Goal: Task Accomplishment & Management: Manage account settings

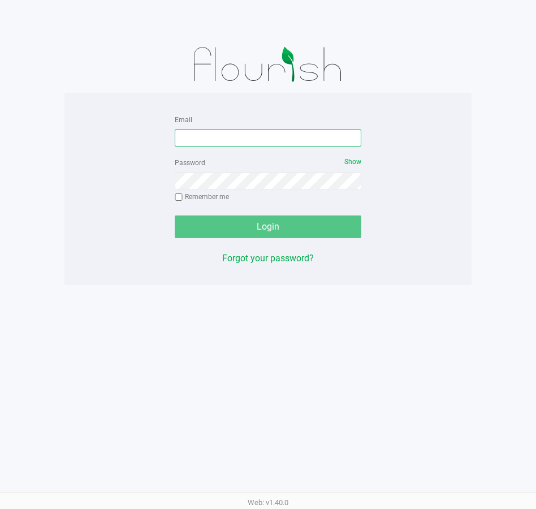
click at [292, 138] on input "Email" at bounding box center [268, 137] width 187 height 17
type input "[EMAIL_ADDRESS][DOMAIN_NAME]"
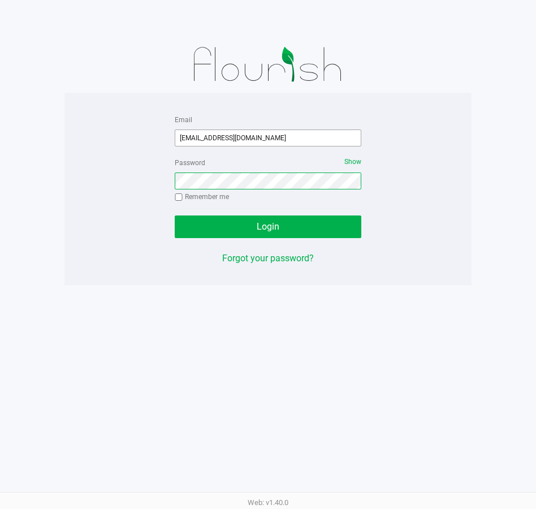
click at [175, 215] on button "Login" at bounding box center [268, 226] width 187 height 23
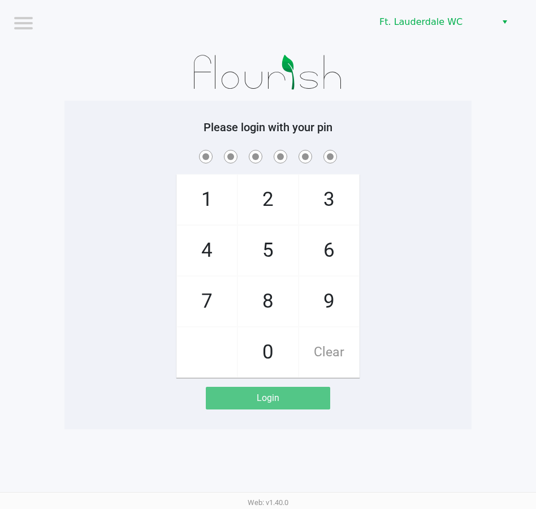
click at [270, 254] on span "5" at bounding box center [268, 251] width 60 height 50
checkbox input "true"
click at [268, 258] on span "5" at bounding box center [268, 251] width 60 height 50
checkbox input "true"
click at [198, 250] on span "4" at bounding box center [207, 251] width 60 height 50
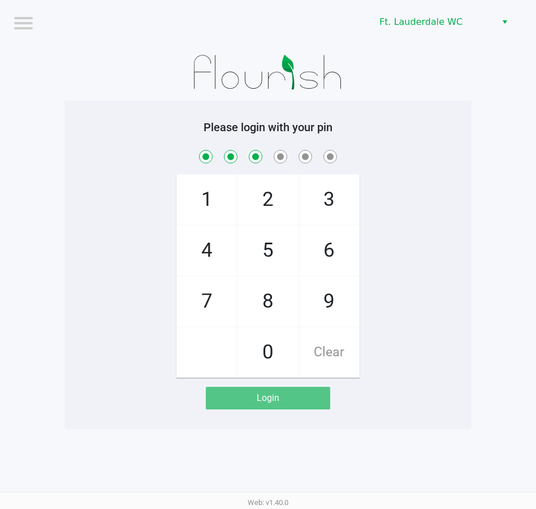
checkbox input "true"
click at [217, 192] on span "1" at bounding box center [207, 200] width 60 height 50
checkbox input "true"
click at [328, 306] on span "9" at bounding box center [329, 301] width 60 height 50
checkbox input "true"
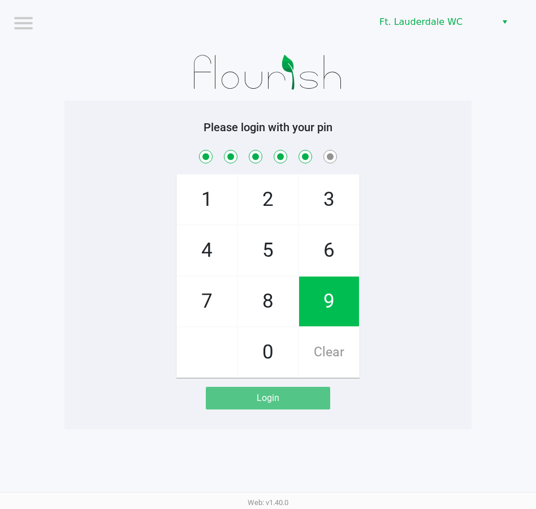
click at [328, 306] on span "9" at bounding box center [329, 301] width 60 height 50
checkbox input "true"
click at [328, 306] on span "9" at bounding box center [329, 301] width 60 height 50
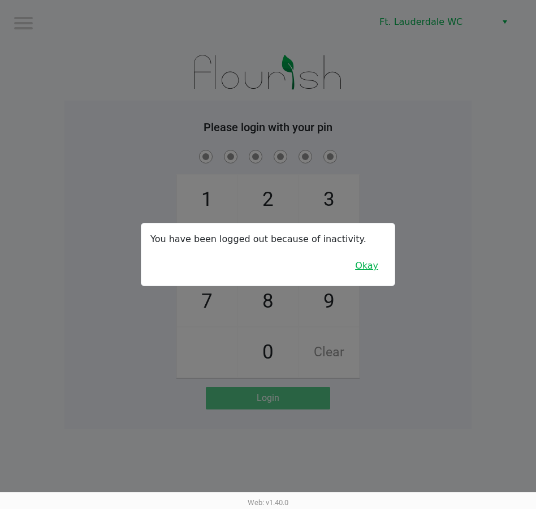
click at [362, 262] on button "Okay" at bounding box center [367, 265] width 38 height 21
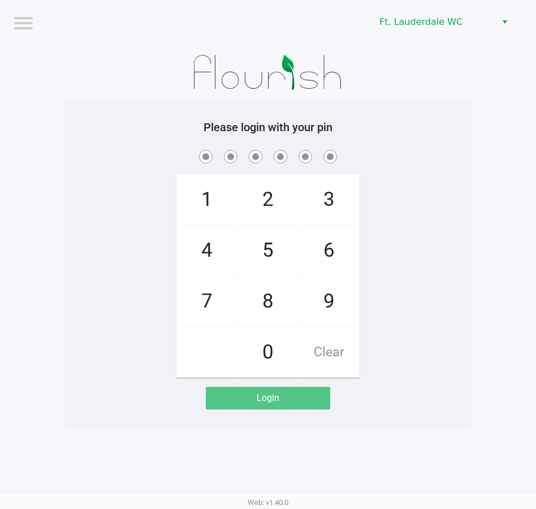
click at [257, 261] on span "5" at bounding box center [268, 251] width 60 height 50
checkbox input "true"
click at [259, 248] on span "5" at bounding box center [268, 251] width 60 height 50
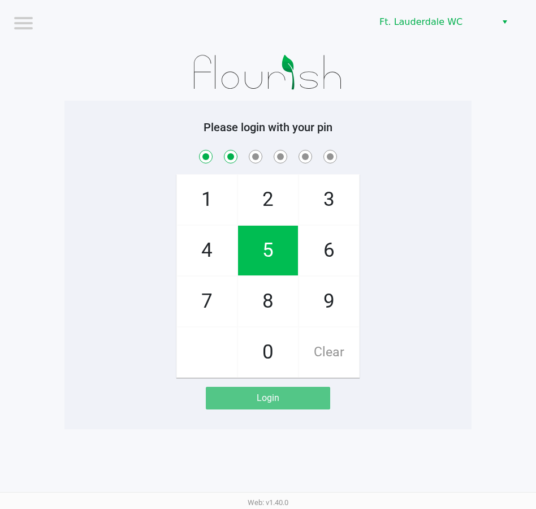
checkbox input "true"
click at [184, 248] on span "4" at bounding box center [207, 251] width 60 height 50
checkbox input "true"
click at [206, 182] on span "1" at bounding box center [207, 200] width 60 height 50
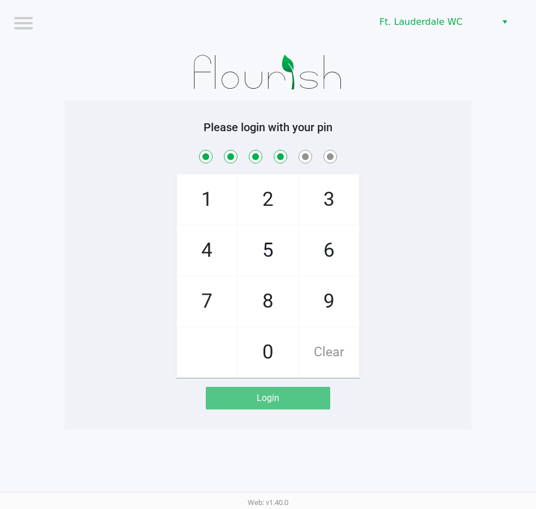
checkbox input "true"
click at [314, 309] on span "9" at bounding box center [329, 301] width 60 height 50
checkbox input "true"
click at [320, 297] on span "9" at bounding box center [329, 301] width 60 height 50
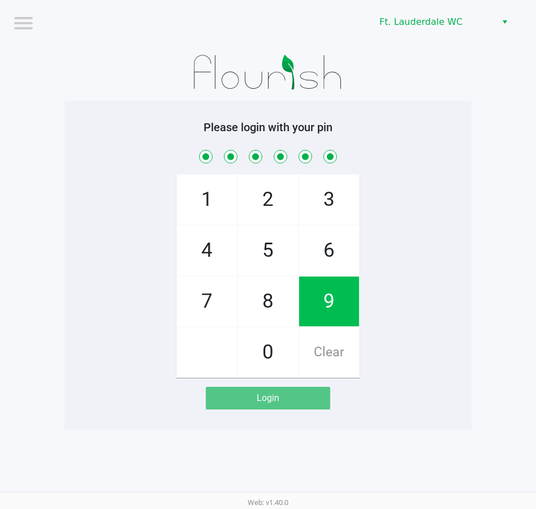
checkbox input "true"
click at [325, 296] on span "9" at bounding box center [329, 301] width 60 height 50
click at [331, 290] on span "9" at bounding box center [329, 301] width 60 height 50
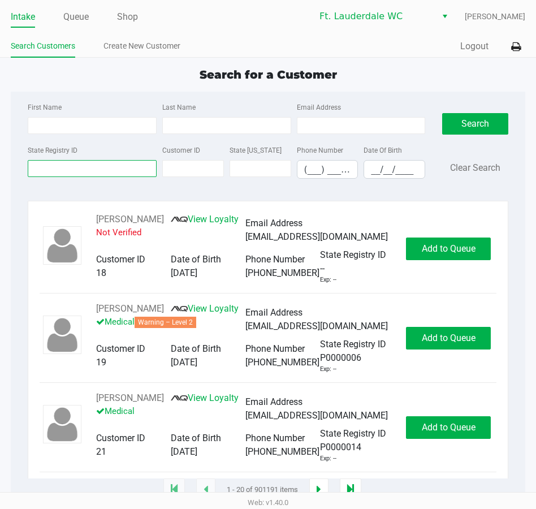
click at [101, 168] on input "State Registry ID" at bounding box center [92, 168] width 129 height 17
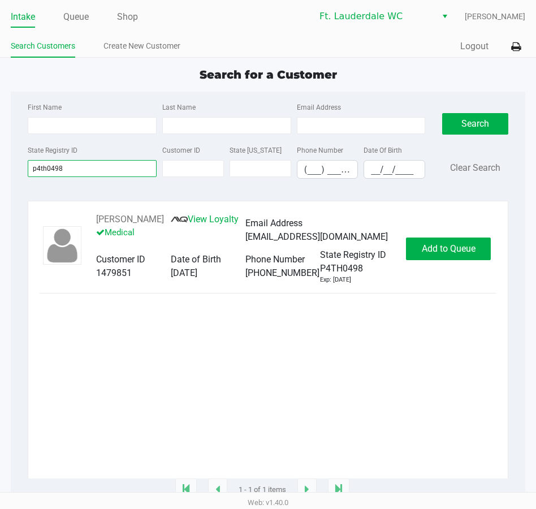
type input "p4th0498"
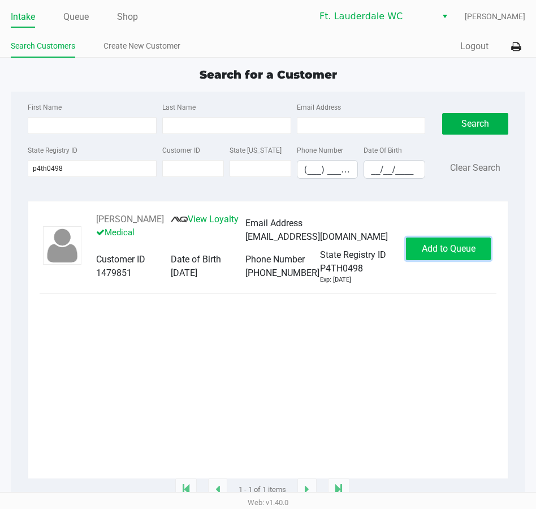
click at [439, 242] on button "Add to Queue" at bounding box center [448, 248] width 85 height 23
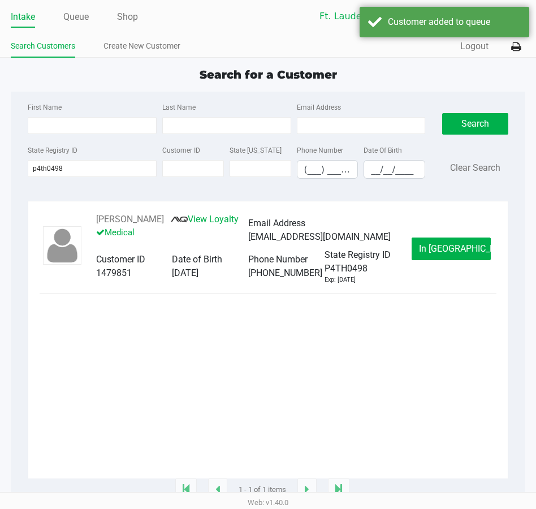
click at [449, 258] on button "In Queue" at bounding box center [450, 248] width 79 height 23
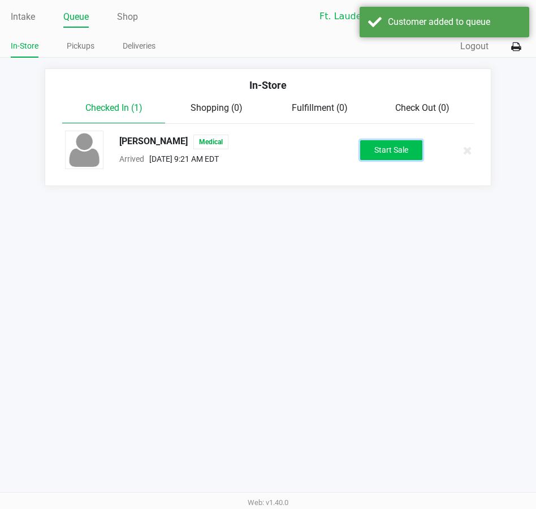
click at [380, 141] on button "Start Sale" at bounding box center [391, 150] width 62 height 20
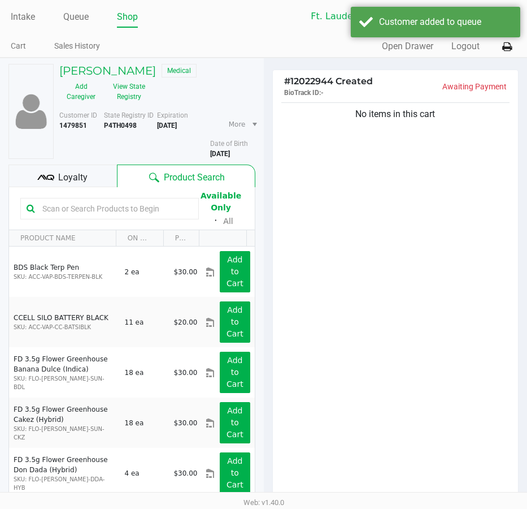
click at [422, 275] on div "No items in this cart" at bounding box center [396, 300] width 246 height 400
click at [138, 92] on button "View State Registry" at bounding box center [126, 91] width 46 height 28
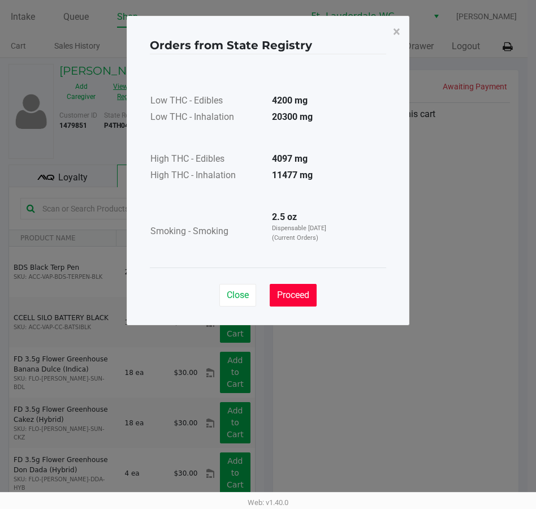
click at [305, 286] on button "Proceed" at bounding box center [293, 295] width 47 height 23
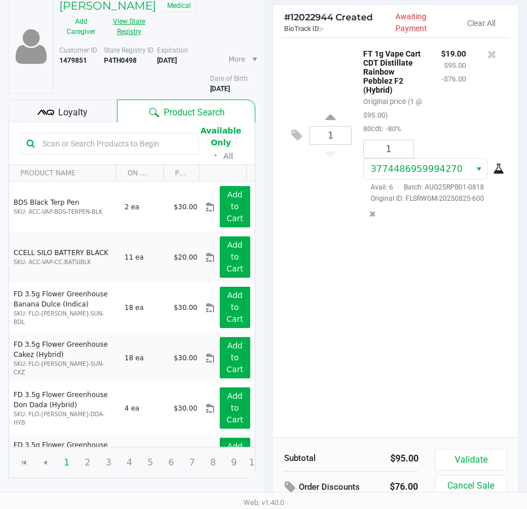
scroll to position [118, 0]
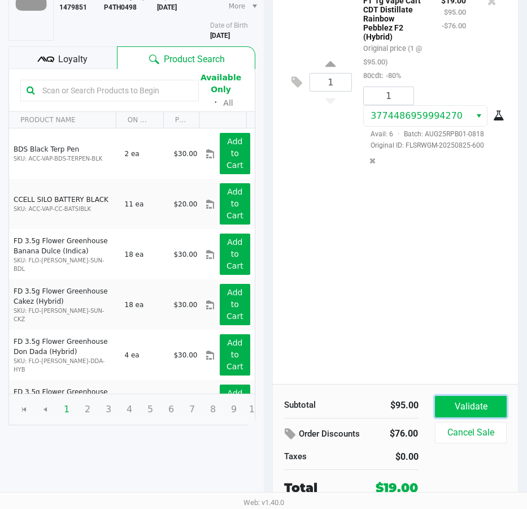
click at [480, 408] on button "Validate" at bounding box center [470, 406] width 71 height 21
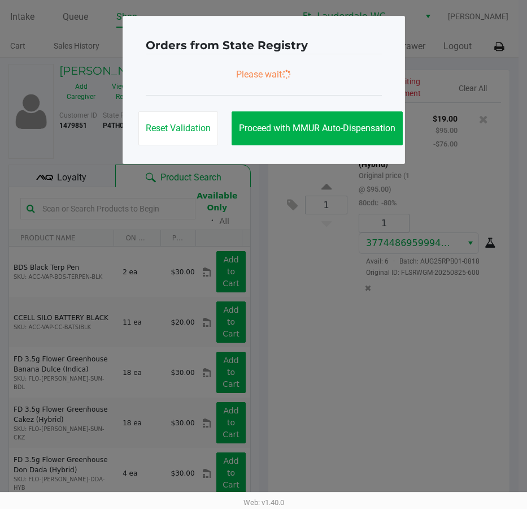
scroll to position [0, 0]
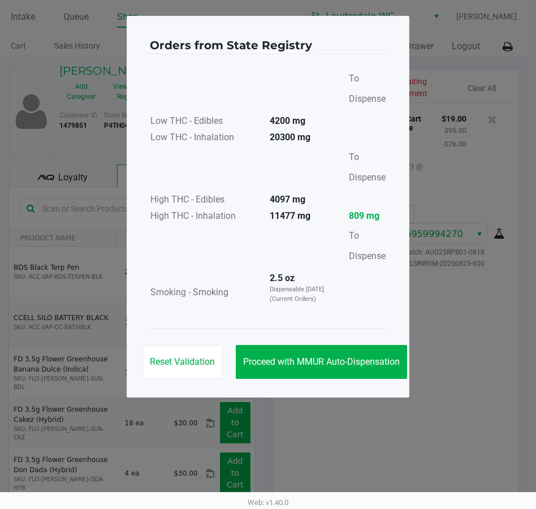
click at [367, 336] on div "Reset Validation Proceed with MMUR Auto-Dispensation" at bounding box center [268, 356] width 236 height 57
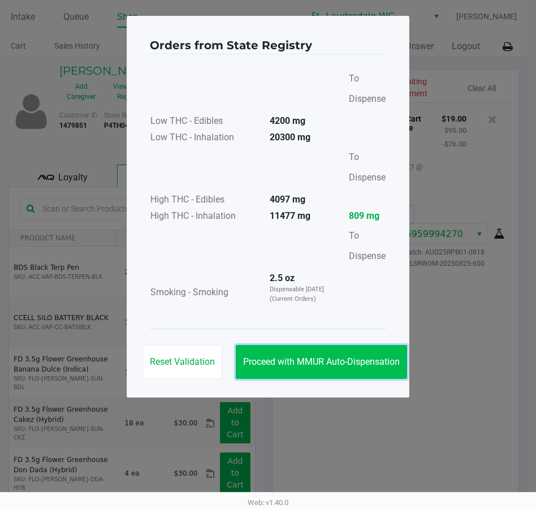
click at [371, 349] on button "Proceed with MMUR Auto-Dispensation" at bounding box center [321, 362] width 171 height 34
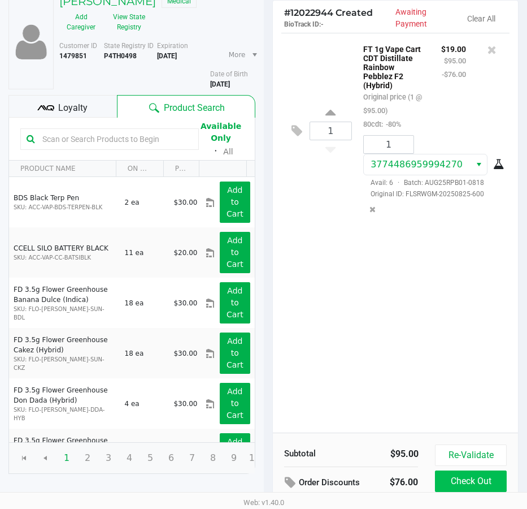
scroll to position [144, 0]
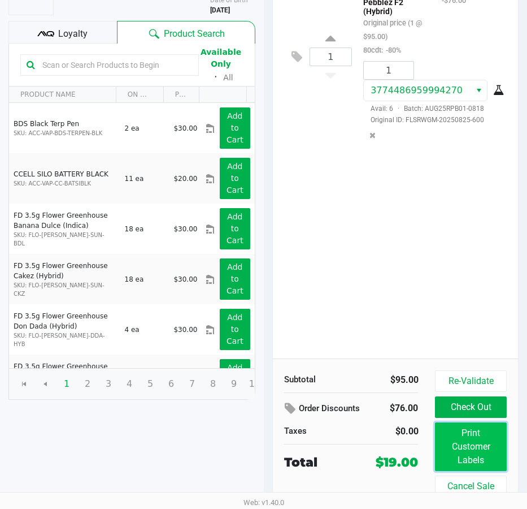
click at [493, 439] on button "Print Customer Labels" at bounding box center [470, 446] width 71 height 49
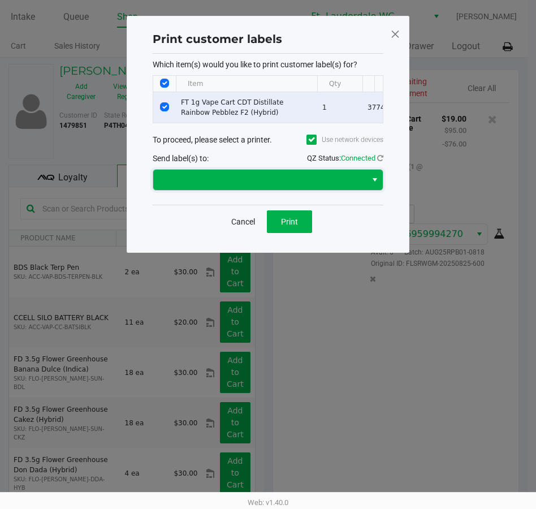
click at [276, 190] on kendo-dropdownlist at bounding box center [268, 179] width 231 height 21
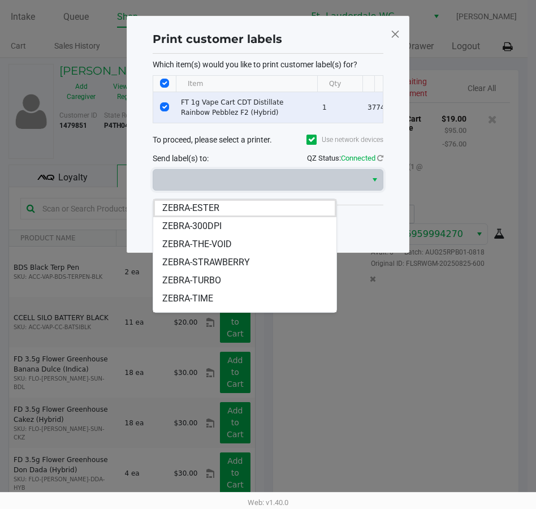
click at [353, 228] on kendo-popup "ZEBRA-ESTER ZEBRA-300DPI ZEBRA-THE-VOID ZEBRA-STRAWBERRY ZEBRA-TURBO ZEBRA-TIME…" at bounding box center [268, 255] width 231 height 114
click at [314, 211] on li "ZEBRA-ESTER" at bounding box center [244, 208] width 183 height 18
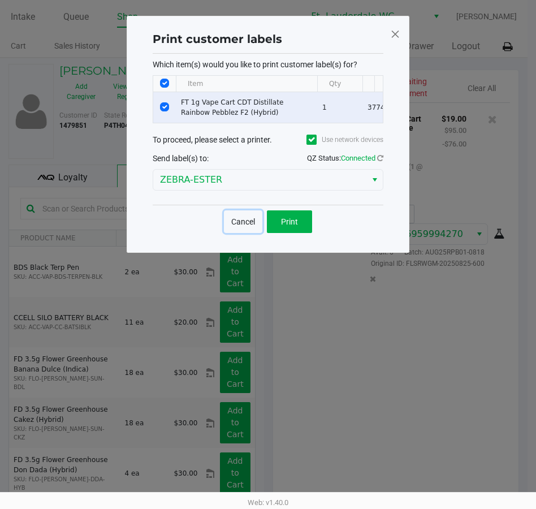
click at [236, 233] on button "Cancel" at bounding box center [243, 221] width 38 height 23
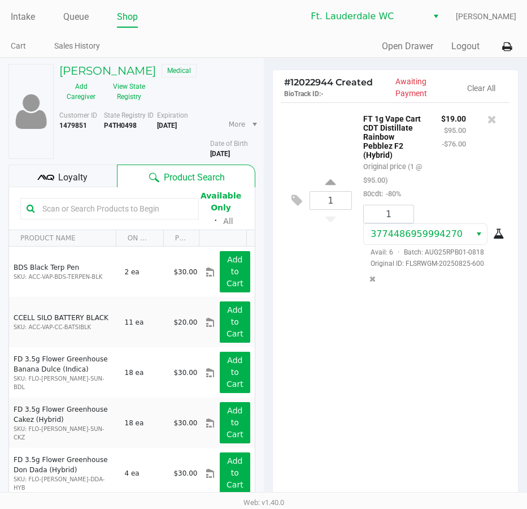
drag, startPoint x: 428, startPoint y: 496, endPoint x: 393, endPoint y: 331, distance: 168.8
click at [428, 495] on div "Web: v1.40.0" at bounding box center [263, 502] width 527 height 20
click at [391, 322] on div "1 FT 1g Vape Cart CDT Distillate Rainbow Pebblez F2 (Hybrid) Original price (1 …" at bounding box center [396, 302] width 246 height 400
click at [398, 346] on div "1 FT 1g Vape Cart CDT Distillate Rainbow Pebblez F2 (Hybrid) Original price (1 …" at bounding box center [396, 302] width 246 height 400
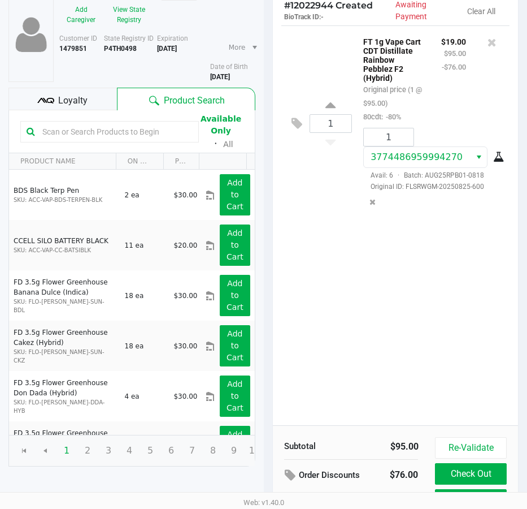
scroll to position [144, 0]
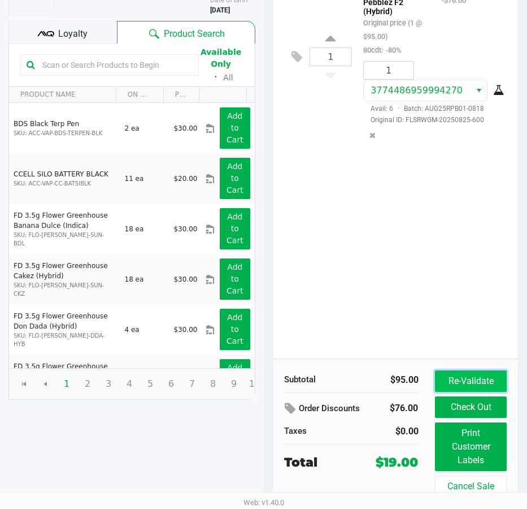
click at [446, 375] on button "Re-Validate" at bounding box center [470, 380] width 71 height 21
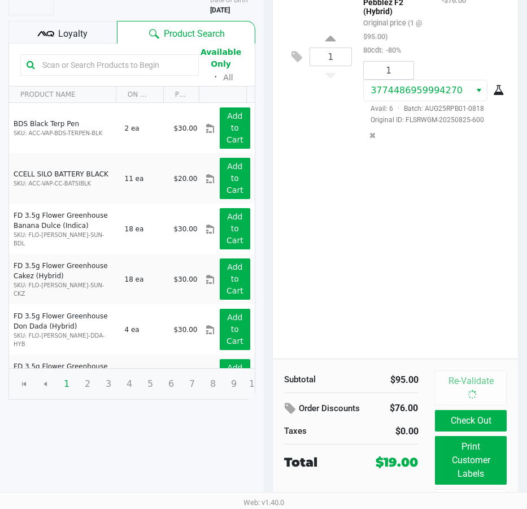
scroll to position [0, 0]
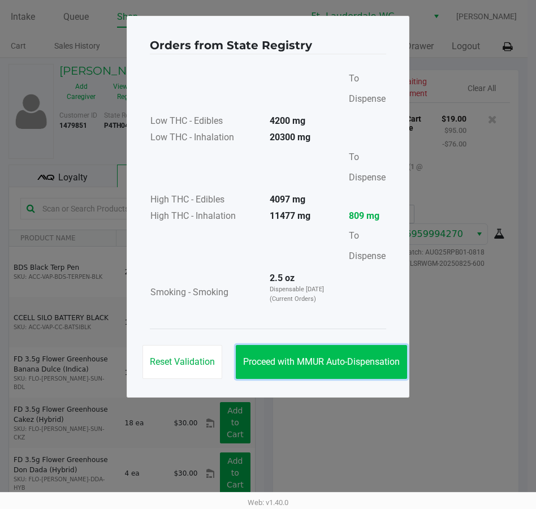
click at [325, 375] on button "Proceed with MMUR Auto-Dispensation" at bounding box center [321, 362] width 171 height 34
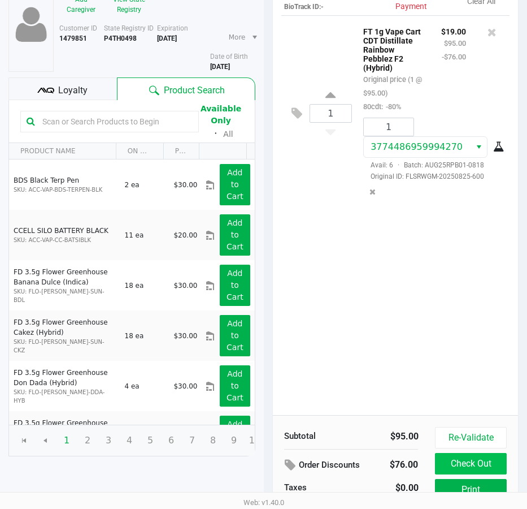
scroll to position [144, 0]
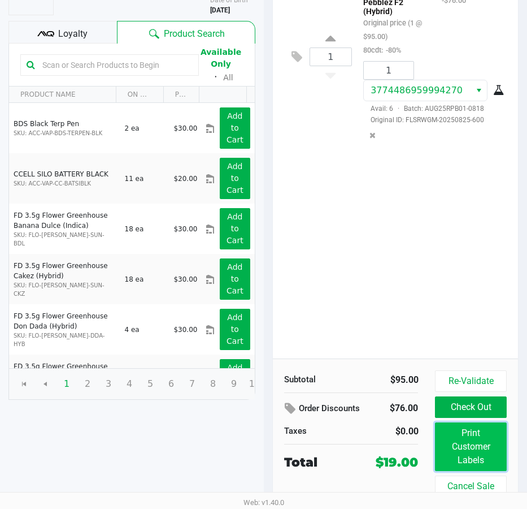
click at [474, 439] on button "Print Customer Labels" at bounding box center [470, 446] width 71 height 49
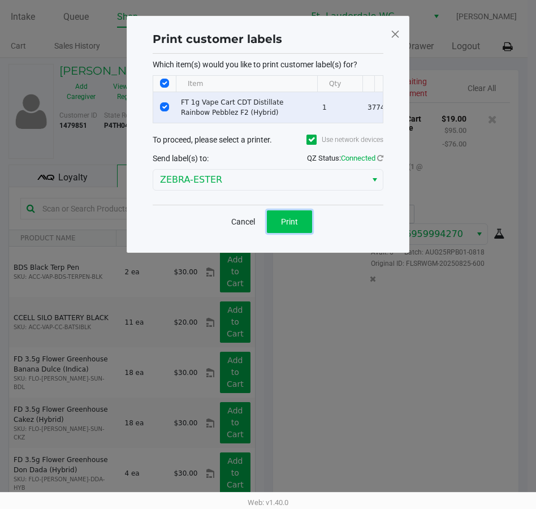
click at [300, 227] on button "Print" at bounding box center [289, 221] width 45 height 23
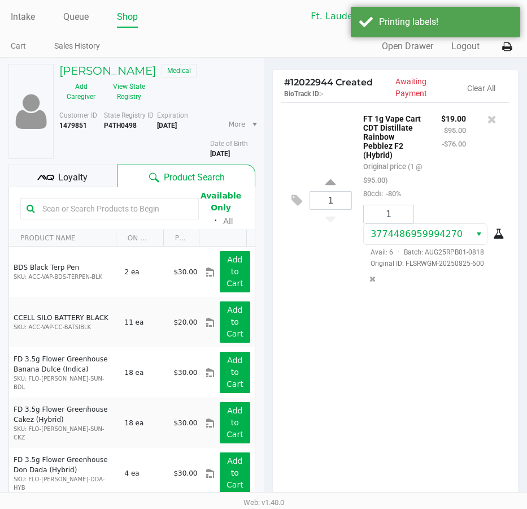
click at [394, 383] on div "1 FT 1g Vape Cart CDT Distillate Rainbow Pebblez F2 (Hybrid) Original price (1 …" at bounding box center [396, 302] width 246 height 400
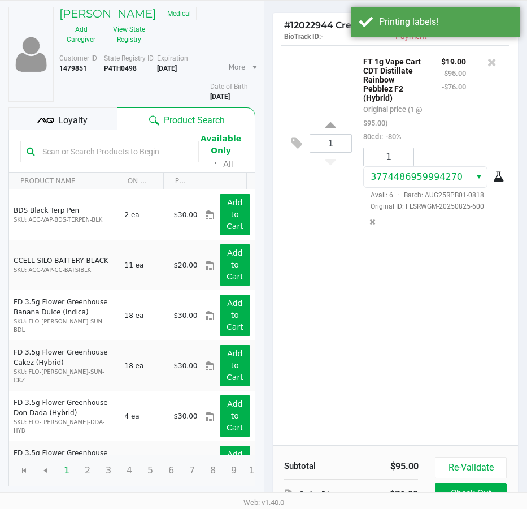
scroll to position [144, 0]
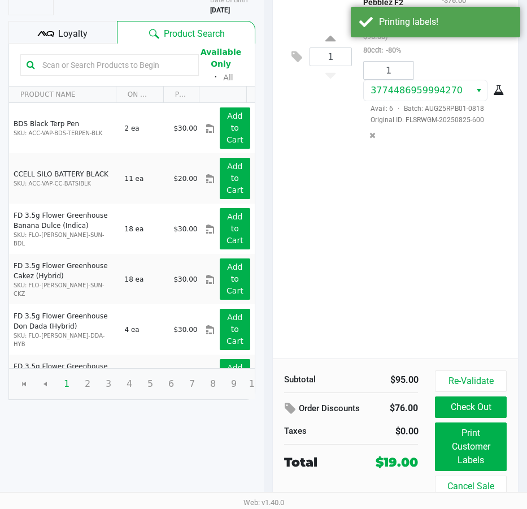
click at [401, 335] on div "1 FT 1g Vape Cart CDT Distillate Rainbow Pebblez F2 (Hybrid) Original price (1 …" at bounding box center [396, 159] width 246 height 400
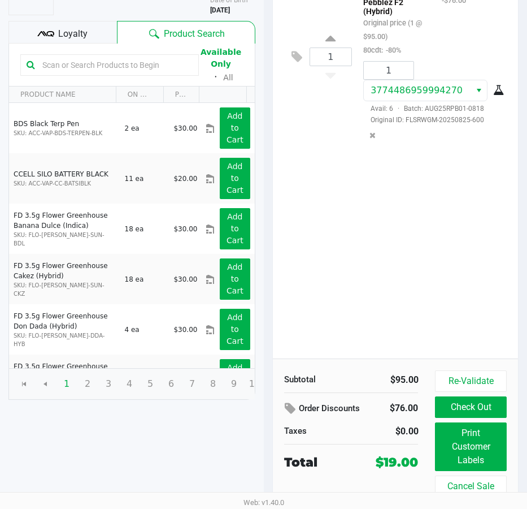
click at [447, 240] on div "1 FT 1g Vape Cart CDT Distillate Rainbow Pebblez F2 (Hybrid) Original price (1 …" at bounding box center [396, 159] width 246 height 400
click at [471, 405] on button "Check Out" at bounding box center [470, 406] width 71 height 21
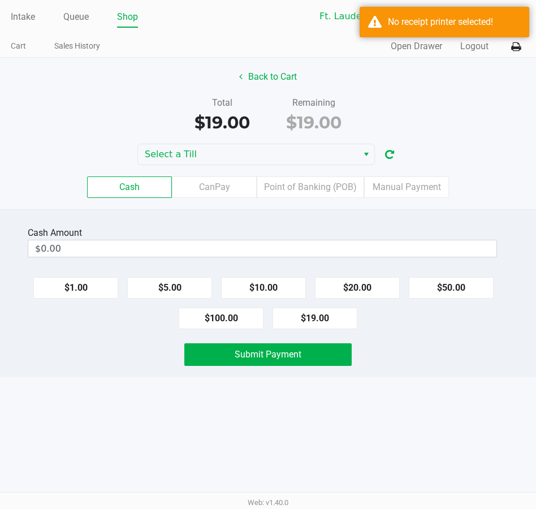
click at [307, 228] on div "Cash Amount" at bounding box center [262, 233] width 469 height 14
click at [479, 15] on div "No receipt printer selected!" at bounding box center [444, 22] width 170 height 31
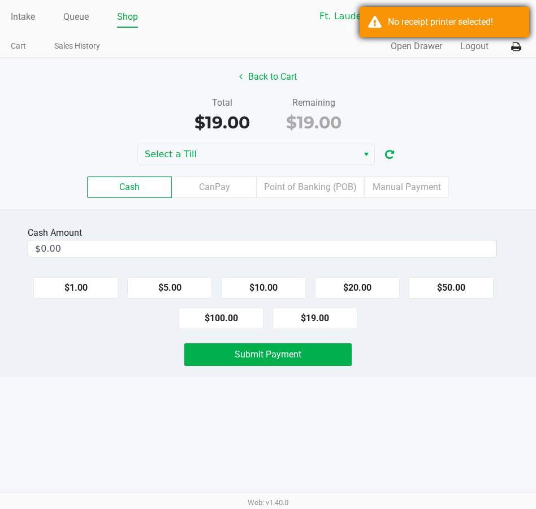
click at [515, 48] on icon at bounding box center [516, 47] width 10 height 8
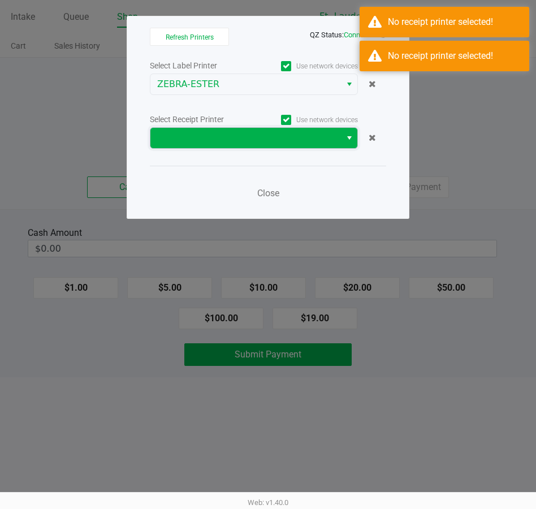
click at [209, 132] on span at bounding box center [245, 138] width 177 height 14
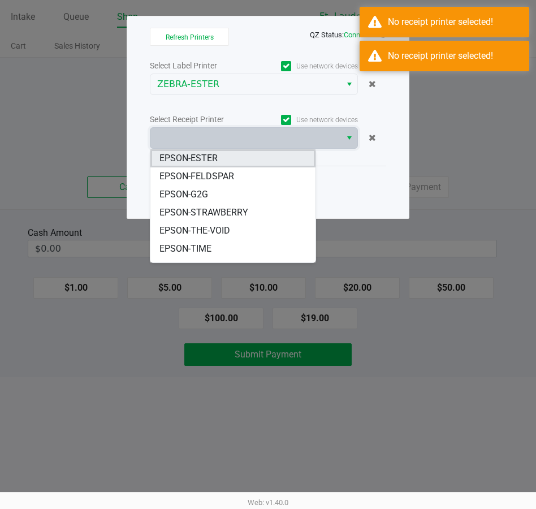
click at [220, 159] on li "EPSON-ESTER" at bounding box center [232, 158] width 165 height 18
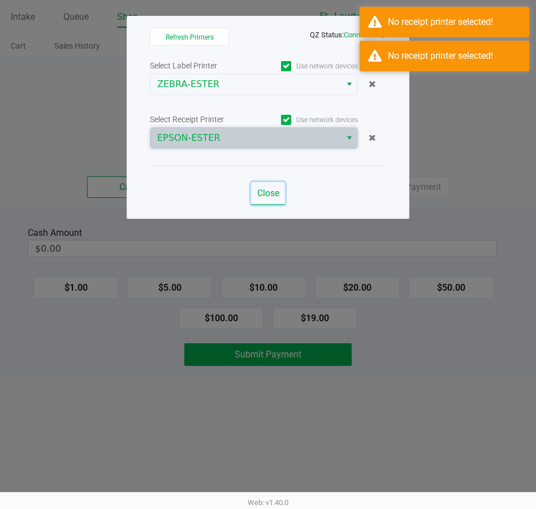
click at [275, 184] on button "Close" at bounding box center [268, 193] width 34 height 23
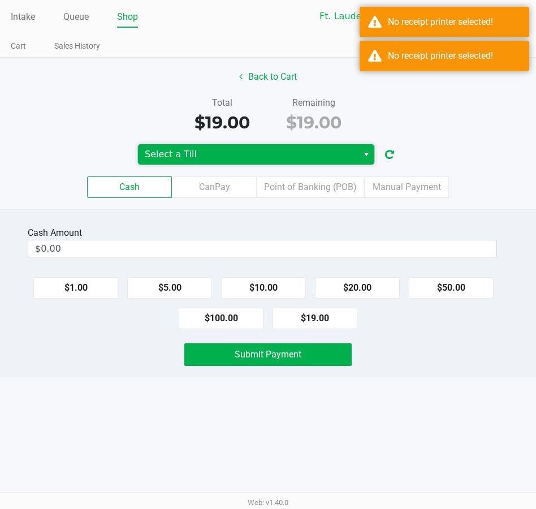
click at [206, 149] on span "Select a Till" at bounding box center [248, 155] width 206 height 14
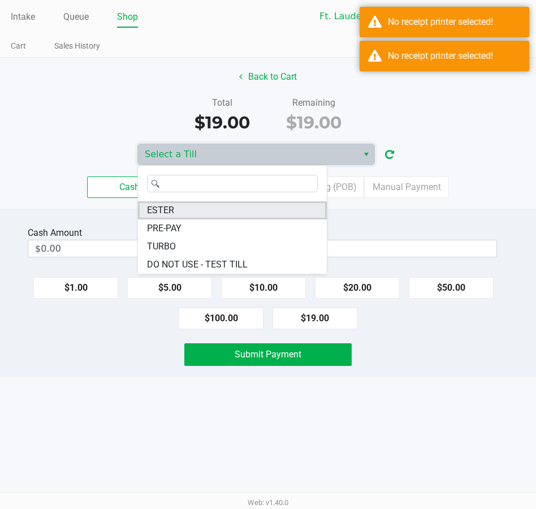
click at [179, 205] on li "ESTER" at bounding box center [232, 210] width 189 height 18
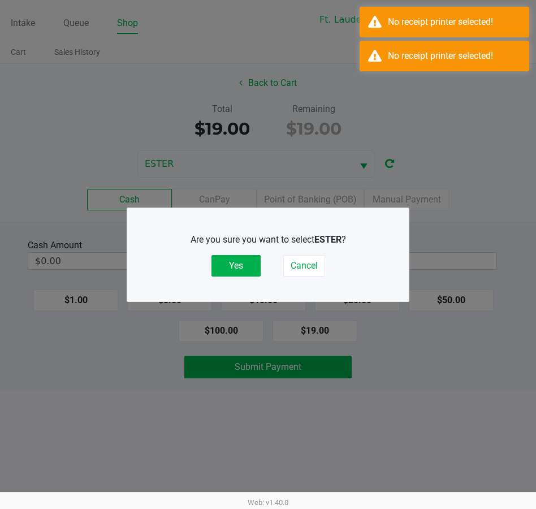
click at [236, 268] on button "Yes" at bounding box center [235, 265] width 49 height 21
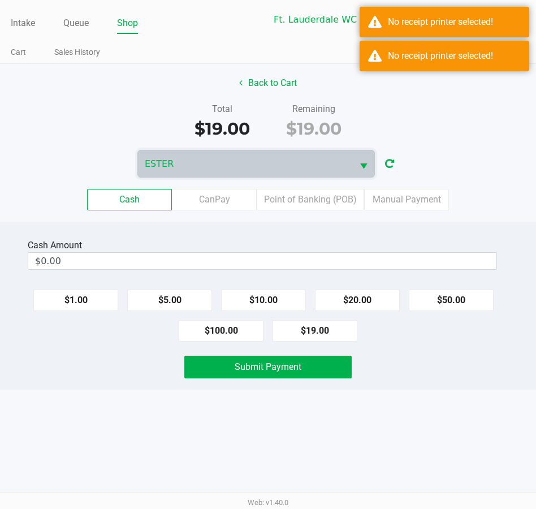
click at [462, 165] on div "ESTER" at bounding box center [268, 164] width 536 height 28
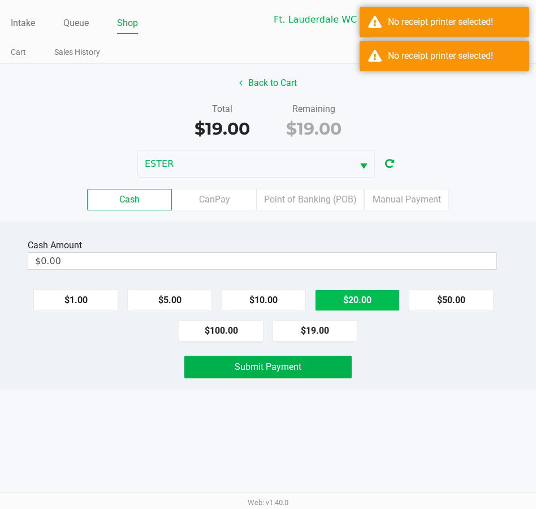
click at [375, 299] on button "$20.00" at bounding box center [357, 299] width 85 height 21
type input "$20.00"
click at [307, 359] on button "Submit Payment" at bounding box center [267, 367] width 167 height 23
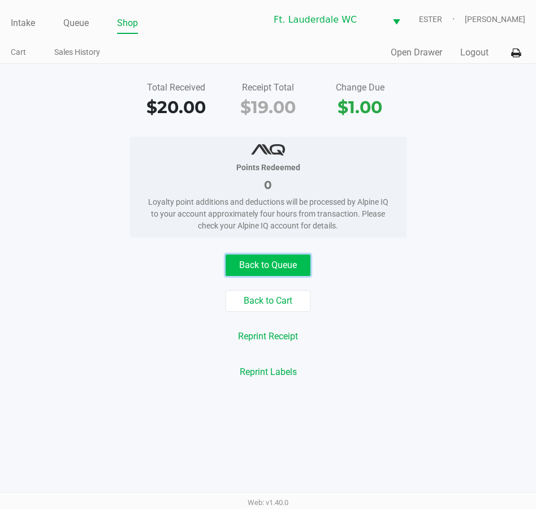
click at [268, 270] on button "Back to Queue" at bounding box center [268, 264] width 85 height 21
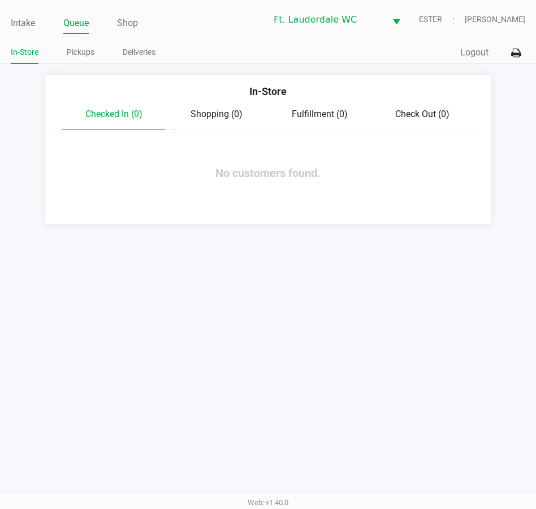
click at [17, 1] on div "Intake Queue Shop Ft. Lauderdale WC ESTER Spencer Sandburg In-Store Pickups Del…" at bounding box center [268, 32] width 536 height 64
click at [28, 27] on link "Intake" at bounding box center [23, 23] width 24 height 16
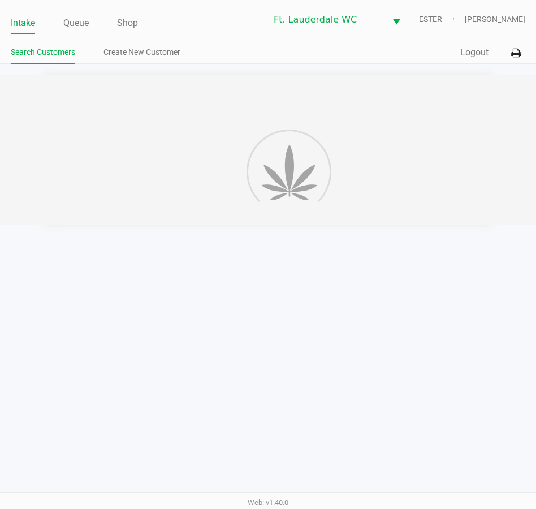
click at [30, 25] on link "Intake" at bounding box center [23, 23] width 24 height 16
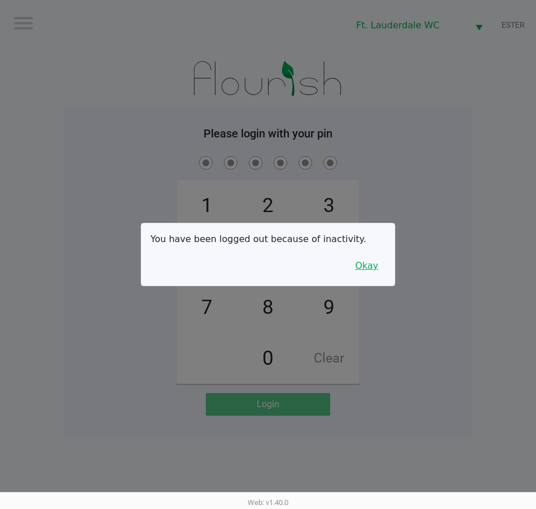
click at [379, 265] on button "Okay" at bounding box center [367, 265] width 38 height 21
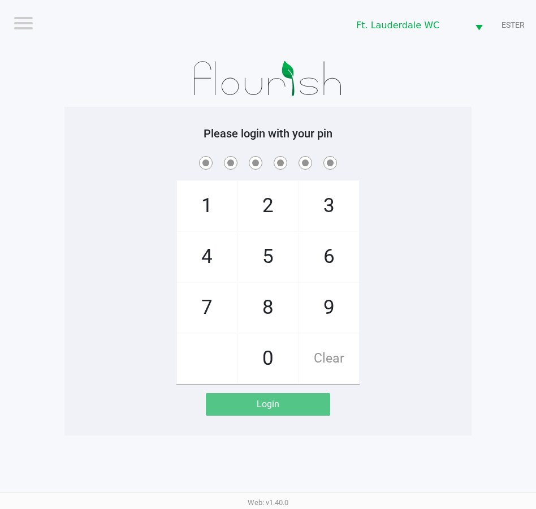
click at [271, 266] on span "5" at bounding box center [268, 257] width 60 height 50
checkbox input "true"
click at [267, 250] on span "5" at bounding box center [268, 257] width 60 height 50
checkbox input "true"
click at [215, 263] on span "4" at bounding box center [207, 257] width 60 height 50
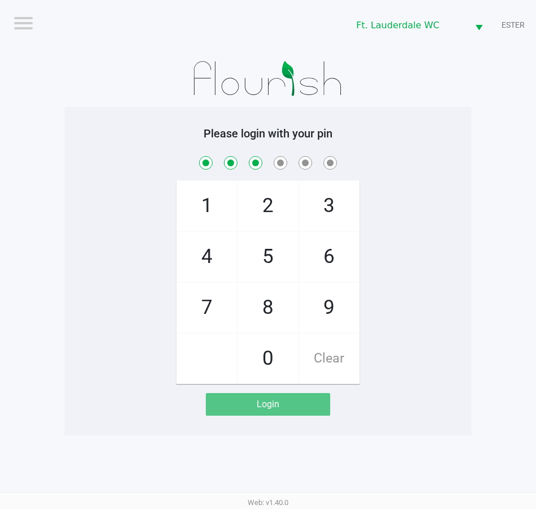
checkbox input "true"
click at [214, 200] on span "1" at bounding box center [207, 206] width 60 height 50
checkbox input "true"
click at [340, 283] on span "9" at bounding box center [329, 308] width 60 height 50
checkbox input "true"
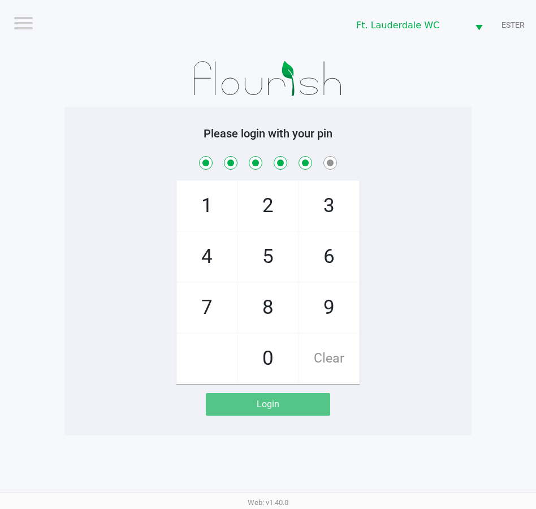
click at [345, 285] on span "9" at bounding box center [329, 308] width 60 height 50
checkbox input "true"
click at [338, 301] on span "9" at bounding box center [329, 308] width 60 height 50
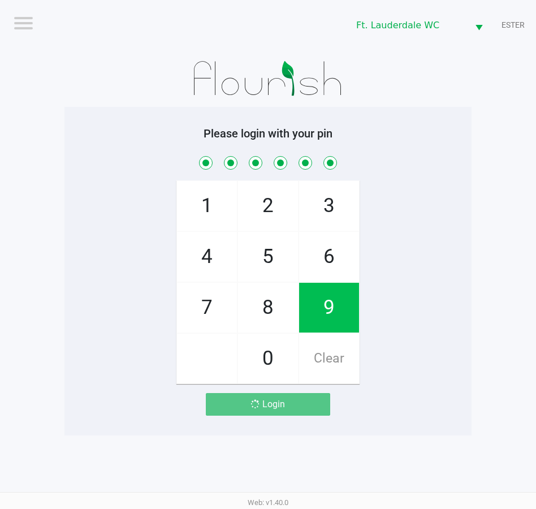
click at [339, 304] on span "9" at bounding box center [329, 308] width 60 height 50
click at [333, 317] on span "9" at bounding box center [329, 308] width 60 height 50
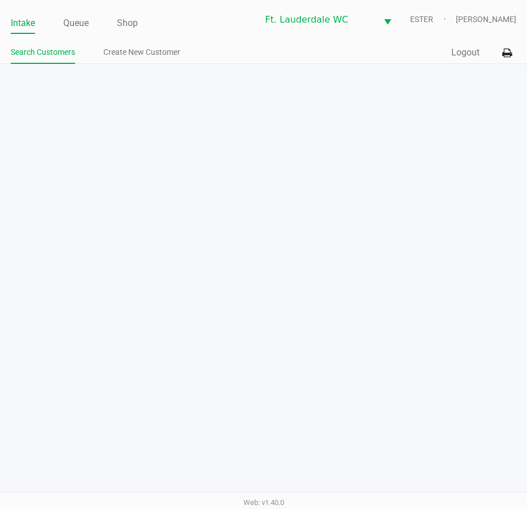
click at [474, 337] on div "Intake Queue Shop Ft. Lauderdale WC ESTER Spencer Sandburg Search Customers Cre…" at bounding box center [263, 254] width 527 height 509
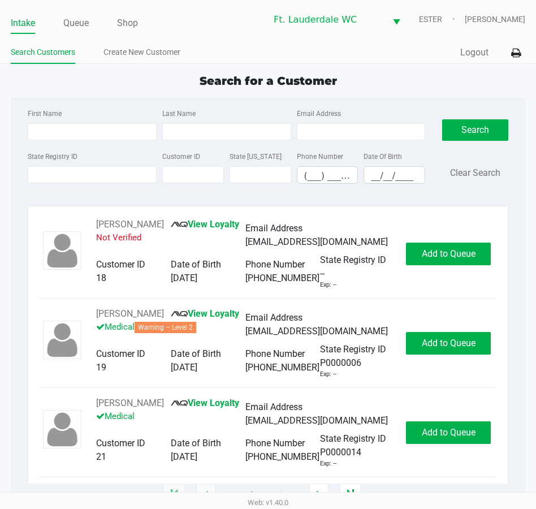
click at [417, 67] on app-point-of-sale "Intake Queue Shop Ft. Lauderdale WC ESTER Spencer Sandburg Search Customers Cre…" at bounding box center [268, 247] width 536 height 495
click at [406, 85] on div "Search for a Customer" at bounding box center [267, 80] width 531 height 17
click at [89, 177] on input "State Registry ID" at bounding box center [92, 174] width 129 height 17
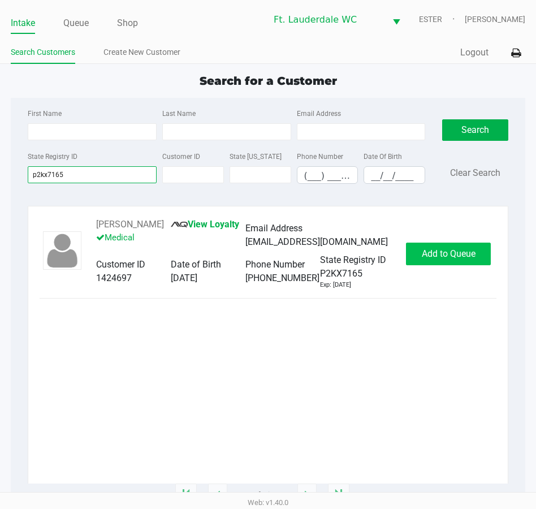
type input "p2kx7165"
click at [428, 259] on span "Add to Queue" at bounding box center [449, 253] width 54 height 11
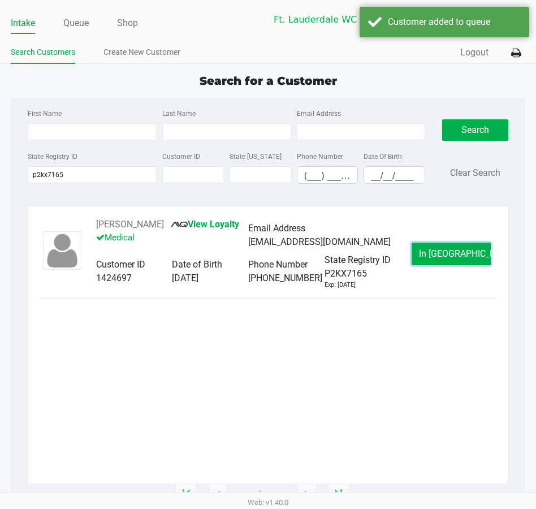
click at [433, 264] on button "In Queue" at bounding box center [450, 253] width 79 height 23
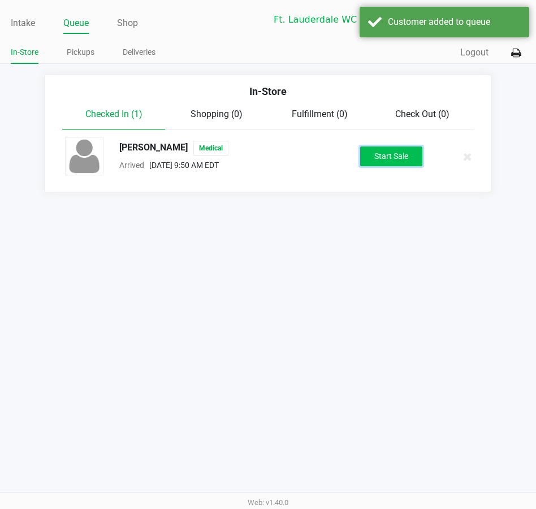
click at [394, 158] on button "Start Sale" at bounding box center [391, 156] width 62 height 20
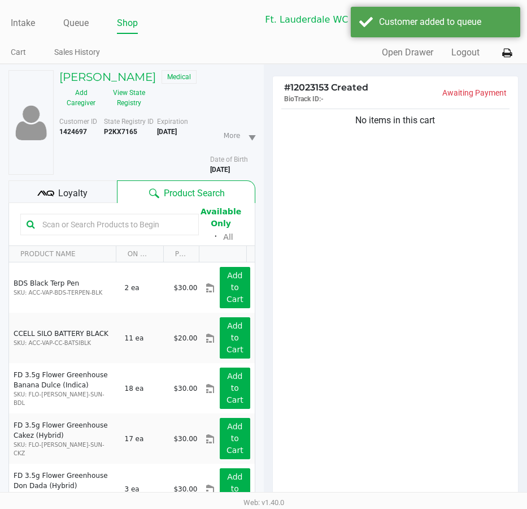
click at [151, 96] on div "Add Caregiver View State Registry" at bounding box center [104, 98] width 106 height 28
click at [146, 97] on button "View State Registry" at bounding box center [126, 98] width 46 height 28
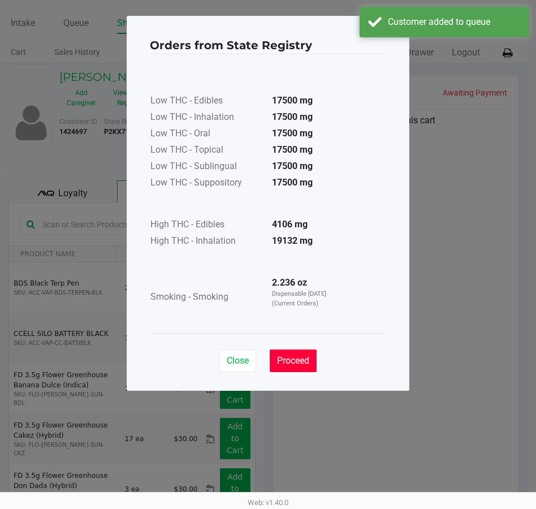
click at [310, 350] on button "Proceed" at bounding box center [293, 360] width 47 height 23
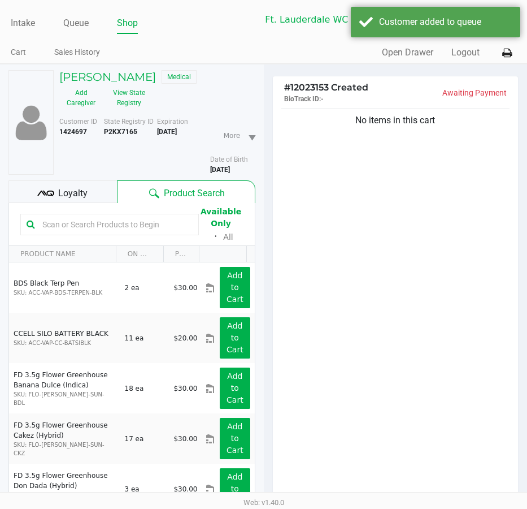
click at [366, 344] on div "Close Proceed" at bounding box center [264, 328] width 236 height 46
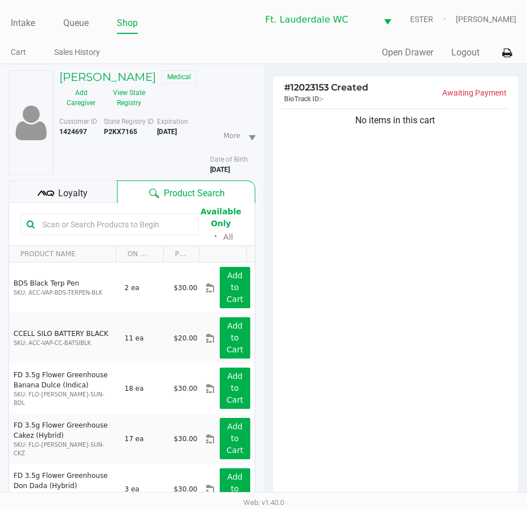
click at [423, 248] on div "No items in this cart" at bounding box center [396, 306] width 246 height 400
click at [424, 258] on div "No items in this cart" at bounding box center [396, 306] width 246 height 400
click at [356, 281] on div "No items in this cart" at bounding box center [396, 306] width 246 height 400
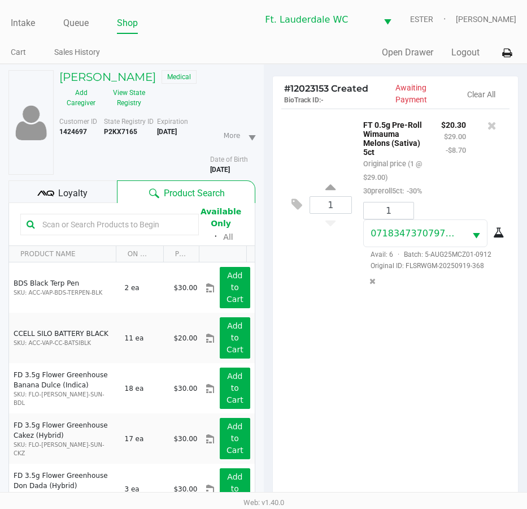
click at [442, 372] on div "1 FT 0.5g Pre-Roll Wimauma Melons (Sativa) 5ct Original price (1 @ $29.00) 30pr…" at bounding box center [396, 309] width 246 height 400
click at [452, 390] on div "1 FT 0.5g Pre-Roll Wimauma Melons (Sativa) 5ct Original price (1 @ $29.00) 30pr…" at bounding box center [396, 309] width 246 height 400
click at [450, 391] on div "1 FT 0.5g Pre-Roll Wimauma Melons (Sativa) 5ct Original price (1 @ $29.00) 30pr…" at bounding box center [396, 309] width 246 height 400
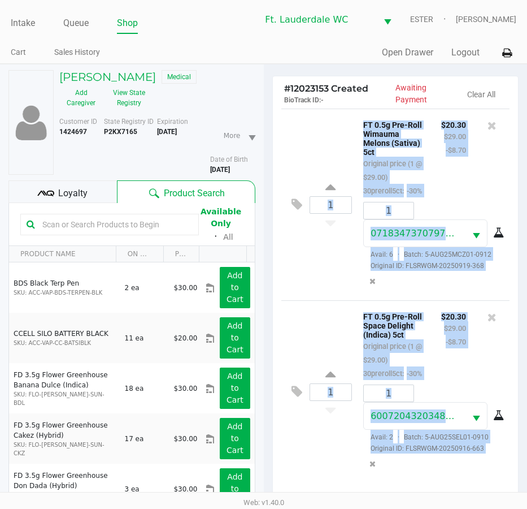
scroll to position [12, 0]
click at [318, 319] on div "1 FT 0.5g Pre-Roll Space Delight (Indica) 5ct Original price (1 @ $29.00) 30pre…" at bounding box center [395, 391] width 229 height 183
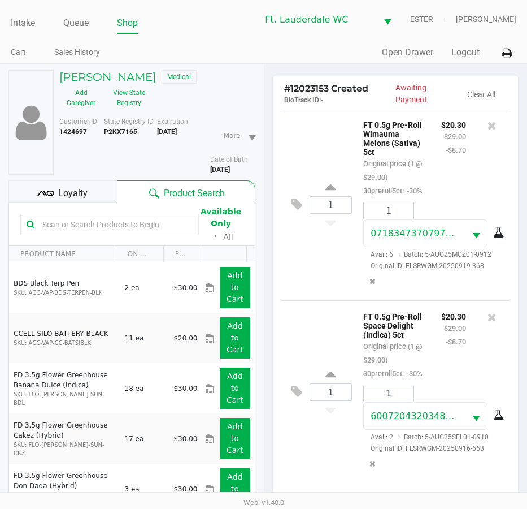
scroll to position [15, 0]
click at [240, 114] on div "Customer ID 1424697 State Registry ID P2KX7165 Expiration 04/29/2026 More Date …" at bounding box center [157, 143] width 213 height 63
click at [240, 103] on div "MARK DI CAROLIS Medical Add Caregiver View State Registry" at bounding box center [157, 91] width 213 height 42
click at [241, 98] on div "MARK DI CAROLIS Medical Add Caregiver View State Registry" at bounding box center [157, 91] width 213 height 42
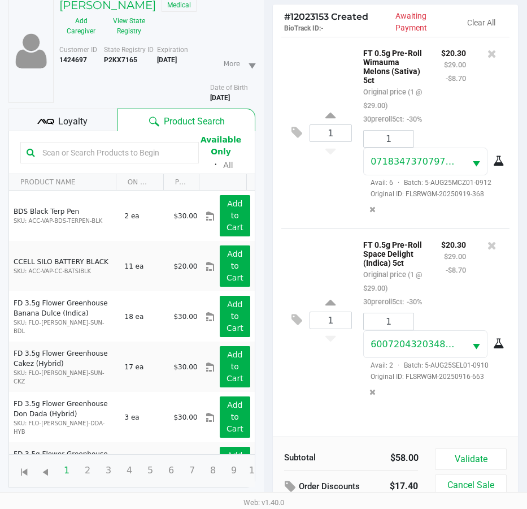
scroll to position [124, 0]
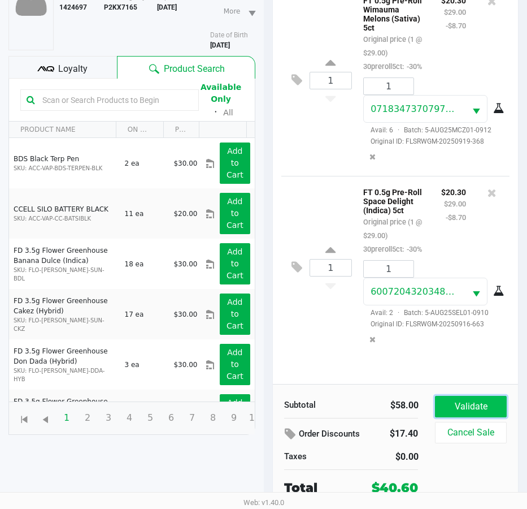
click at [472, 399] on button "Validate" at bounding box center [470, 406] width 71 height 21
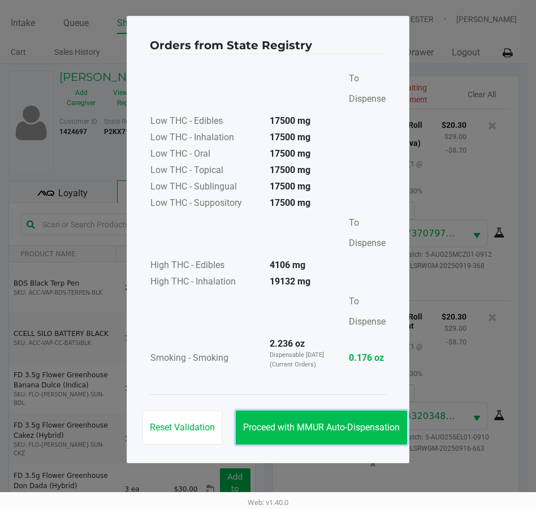
click at [328, 423] on span "Proceed with MMUR Auto-Dispensation" at bounding box center [321, 427] width 157 height 11
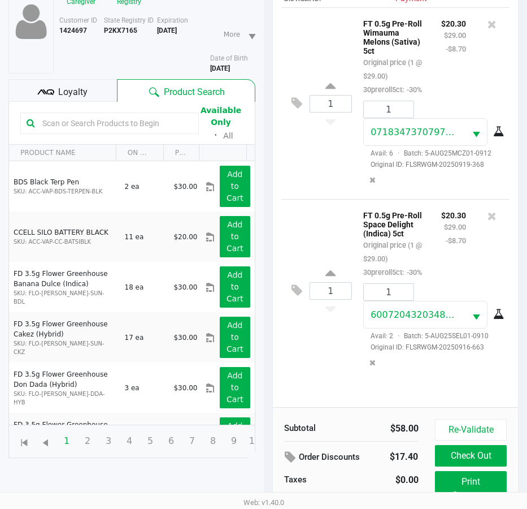
scroll to position [150, 0]
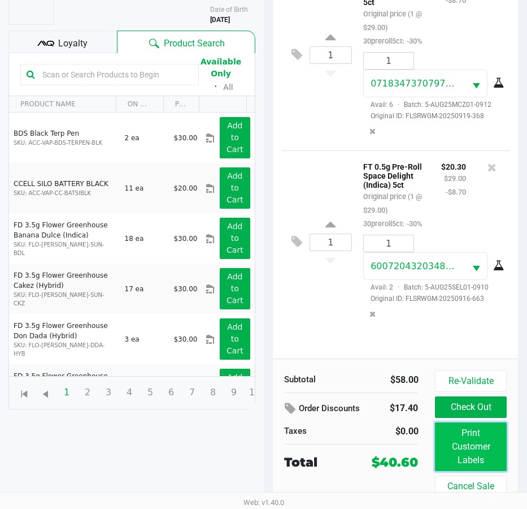
click at [457, 446] on button "Print Customer Labels" at bounding box center [470, 446] width 71 height 49
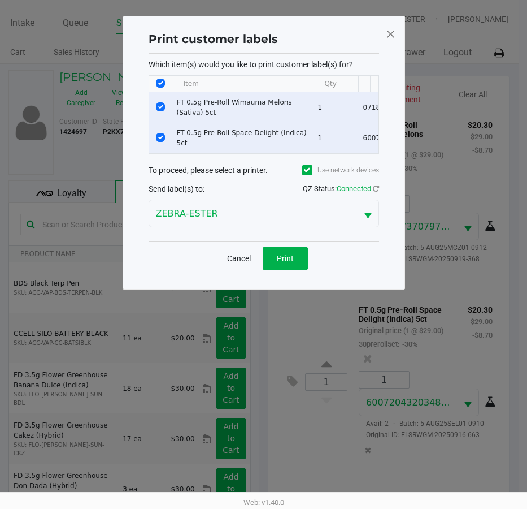
scroll to position [0, 0]
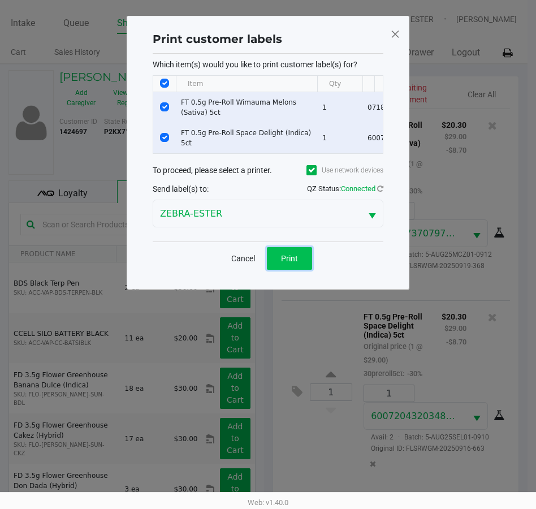
click at [309, 270] on button "Print" at bounding box center [289, 258] width 45 height 23
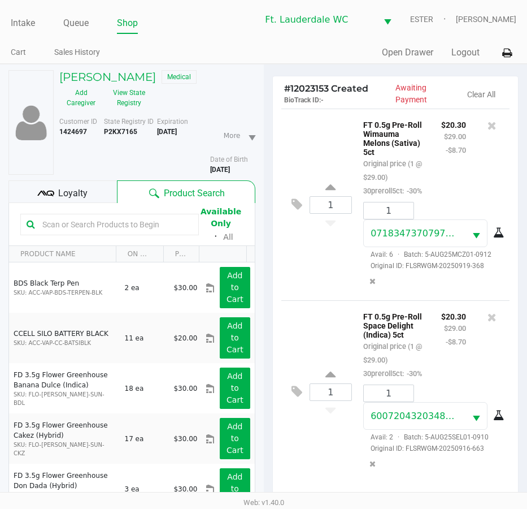
click at [80, 196] on span "Loyalty" at bounding box center [72, 194] width 29 height 14
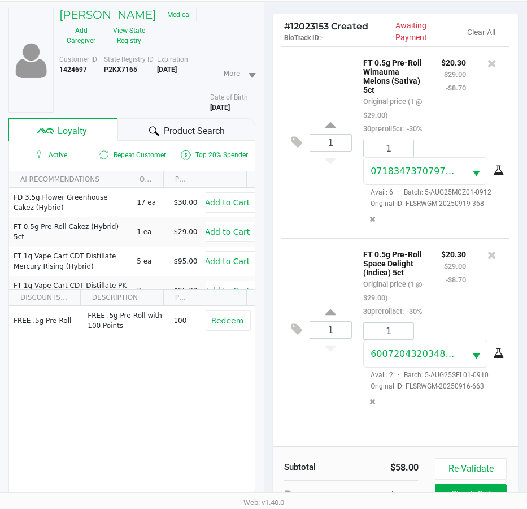
scroll to position [150, 0]
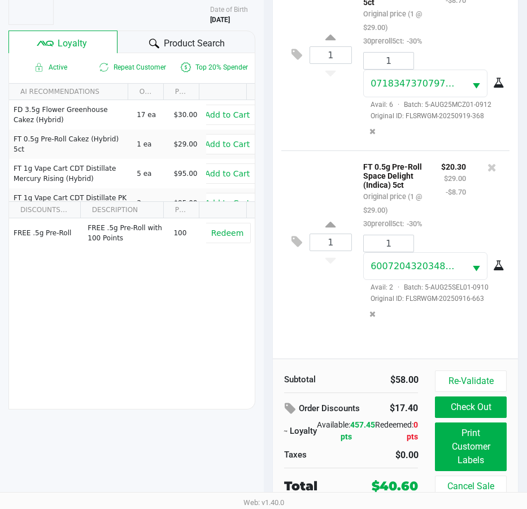
click at [479, 405] on button "Check Out" at bounding box center [470, 406] width 71 height 21
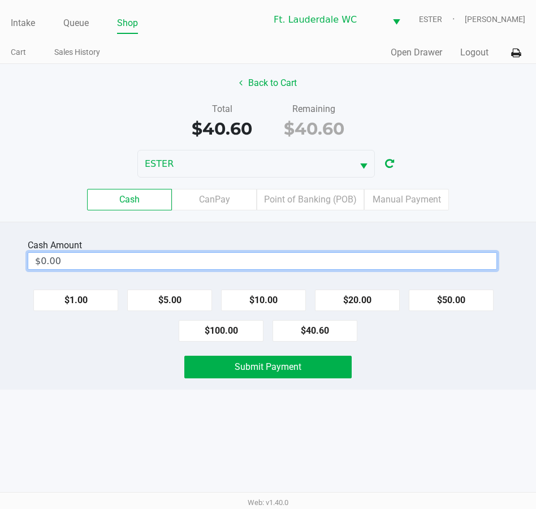
click at [318, 258] on input "$0.00" at bounding box center [262, 261] width 468 height 16
click at [382, 460] on div "Intake Queue Shop Ft. Lauderdale WC ESTER Spencer Sandburg Cart Sales History Q…" at bounding box center [268, 254] width 536 height 509
type input "$41.00"
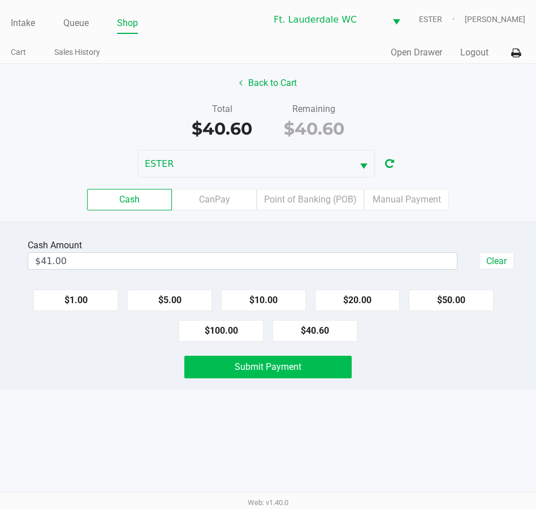
click at [304, 376] on button "Submit Payment" at bounding box center [267, 367] width 167 height 23
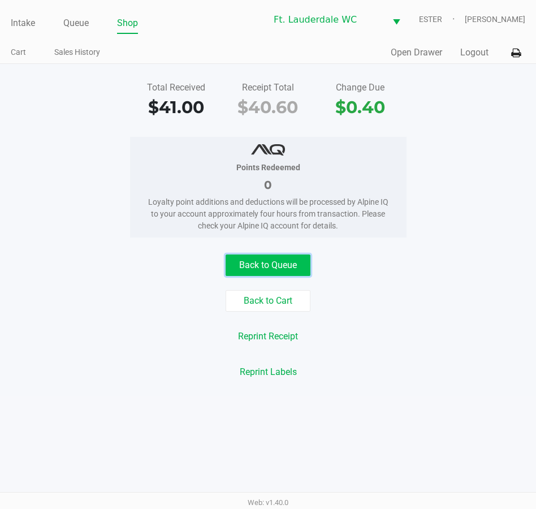
click at [293, 264] on button "Back to Queue" at bounding box center [268, 264] width 85 height 21
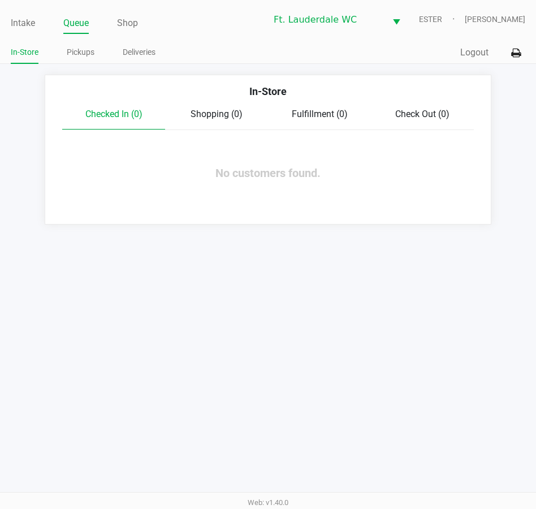
click at [389, 249] on div "Intake Queue Shop Ft. Lauderdale WC ESTER Spencer Sandburg In-Store Pickups Del…" at bounding box center [268, 254] width 536 height 509
click at [274, 302] on div "Intake Queue Shop Ft. Lauderdale WC ESTER Spencer Sandburg In-Store Pickups Del…" at bounding box center [268, 254] width 536 height 509
click at [30, 28] on link "Intake" at bounding box center [23, 23] width 24 height 16
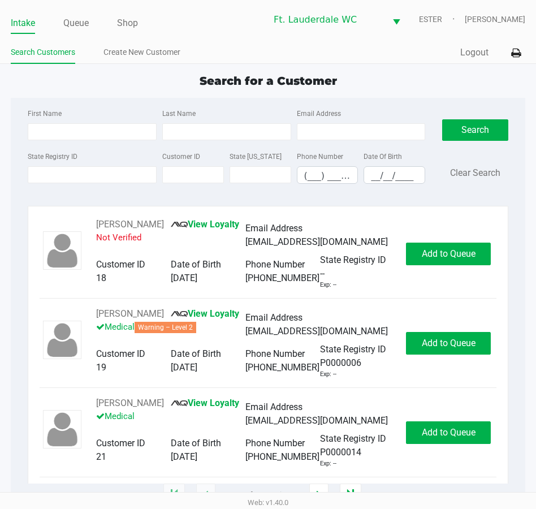
click at [391, 83] on div "Search for a Customer" at bounding box center [267, 80] width 531 height 17
click at [405, 81] on div "Search for a Customer" at bounding box center [267, 80] width 531 height 17
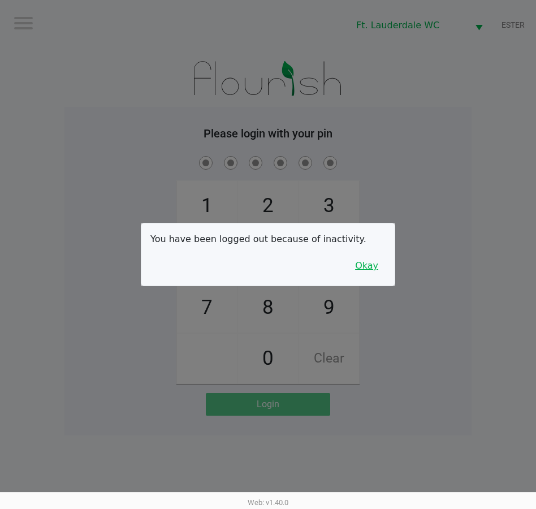
click at [366, 266] on button "Okay" at bounding box center [367, 265] width 38 height 21
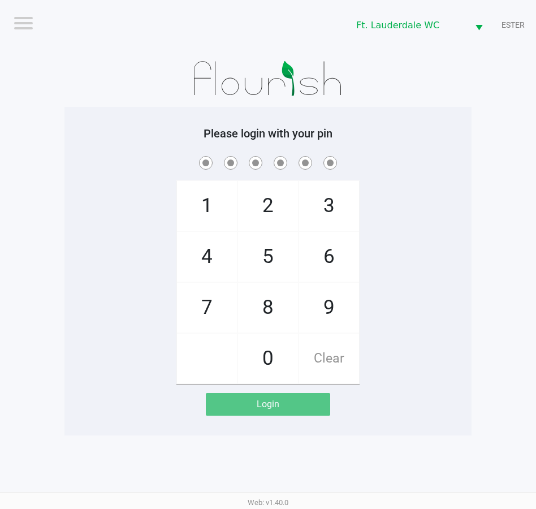
click at [257, 265] on span "5" at bounding box center [268, 257] width 60 height 50
checkbox input "true"
click at [258, 254] on span "5" at bounding box center [268, 257] width 60 height 50
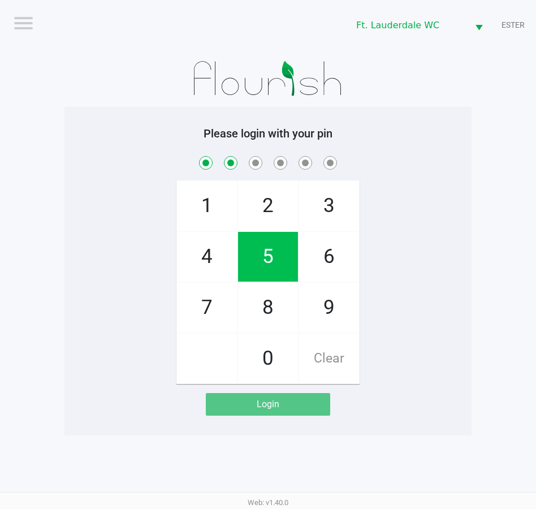
checkbox input "true"
click at [215, 264] on span "4" at bounding box center [207, 257] width 60 height 50
checkbox input "true"
click at [204, 199] on span "1" at bounding box center [207, 206] width 60 height 50
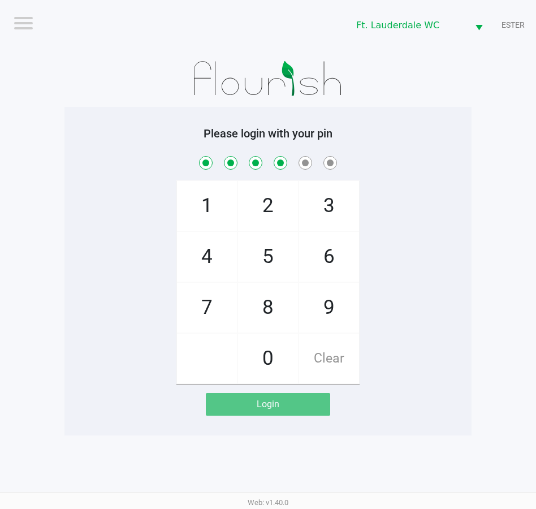
checkbox input "true"
click at [341, 307] on span "9" at bounding box center [329, 308] width 60 height 50
checkbox input "true"
click at [334, 302] on span "9" at bounding box center [329, 308] width 60 height 50
checkbox input "true"
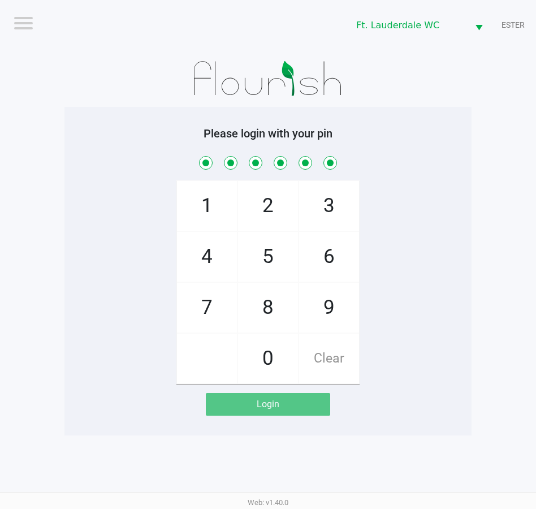
click at [332, 307] on span "9" at bounding box center [329, 308] width 60 height 50
click at [338, 309] on span "9" at bounding box center [329, 308] width 60 height 50
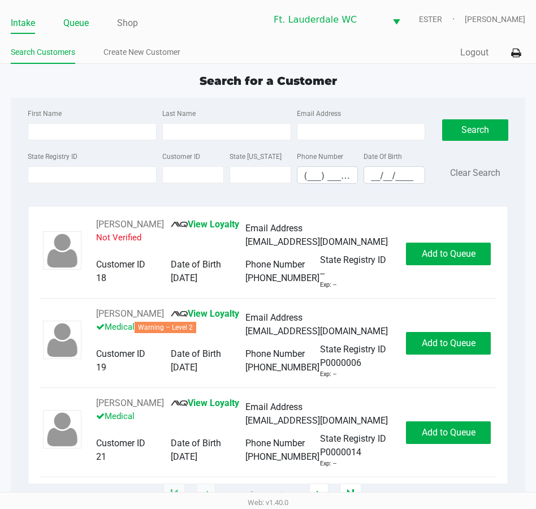
click at [81, 19] on link "Queue" at bounding box center [75, 23] width 25 height 16
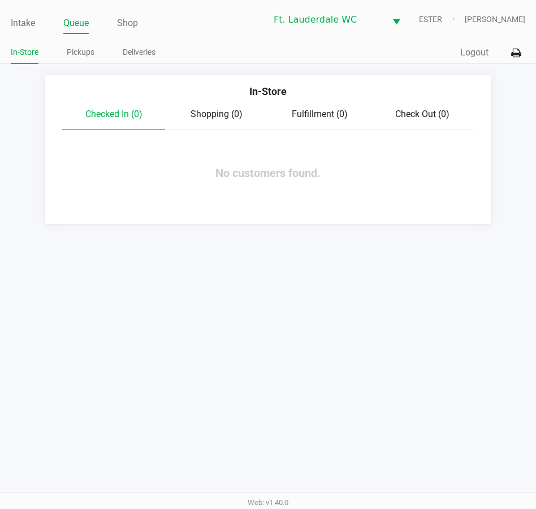
click at [81, 52] on link "Pickups" at bounding box center [81, 52] width 28 height 14
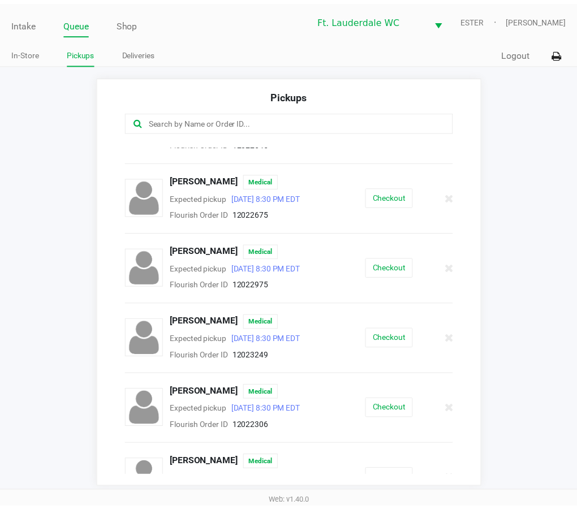
scroll to position [494, 0]
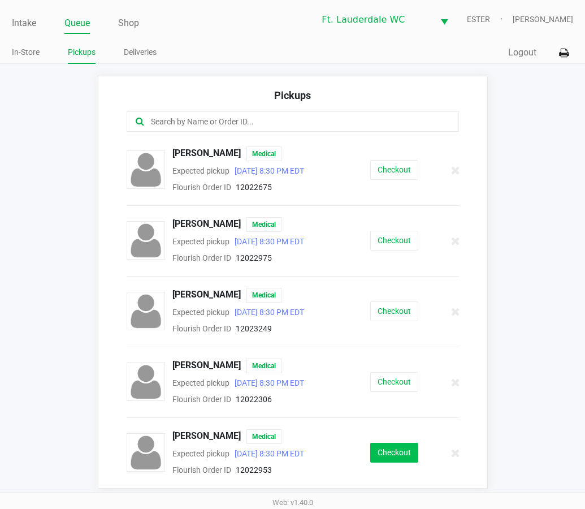
click at [394, 454] on button "Checkout" at bounding box center [394, 453] width 48 height 20
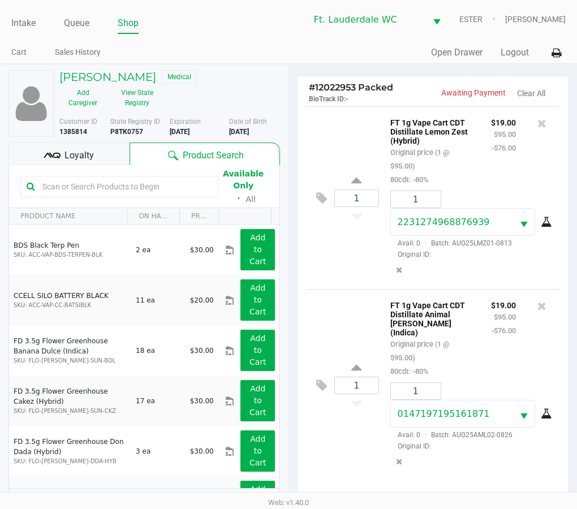
click at [255, 83] on div "NICOLE FITZGERALD Medical" at bounding box center [169, 77] width 237 height 14
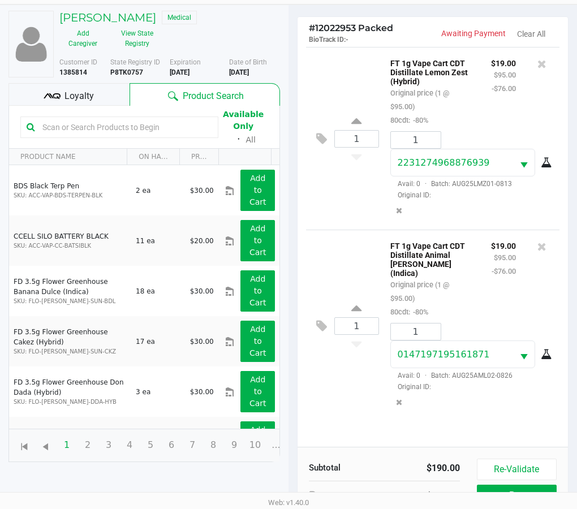
scroll to position [134, 0]
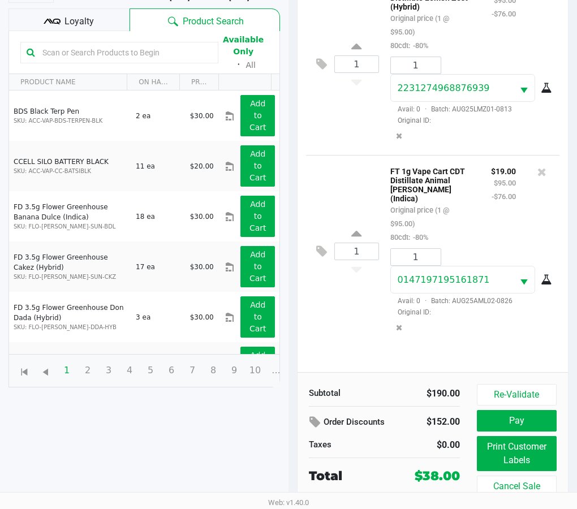
click at [540, 408] on div "Re-Validate Pay Print Customer Labels Cancel Sale" at bounding box center [520, 440] width 88 height 113
click at [536, 398] on button "Re-Validate" at bounding box center [516, 394] width 80 height 21
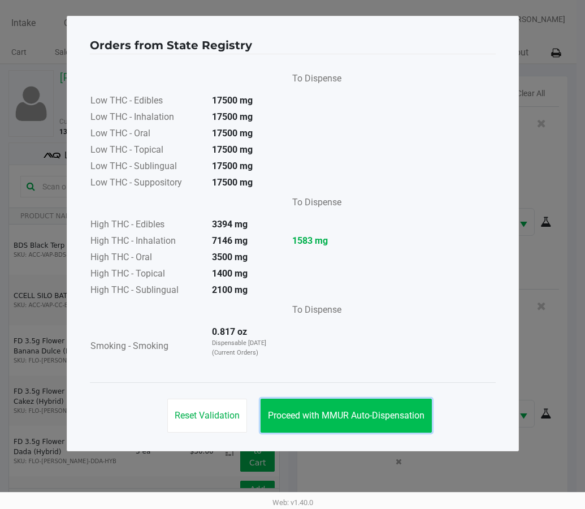
click at [389, 404] on button "Proceed with MMUR Auto-Dispensation" at bounding box center [346, 415] width 171 height 34
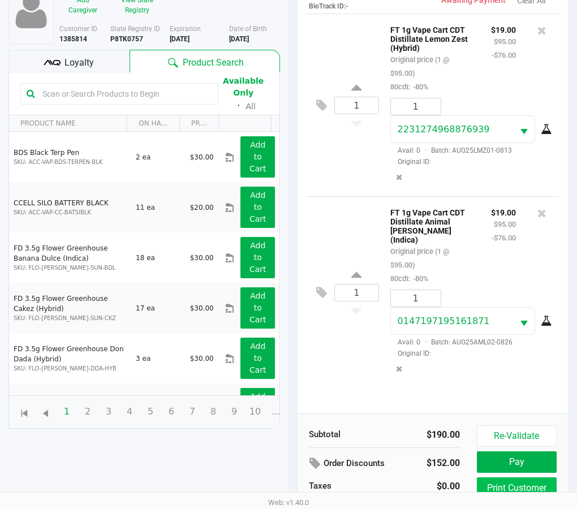
scroll to position [134, 0]
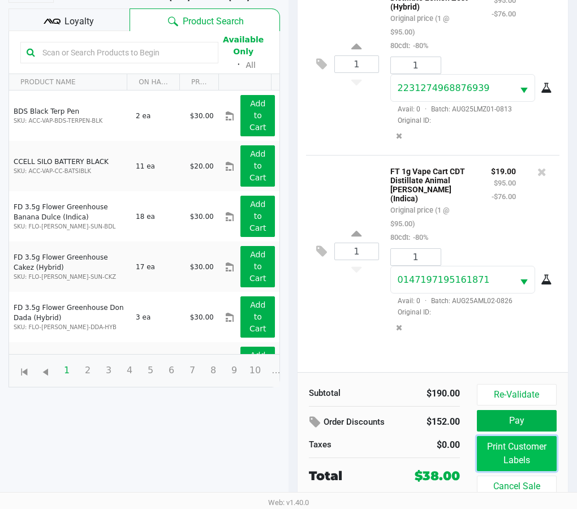
click at [510, 456] on button "Print Customer Labels" at bounding box center [516, 453] width 80 height 35
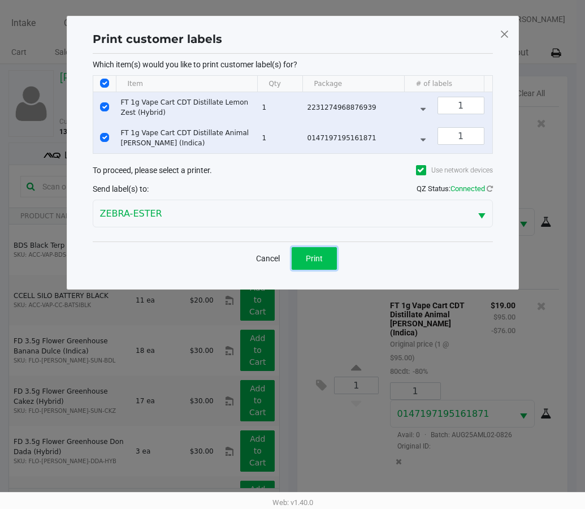
click at [326, 269] on button "Print" at bounding box center [314, 258] width 45 height 23
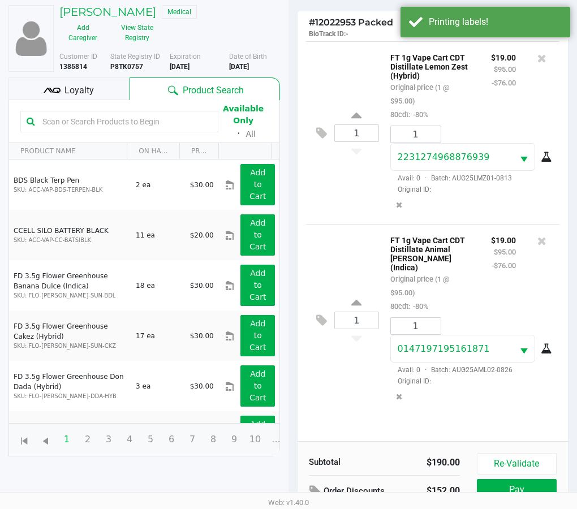
scroll to position [134, 0]
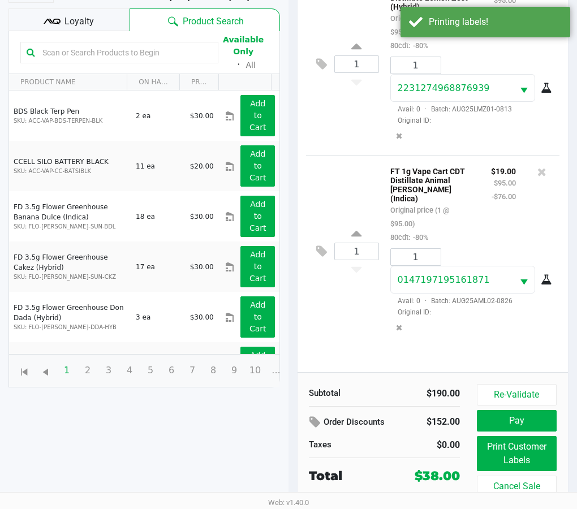
click at [371, 343] on div "1 FT 1g Vape Cart CDT Distillate Lemon Zest (Hybrid) Original price (1 @ $95.00…" at bounding box center [432, 172] width 270 height 400
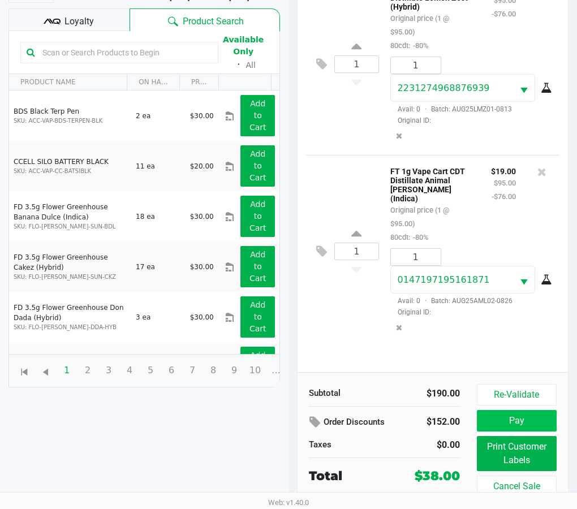
click at [520, 420] on button "Pay" at bounding box center [516, 420] width 80 height 21
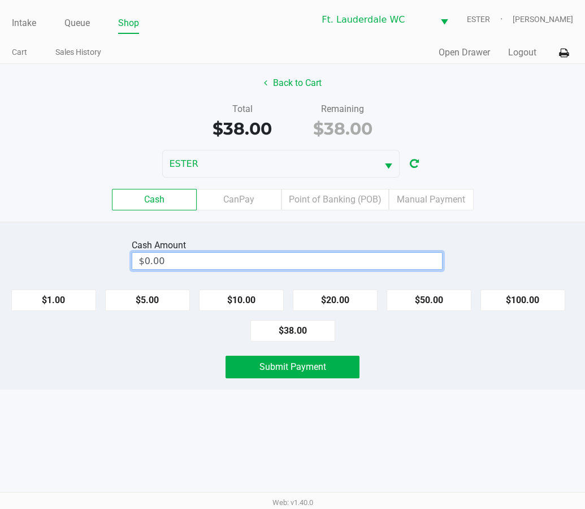
click at [313, 253] on input "$0.00" at bounding box center [287, 261] width 310 height 16
click at [417, 400] on div "Intake Queue Shop Ft. Lauderdale WC ESTER Spencer Sandburg Cart Sales History Q…" at bounding box center [292, 254] width 585 height 509
type input "$40.00"
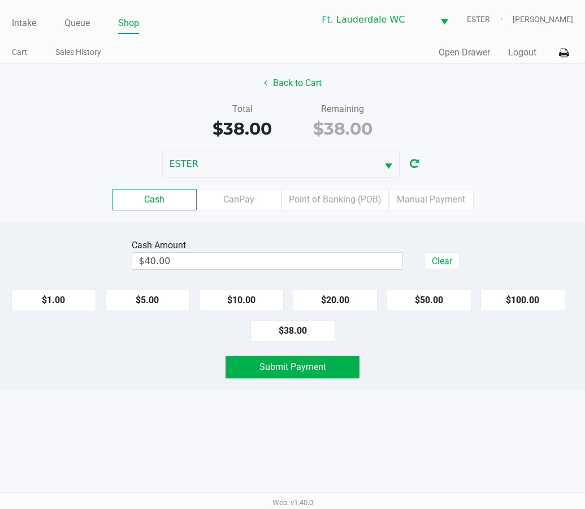
click at [306, 370] on span "Submit Payment" at bounding box center [292, 366] width 67 height 11
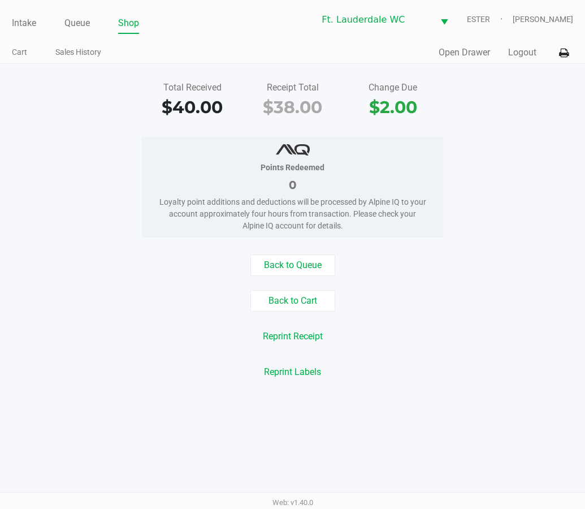
click at [438, 384] on div "Total Received $40.00 Receipt Total $38.00 Change Due $2.00 Points Redeemed 0 L…" at bounding box center [292, 230] width 585 height 332
click at [284, 268] on button "Back to Queue" at bounding box center [292, 264] width 85 height 21
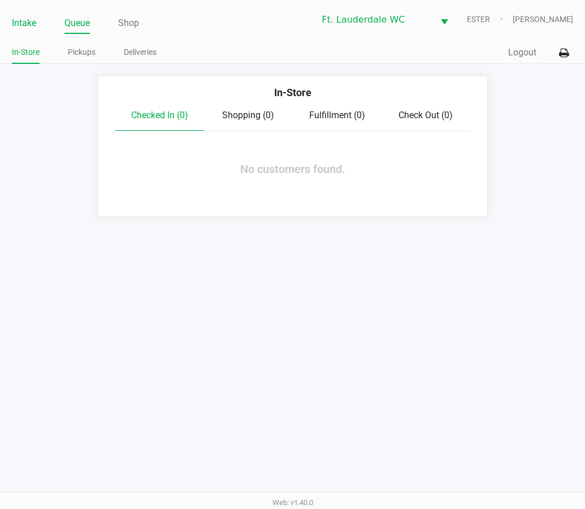
click at [15, 27] on link "Intake" at bounding box center [24, 23] width 24 height 16
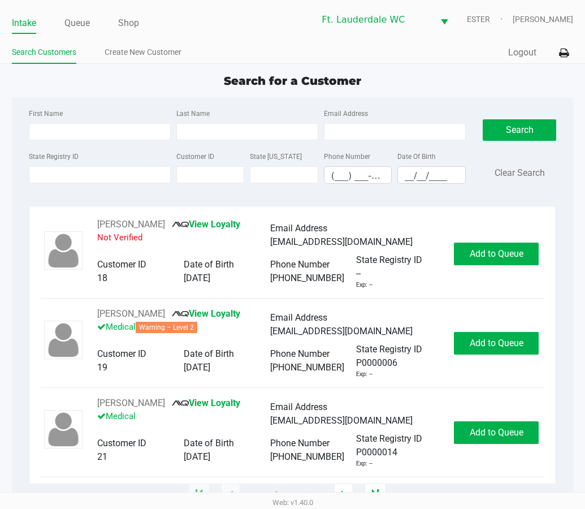
click at [398, 82] on div "Search for a Customer" at bounding box center [292, 80] width 579 height 17
click at [399, 80] on div "Search for a Customer" at bounding box center [292, 80] width 579 height 17
click at [86, 192] on div "State Registry ID Customer ID State ID Phone Number (___) ___-____ Date Of Birt…" at bounding box center [247, 171] width 443 height 44
click at [101, 176] on input "State Registry ID" at bounding box center [100, 174] width 142 height 17
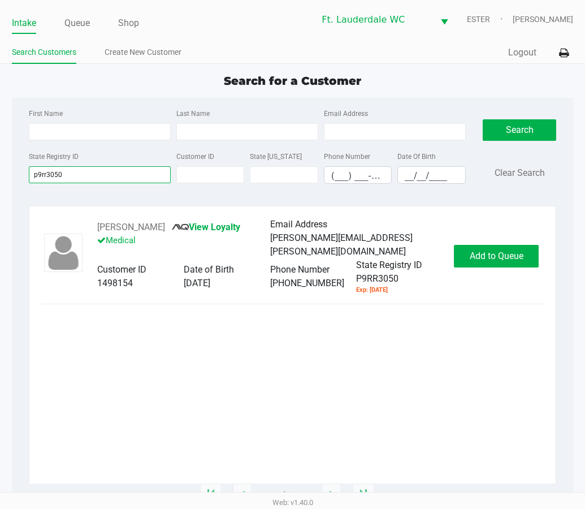
type input "p9rr3050"
click at [473, 270] on div "PAMELA TORRES View Loyalty Medical Email Address pate.pam@gmail.com Customer ID…" at bounding box center [293, 256] width 504 height 77
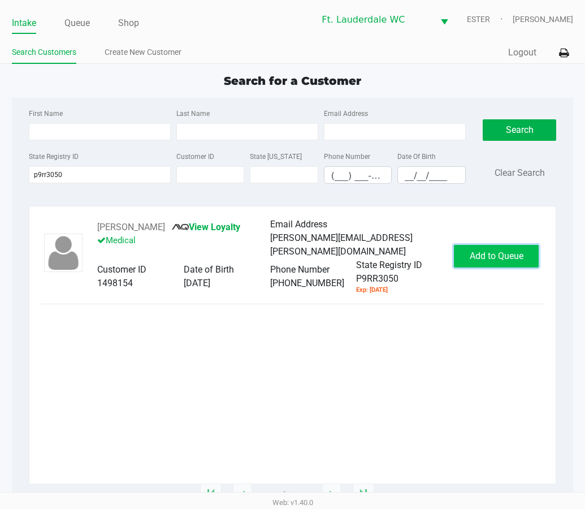
click at [480, 261] on button "Add to Queue" at bounding box center [496, 256] width 85 height 23
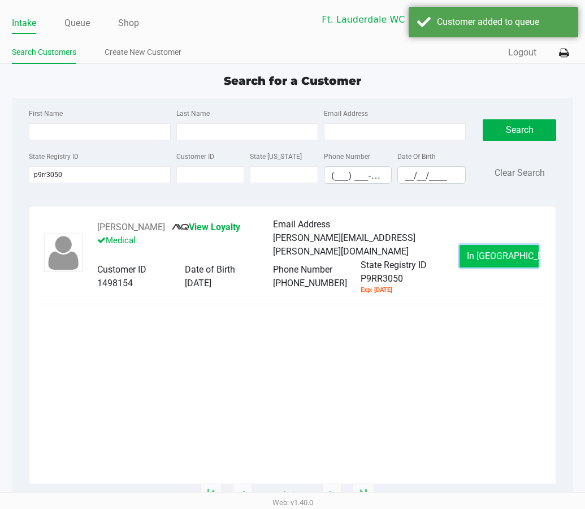
click at [483, 258] on span "In Queue" at bounding box center [514, 255] width 95 height 11
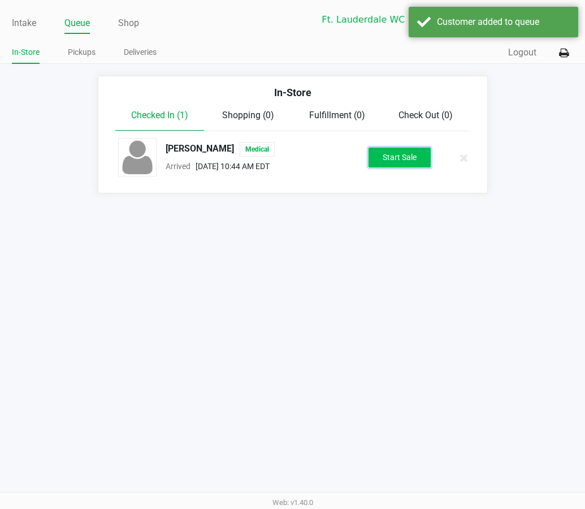
click at [426, 165] on button "Start Sale" at bounding box center [400, 158] width 62 height 20
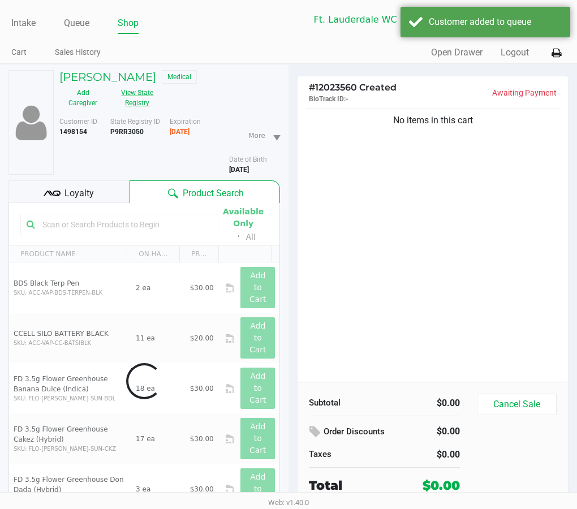
click at [151, 104] on button "View State Registry" at bounding box center [134, 98] width 54 height 28
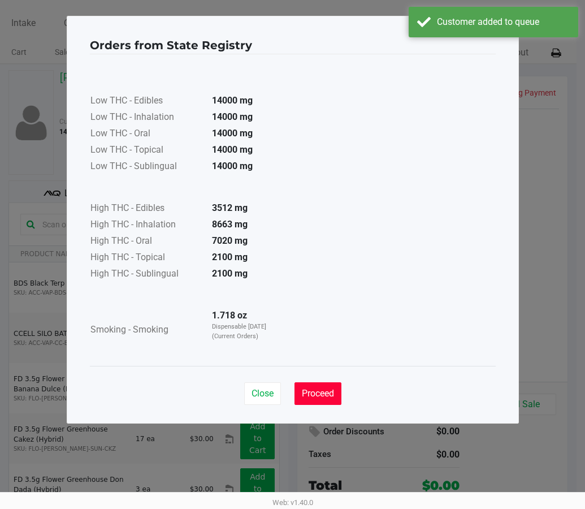
click at [311, 389] on button "Proceed" at bounding box center [317, 393] width 47 height 23
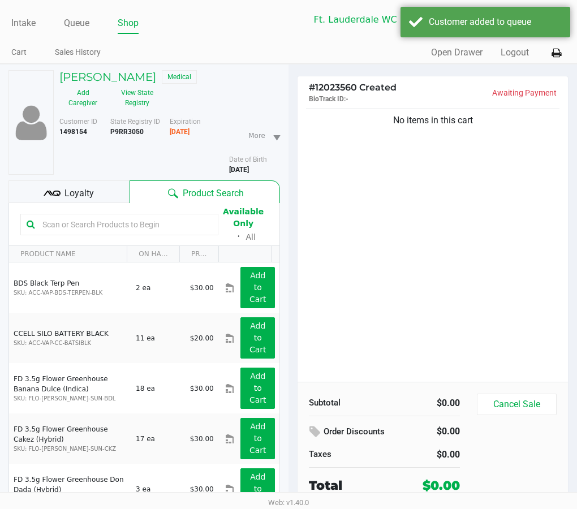
click at [366, 313] on div "Low THC - Edibles 14000 mg Low THC - Inhalation 14000 mg Low THC - Oral 14000 m…" at bounding box center [288, 182] width 406 height 284
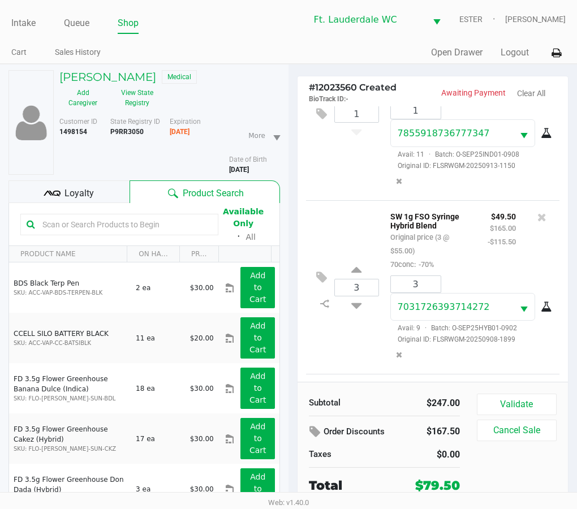
scroll to position [267, 0]
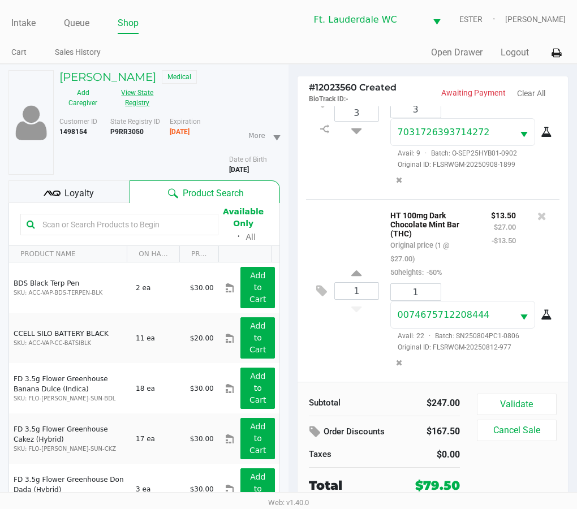
click at [131, 103] on button "View State Registry" at bounding box center [134, 98] width 54 height 28
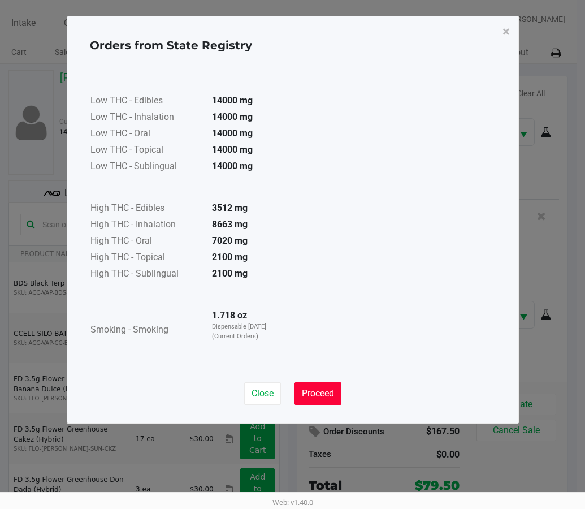
click at [324, 387] on button "Proceed" at bounding box center [317, 393] width 47 height 23
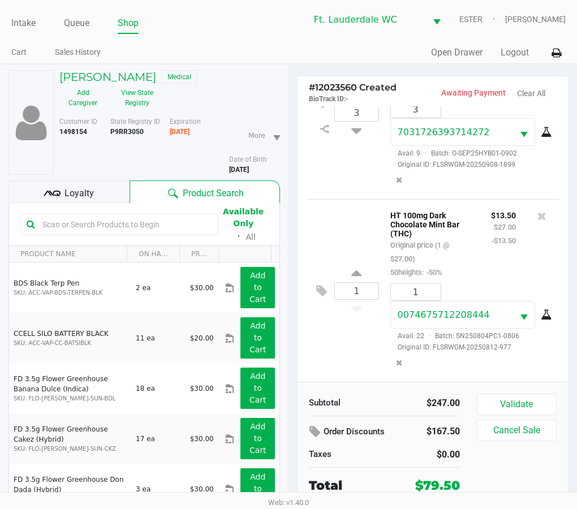
click at [361, 217] on div "1 HT 100mg Dark Chocolate Mint Bar (THC) Original price (1 @ $27.00) 50heights:…" at bounding box center [432, 290] width 253 height 183
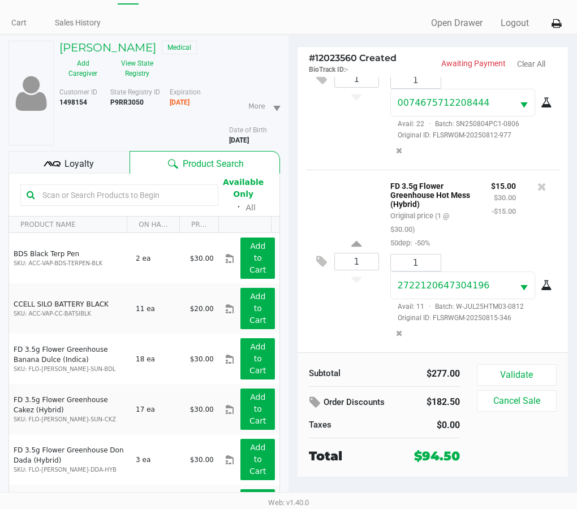
scroll to position [56, 0]
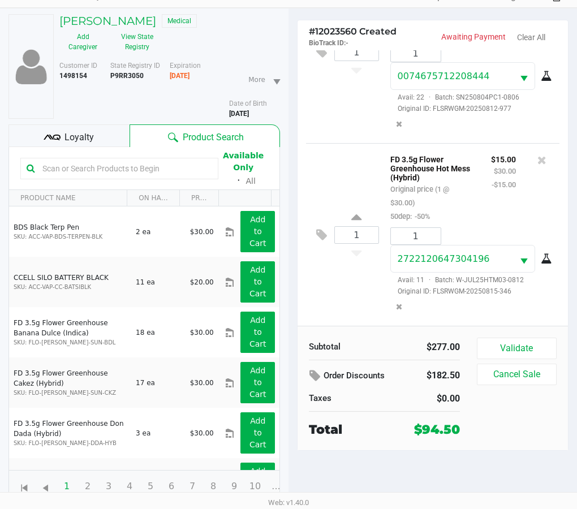
click at [503, 334] on div "Subtotal $277.00 Order Discounts $182.50 Taxes $0.00 Total $94.50 Validate Canc…" at bounding box center [432, 388] width 270 height 124
click at [519, 355] on button "Validate" at bounding box center [516, 347] width 80 height 21
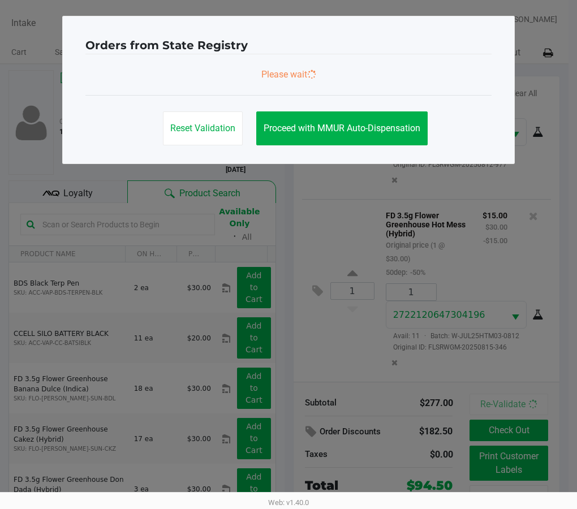
scroll to position [0, 0]
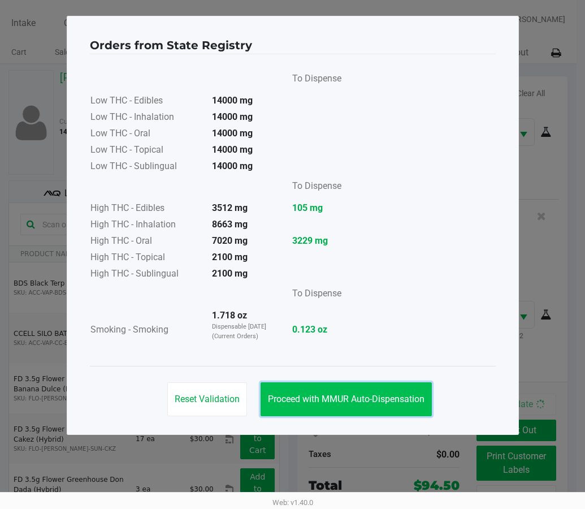
click at [380, 402] on span "Proceed with MMUR Auto-Dispensation" at bounding box center [346, 398] width 157 height 11
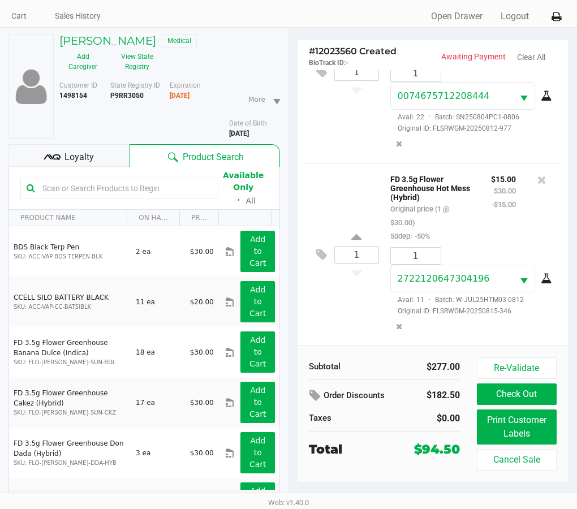
scroll to position [56, 0]
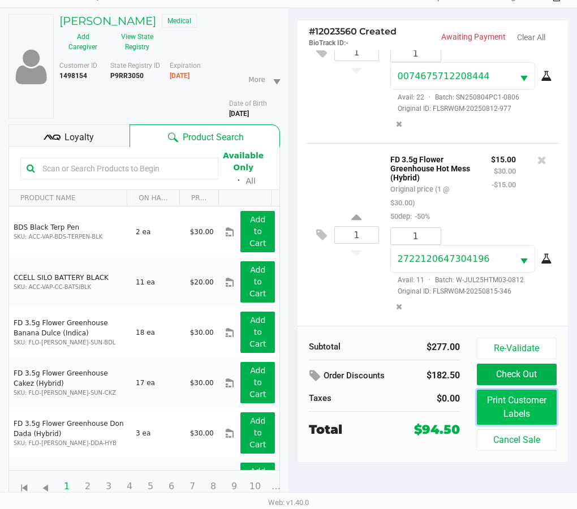
click at [524, 410] on button "Print Customer Labels" at bounding box center [516, 406] width 80 height 35
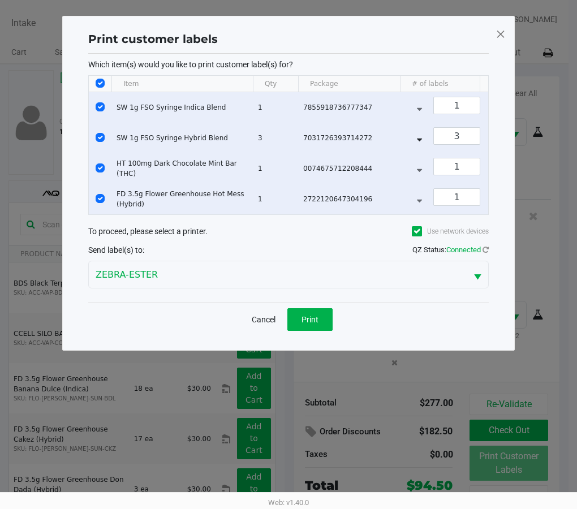
scroll to position [0, 0]
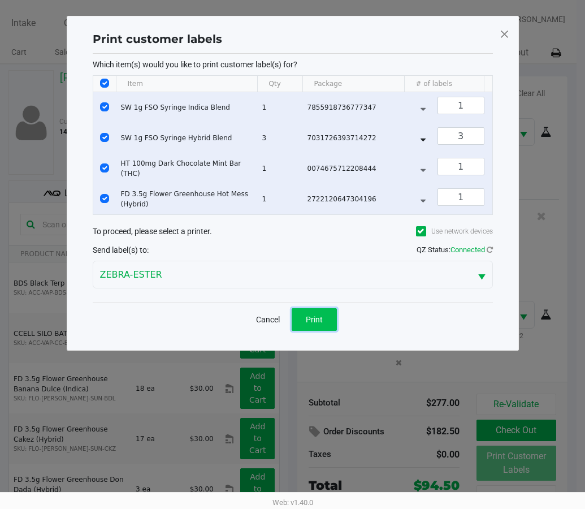
click at [328, 316] on button "Print" at bounding box center [314, 319] width 45 height 23
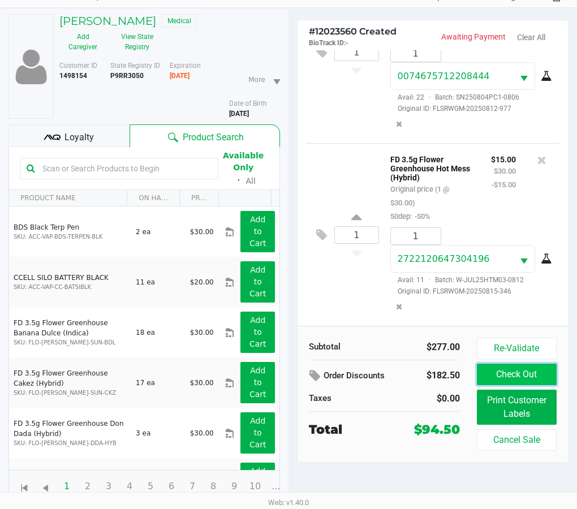
click at [520, 366] on button "Check Out" at bounding box center [516, 373] width 80 height 21
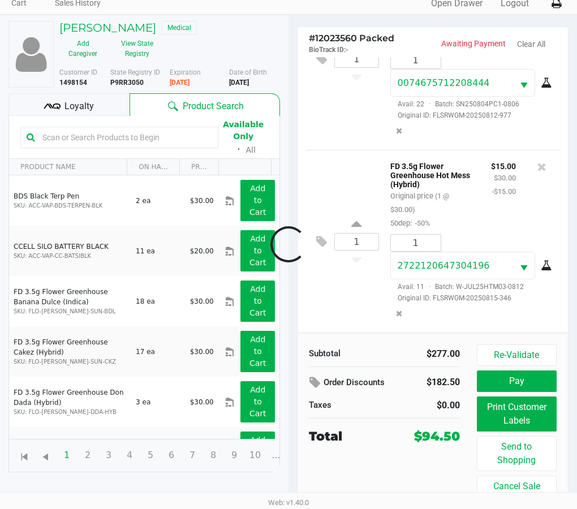
scroll to position [49, 0]
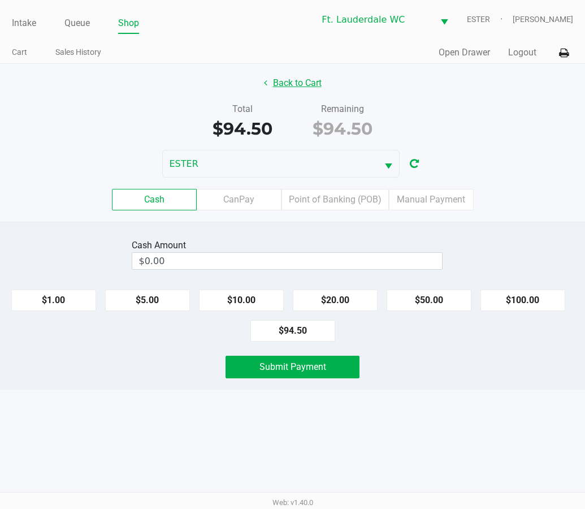
click at [280, 75] on button "Back to Cart" at bounding box center [293, 82] width 72 height 21
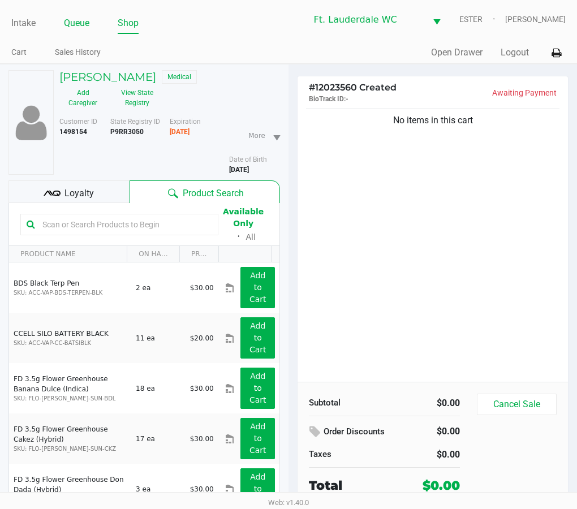
click at [85, 25] on link "Queue" at bounding box center [76, 23] width 25 height 16
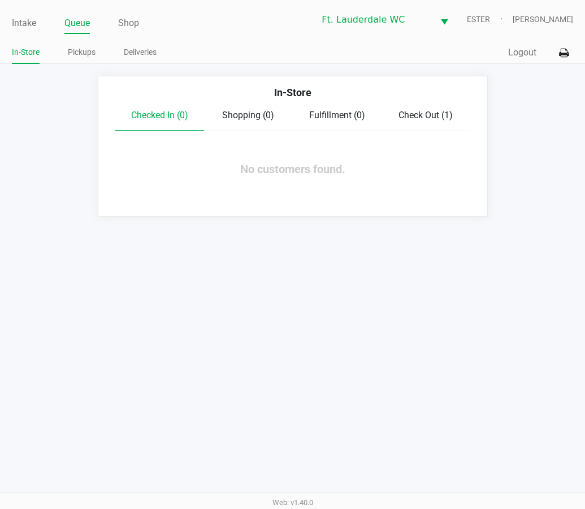
click at [415, 110] on span "Check Out (1)" at bounding box center [425, 115] width 54 height 11
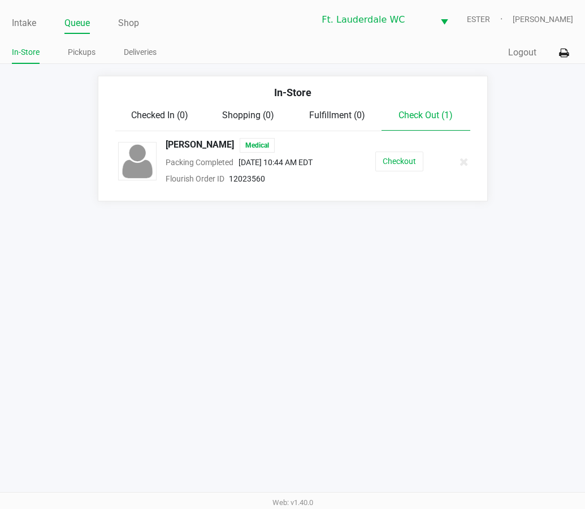
click at [399, 161] on button "Checkout" at bounding box center [399, 161] width 48 height 20
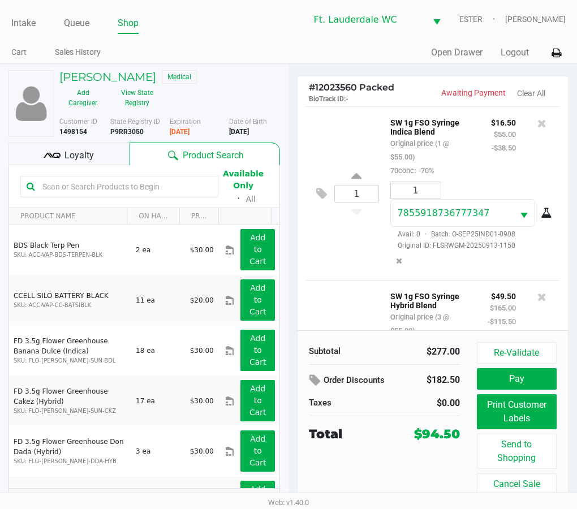
click at [90, 155] on span "Loyalty" at bounding box center [78, 156] width 29 height 14
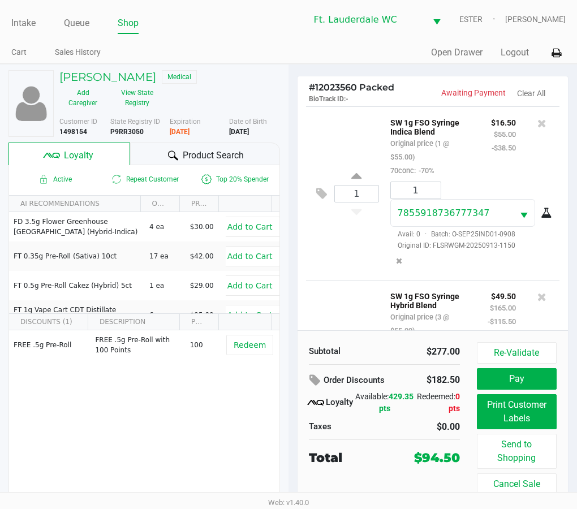
scroll to position [18, 0]
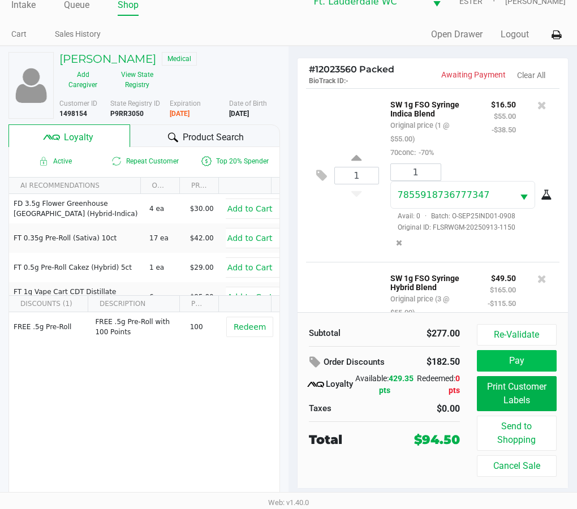
click at [501, 361] on button "Pay" at bounding box center [516, 360] width 80 height 21
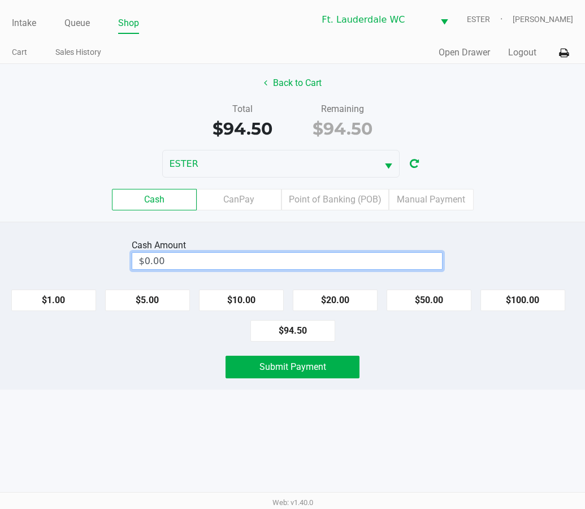
click at [174, 259] on input "$0.00" at bounding box center [287, 261] width 310 height 16
type input "$100.00"
click at [424, 359] on div "Submit Payment" at bounding box center [293, 367] width 602 height 23
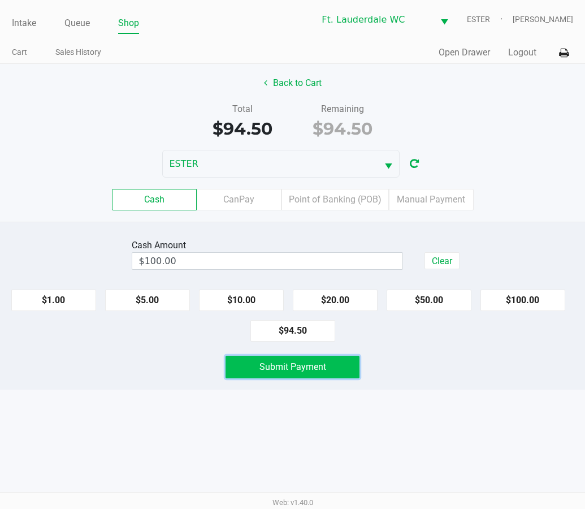
click at [352, 367] on button "Submit Payment" at bounding box center [292, 367] width 133 height 23
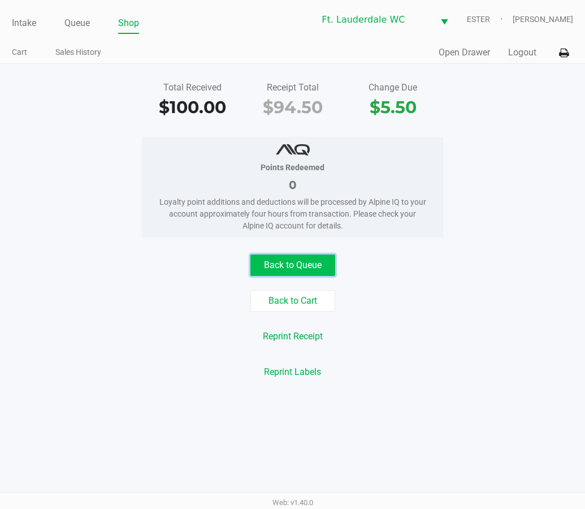
click at [305, 272] on button "Back to Queue" at bounding box center [292, 264] width 85 height 21
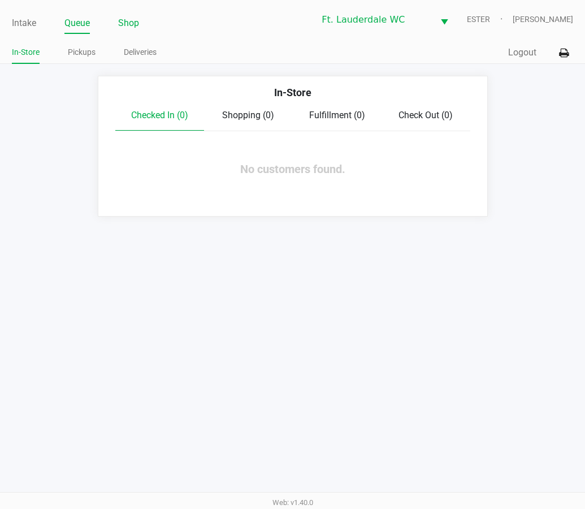
click at [124, 23] on link "Shop" at bounding box center [128, 23] width 21 height 16
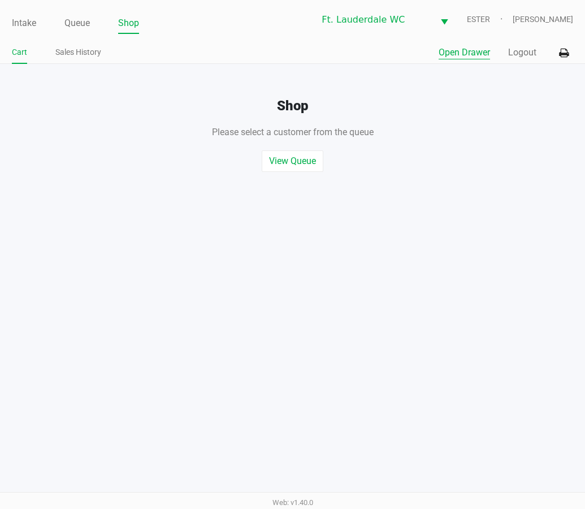
click at [463, 56] on button "Open Drawer" at bounding box center [464, 53] width 51 height 14
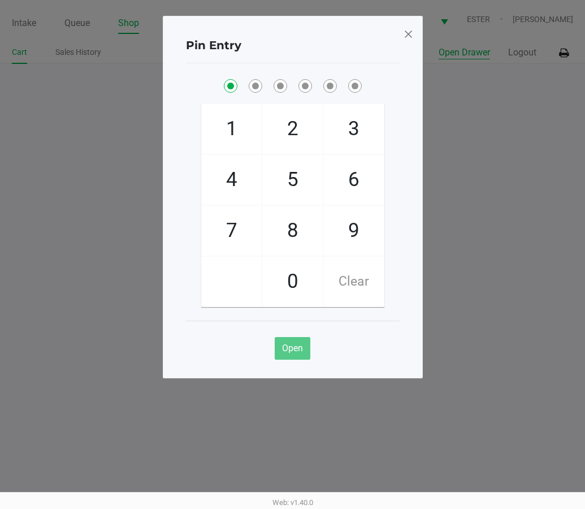
checkbox input "true"
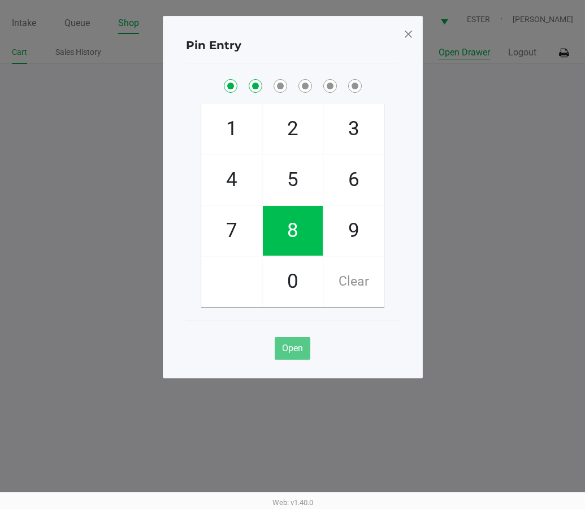
checkbox input "true"
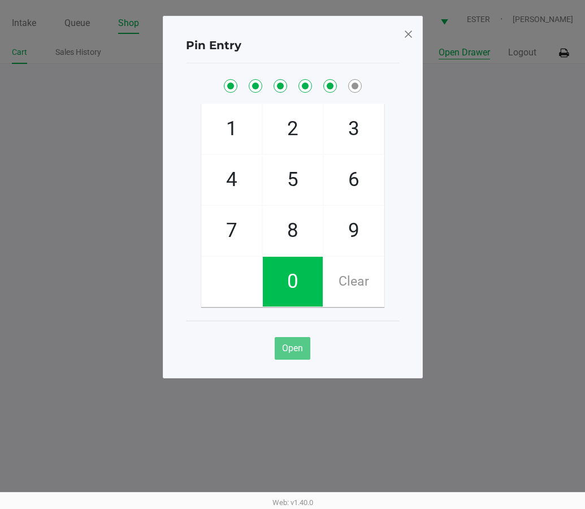
checkbox input "true"
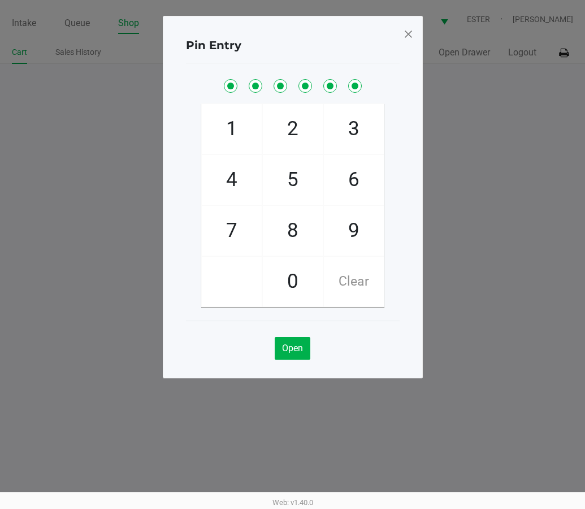
click at [411, 34] on span at bounding box center [408, 34] width 10 height 18
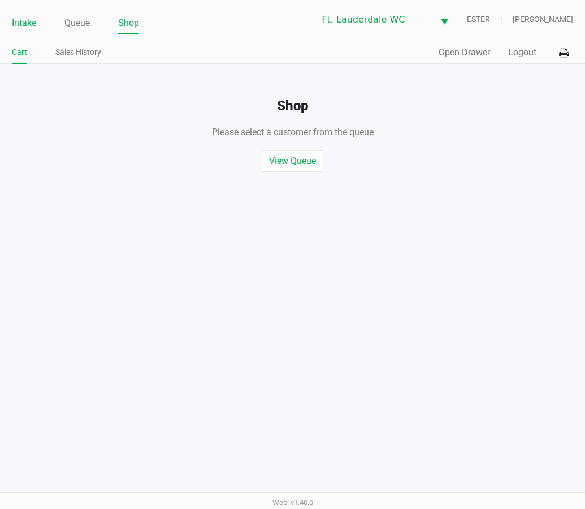
click at [20, 28] on link "Intake" at bounding box center [24, 23] width 24 height 16
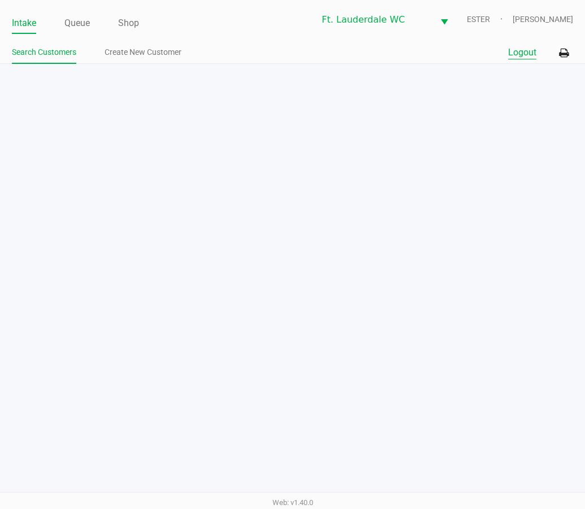
click at [536, 57] on button "Logout" at bounding box center [522, 53] width 28 height 14
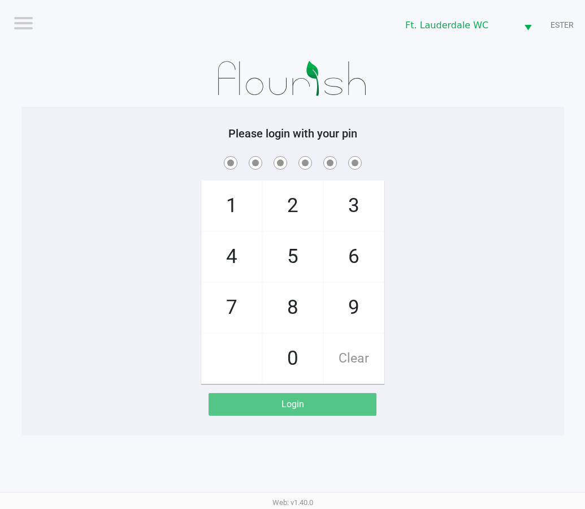
click at [513, 148] on div "Please login with your pin 1 4 7 2 5 8 0 3 6 9 Clear Login" at bounding box center [292, 271] width 543 height 289
checkbox input "true"
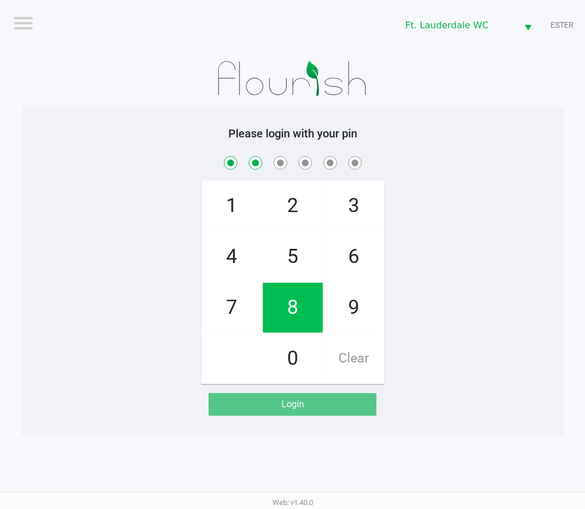
checkbox input "true"
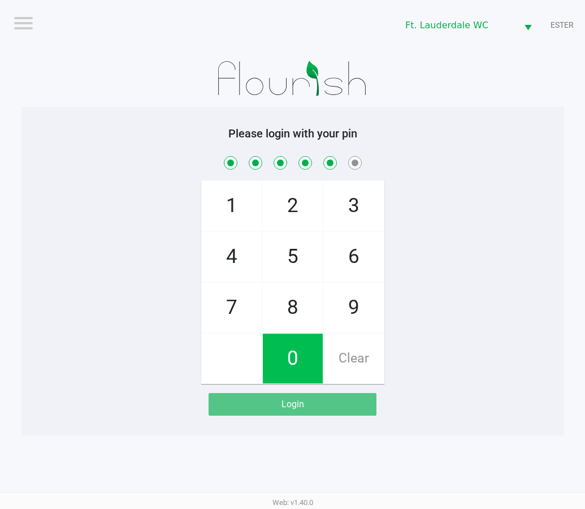
checkbox input "true"
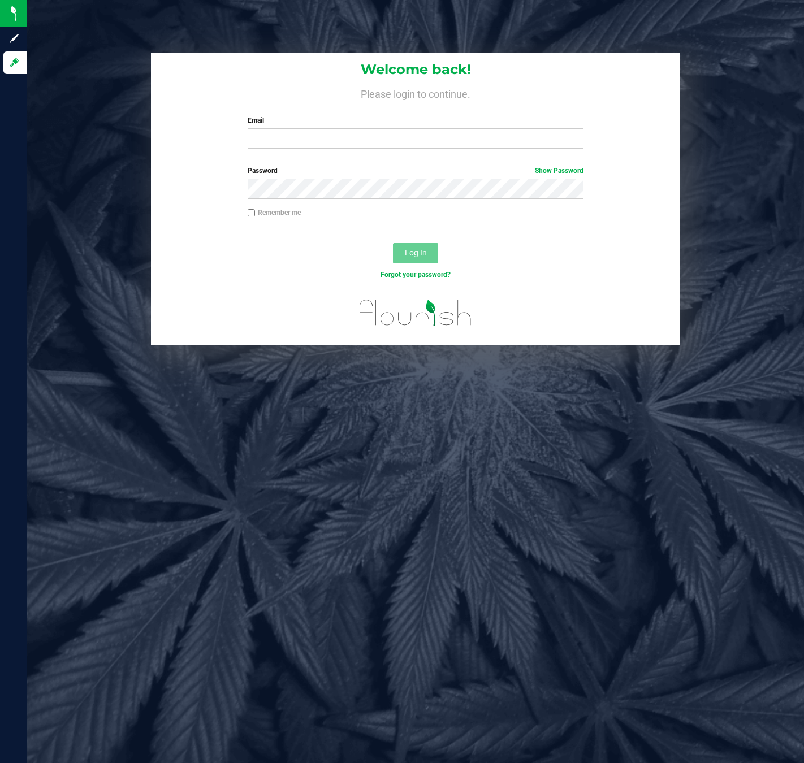
drag, startPoint x: 285, startPoint y: 107, endPoint x: 291, endPoint y: 114, distance: 8.5
click at [291, 114] on div "Welcome back! Please login to continue. Email Required Please format your email…" at bounding box center [415, 105] width 529 height 105
click at [297, 127] on div "Email Required Please format your email correctly." at bounding box center [415, 131] width 353 height 33
click at [297, 137] on input "Email" at bounding box center [416, 138] width 336 height 20
type input "[EMAIL_ADDRESS][DOMAIN_NAME]"
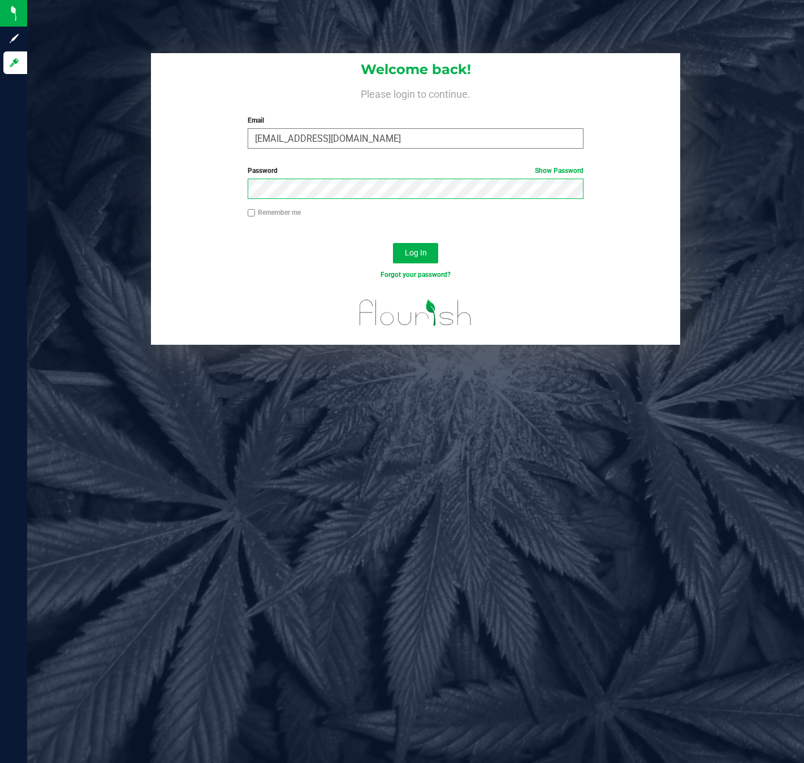
click at [393, 243] on button "Log In" at bounding box center [415, 253] width 45 height 20
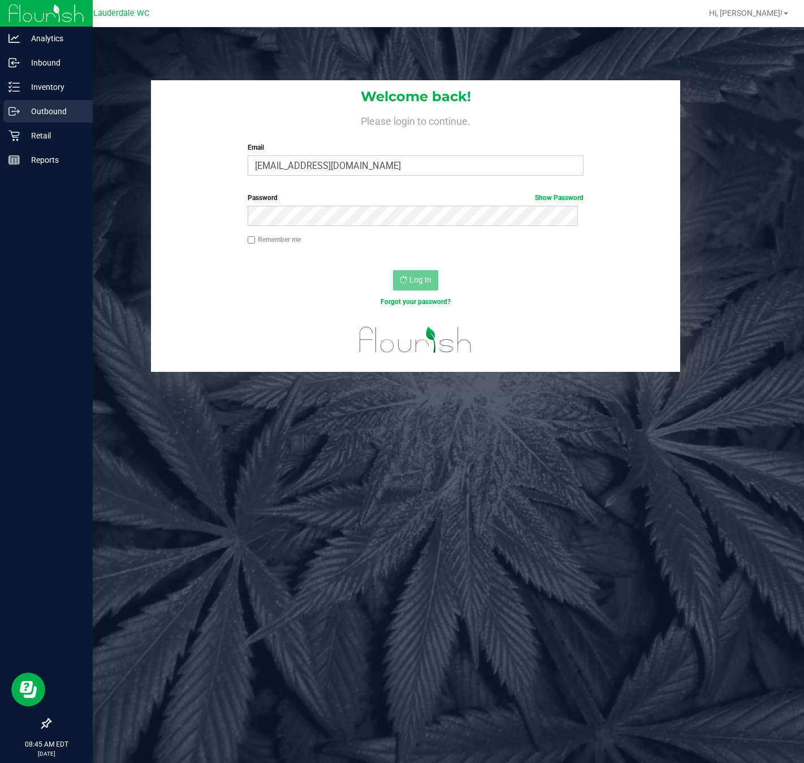
click at [24, 118] on p "Outbound" at bounding box center [54, 112] width 68 height 14
click at [24, 132] on p "Retail" at bounding box center [54, 136] width 68 height 14
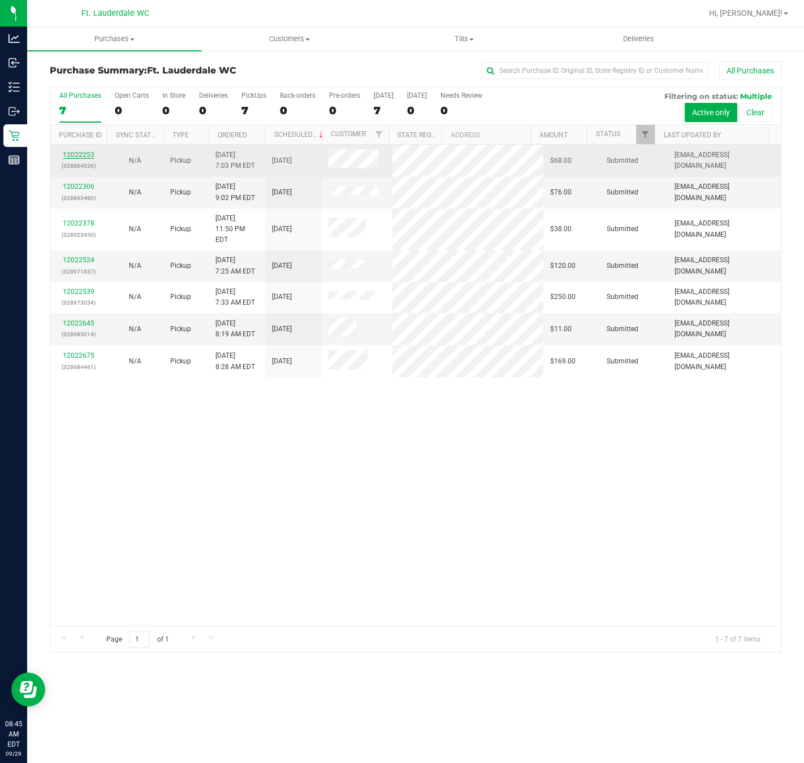
click at [81, 154] on link "12022253" at bounding box center [79, 155] width 32 height 8
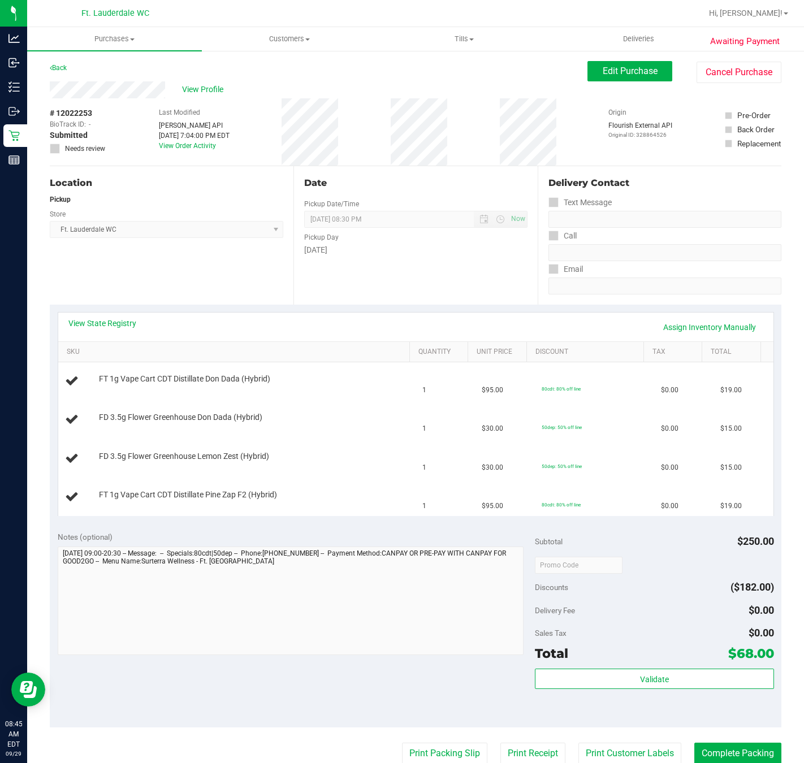
click at [245, 275] on div "Location Pickup Store Ft. Lauderdale WC Select Store [PERSON_NAME][GEOGRAPHIC_D…" at bounding box center [172, 235] width 244 height 138
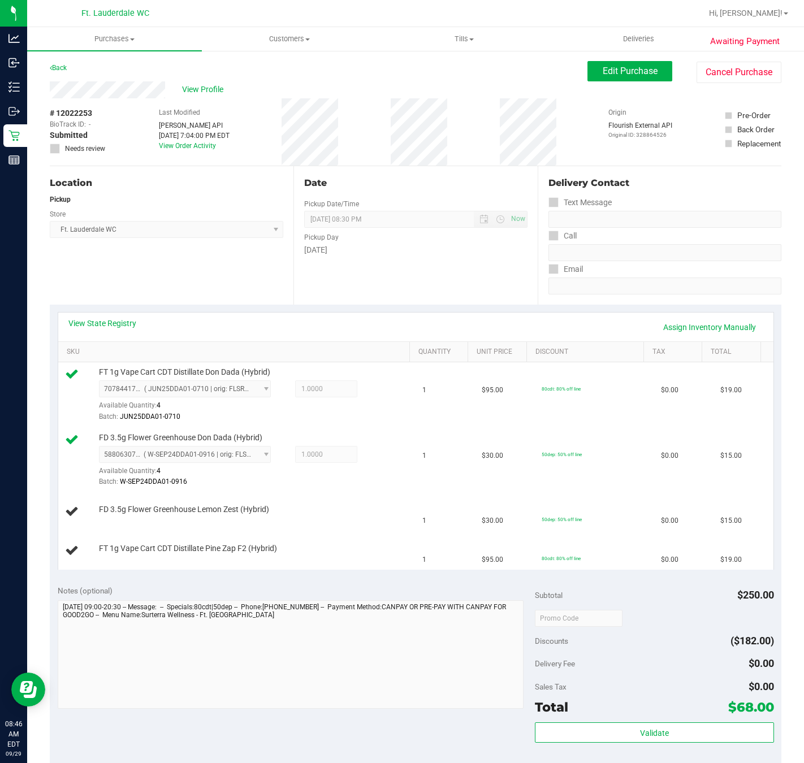
click at [196, 244] on div "Location Pickup Store Ft. Lauderdale WC Select Store Bonita Springs WC Boynton …" at bounding box center [172, 235] width 244 height 138
click at [195, 279] on div "Location Pickup Store Ft. Lauderdale WC Select Store Bonita Springs WC Boynton …" at bounding box center [172, 235] width 244 height 138
click at [206, 254] on div "Location Pickup Store Ft. Lauderdale WC Select Store Bonita Springs WC Boynton …" at bounding box center [172, 235] width 244 height 138
click at [261, 255] on div "Location Pickup Store Ft. Lauderdale WC Select Store Bonita Springs WC Boynton …" at bounding box center [172, 235] width 244 height 138
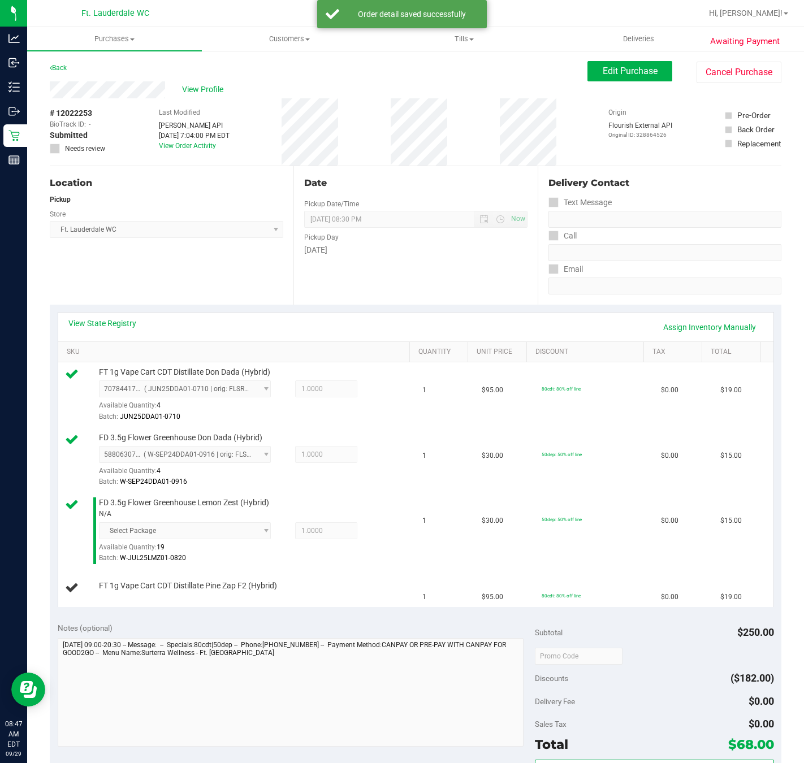
click at [267, 268] on div "Location Pickup Store Ft. Lauderdale WC Select Store Bonita Springs WC Boynton …" at bounding box center [172, 235] width 244 height 138
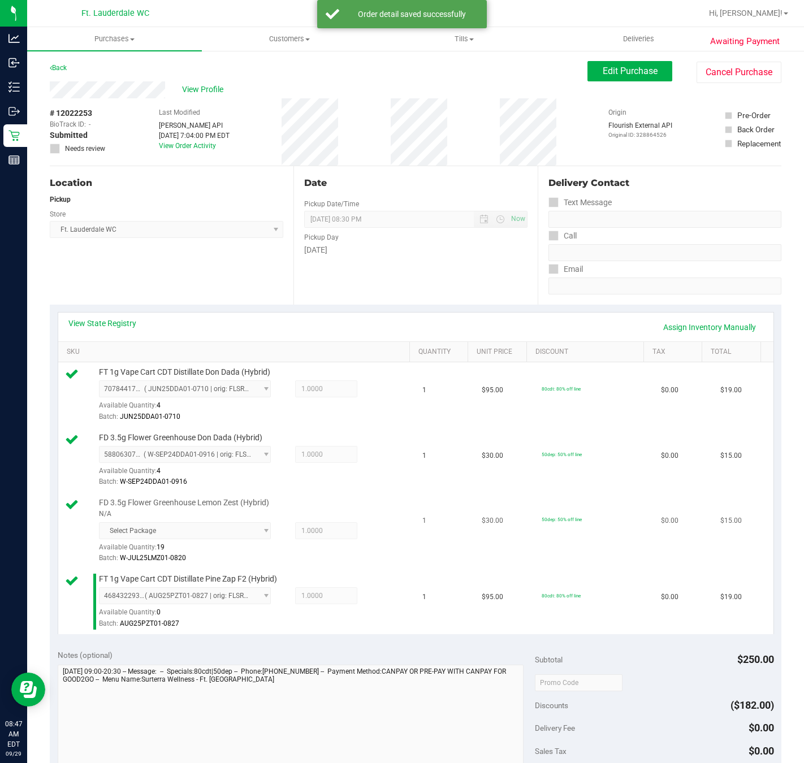
scroll to position [339, 0]
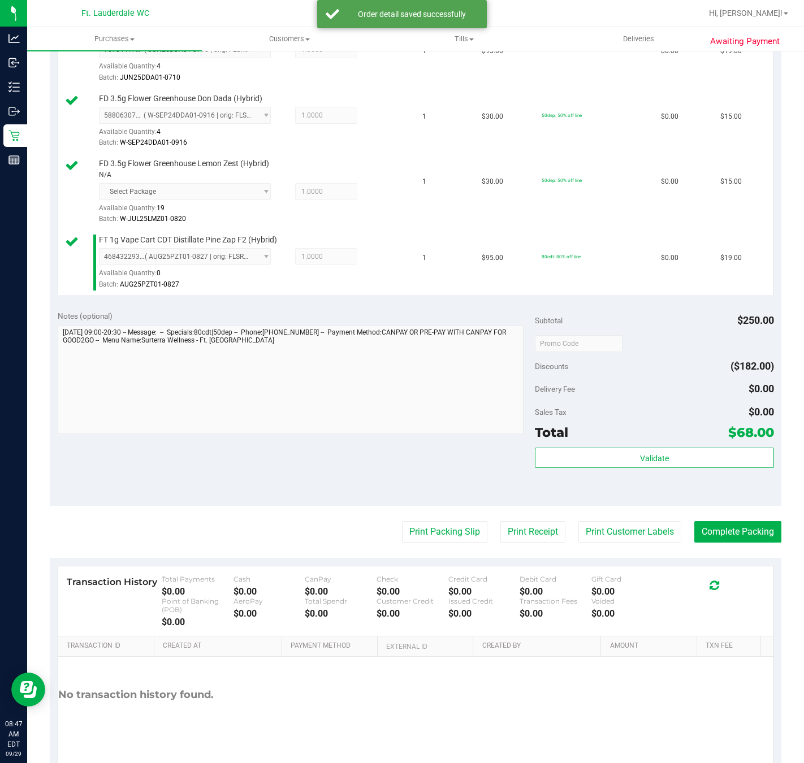
click at [633, 477] on div "Validate" at bounding box center [654, 473] width 239 height 51
click at [630, 468] on button "Validate" at bounding box center [654, 458] width 239 height 20
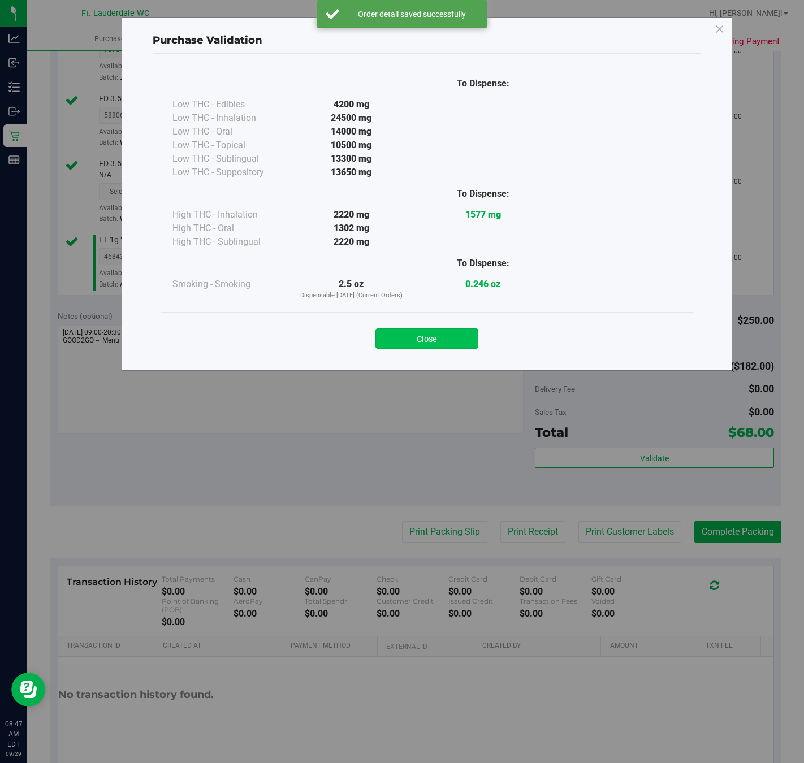
click at [406, 343] on button "Close" at bounding box center [426, 338] width 103 height 20
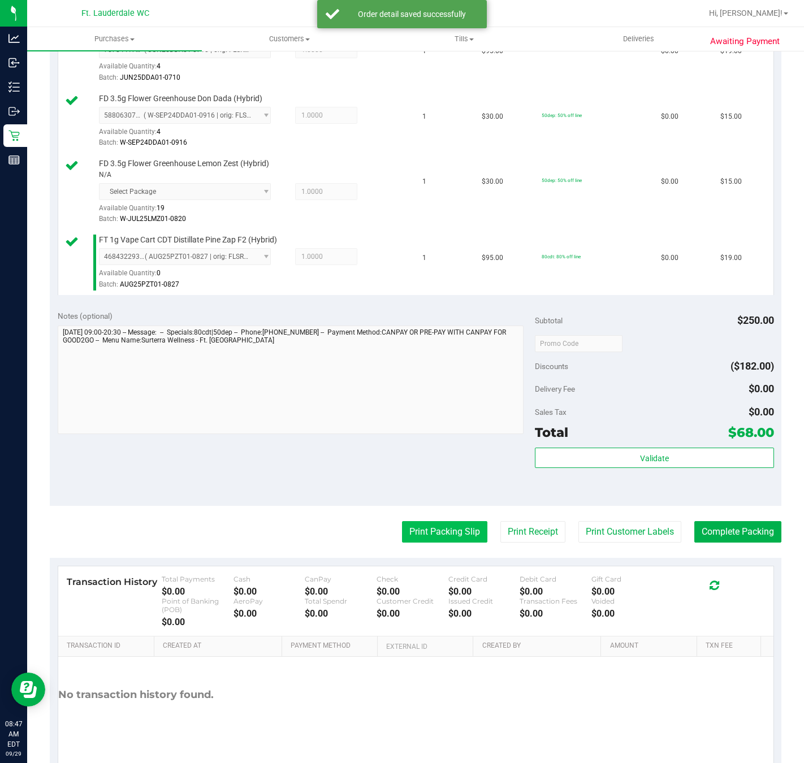
click at [413, 527] on purchase-details "Back Edit Purchase Cancel Purchase View Profile # 12022253 BioTrack ID: - Submi…" at bounding box center [415, 250] width 731 height 1056
click at [419, 535] on button "Print Packing Slip" at bounding box center [444, 531] width 85 height 21
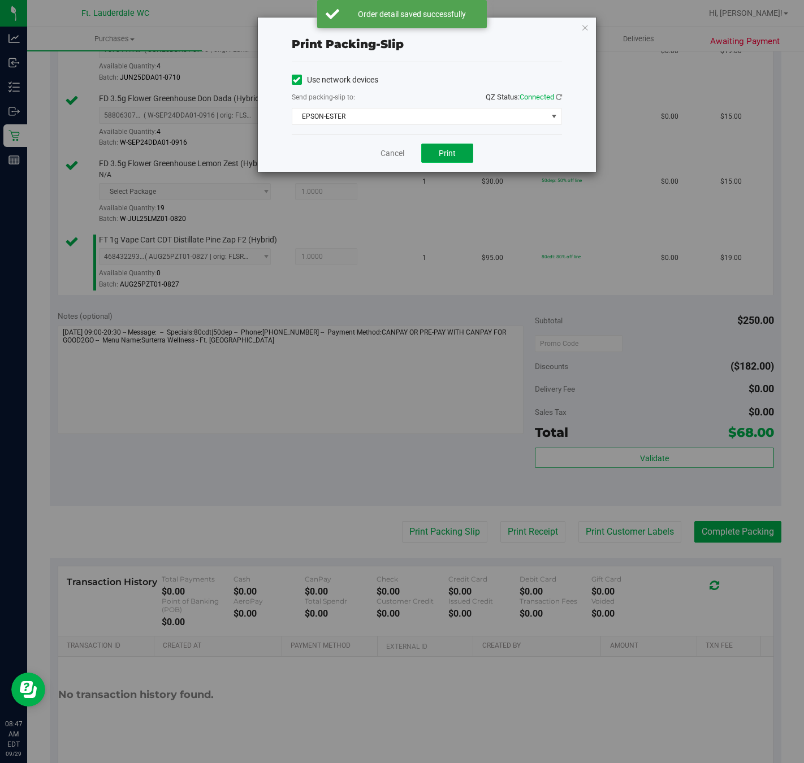
click at [463, 163] on button "Print" at bounding box center [447, 153] width 52 height 19
click at [385, 157] on link "Cancel" at bounding box center [392, 154] width 24 height 12
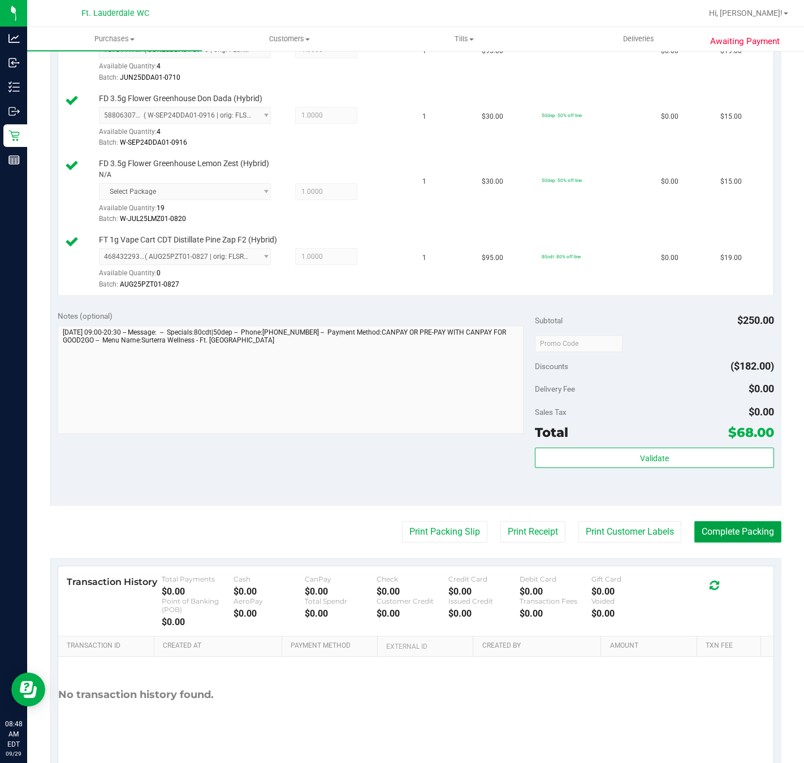
click at [733, 534] on button "Complete Packing" at bounding box center [737, 531] width 87 height 21
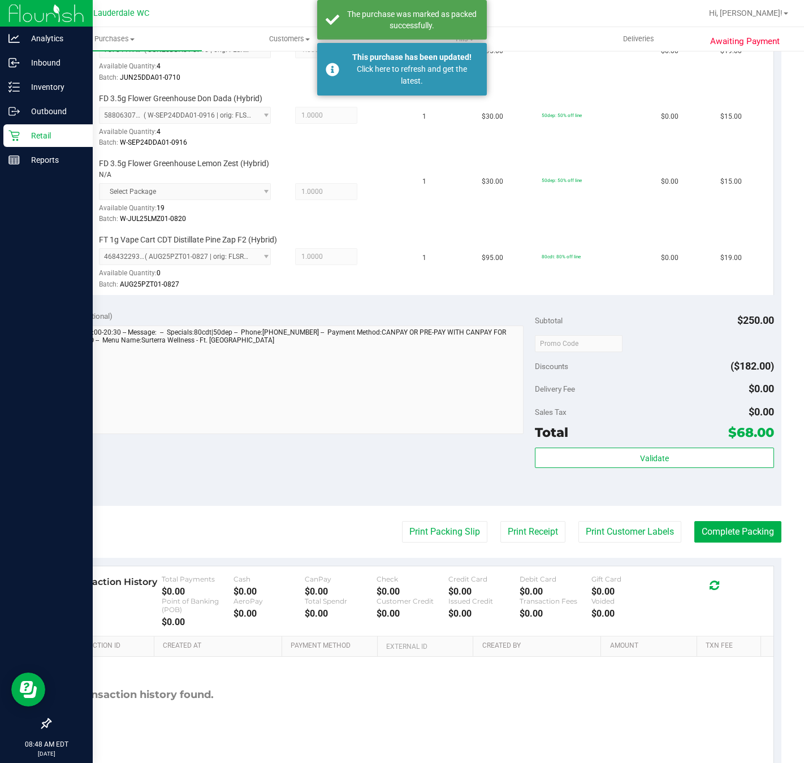
click at [34, 137] on p "Retail" at bounding box center [54, 136] width 68 height 14
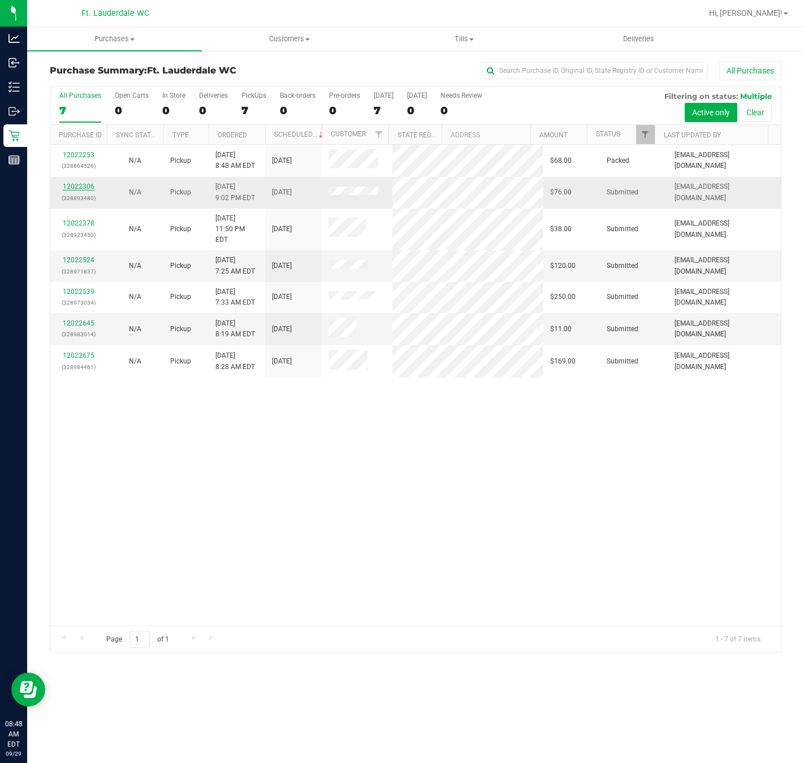
click at [89, 188] on link "12022306" at bounding box center [79, 187] width 32 height 8
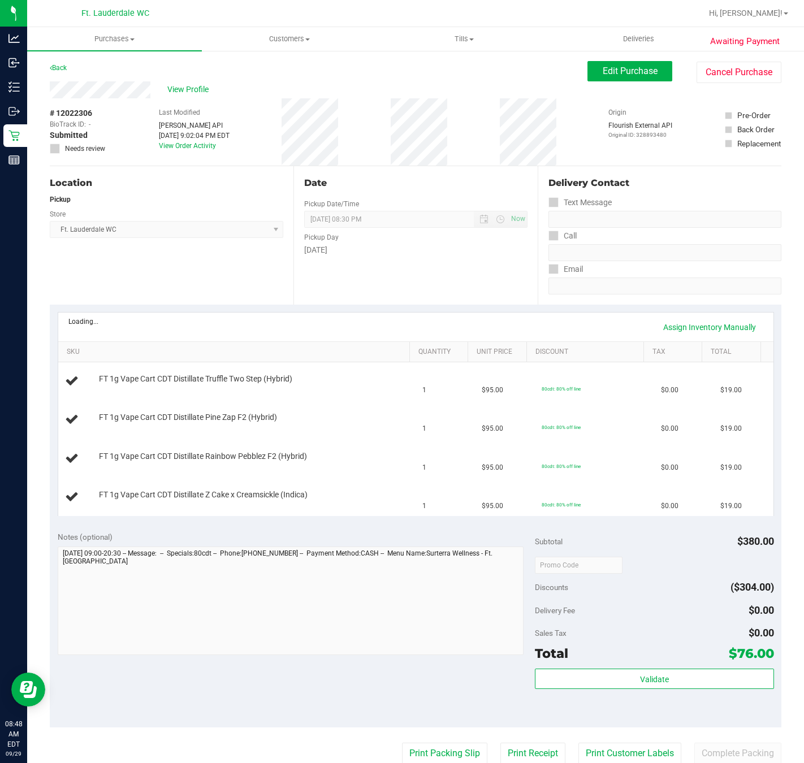
click at [133, 278] on div "Location Pickup Store Ft. Lauderdale WC Select Store Bonita Springs WC Boynton …" at bounding box center [172, 235] width 244 height 138
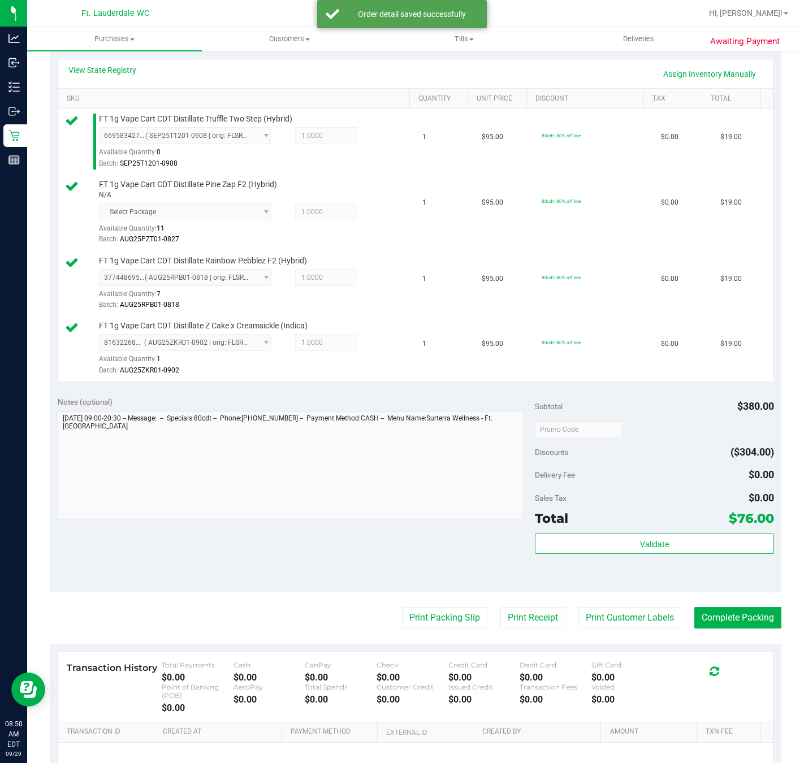
scroll to position [254, 0]
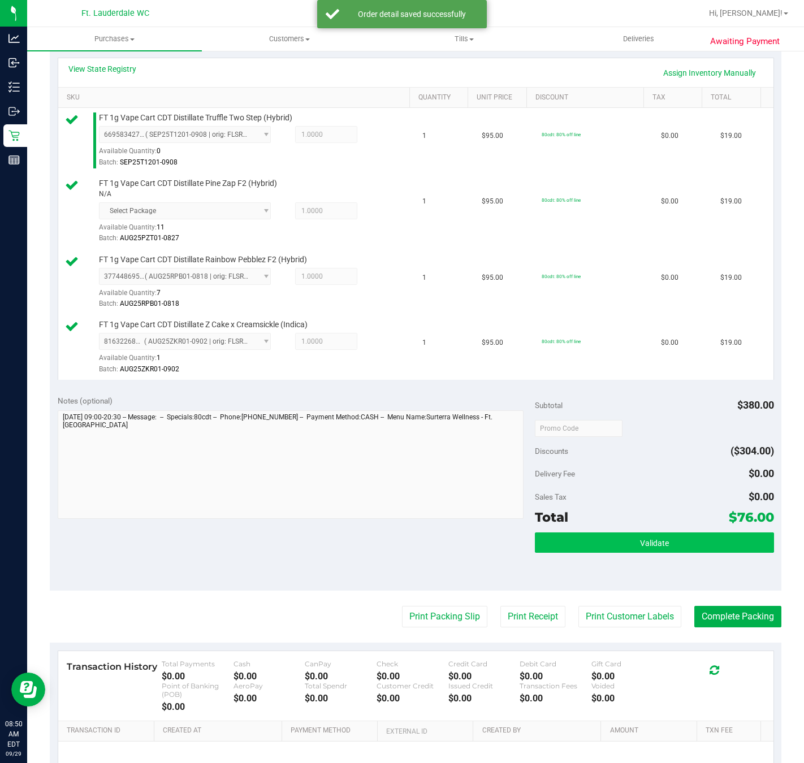
click at [614, 540] on div "Subtotal $380.00 Discounts ($304.00) Delivery Fee $0.00 Sales Tax $0.00 Total $…" at bounding box center [654, 489] width 239 height 188
click at [614, 554] on div "Validate" at bounding box center [654, 542] width 239 height 21
click at [614, 548] on button "Validate" at bounding box center [654, 542] width 239 height 20
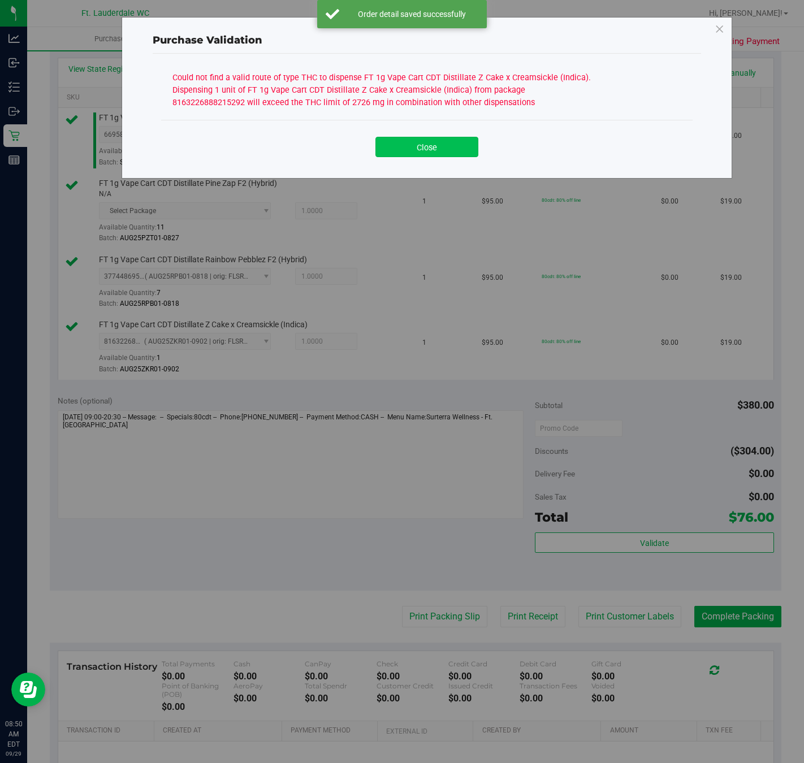
click at [431, 146] on button "Close" at bounding box center [426, 147] width 103 height 20
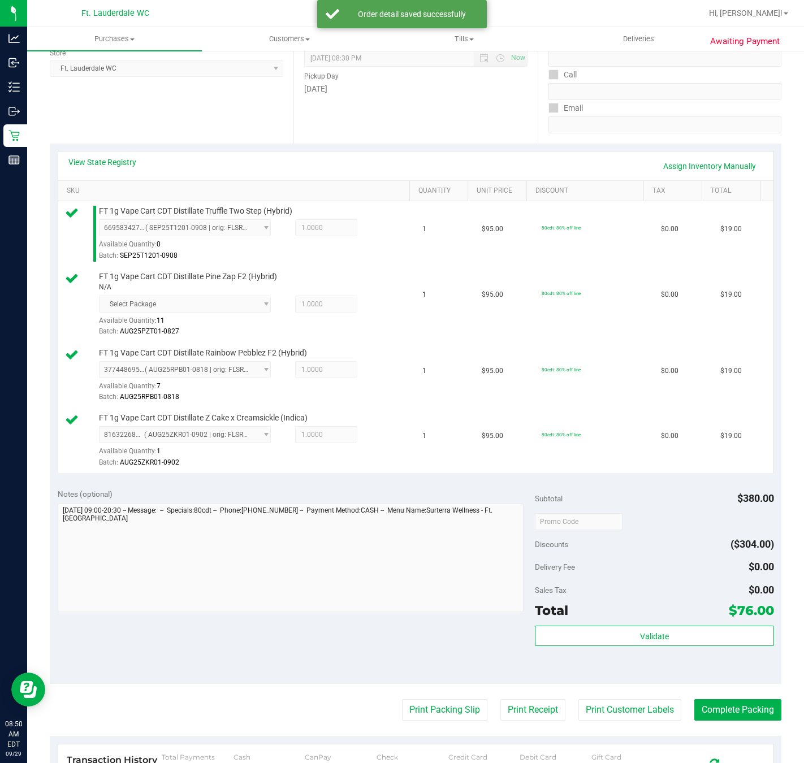
scroll to position [0, 0]
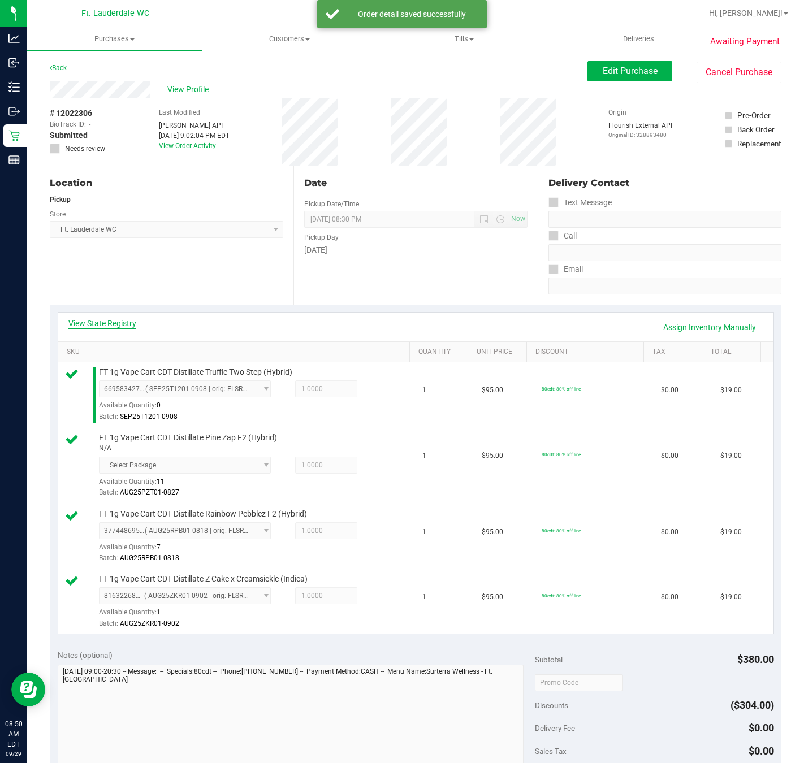
click at [114, 324] on link "View State Registry" at bounding box center [102, 323] width 68 height 11
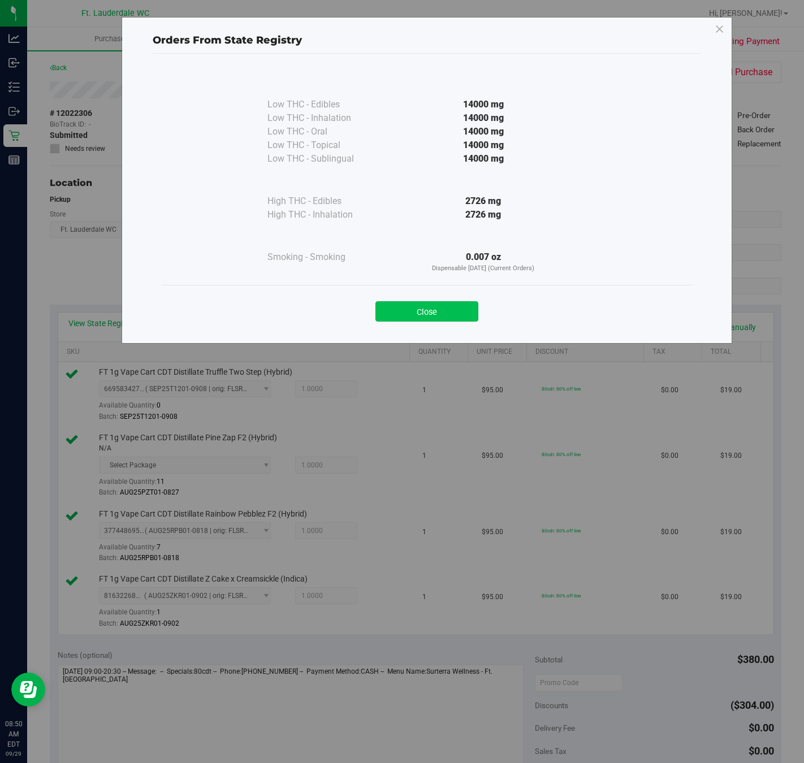
click at [410, 307] on button "Close" at bounding box center [426, 311] width 103 height 20
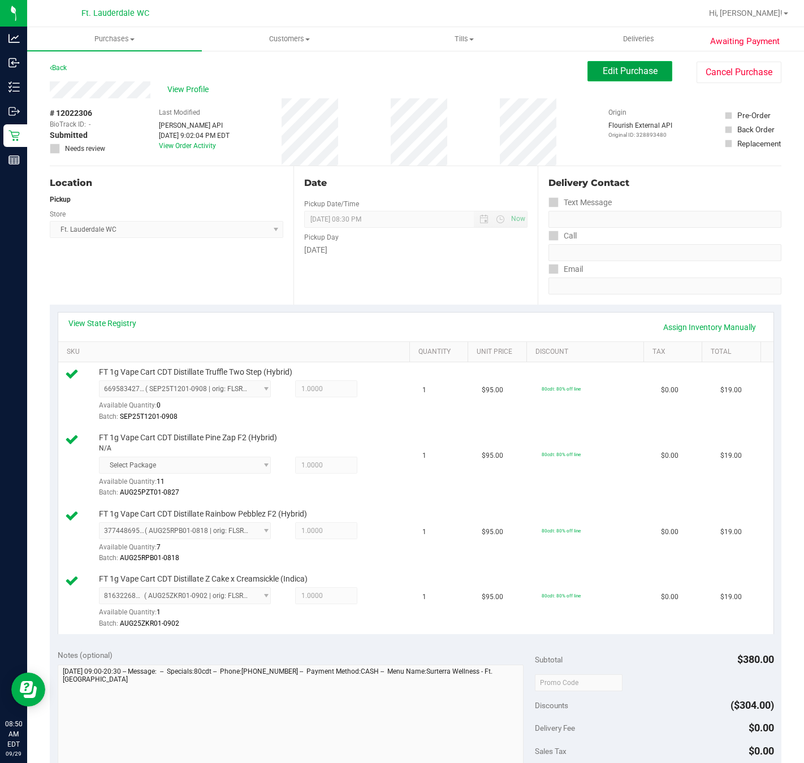
click at [607, 68] on span "Edit Purchase" at bounding box center [630, 71] width 55 height 11
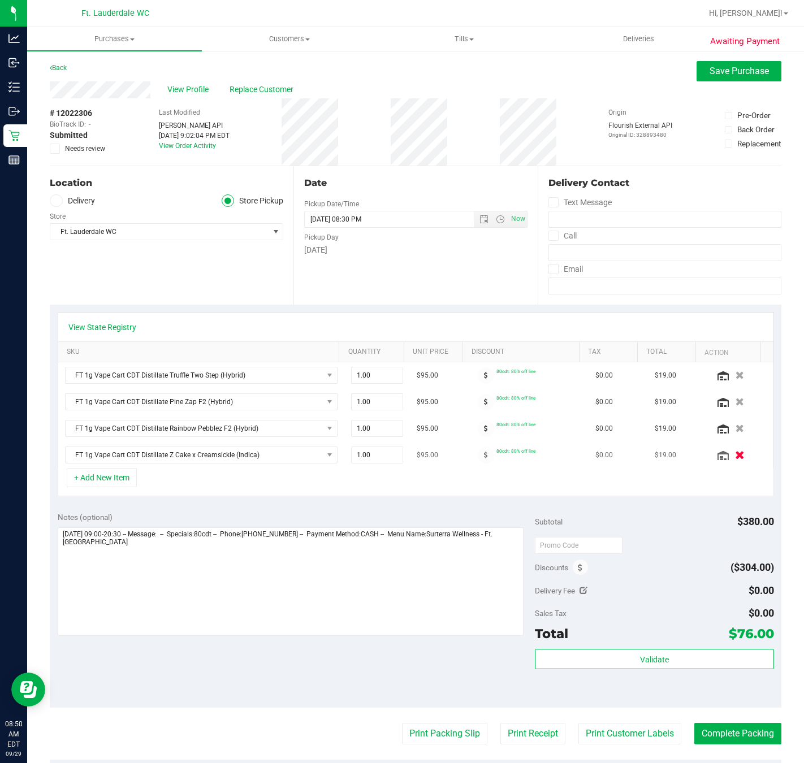
click at [735, 460] on icon "button" at bounding box center [740, 455] width 10 height 8
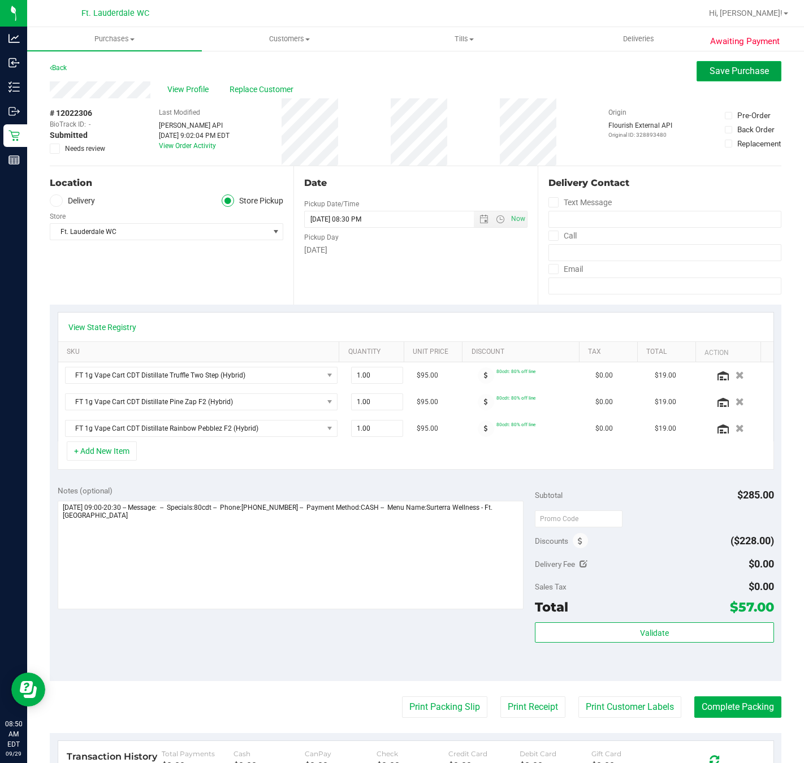
click at [761, 70] on button "Save Purchase" at bounding box center [738, 71] width 85 height 20
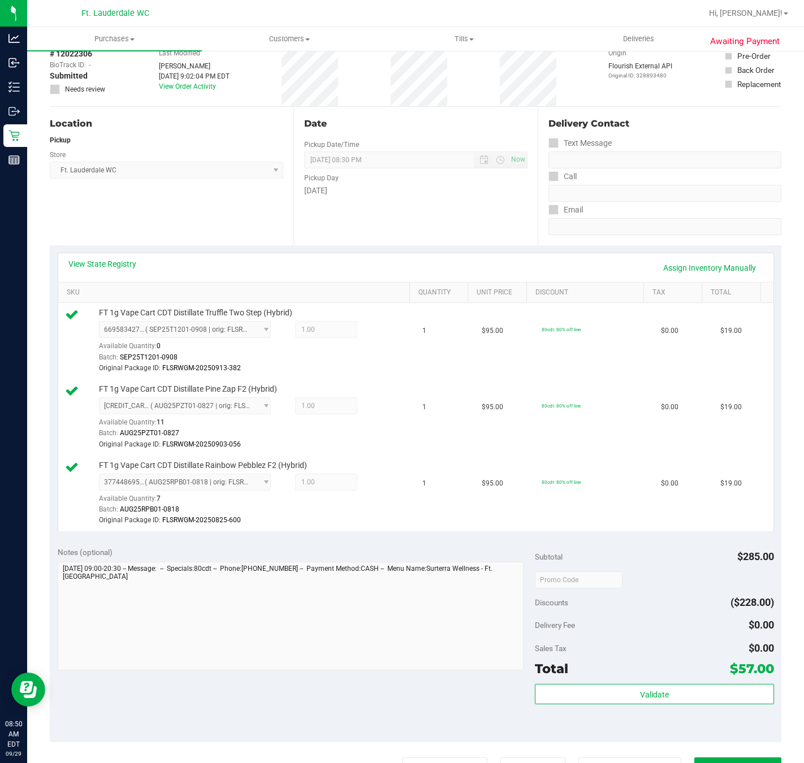
scroll to position [170, 0]
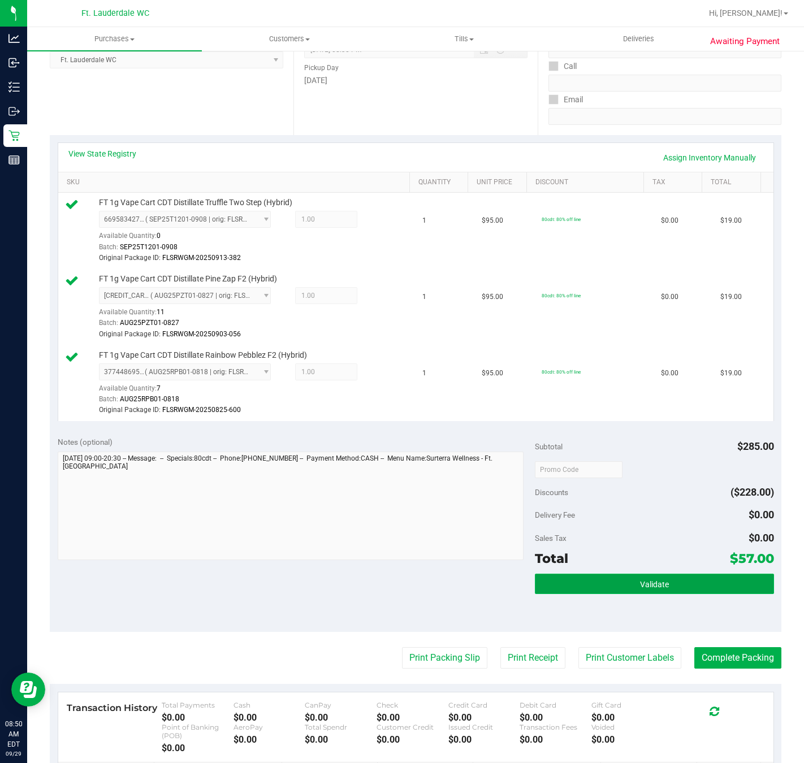
click at [582, 577] on button "Validate" at bounding box center [654, 584] width 239 height 20
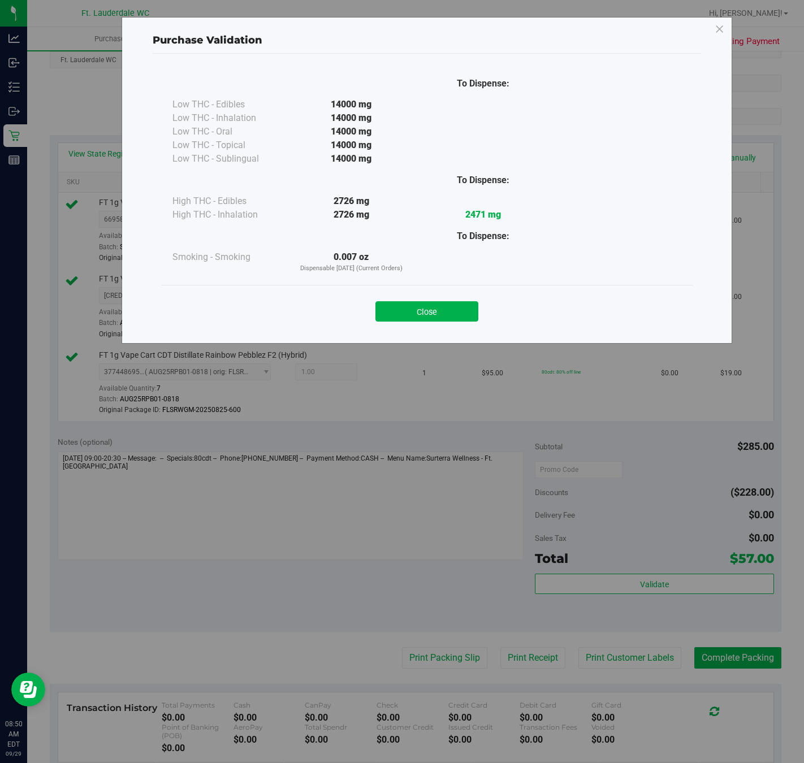
click at [431, 326] on div "Close" at bounding box center [426, 308] width 531 height 46
click at [431, 302] on button "Close" at bounding box center [426, 311] width 103 height 20
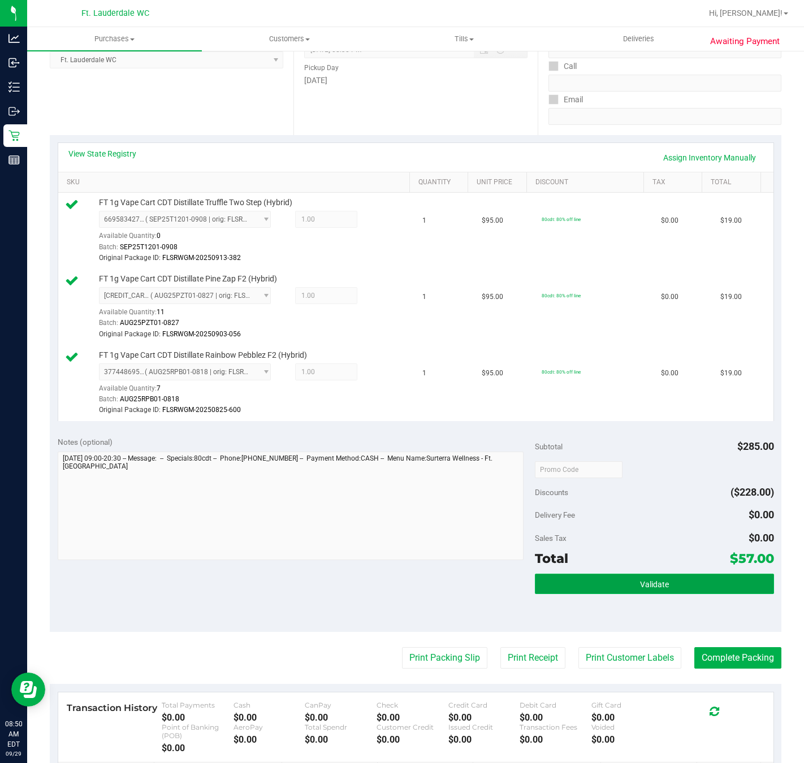
click at [614, 578] on button "Validate" at bounding box center [654, 584] width 239 height 20
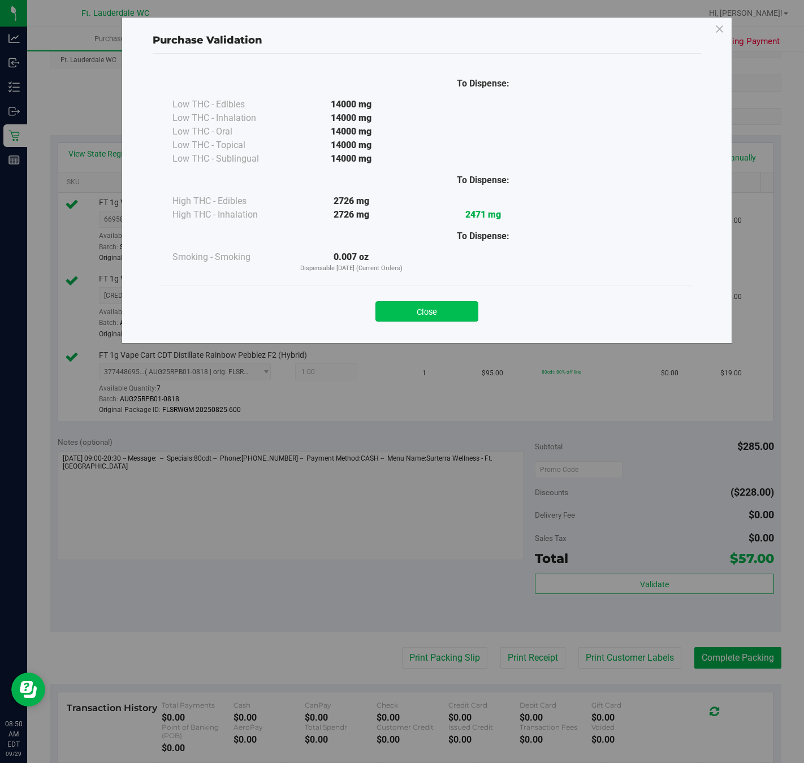
click at [436, 319] on button "Close" at bounding box center [426, 311] width 103 height 20
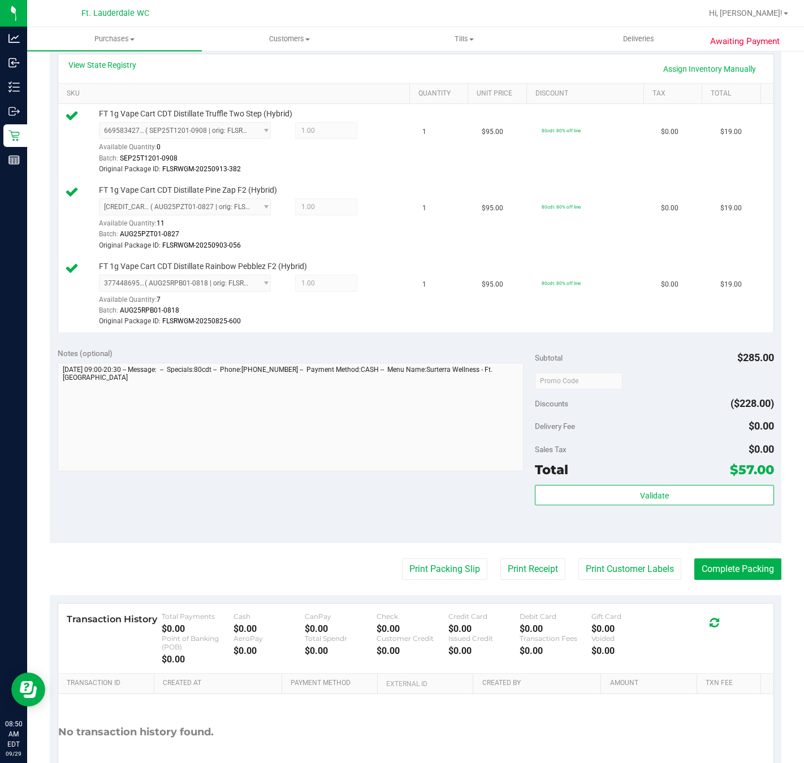
scroll to position [339, 0]
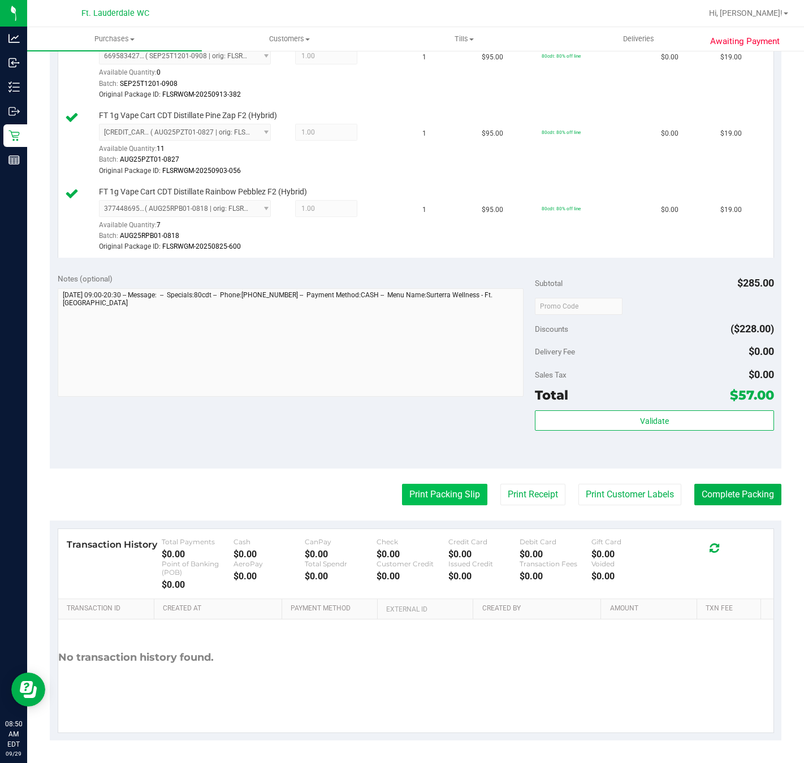
click at [447, 484] on button "Print Packing Slip" at bounding box center [444, 494] width 85 height 21
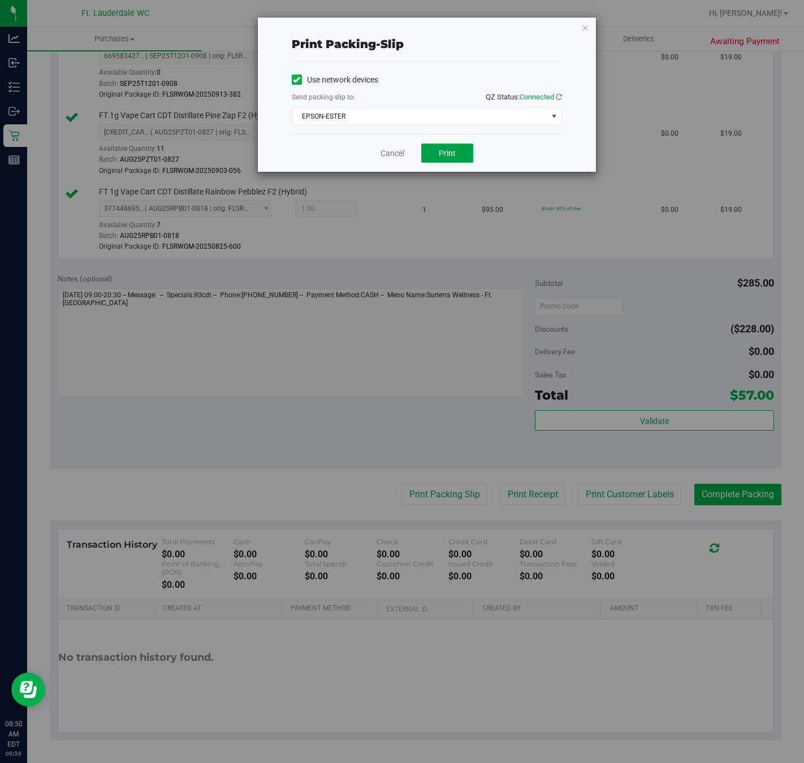
click at [435, 154] on button "Print" at bounding box center [447, 153] width 52 height 19
click at [388, 158] on link "Cancel" at bounding box center [392, 154] width 24 height 12
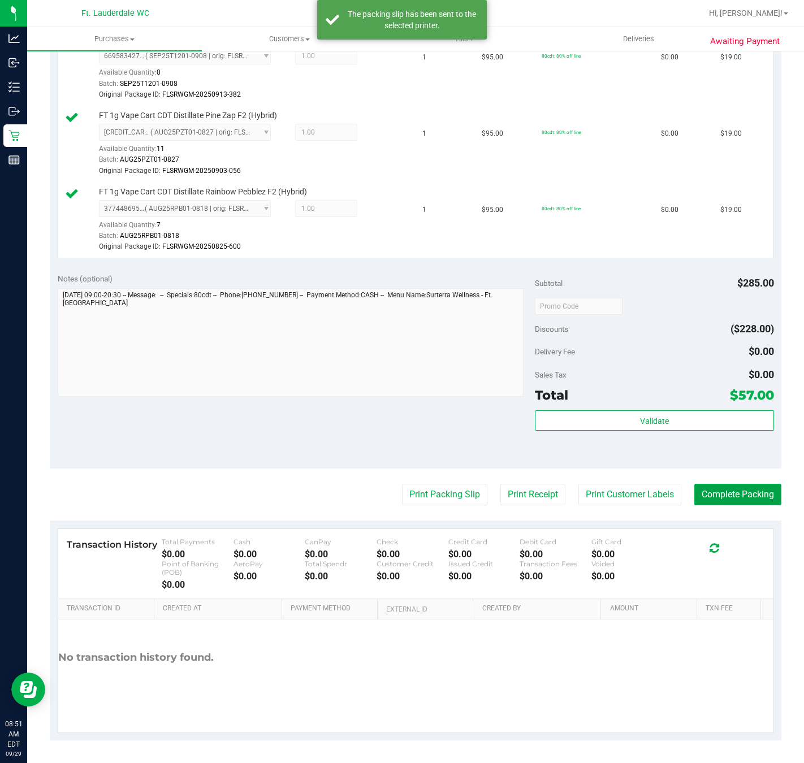
click at [707, 495] on button "Complete Packing" at bounding box center [737, 494] width 87 height 21
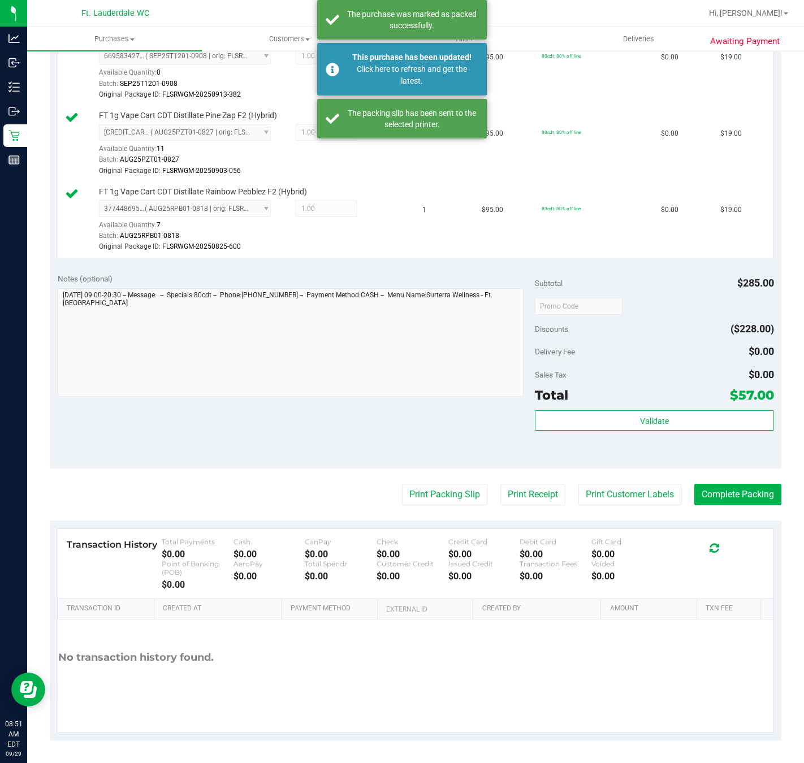
click at [27, 139] on div "Awaiting Payment Back Edit Purchase Cancel Purchase View Profile # 12022306 Bio…" at bounding box center [415, 240] width 777 height 1046
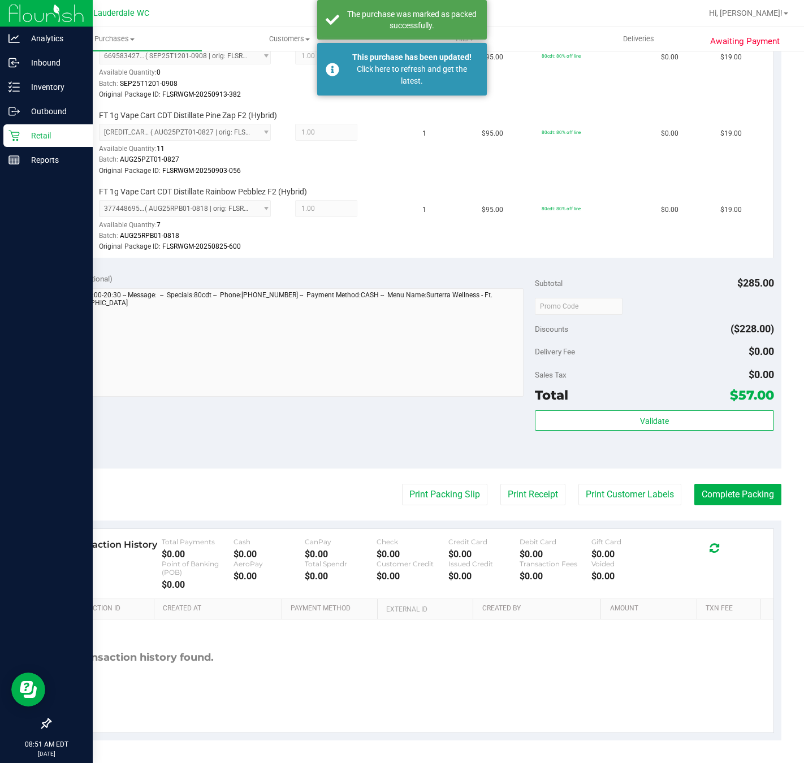
click at [17, 137] on icon at bounding box center [13, 136] width 11 height 11
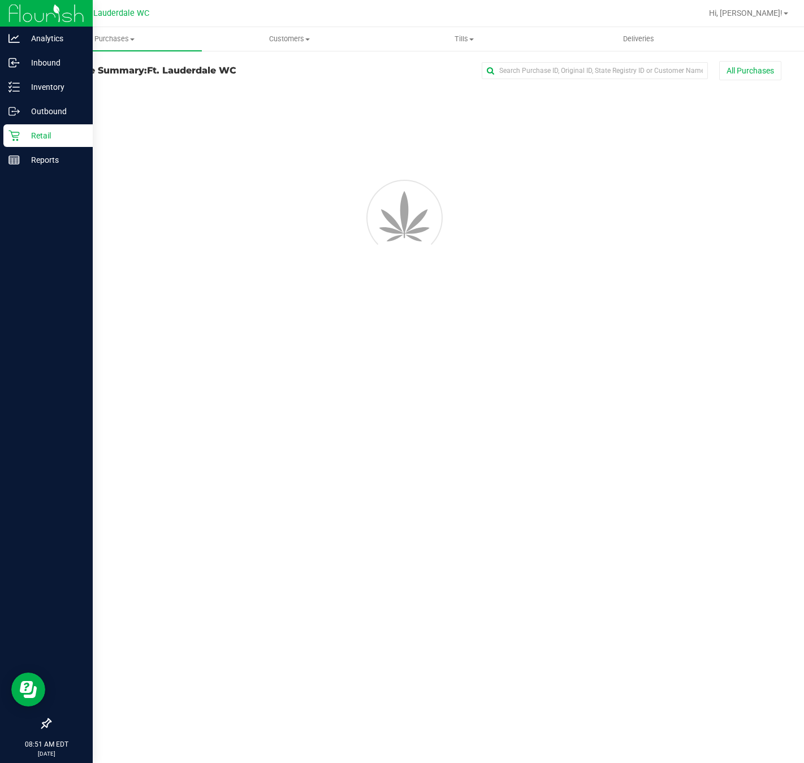
click at [17, 137] on icon at bounding box center [13, 136] width 11 height 11
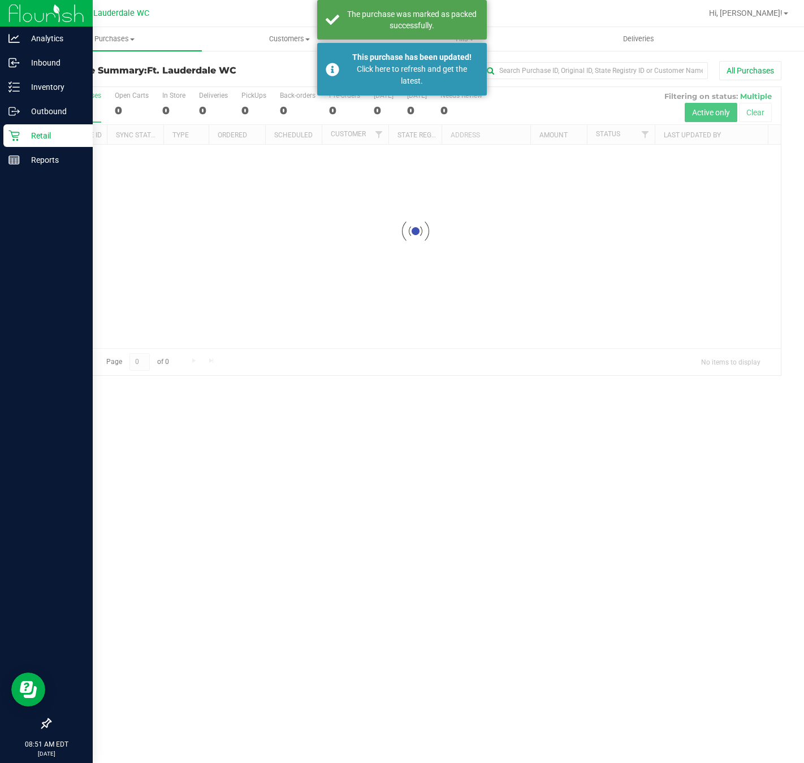
click at [17, 137] on icon at bounding box center [13, 136] width 11 height 11
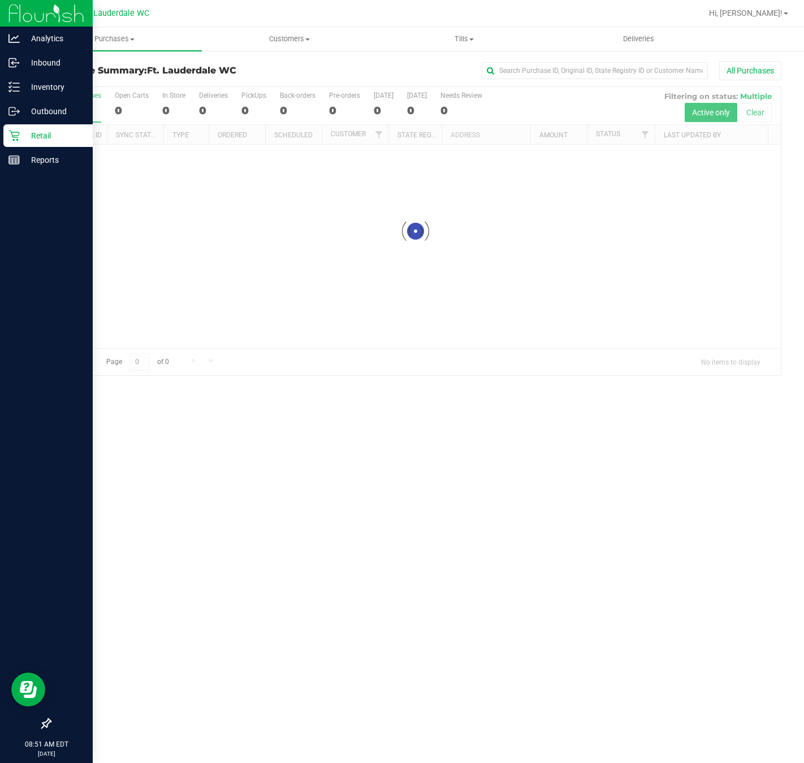
click at [17, 137] on icon at bounding box center [13, 136] width 11 height 11
click at [17, 136] on icon at bounding box center [13, 135] width 11 height 11
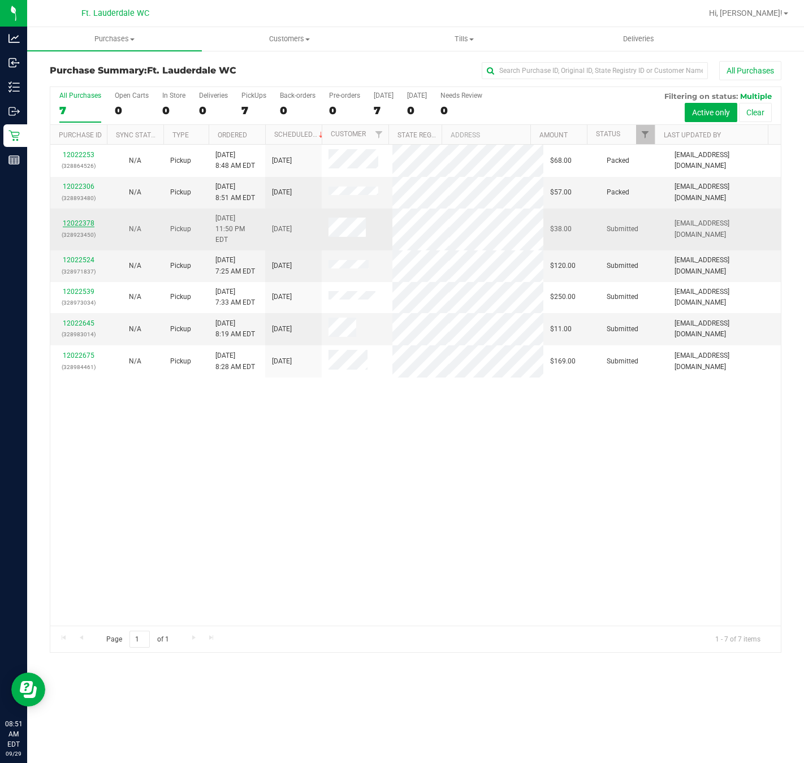
click at [68, 220] on link "12022378" at bounding box center [79, 223] width 32 height 8
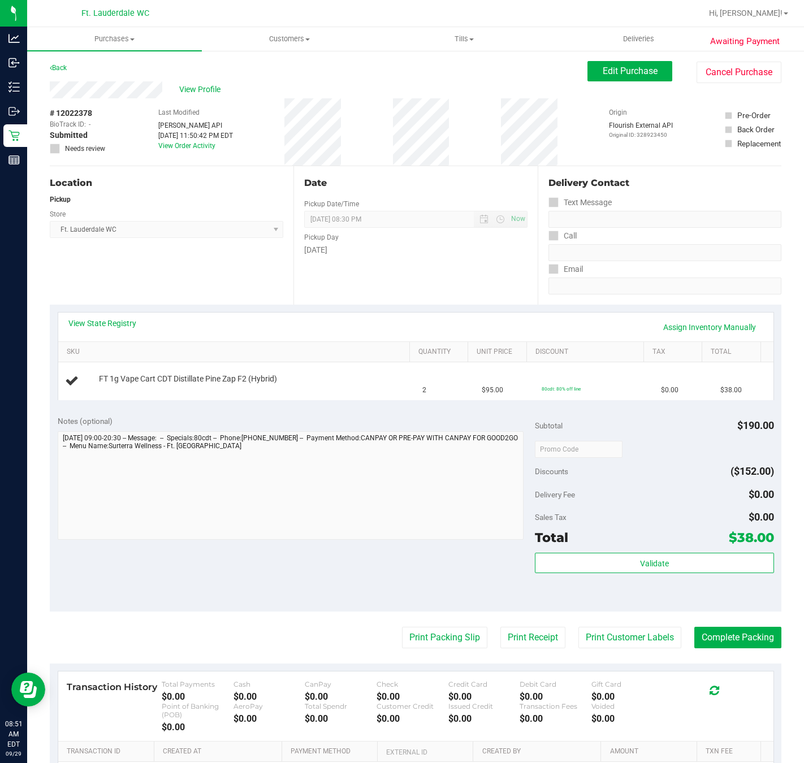
click at [117, 270] on div "Location Pickup Store Ft. Lauderdale WC Select Store Bonita Springs WC Boynton …" at bounding box center [172, 235] width 244 height 138
click at [120, 262] on div "Location Pickup Store Ft. Lauderdale WC Select Store Bonita Springs WC Boynton …" at bounding box center [172, 235] width 244 height 138
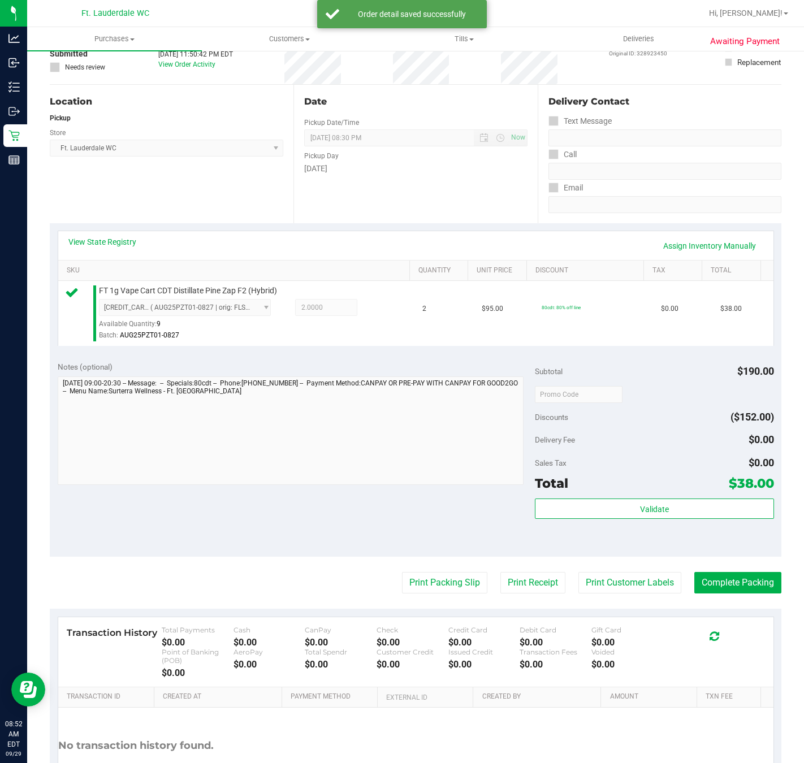
scroll to position [174, 0]
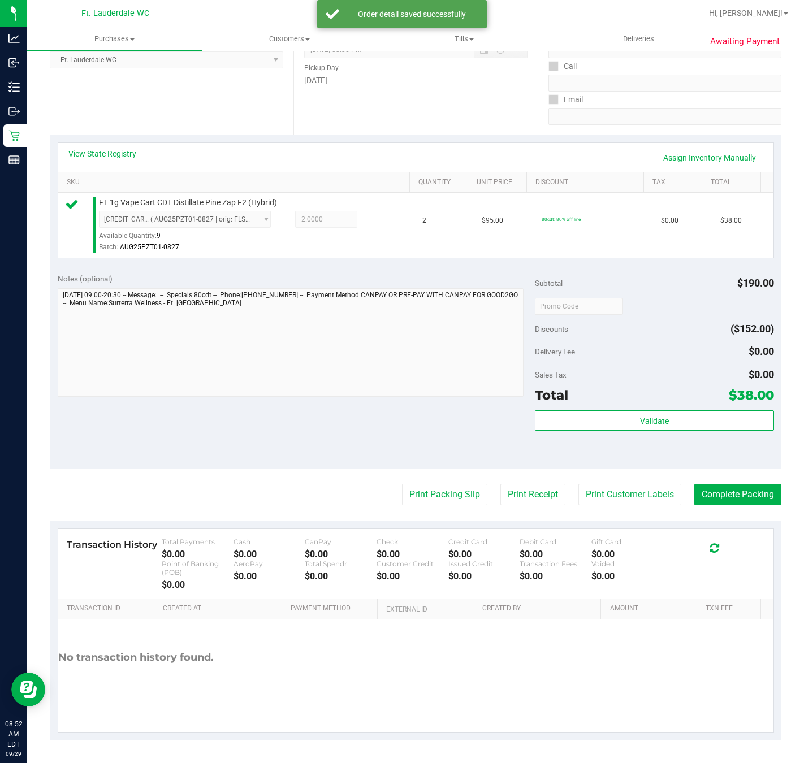
click at [626, 435] on div "Validate" at bounding box center [654, 435] width 239 height 51
click at [626, 424] on button "Validate" at bounding box center [654, 420] width 239 height 20
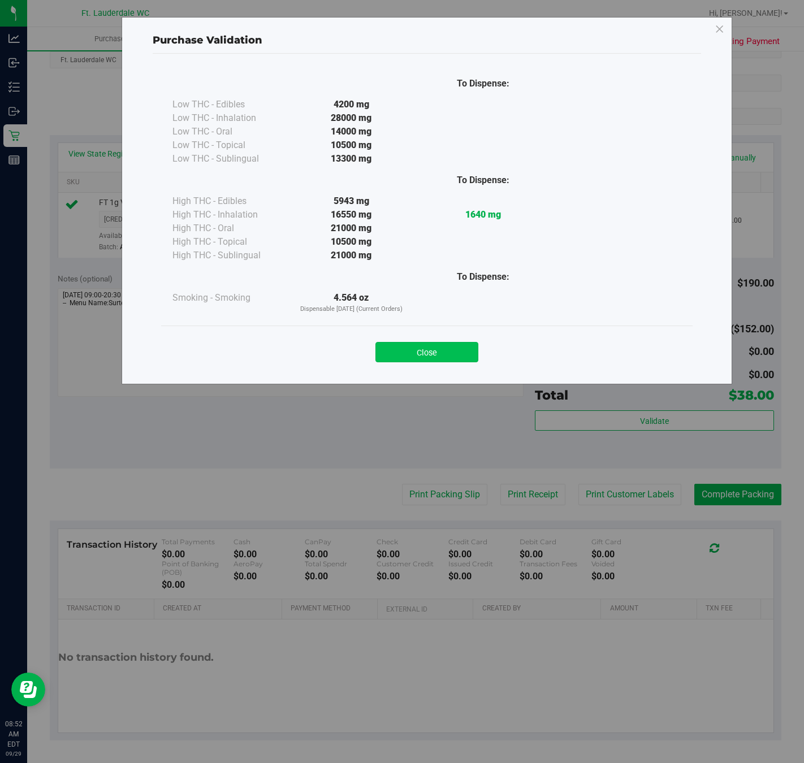
click at [444, 343] on button "Close" at bounding box center [426, 352] width 103 height 20
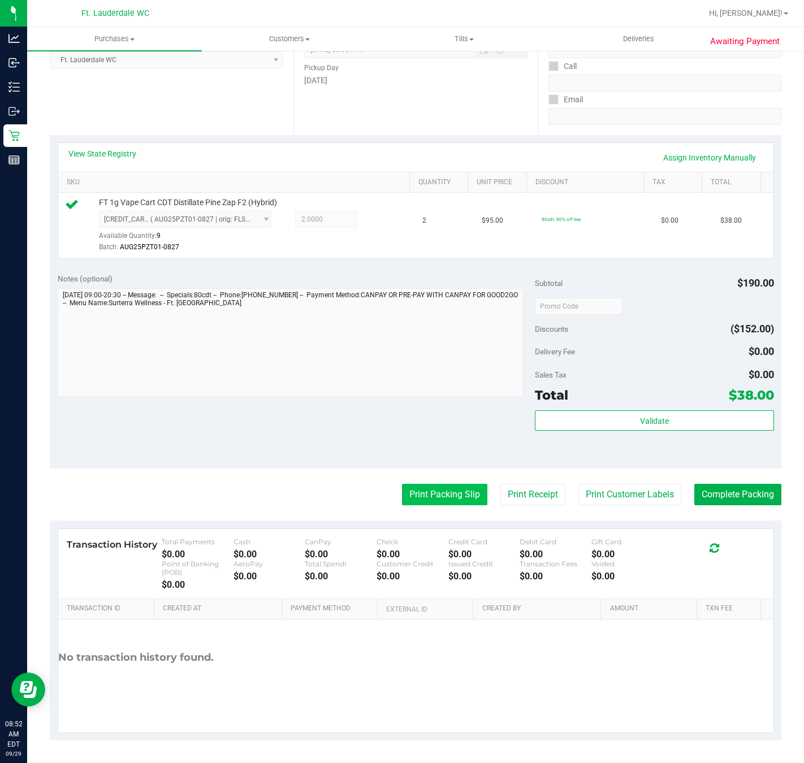
click at [417, 487] on button "Print Packing Slip" at bounding box center [444, 494] width 85 height 21
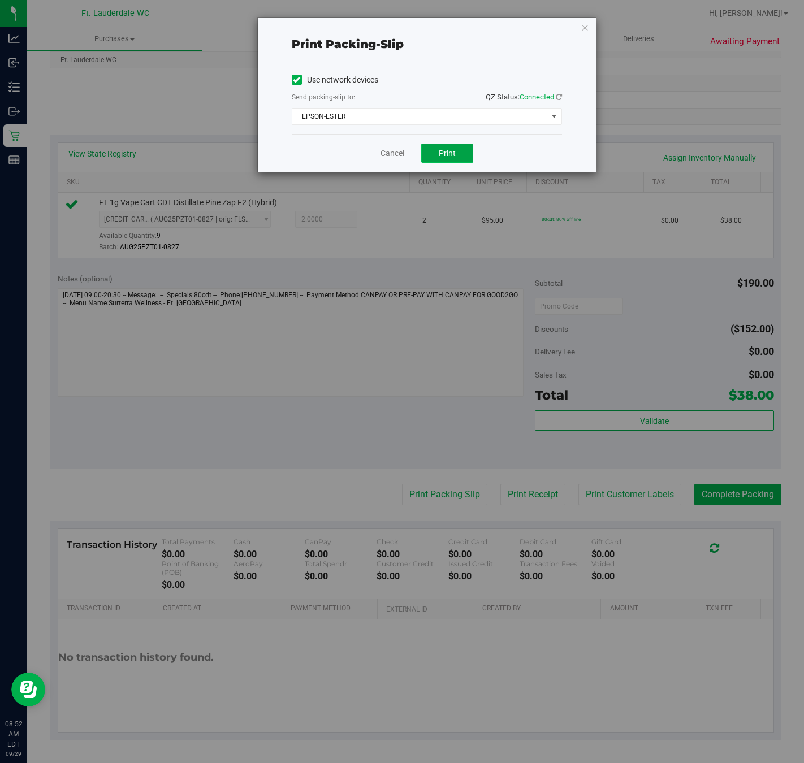
click at [441, 150] on span "Print" at bounding box center [447, 153] width 17 height 9
click at [384, 158] on link "Cancel" at bounding box center [392, 154] width 24 height 12
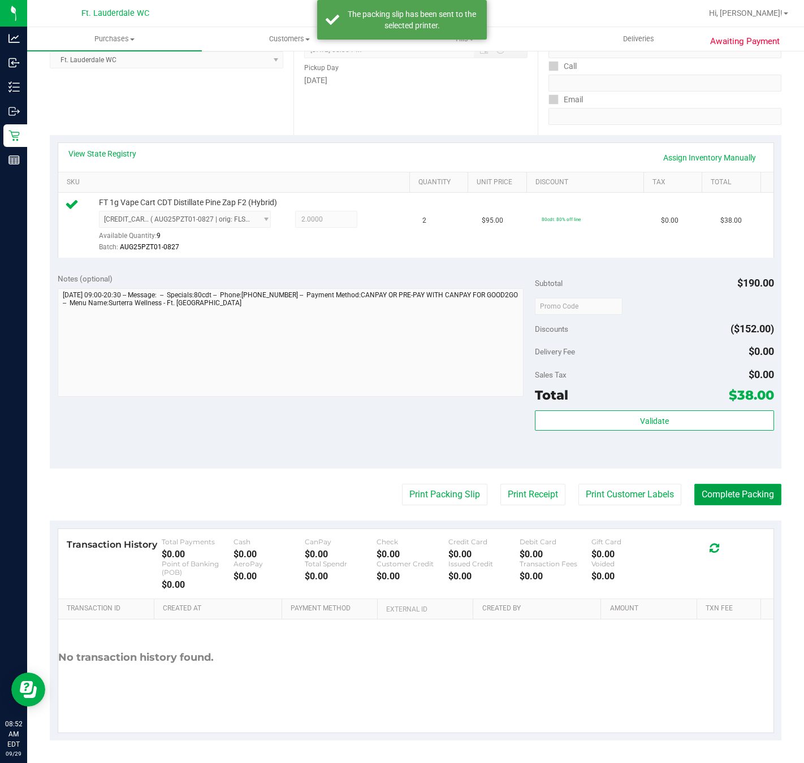
click at [733, 484] on button "Complete Packing" at bounding box center [737, 494] width 87 height 21
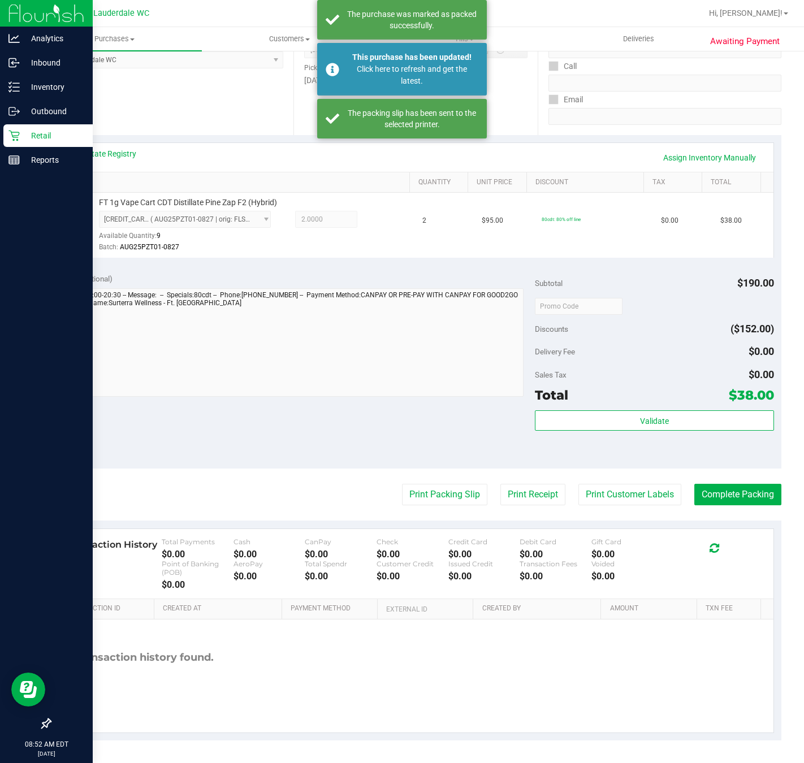
click at [25, 135] on p "Retail" at bounding box center [54, 136] width 68 height 14
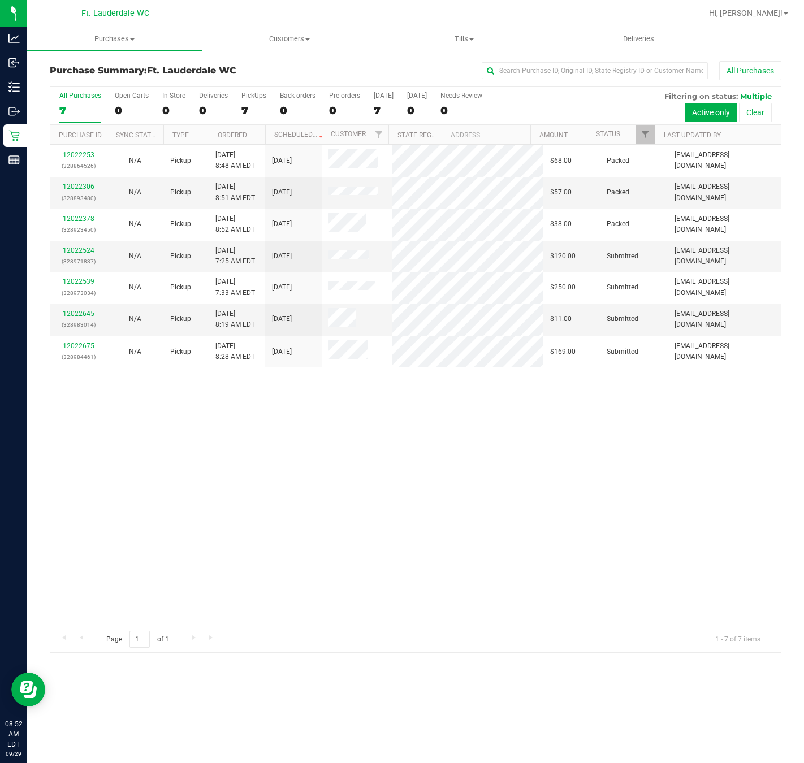
click at [312, 463] on div "12022253 (328864526) N/A Pickup 9/29/2025 8:48 AM EDT 9/29/2025 $68.00 Packed s…" at bounding box center [415, 385] width 730 height 481
click at [328, 465] on div "12022253 (328864526) N/A Pickup 9/29/2025 8:48 AM EDT 9/29/2025 $68.00 Packed s…" at bounding box center [415, 385] width 730 height 481
click at [341, 64] on div "All Purchases" at bounding box center [537, 70] width 488 height 19
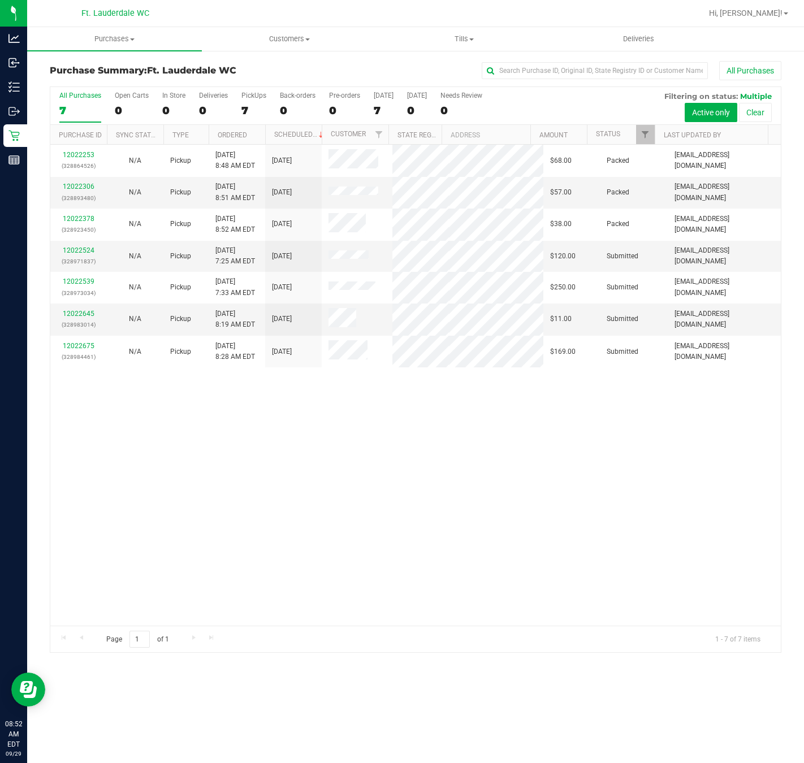
click at [344, 66] on div "All Purchases" at bounding box center [537, 70] width 488 height 19
click at [346, 66] on div "All Purchases" at bounding box center [537, 70] width 488 height 19
click at [507, 432] on div "12022253 (328864526) N/A Pickup 9/29/2025 8:48 AM EDT 9/29/2025 $68.00 Packed s…" at bounding box center [415, 385] width 730 height 481
click at [78, 252] on link "12022524" at bounding box center [79, 250] width 32 height 8
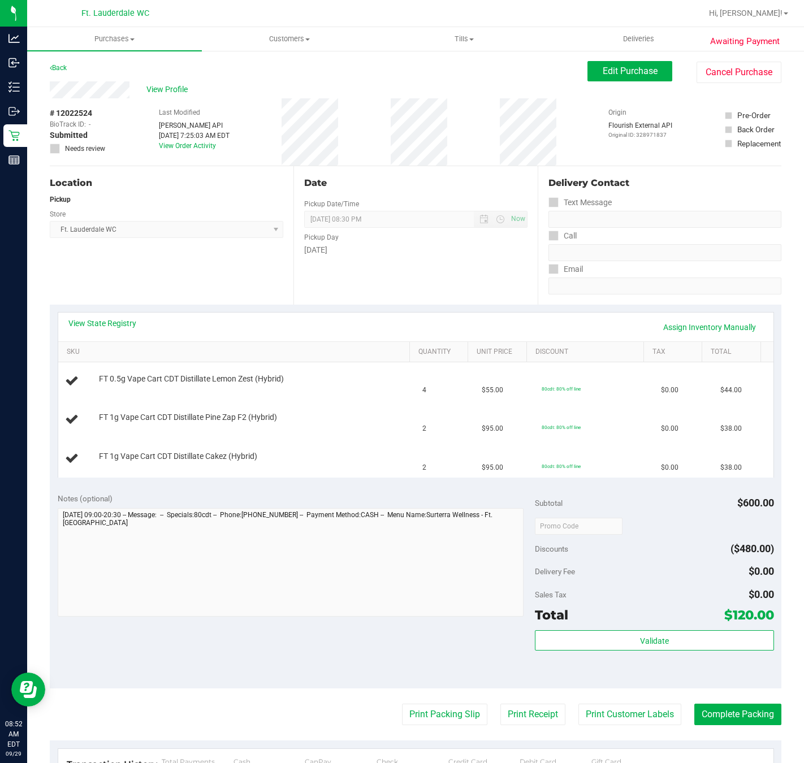
click at [372, 255] on div "Monday" at bounding box center [415, 250] width 223 height 12
click at [384, 268] on div "Date Pickup Date/Time 09/29/2025 Now 09/29/2025 08:30 PM Now Pickup Day Monday" at bounding box center [415, 235] width 244 height 138
click at [415, 278] on div "Date Pickup Date/Time 09/29/2025 Now 09/29/2025 08:30 PM Now Pickup Day Monday" at bounding box center [415, 235] width 244 height 138
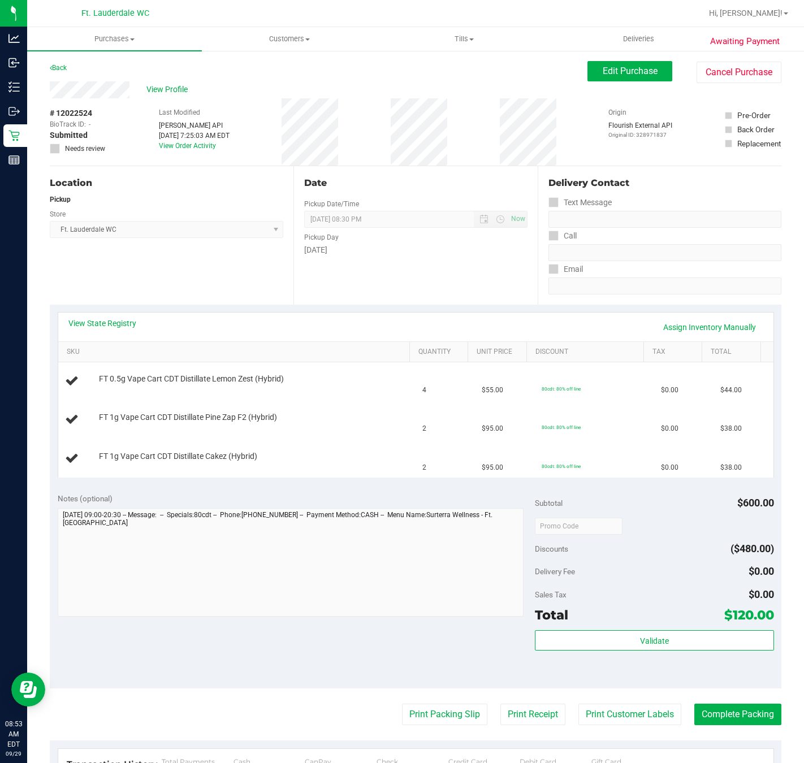
click at [415, 278] on div "Date Pickup Date/Time 09/29/2025 Now 09/29/2025 08:30 PM Now Pickup Day Monday" at bounding box center [415, 235] width 244 height 138
click at [415, 276] on div "Date Pickup Date/Time 09/29/2025 Now 09/29/2025 08:30 PM Now Pickup Day Monday" at bounding box center [415, 235] width 244 height 138
click at [415, 275] on div "Date Pickup Date/Time 09/29/2025 Now 09/29/2025 08:30 PM Now Pickup Day Monday" at bounding box center [415, 235] width 244 height 138
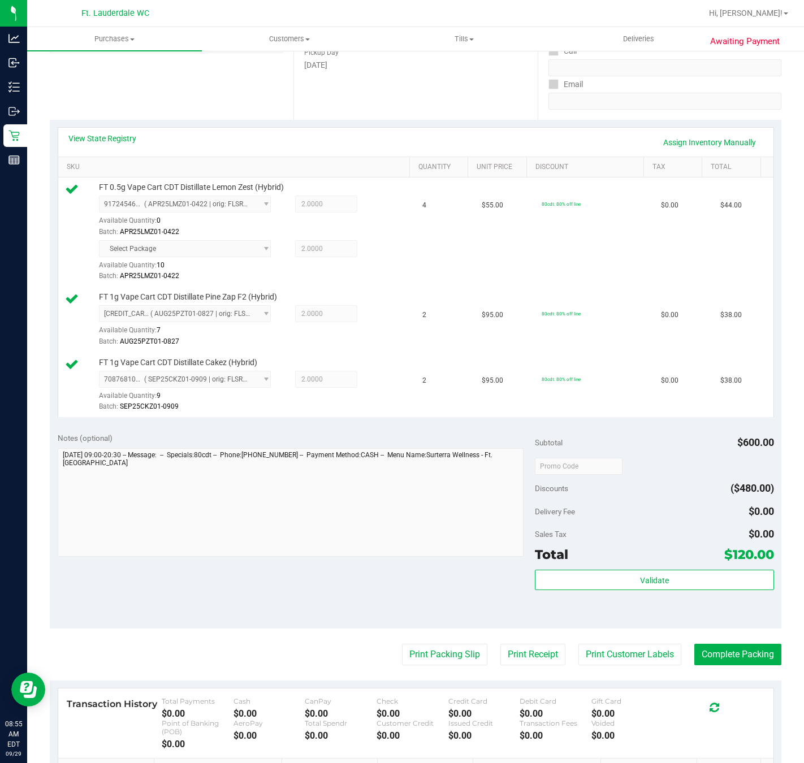
scroll to position [351, 0]
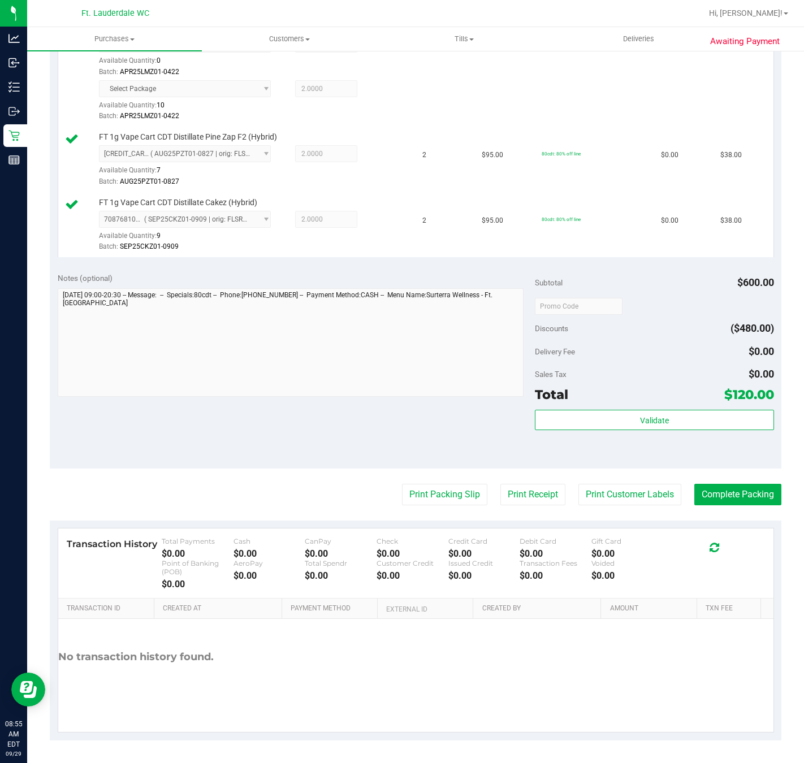
click at [604, 443] on div "Validate" at bounding box center [654, 435] width 239 height 51
click at [609, 418] on button "Validate" at bounding box center [654, 420] width 239 height 20
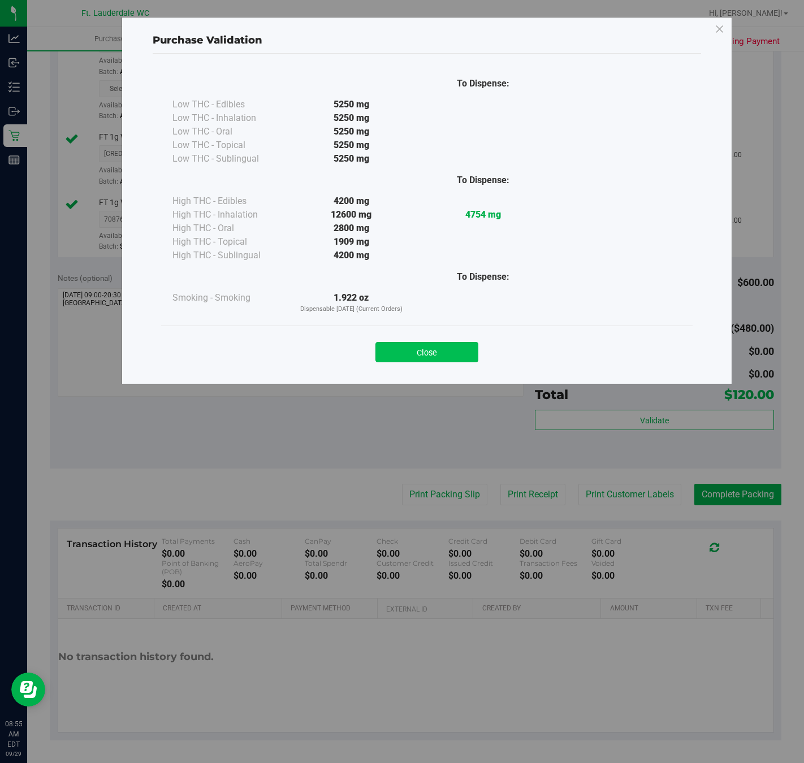
click at [453, 348] on button "Close" at bounding box center [426, 352] width 103 height 20
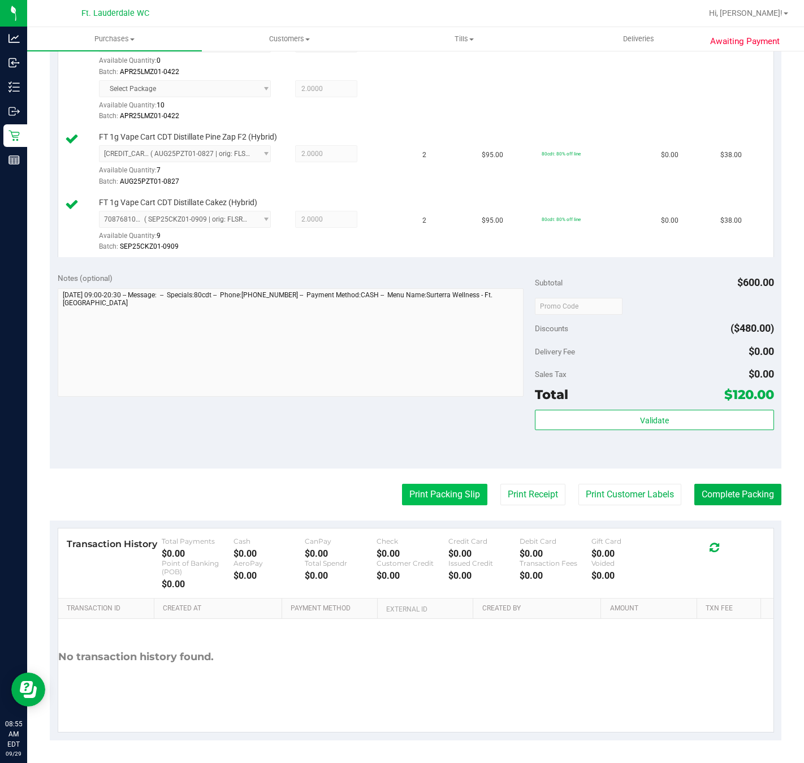
click at [434, 497] on button "Print Packing Slip" at bounding box center [444, 494] width 85 height 21
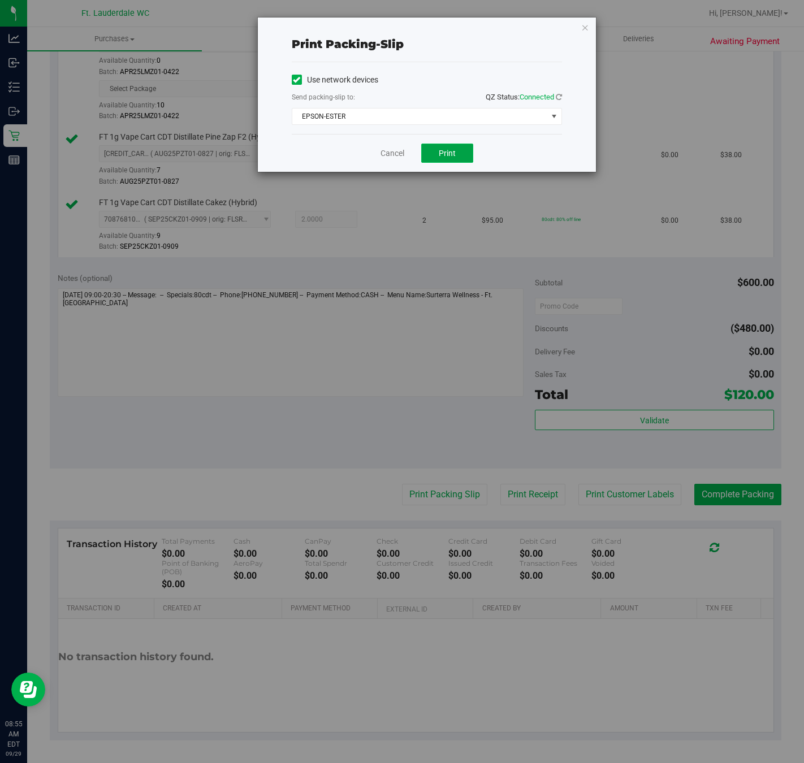
click at [470, 156] on button "Print" at bounding box center [447, 153] width 52 height 19
click at [392, 154] on link "Cancel" at bounding box center [392, 154] width 24 height 12
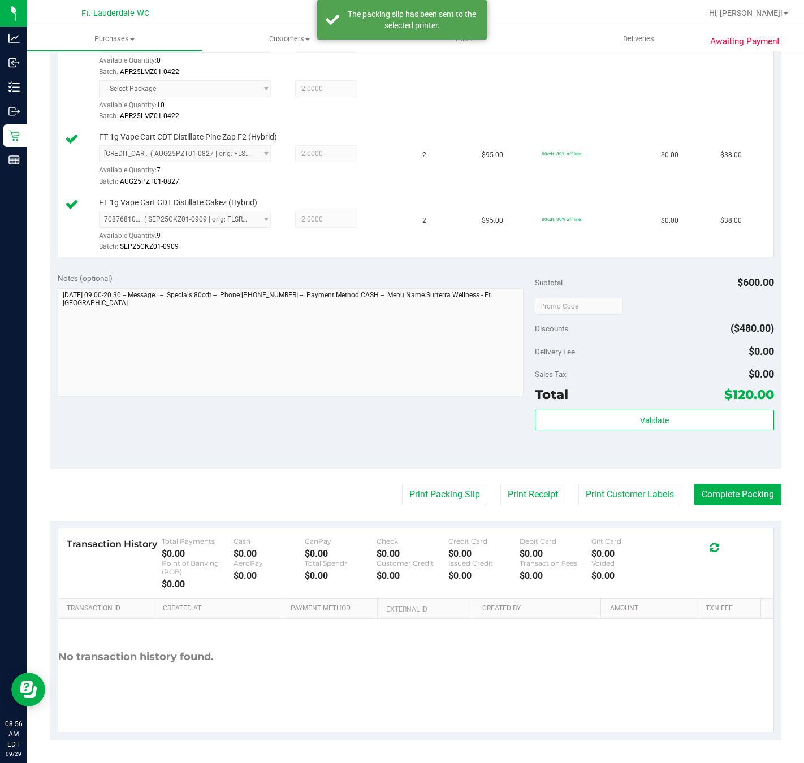
click at [748, 479] on purchase-details "Back Edit Purchase Cancel Purchase View Profile # 12022524 BioTrack ID: - Submi…" at bounding box center [415, 228] width 731 height 1024
click at [750, 491] on button "Complete Packing" at bounding box center [737, 494] width 87 height 21
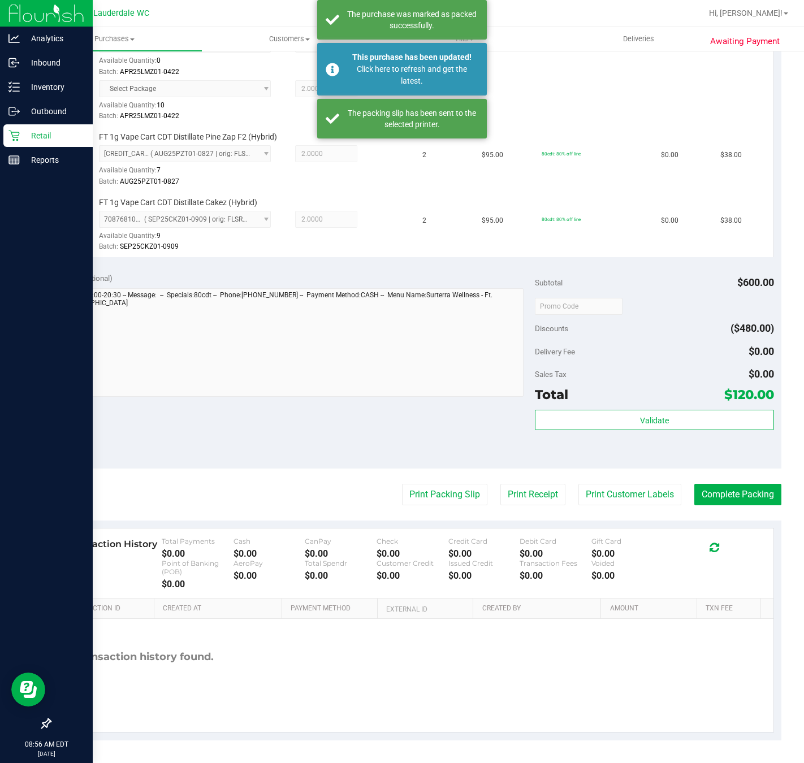
click at [9, 136] on icon at bounding box center [13, 135] width 11 height 11
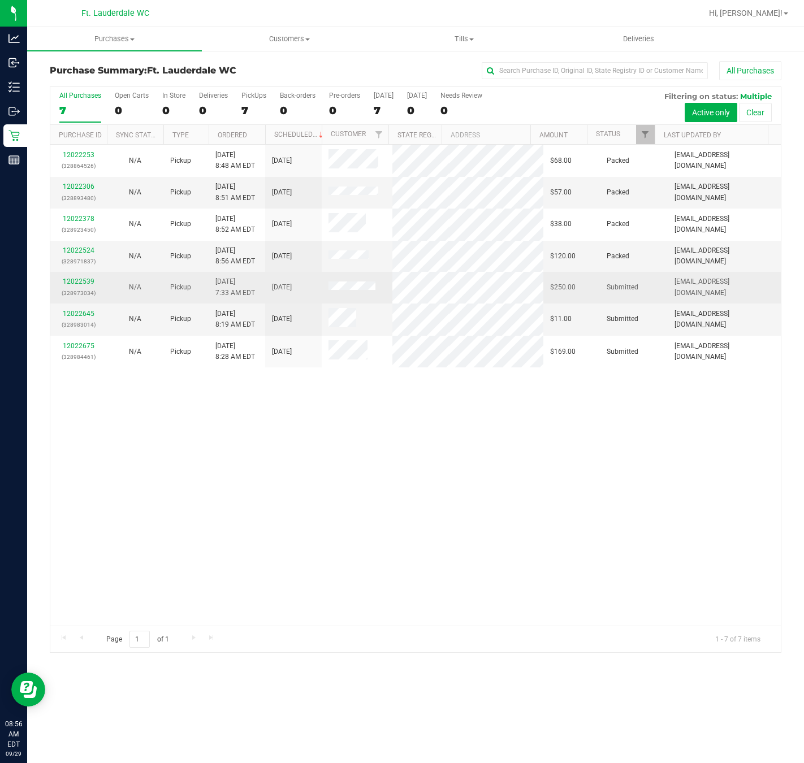
click at [78, 276] on div "12022539 (328973034)" at bounding box center [78, 286] width 43 height 21
click at [77, 279] on link "12022539" at bounding box center [79, 282] width 32 height 8
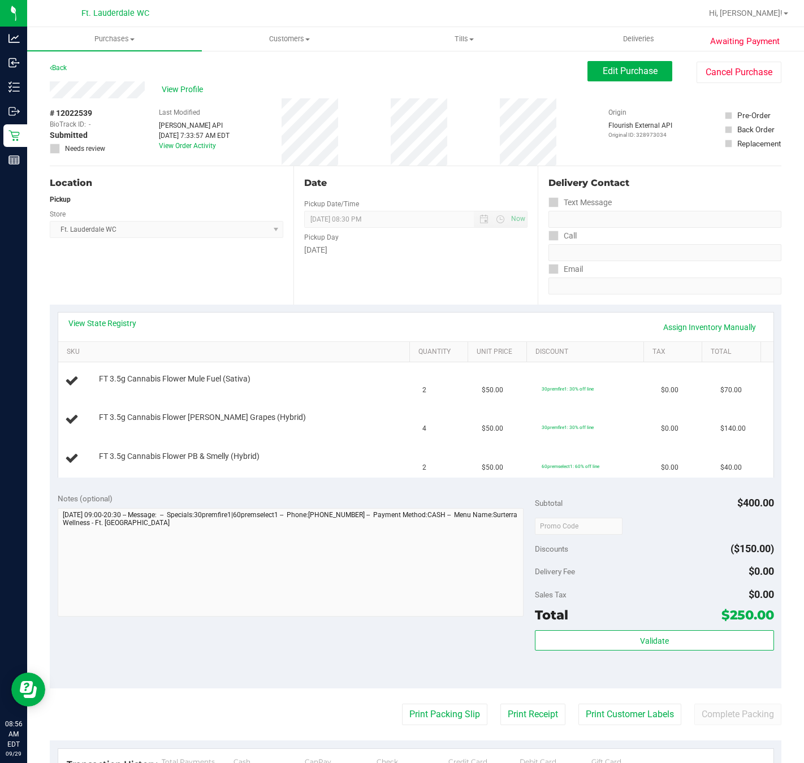
click at [214, 249] on div "Location Pickup Store Ft. Lauderdale WC Select Store Bonita Springs WC Boynton …" at bounding box center [172, 235] width 244 height 138
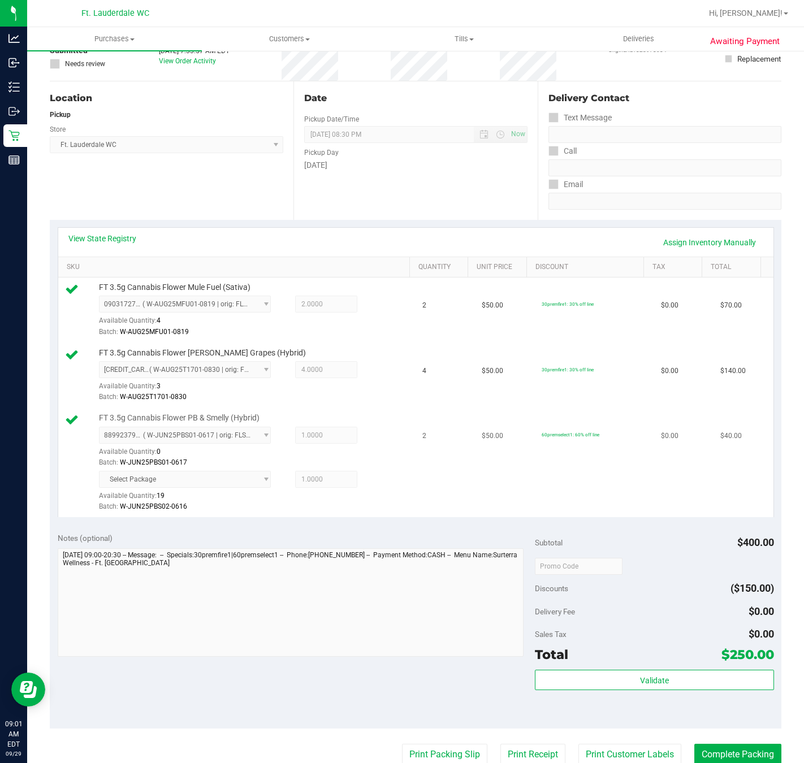
scroll to position [254, 0]
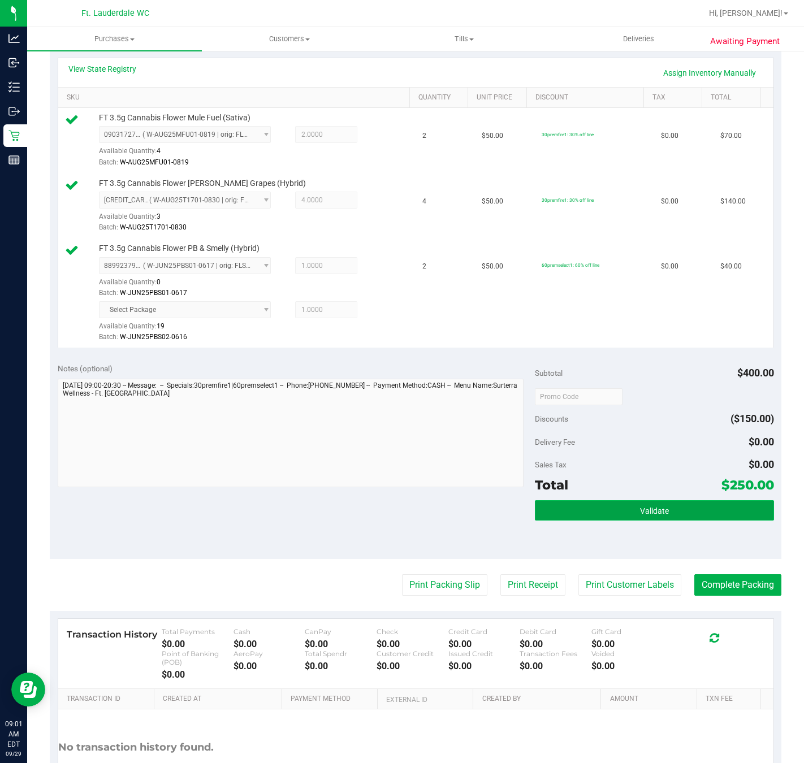
click at [618, 511] on button "Validate" at bounding box center [654, 510] width 239 height 20
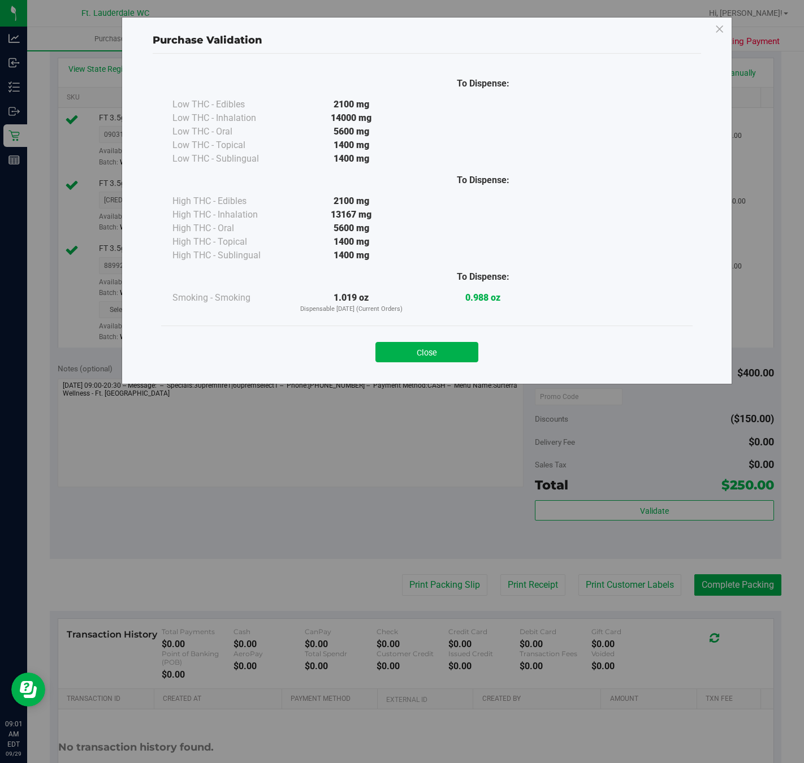
click at [370, 356] on div "Close" at bounding box center [427, 349] width 514 height 28
click at [409, 348] on button "Close" at bounding box center [426, 352] width 103 height 20
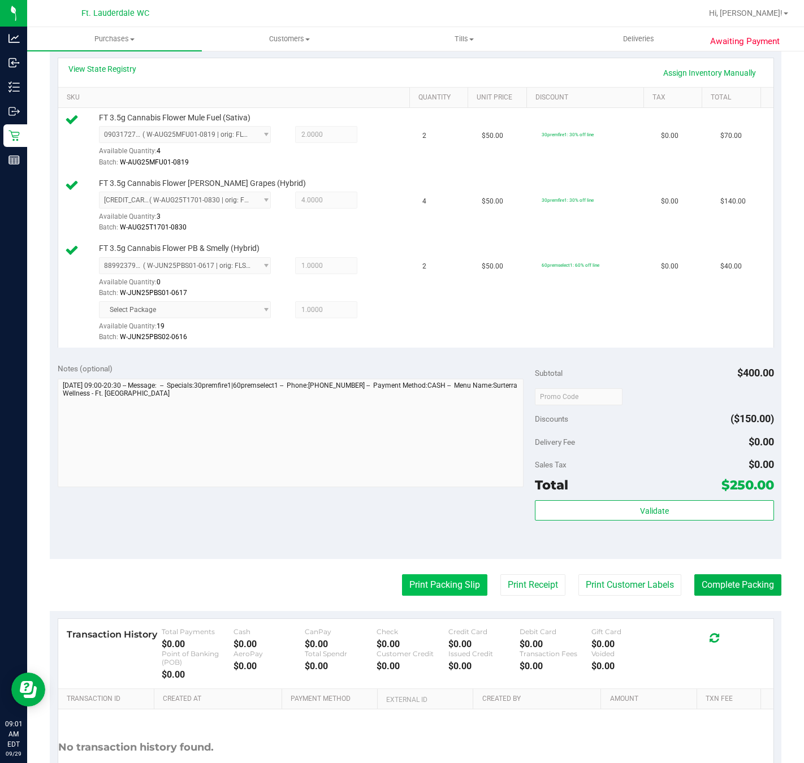
click at [436, 578] on button "Print Packing Slip" at bounding box center [444, 584] width 85 height 21
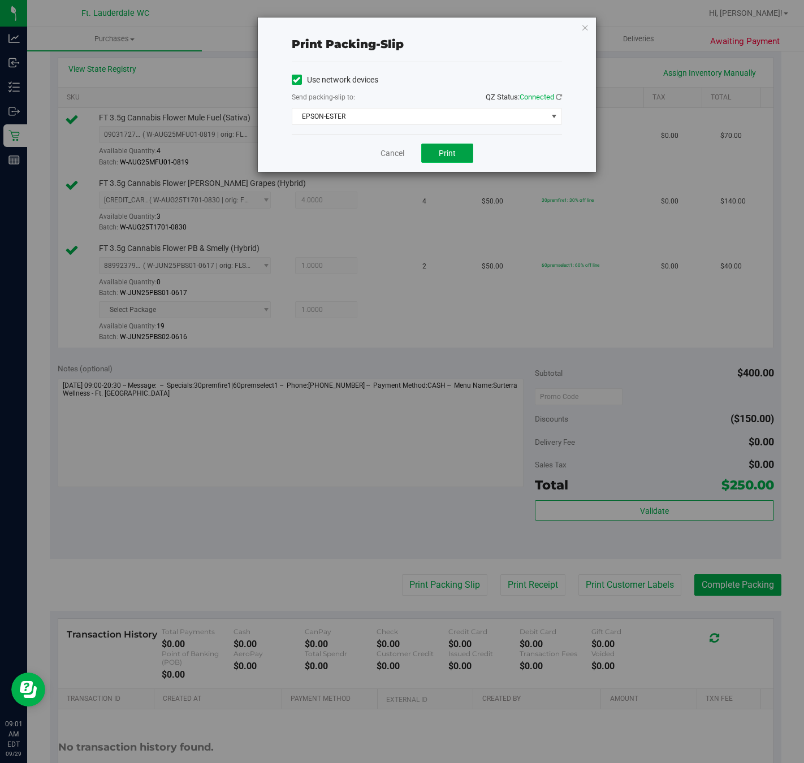
click at [441, 158] on span "Print" at bounding box center [447, 153] width 17 height 9
click at [387, 154] on link "Cancel" at bounding box center [392, 154] width 24 height 12
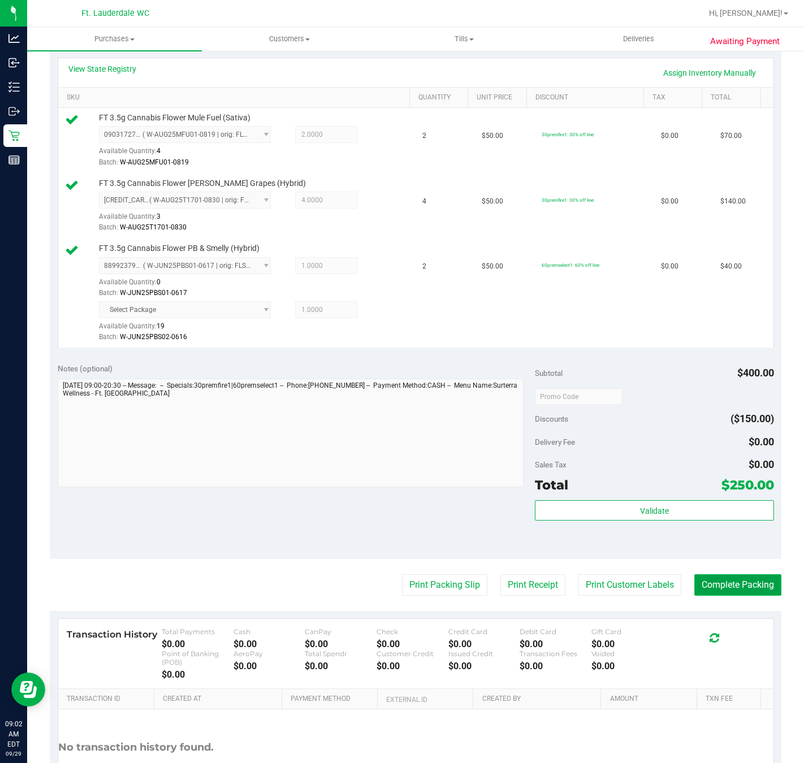
click at [721, 593] on button "Complete Packing" at bounding box center [737, 584] width 87 height 21
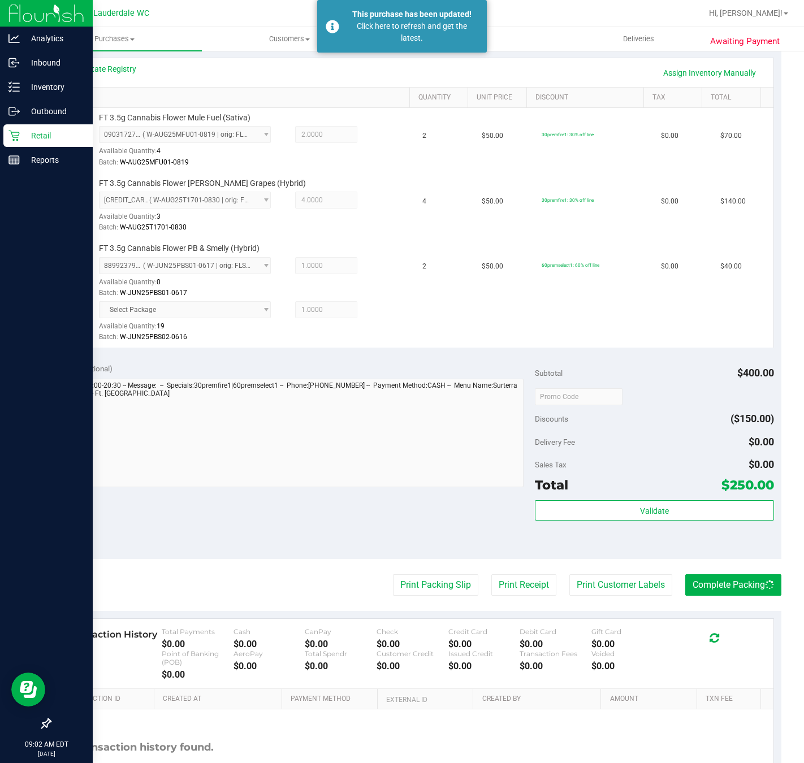
click at [12, 137] on icon at bounding box center [13, 135] width 11 height 11
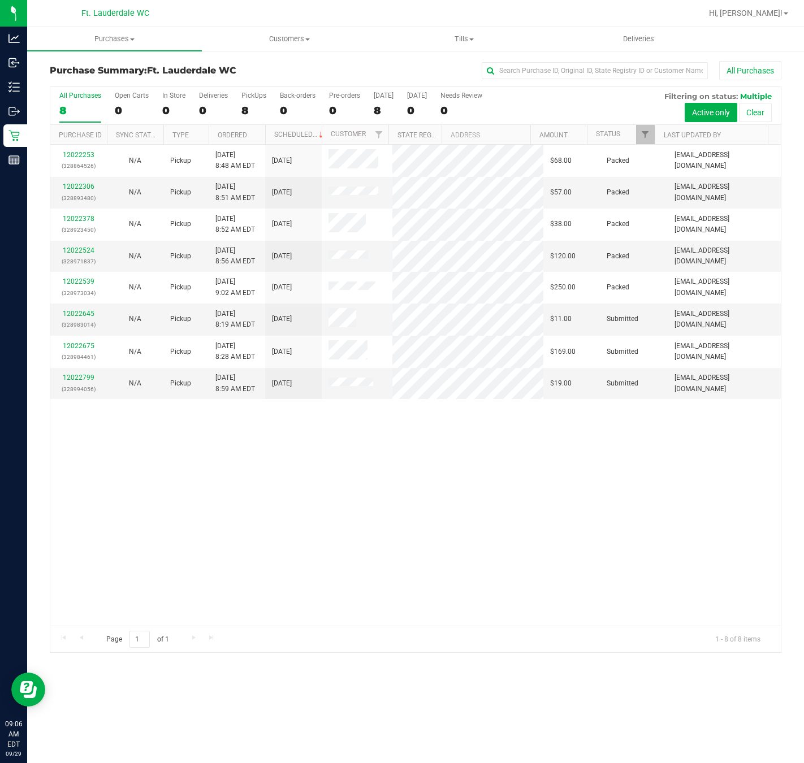
click at [233, 474] on div "12022253 (328864526) N/A Pickup 9/29/2025 8:48 AM EDT 9/29/2025 $68.00 Packed s…" at bounding box center [415, 385] width 730 height 481
click at [75, 314] on link "12022645" at bounding box center [79, 314] width 32 height 8
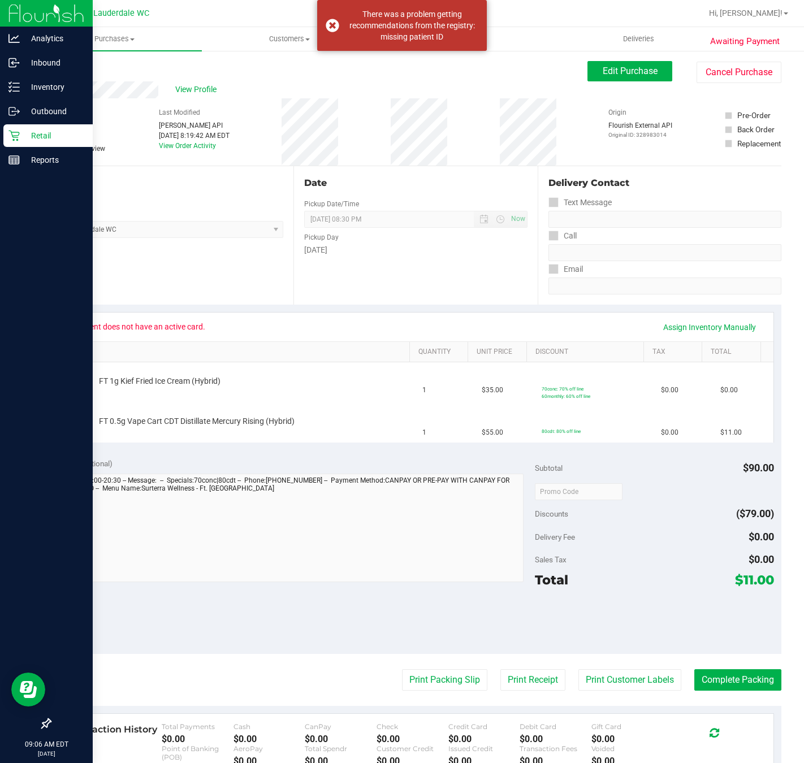
click at [11, 133] on icon at bounding box center [13, 135] width 11 height 11
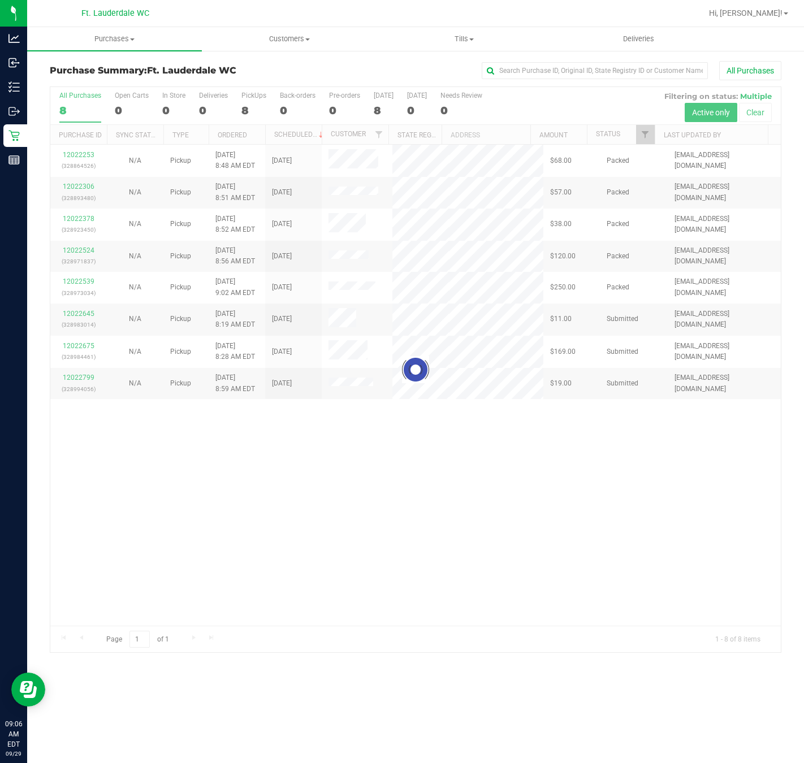
click at [176, 458] on div at bounding box center [415, 369] width 730 height 565
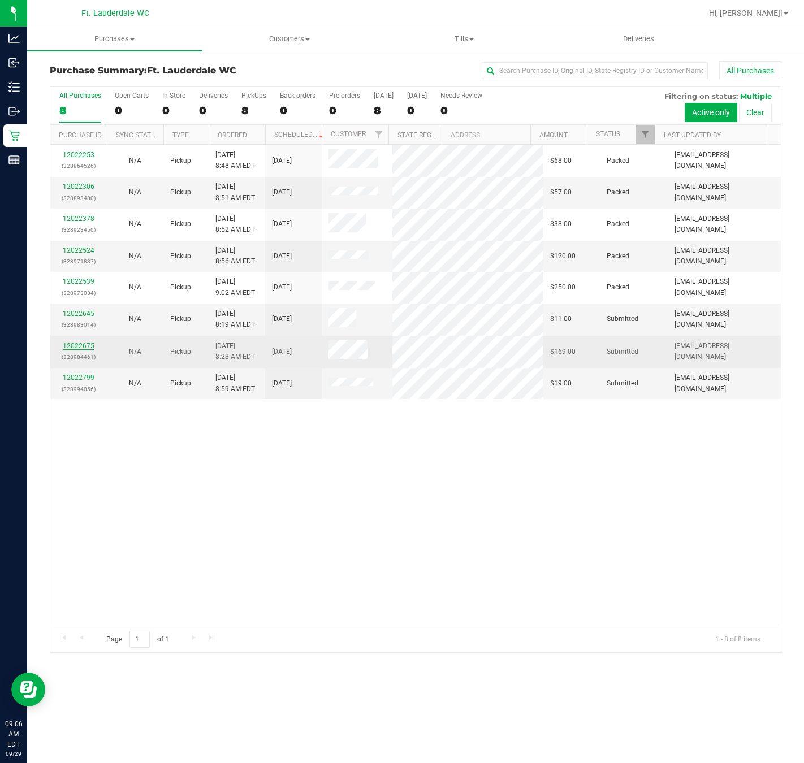
click at [77, 345] on link "12022675" at bounding box center [79, 346] width 32 height 8
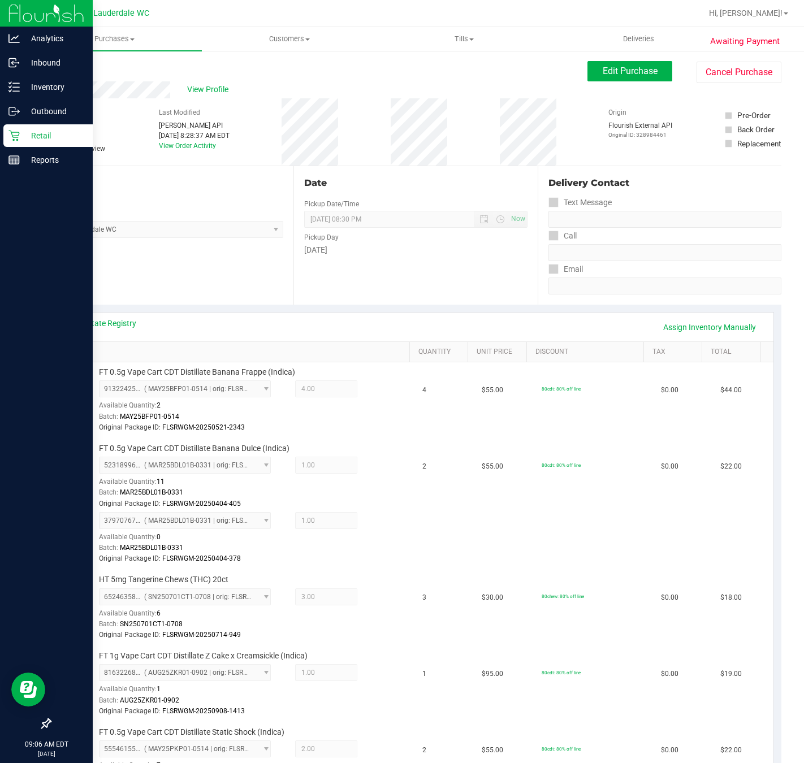
click at [14, 136] on icon at bounding box center [13, 136] width 11 height 11
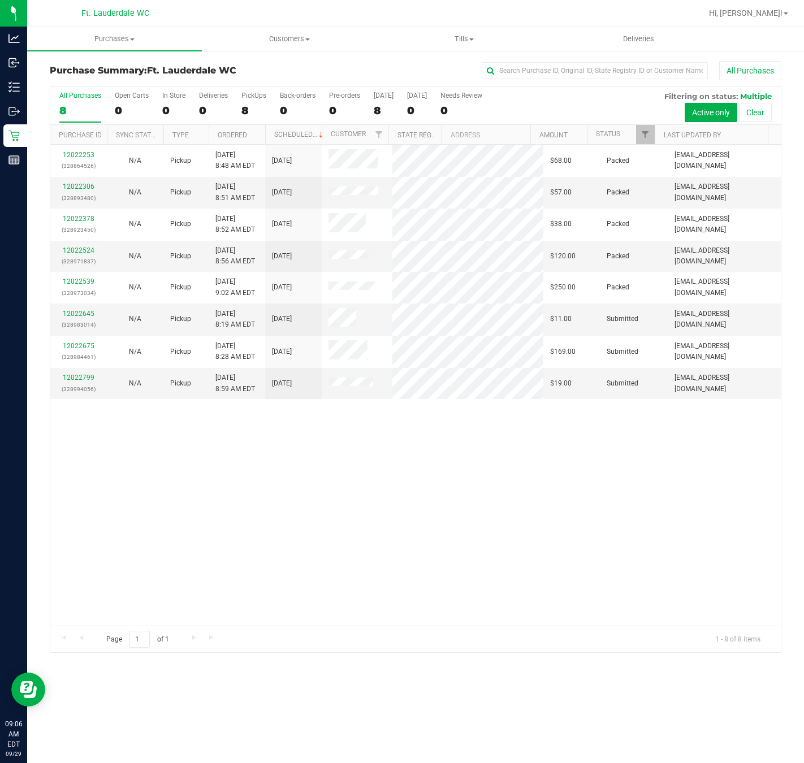
click at [262, 507] on div "12022253 (328864526) N/A Pickup 9/29/2025 8:48 AM EDT 9/29/2025 $68.00 Packed s…" at bounding box center [415, 385] width 730 height 481
click at [82, 313] on link "12022645" at bounding box center [79, 314] width 32 height 8
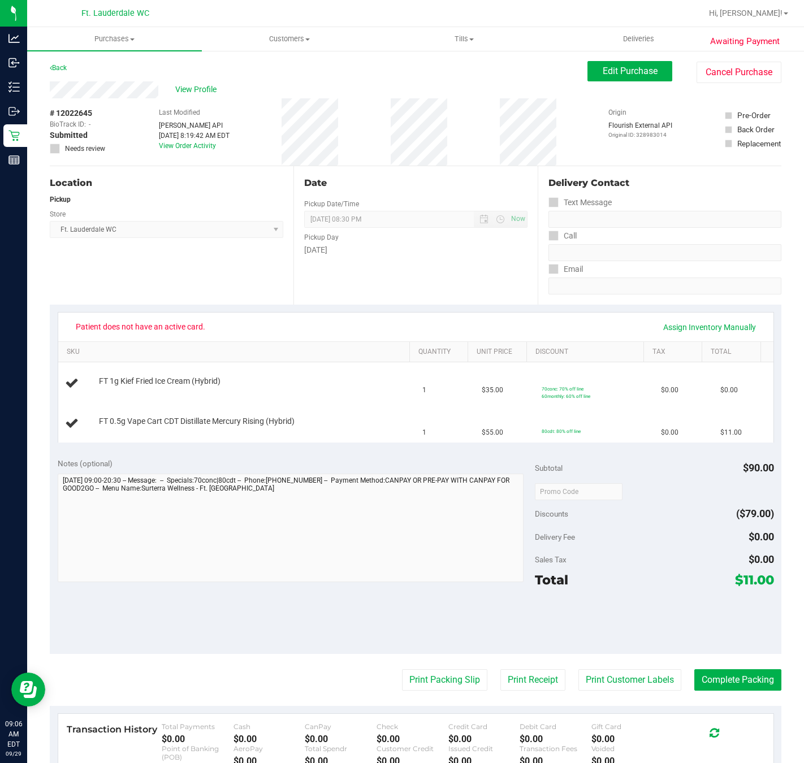
drag, startPoint x: 119, startPoint y: 77, endPoint x: 106, endPoint y: 79, distance: 13.1
click at [106, 79] on div "Back Edit Purchase Cancel Purchase" at bounding box center [415, 71] width 731 height 20
click at [104, 101] on div "# 12022645 BioTrack ID: - Submitted Needs review" at bounding box center [78, 131] width 57 height 67
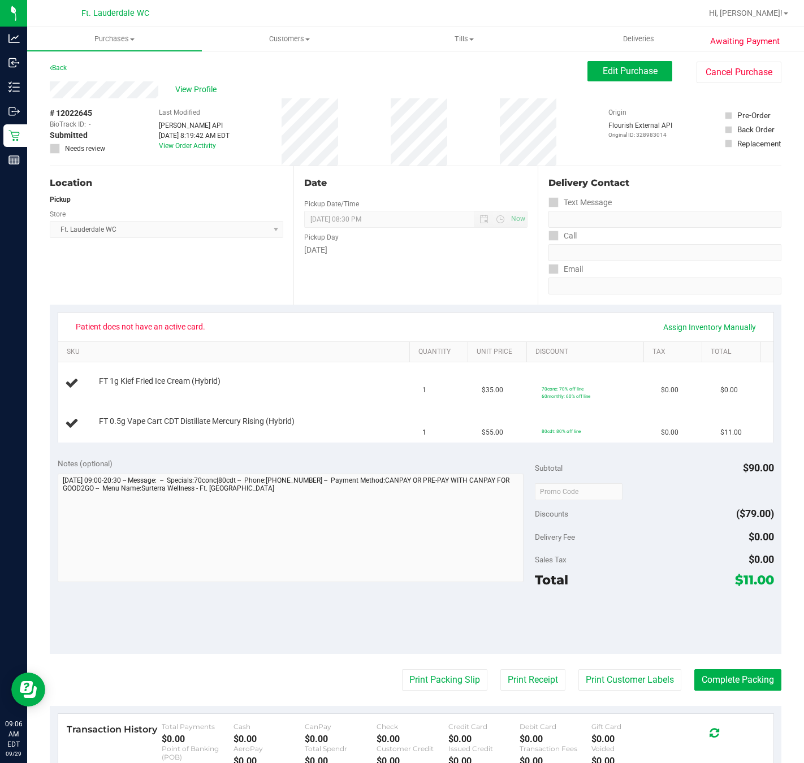
click at [104, 101] on div "# 12022645 BioTrack ID: - Submitted Needs review" at bounding box center [78, 131] width 57 height 67
click at [192, 89] on span "View Profile" at bounding box center [197, 90] width 45 height 12
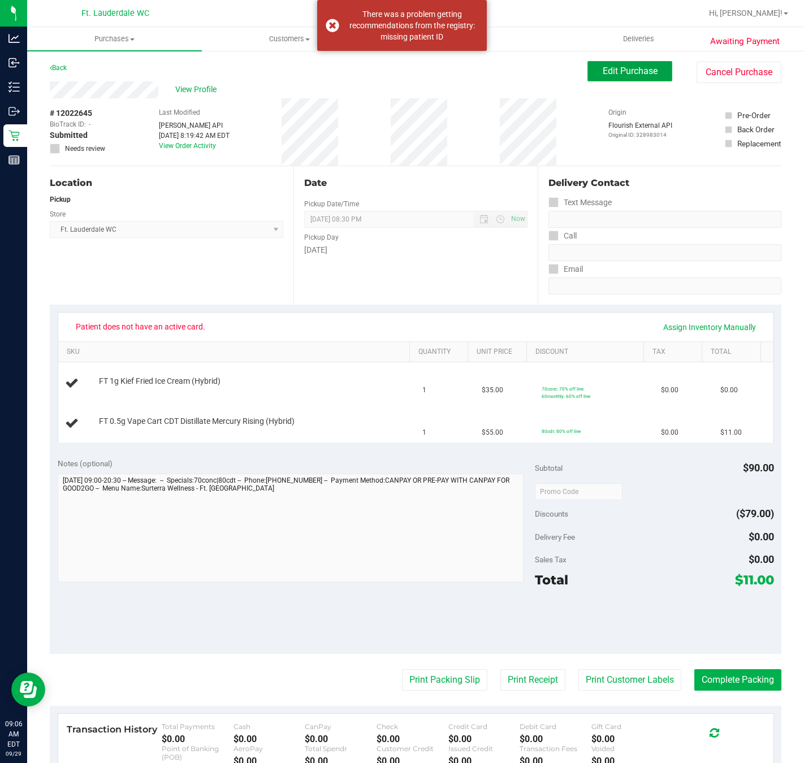
click at [587, 75] on button "Edit Purchase" at bounding box center [629, 71] width 85 height 20
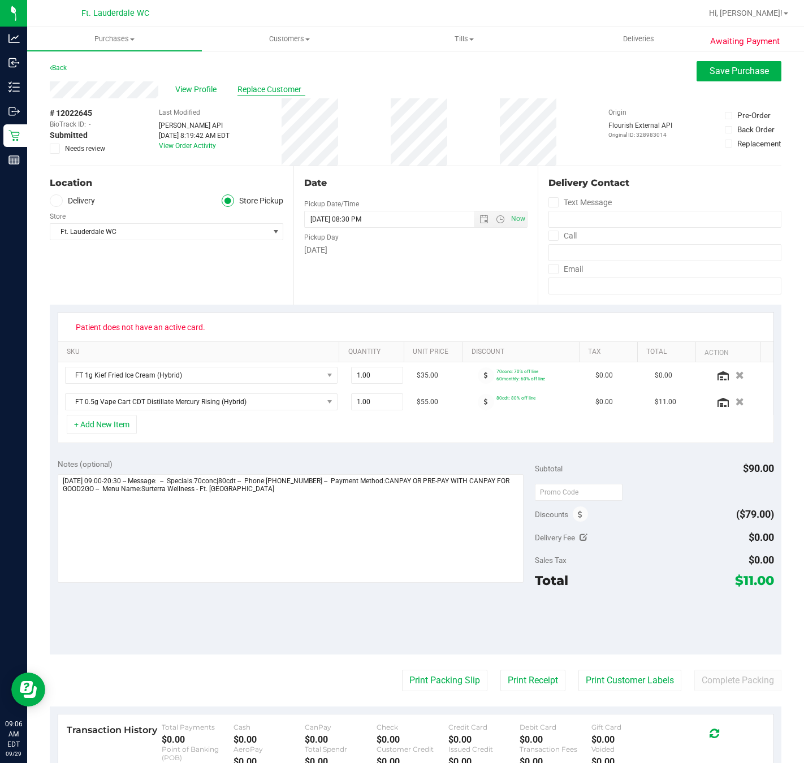
click at [271, 92] on span "Replace Customer" at bounding box center [271, 90] width 68 height 12
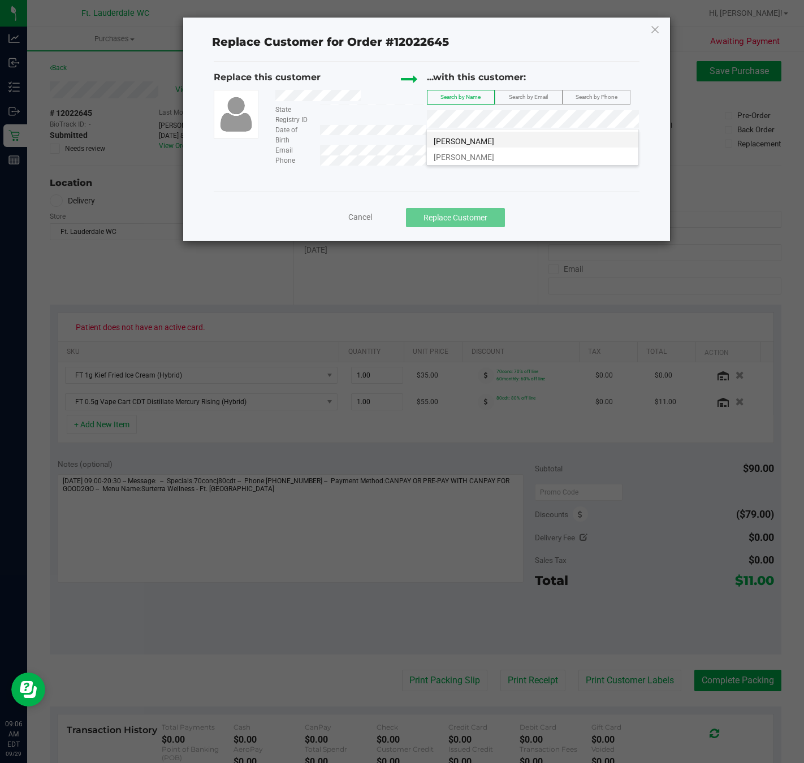
click at [472, 141] on span "FORDIRAN GONZALEZ JR" at bounding box center [464, 141] width 60 height 9
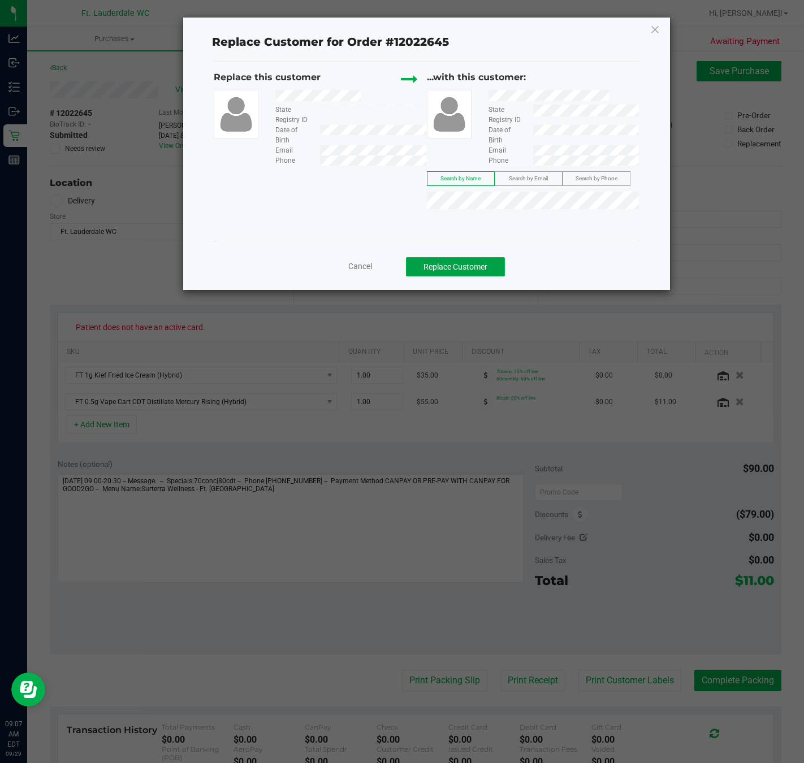
click at [426, 267] on button "Replace Customer" at bounding box center [455, 266] width 99 height 19
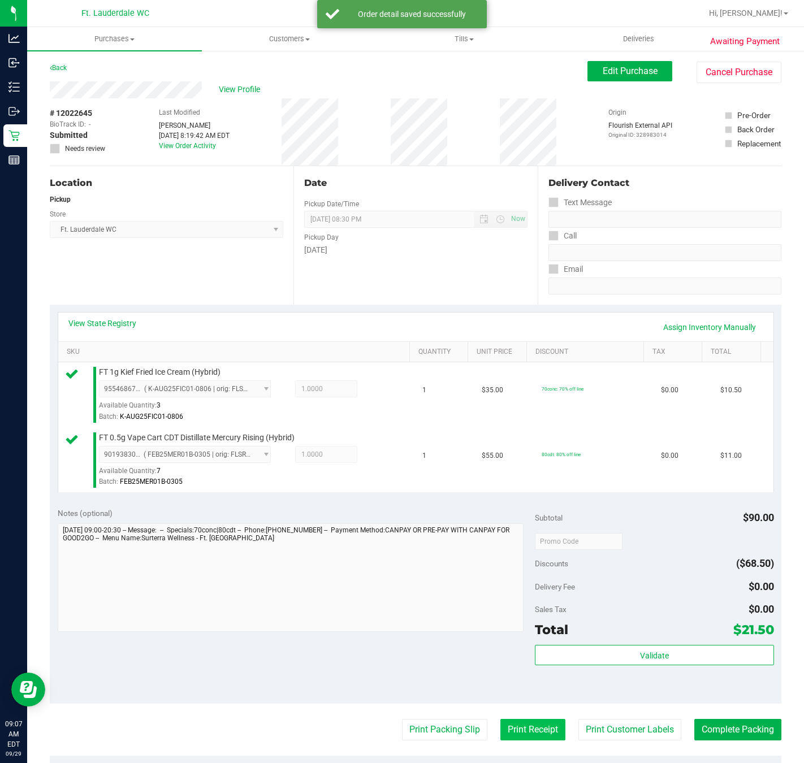
scroll to position [240, 0]
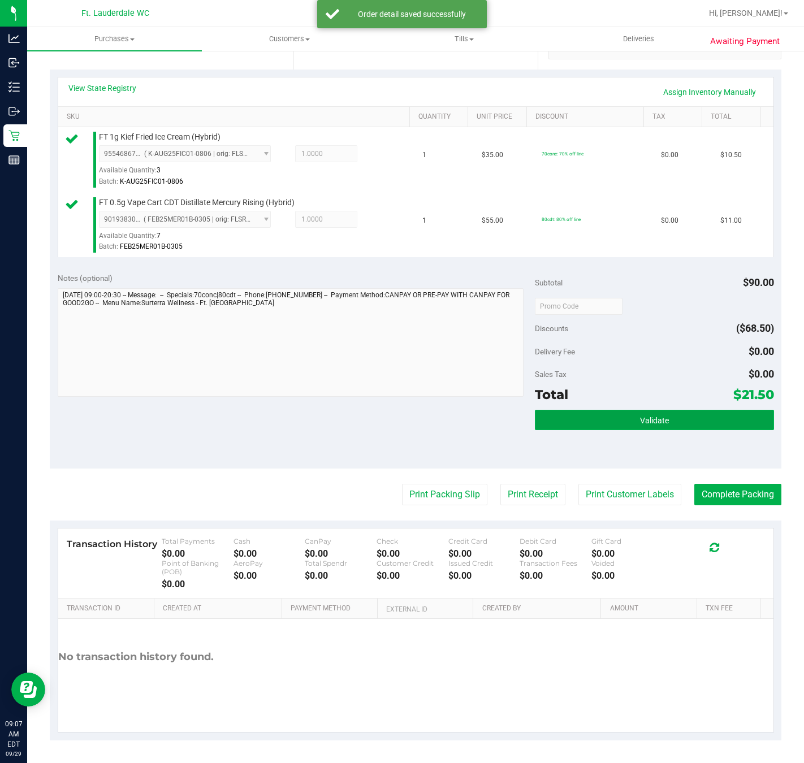
click at [663, 427] on button "Validate" at bounding box center [654, 420] width 239 height 20
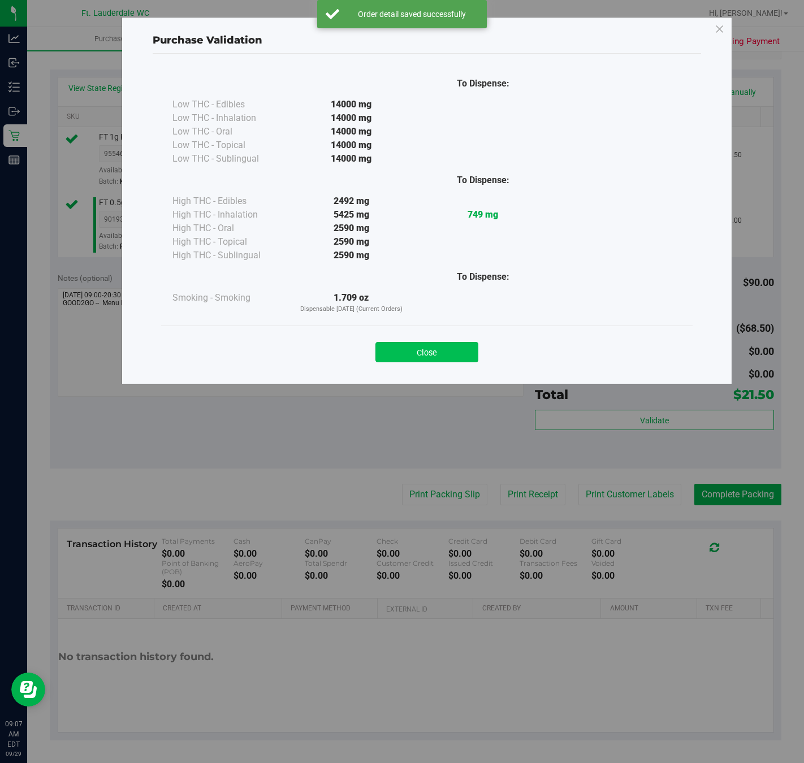
click at [448, 358] on button "Close" at bounding box center [426, 352] width 103 height 20
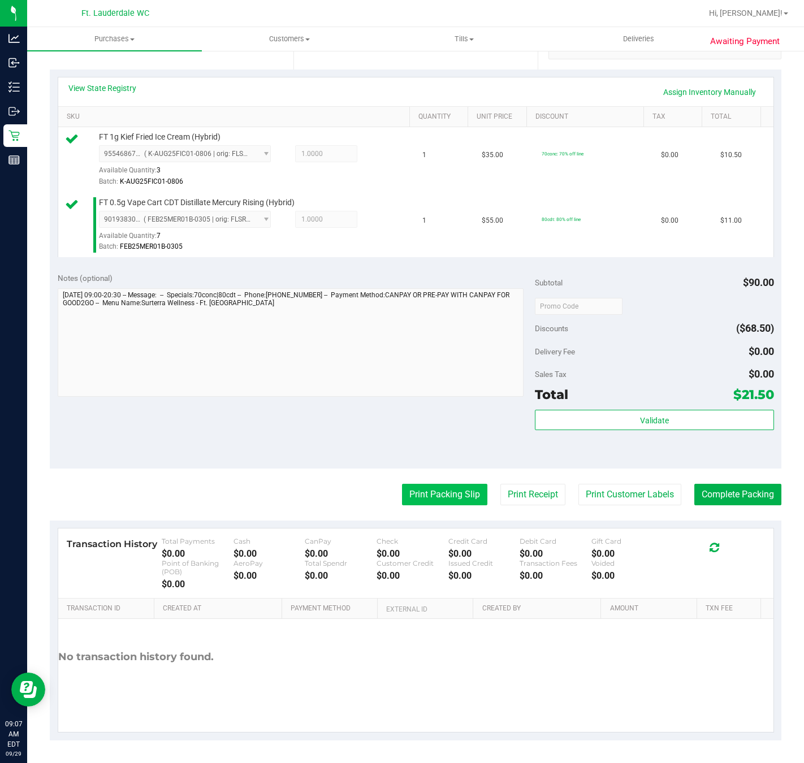
click at [436, 484] on button "Print Packing Slip" at bounding box center [444, 494] width 85 height 21
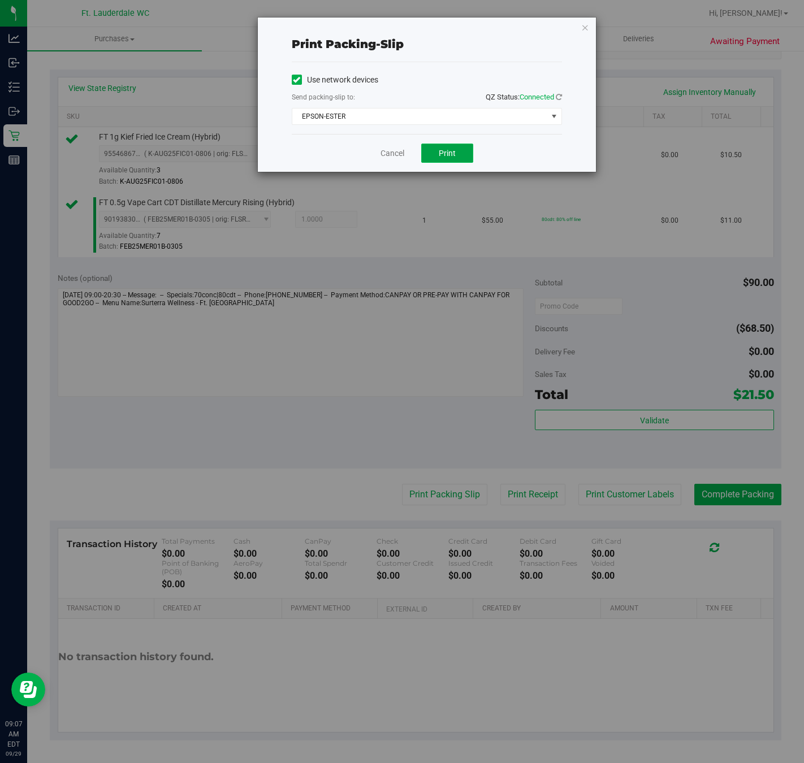
click at [443, 145] on button "Print" at bounding box center [447, 153] width 52 height 19
click at [400, 145] on div "Cancel Print" at bounding box center [427, 153] width 270 height 38
click at [400, 153] on link "Cancel" at bounding box center [392, 154] width 24 height 12
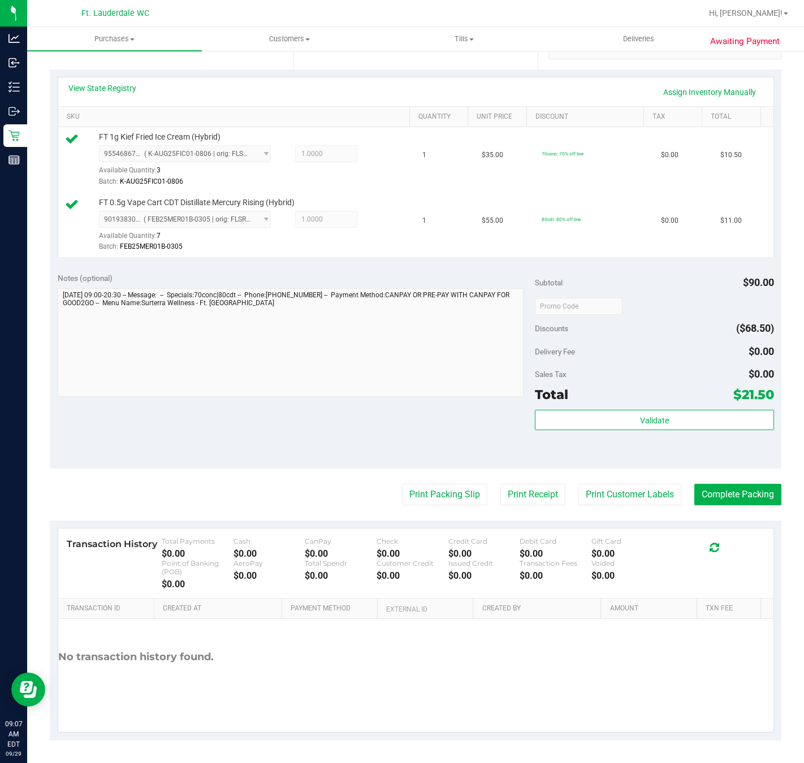
click at [726, 480] on purchase-details "Back Edit Purchase Cancel Purchase View Profile # 12022645 BioTrack ID: - Submi…" at bounding box center [415, 283] width 731 height 915
click at [718, 487] on button "Complete Packing" at bounding box center [737, 494] width 87 height 21
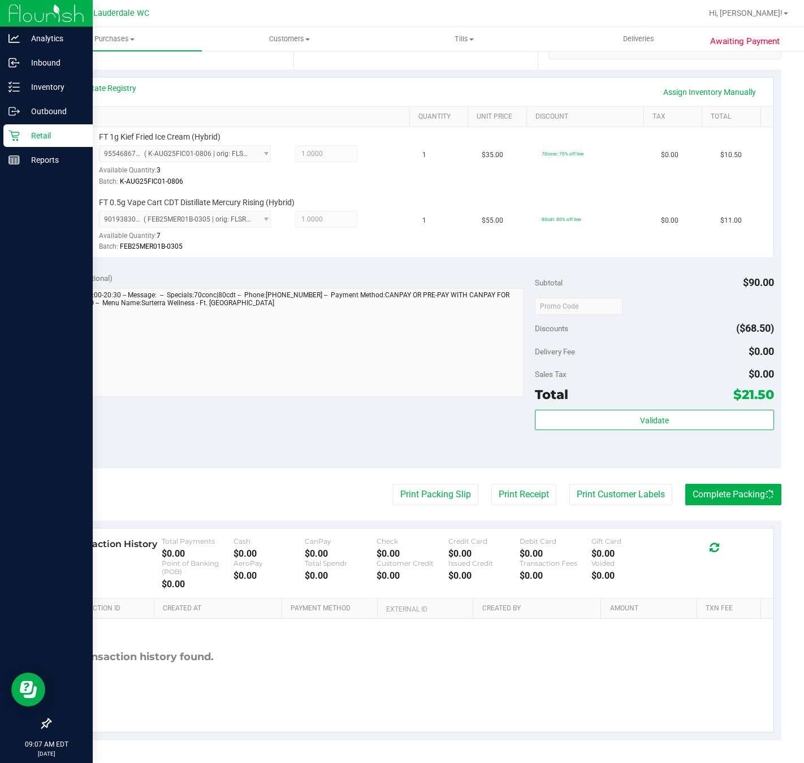
click at [14, 138] on icon at bounding box center [13, 135] width 11 height 11
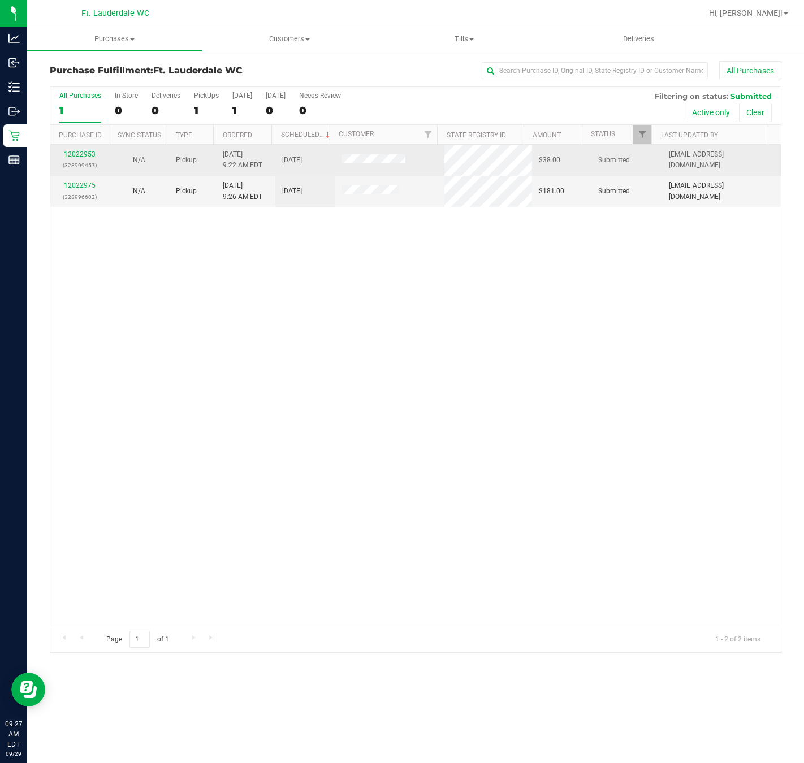
click at [80, 157] on link "12022953" at bounding box center [80, 154] width 32 height 8
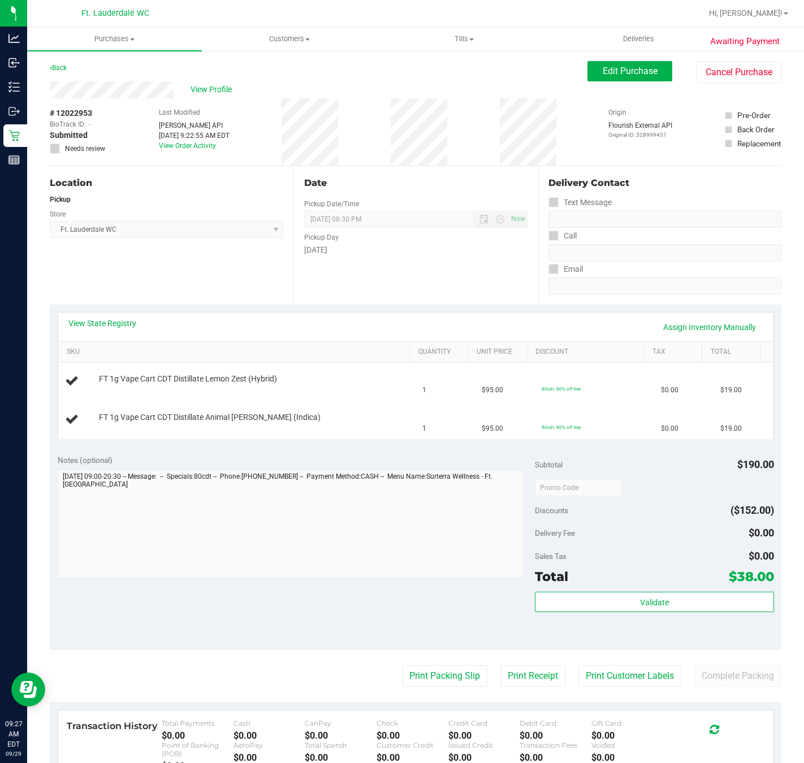
click at [211, 251] on div "Location Pickup Store Ft. Lauderdale WC Select Store Bonita Springs WC Boynton …" at bounding box center [172, 235] width 244 height 138
click at [211, 254] on div "Location Pickup Store Ft. Lauderdale WC Select Store Bonita Springs WC Boynton …" at bounding box center [172, 235] width 244 height 138
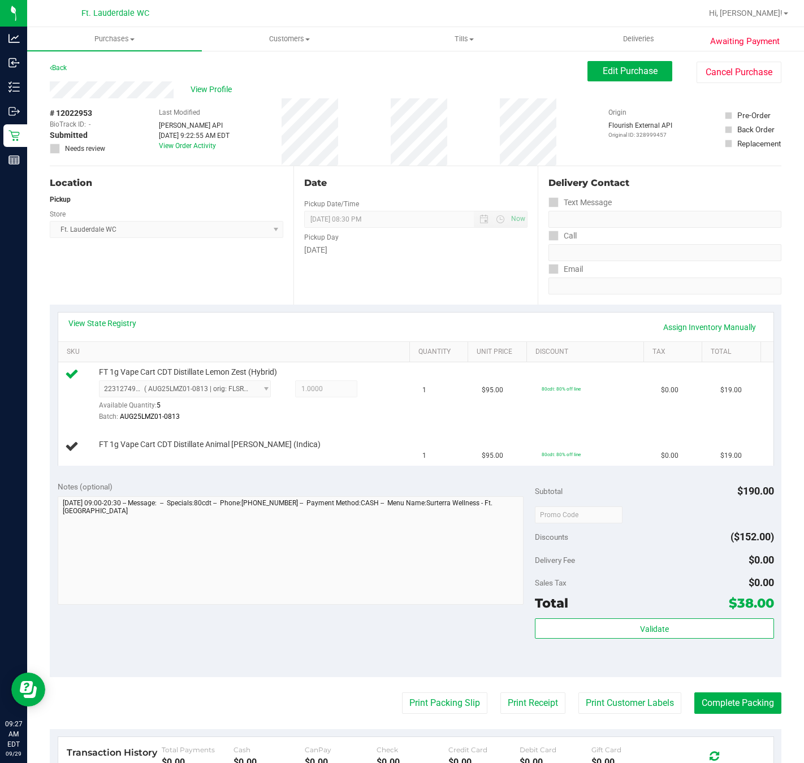
click at [256, 263] on div "Location Pickup Store Ft. Lauderdale WC Select Store Bonita Springs WC Boynton …" at bounding box center [172, 235] width 244 height 138
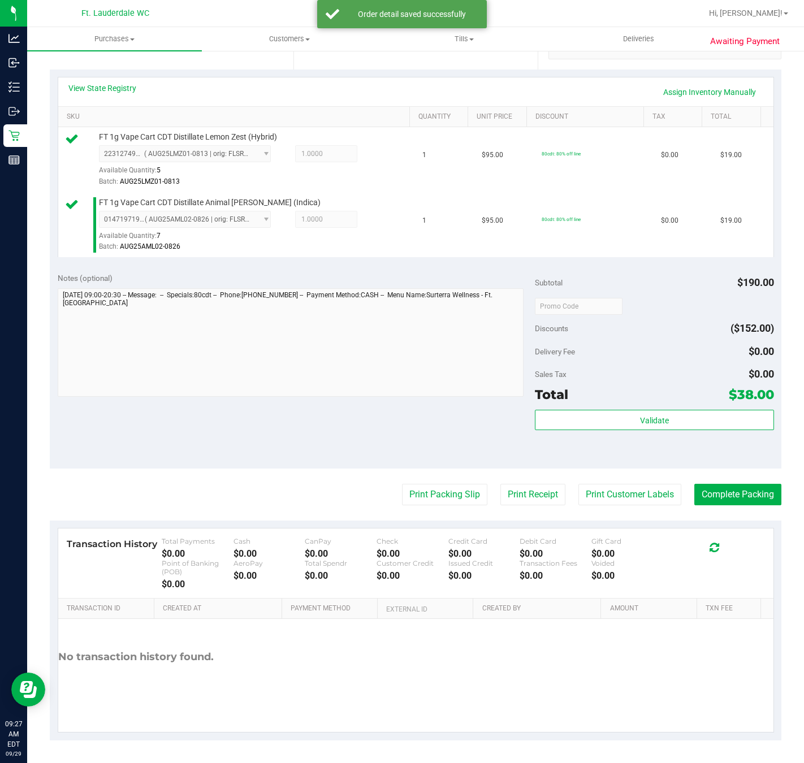
scroll to position [240, 0]
click at [619, 434] on div "Validate" at bounding box center [654, 435] width 239 height 51
click at [619, 427] on button "Validate" at bounding box center [654, 420] width 239 height 20
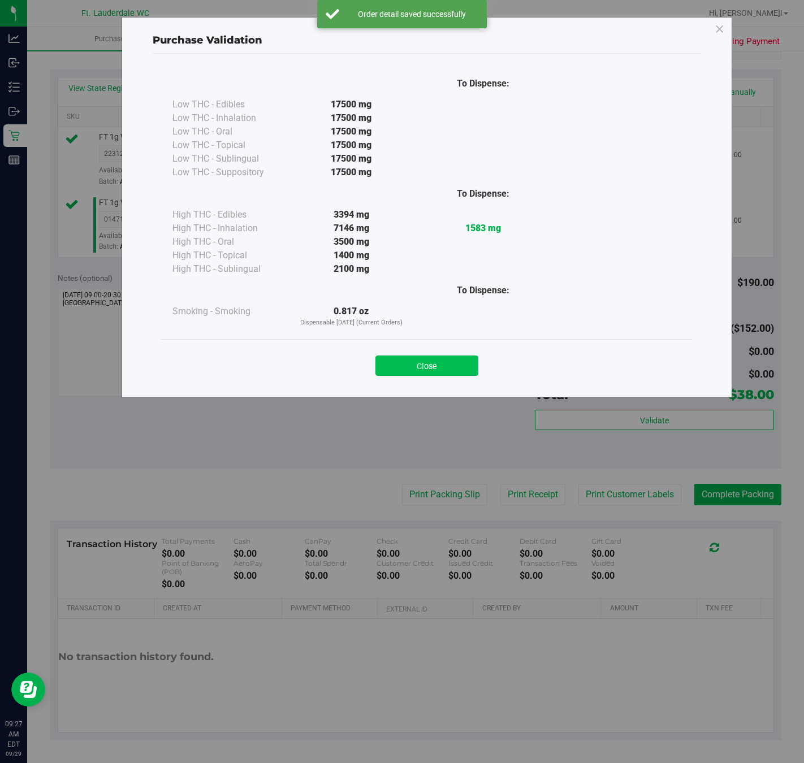
click at [450, 357] on button "Close" at bounding box center [426, 366] width 103 height 20
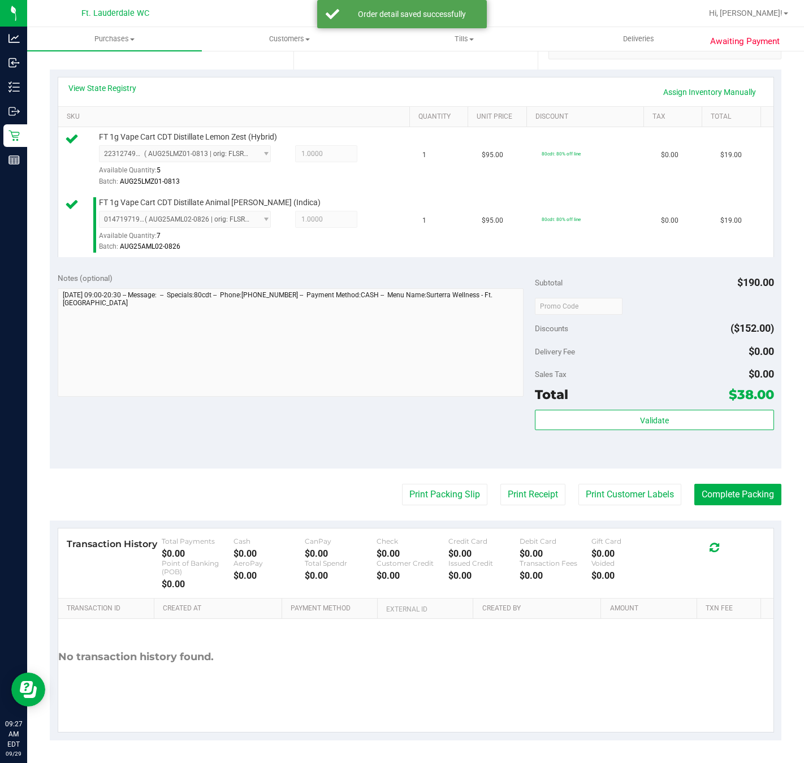
click at [438, 476] on purchase-details "Back Edit Purchase Cancel Purchase View Profile # 12022953 BioTrack ID: - Submi…" at bounding box center [415, 283] width 731 height 915
click at [443, 497] on button "Print Packing Slip" at bounding box center [444, 494] width 85 height 21
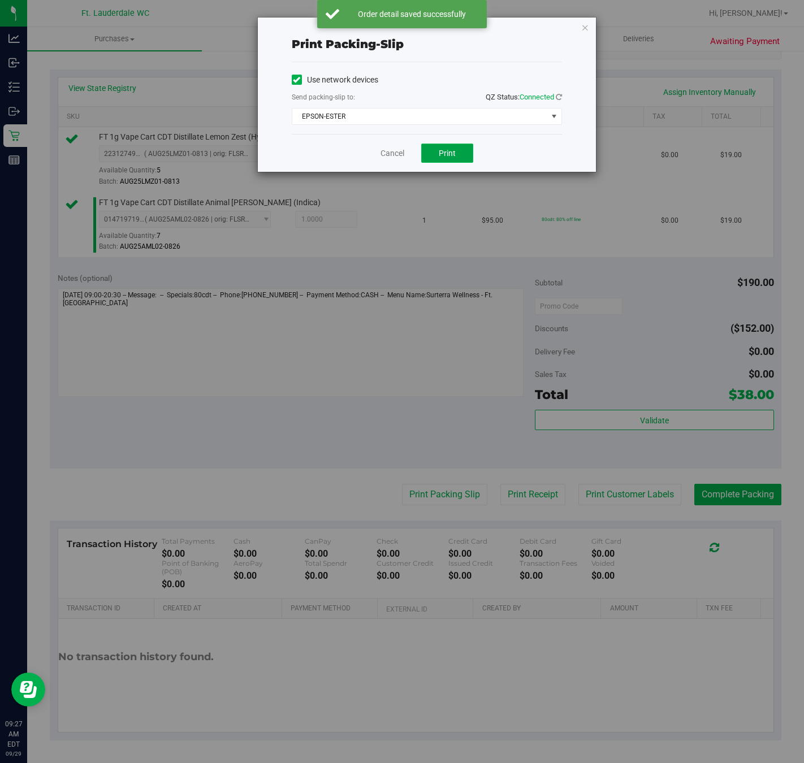
click at [436, 154] on button "Print" at bounding box center [447, 153] width 52 height 19
click at [393, 151] on link "Cancel" at bounding box center [392, 154] width 24 height 12
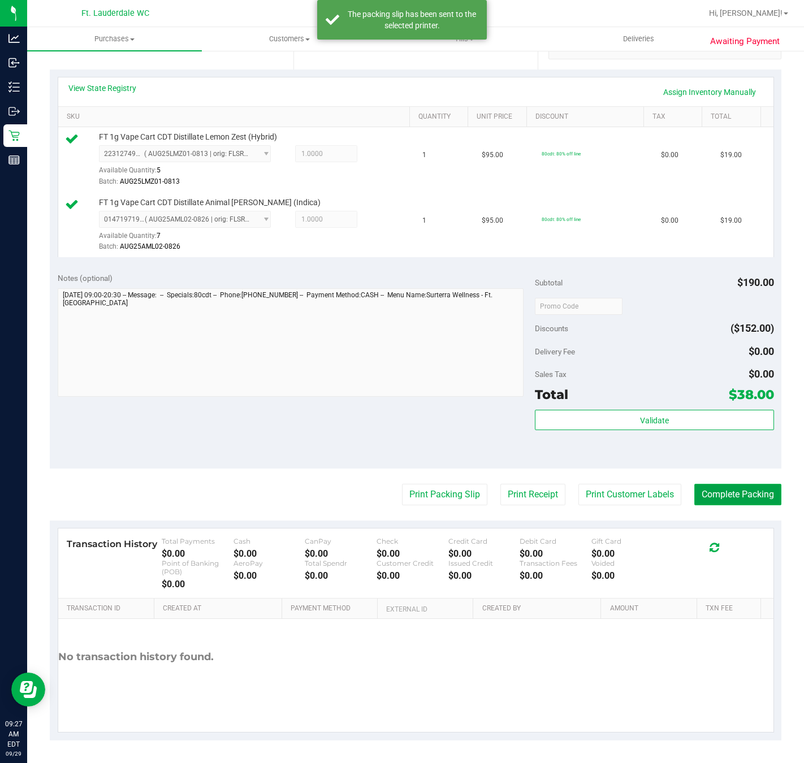
click at [722, 490] on button "Complete Packing" at bounding box center [737, 494] width 87 height 21
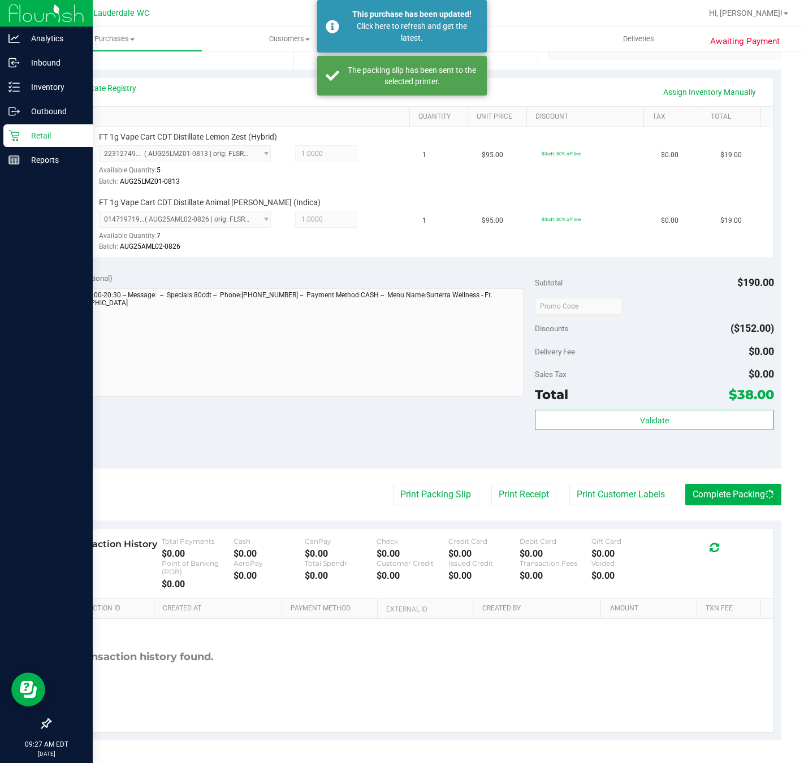
click at [12, 138] on icon at bounding box center [13, 135] width 11 height 11
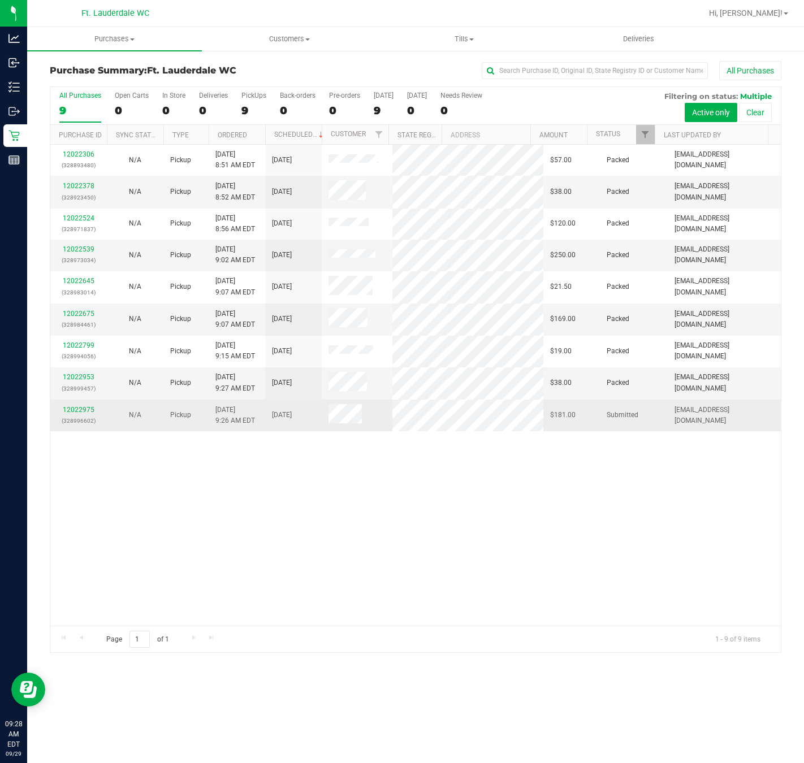
click at [62, 408] on div "12022975 (328996602)" at bounding box center [78, 415] width 43 height 21
click at [75, 413] on div "12022975 (328996602)" at bounding box center [78, 415] width 43 height 21
click at [76, 408] on link "12022975" at bounding box center [79, 410] width 32 height 8
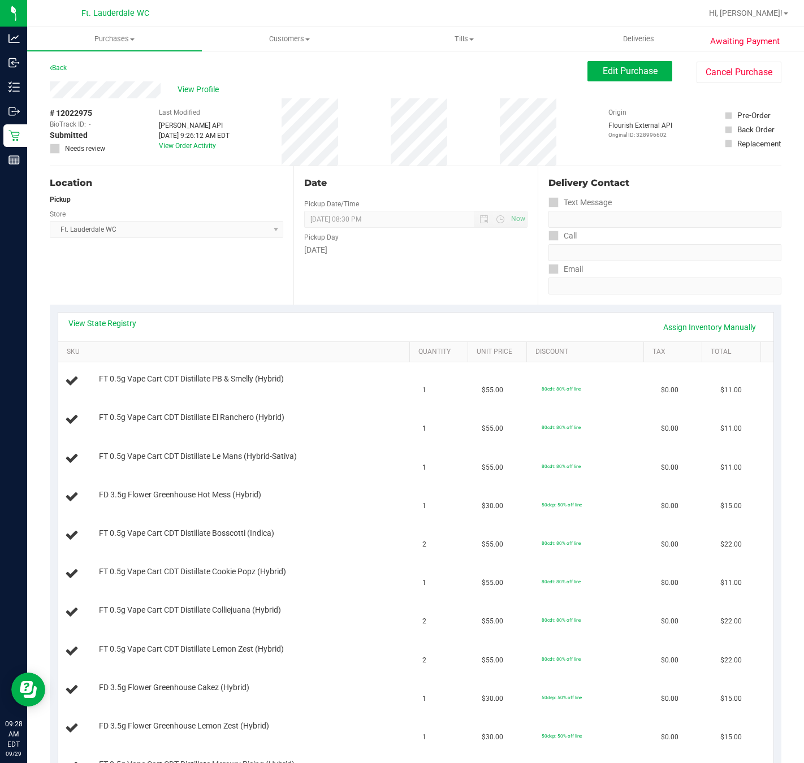
click at [107, 332] on div "View State Registry Assign Inventory Manually" at bounding box center [415, 327] width 695 height 19
click at [107, 324] on link "View State Registry" at bounding box center [102, 323] width 68 height 11
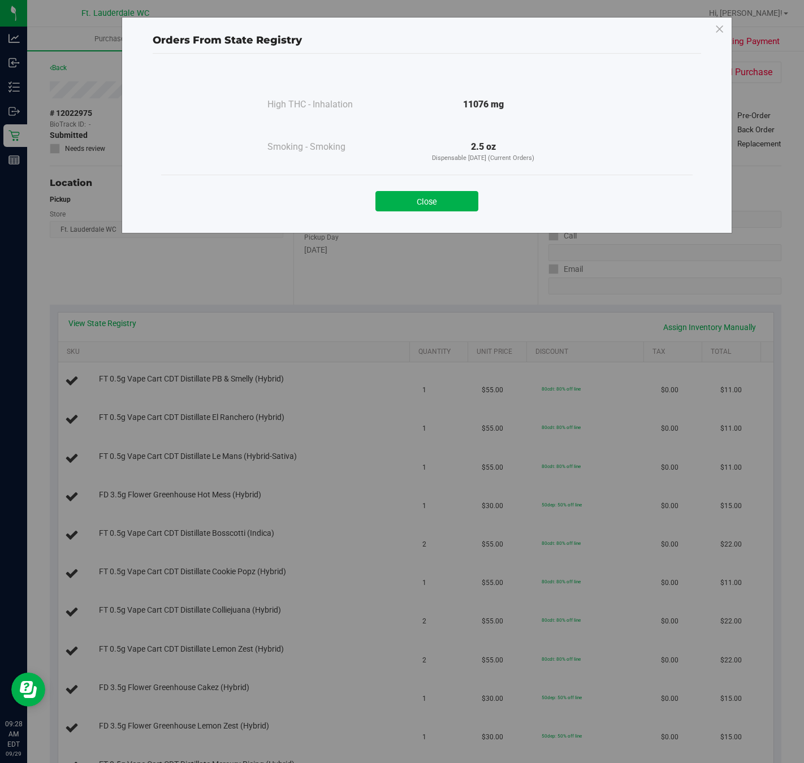
click at [408, 202] on button "Close" at bounding box center [426, 201] width 103 height 20
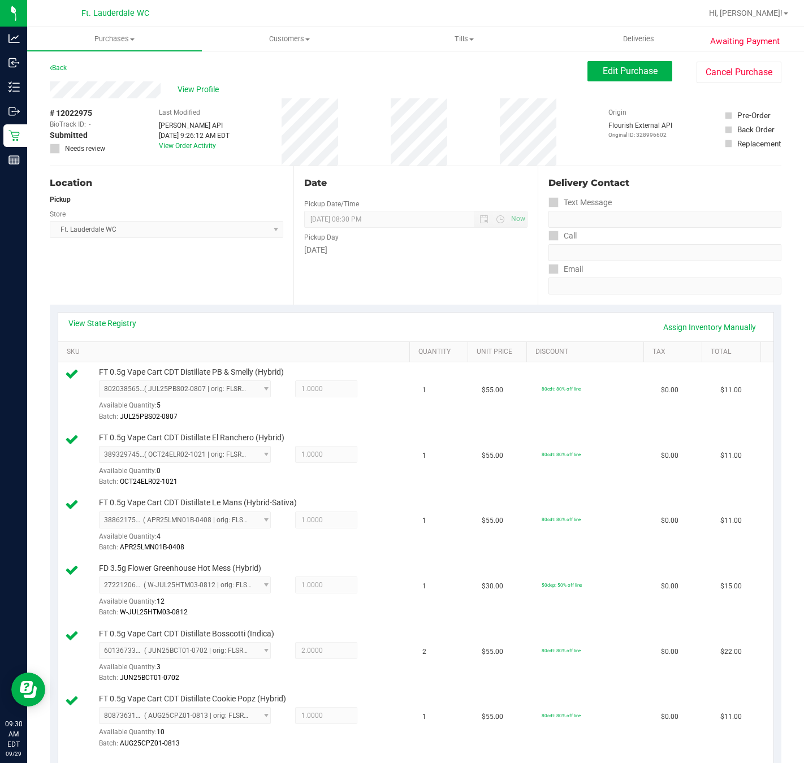
click at [616, 84] on div "View Profile # 12022975 BioTrack ID: - Submitted Needs review Last Modified Jan…" at bounding box center [415, 123] width 731 height 85
click at [616, 77] on button "Edit Purchase" at bounding box center [629, 71] width 85 height 20
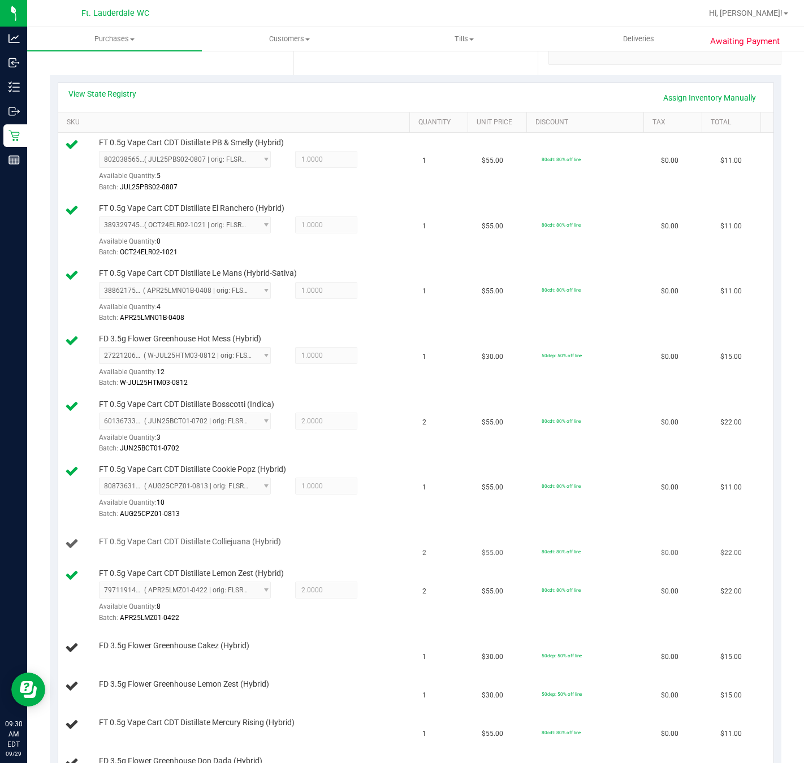
scroll to position [254, 0]
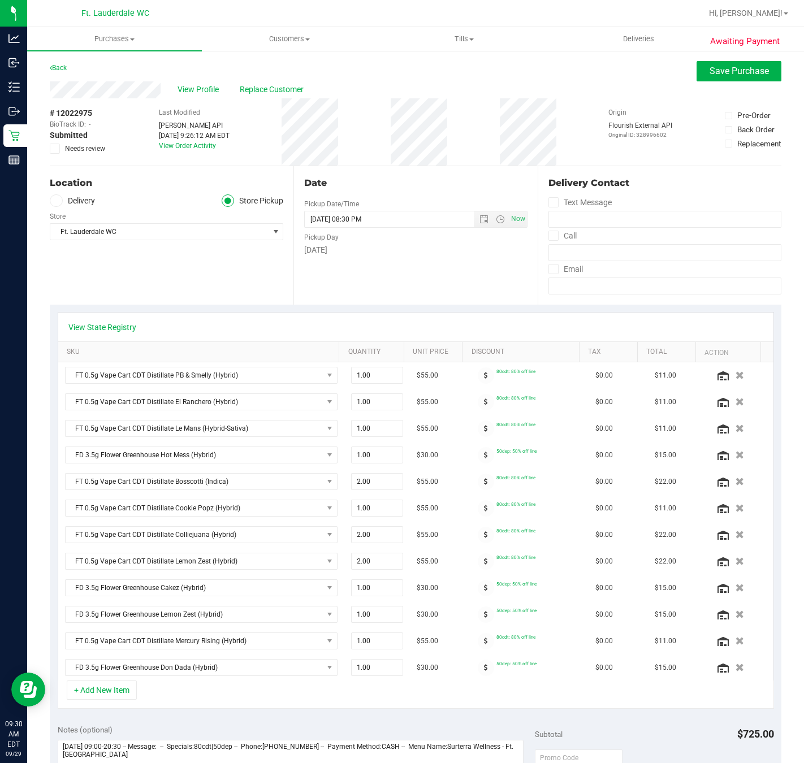
scroll to position [85, 0]
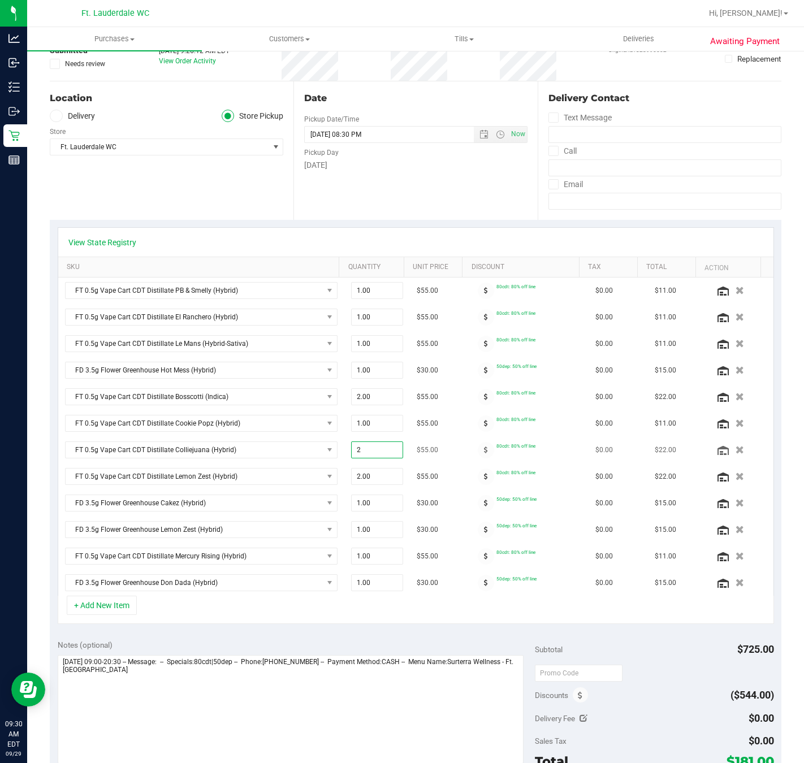
click at [361, 454] on span "2.00 2" at bounding box center [377, 449] width 53 height 17
click at [361, 454] on input "2" at bounding box center [377, 450] width 51 height 16
type input "1"
type input "1.00"
click at [657, 224] on div "View State Registry SKU Quantity Unit Price Discount Tax Total Action FT 0.5g V…" at bounding box center [415, 426] width 731 height 412
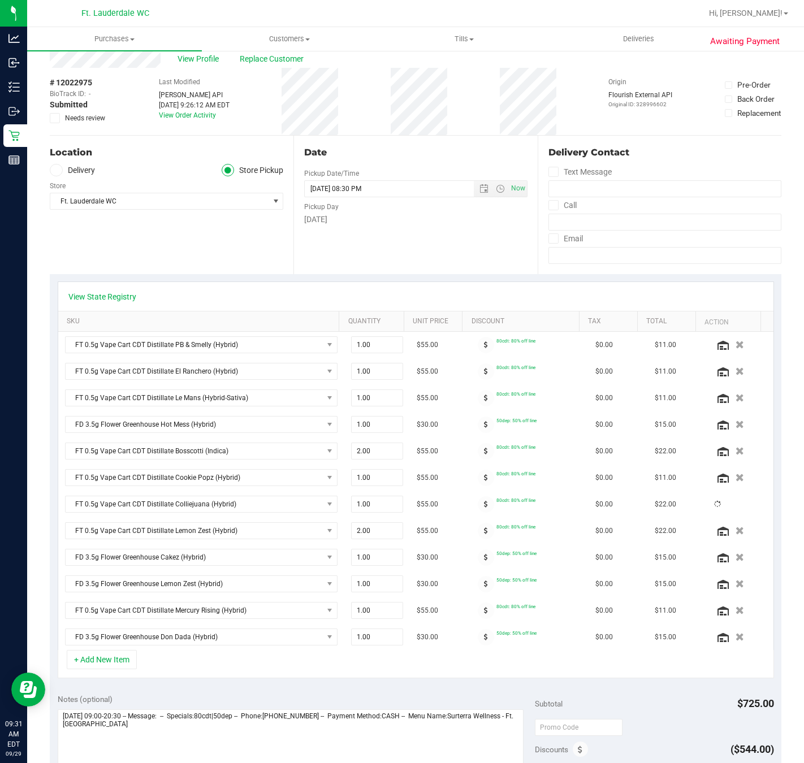
scroll to position [0, 0]
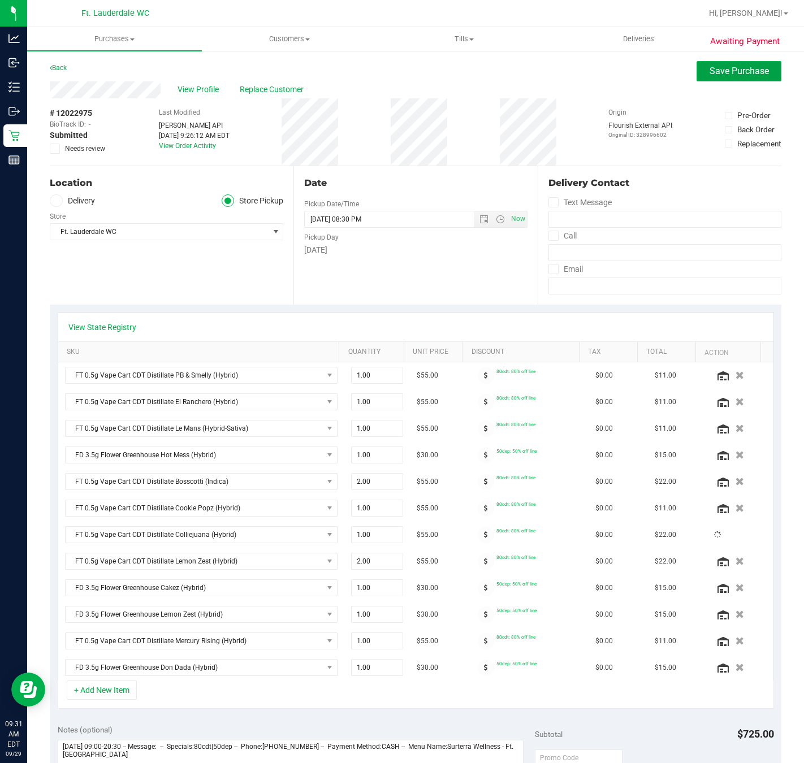
click at [711, 63] on button "Save Purchase" at bounding box center [738, 71] width 85 height 20
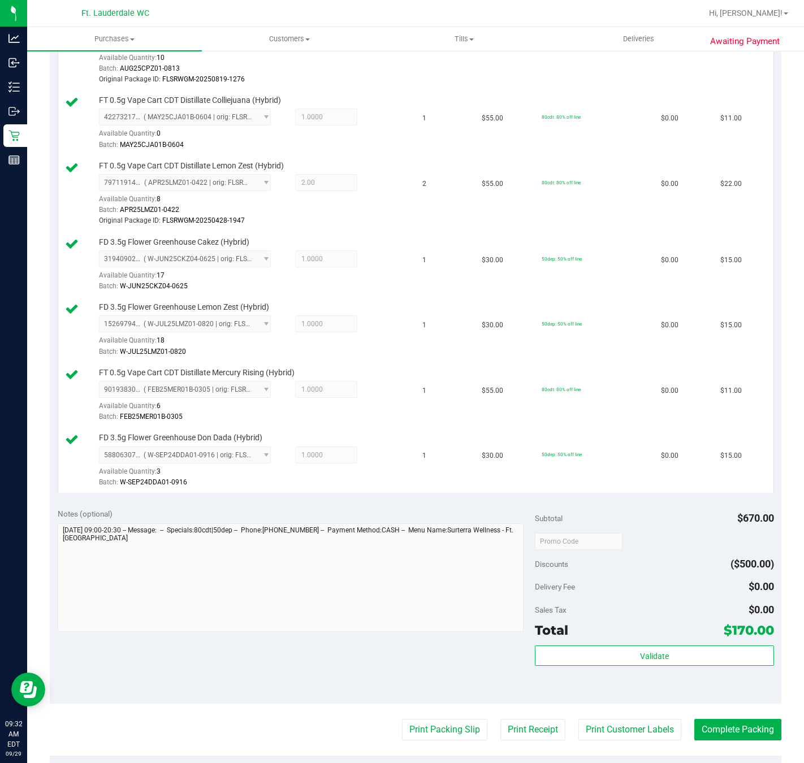
scroll to position [933, 0]
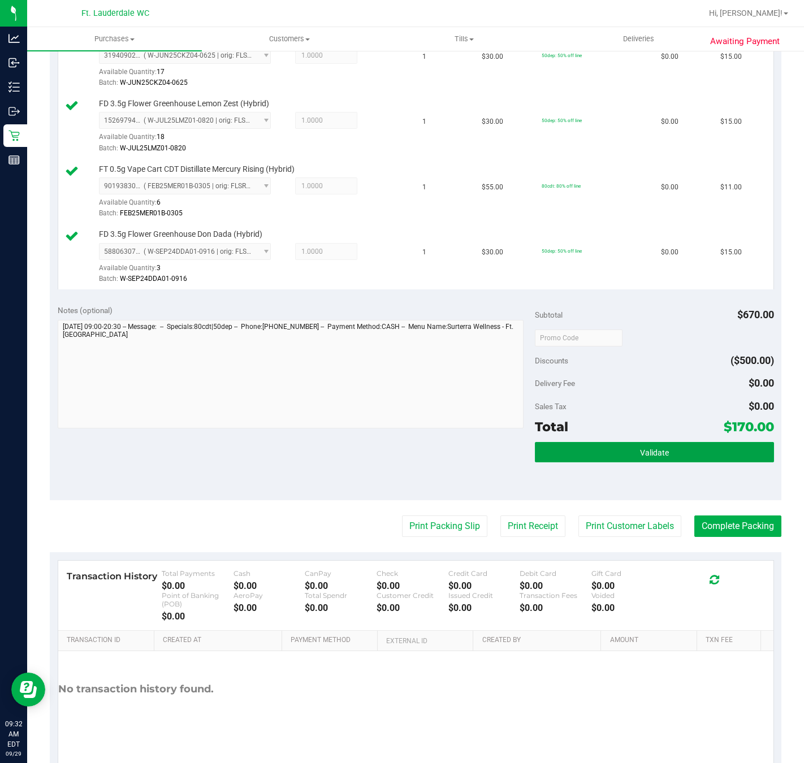
drag, startPoint x: 643, startPoint y: 457, endPoint x: 674, endPoint y: 336, distance: 124.9
click at [643, 457] on button "Validate" at bounding box center [654, 452] width 239 height 20
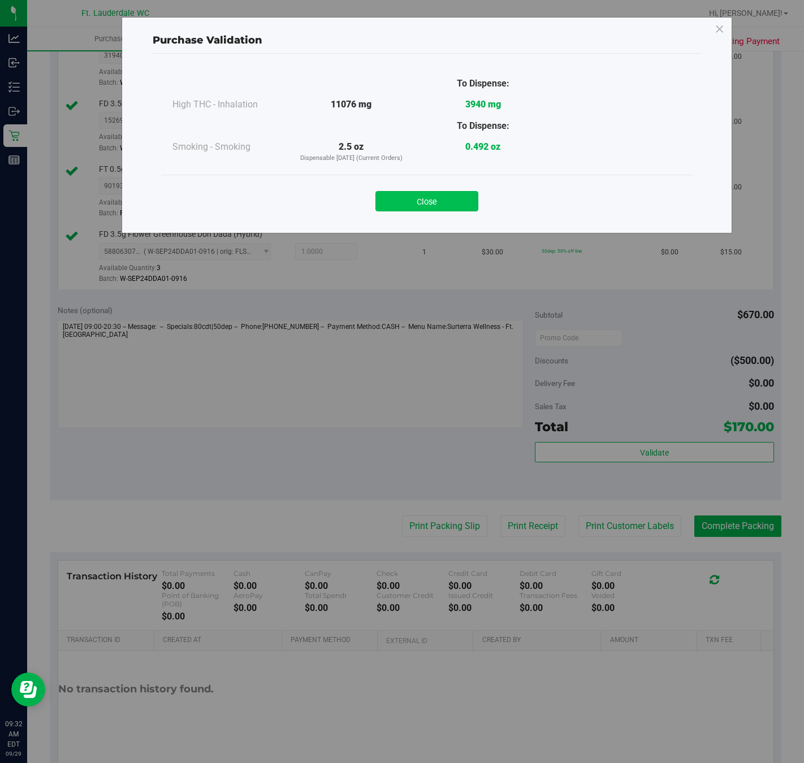
click at [452, 201] on button "Close" at bounding box center [426, 201] width 103 height 20
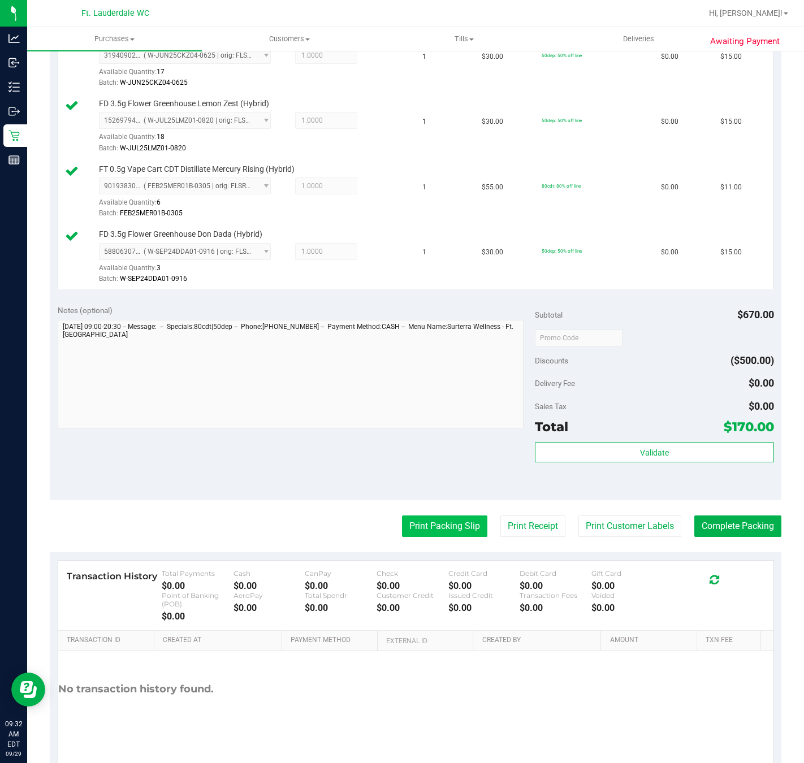
click at [421, 532] on button "Print Packing Slip" at bounding box center [444, 525] width 85 height 21
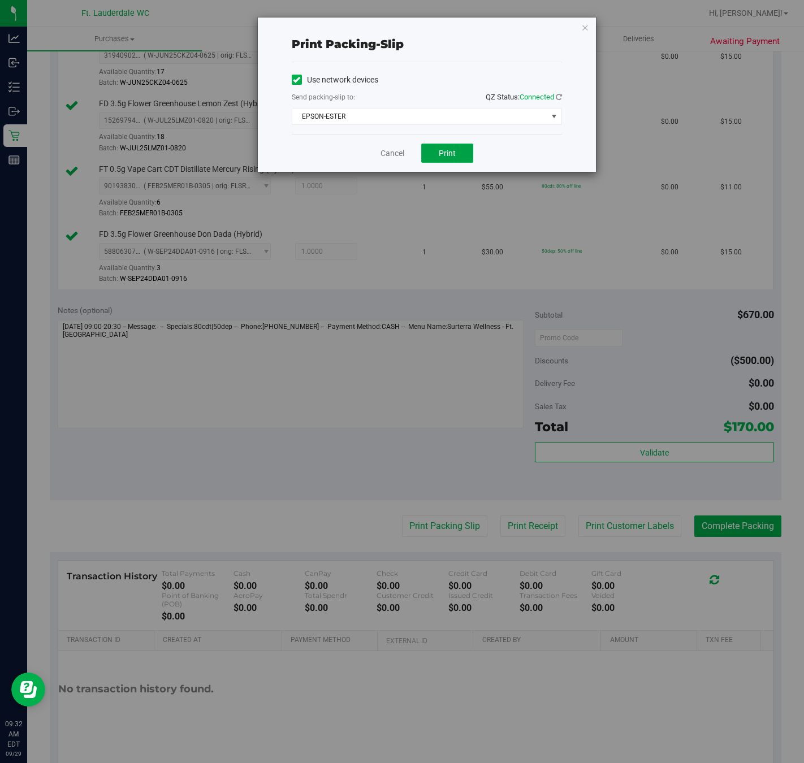
click at [429, 156] on button "Print" at bounding box center [447, 153] width 52 height 19
drag, startPoint x: 382, startPoint y: 157, endPoint x: 523, endPoint y: 262, distance: 175.7
click at [383, 156] on link "Cancel" at bounding box center [392, 154] width 24 height 12
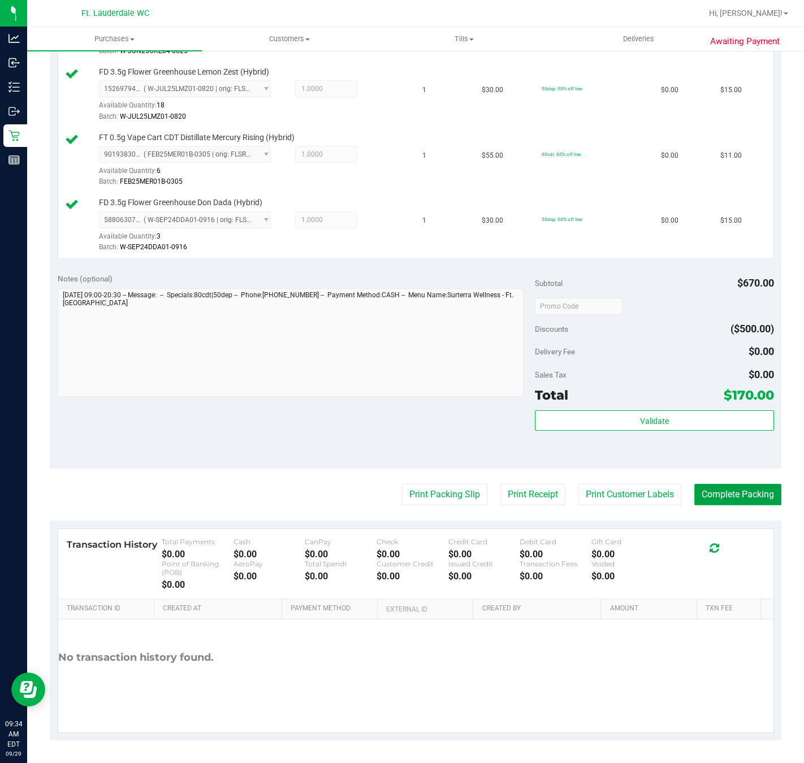
click at [750, 501] on button "Complete Packing" at bounding box center [737, 494] width 87 height 21
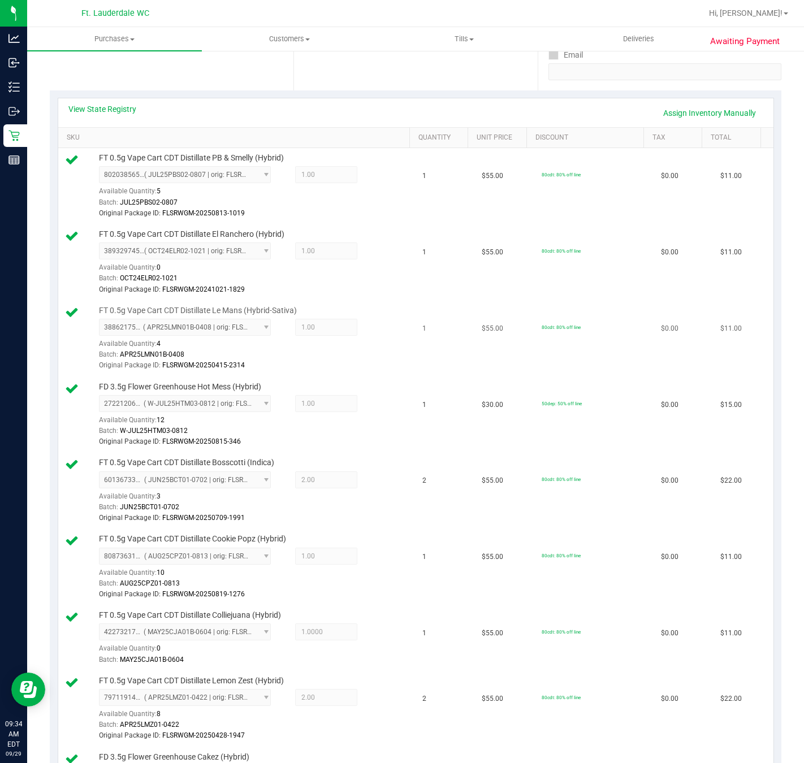
scroll to position [0, 0]
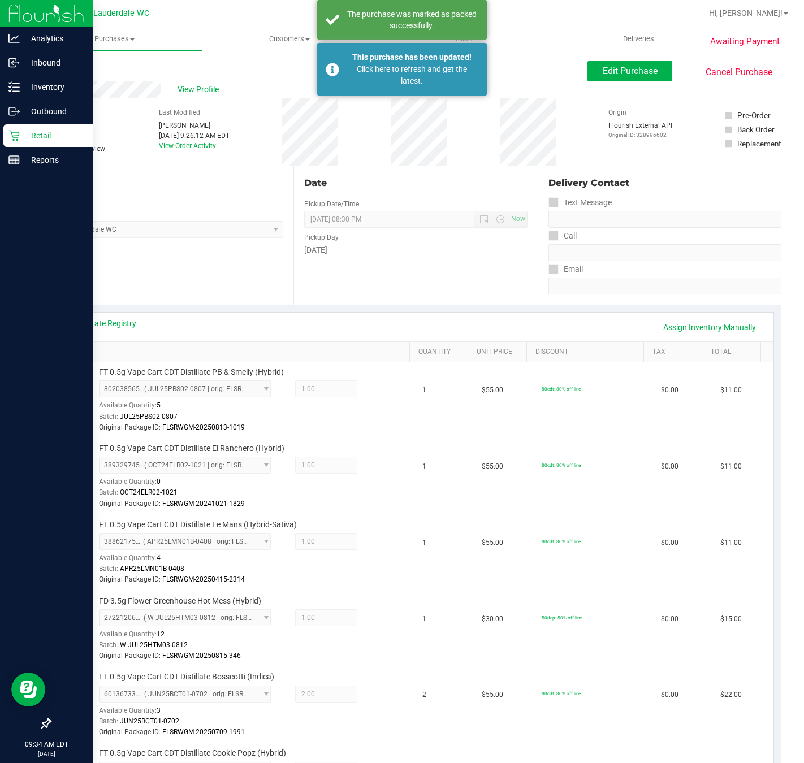
click at [19, 135] on icon at bounding box center [13, 136] width 11 height 11
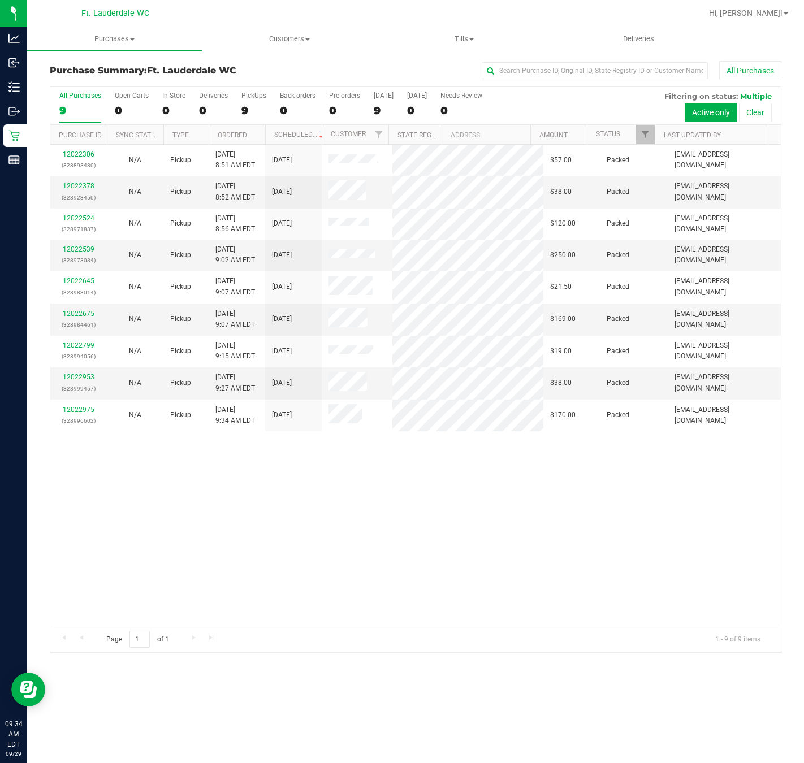
click at [343, 558] on div "12022306 (328893480) N/A Pickup 9/29/2025 8:51 AM EDT 9/29/2025 $57.00 Packed s…" at bounding box center [415, 385] width 730 height 481
click at [236, 112] on div "All Purchases 9 Open Carts 0 In Store 0 Deliveries 0 PickUps 9 Back-orders 0 Pr…" at bounding box center [415, 106] width 730 height 38
click at [282, 485] on div "12022306 (328893480) N/A Pickup 9/29/2025 8:51 AM EDT 9/29/2025 $57.00 Packed s…" at bounding box center [415, 385] width 730 height 481
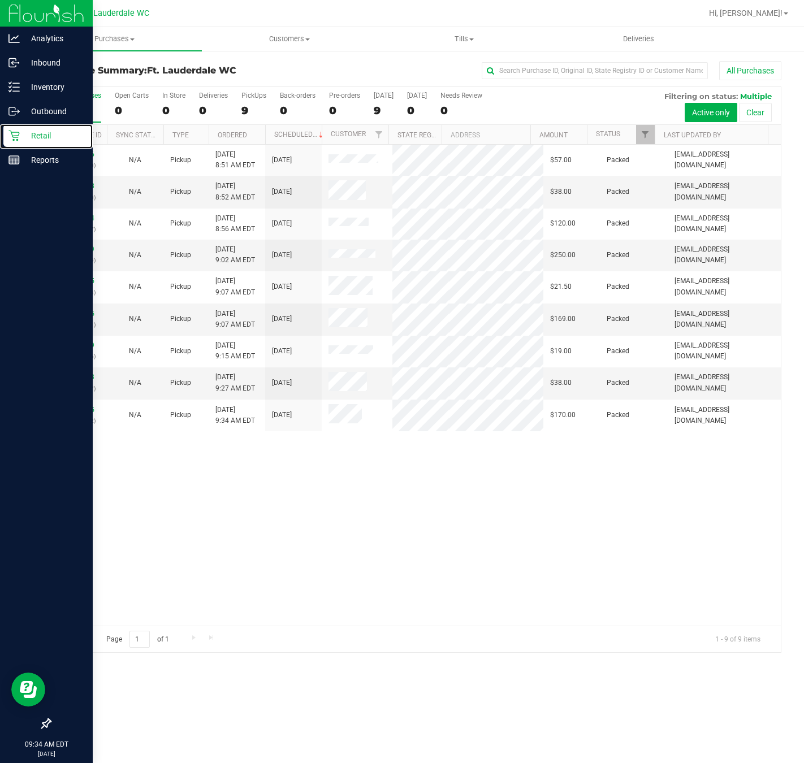
click at [14, 132] on icon at bounding box center [13, 136] width 11 height 11
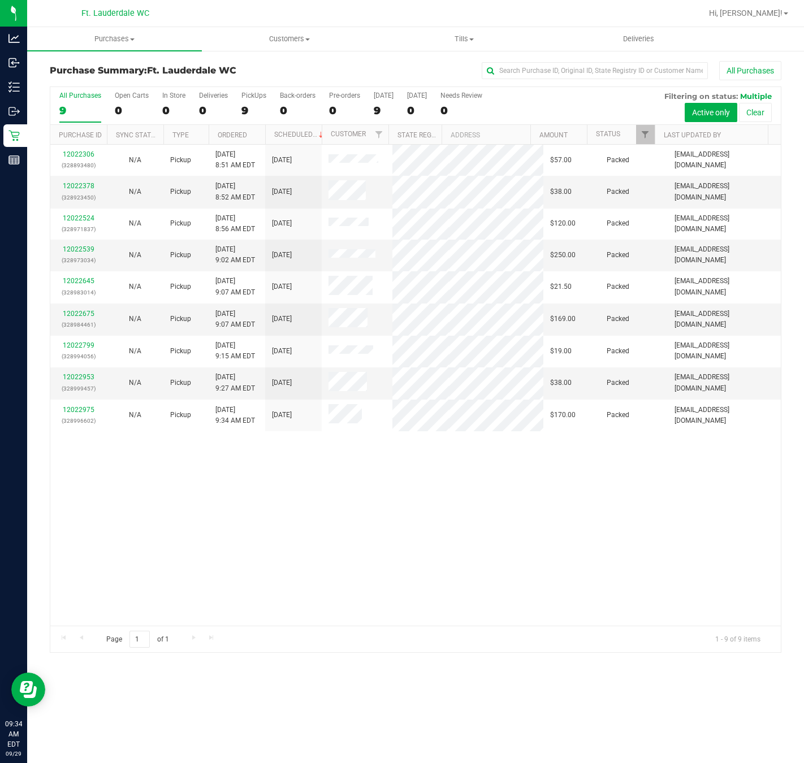
click at [174, 587] on div "12022306 (328893480) N/A Pickup 9/29/2025 8:51 AM EDT 9/29/2025 $57.00 Packed s…" at bounding box center [415, 385] width 730 height 481
click at [170, 554] on div "12022306 (328893480) N/A Pickup 9/29/2025 8:51 AM EDT 9/29/2025 $57.00 Packed s…" at bounding box center [415, 385] width 730 height 481
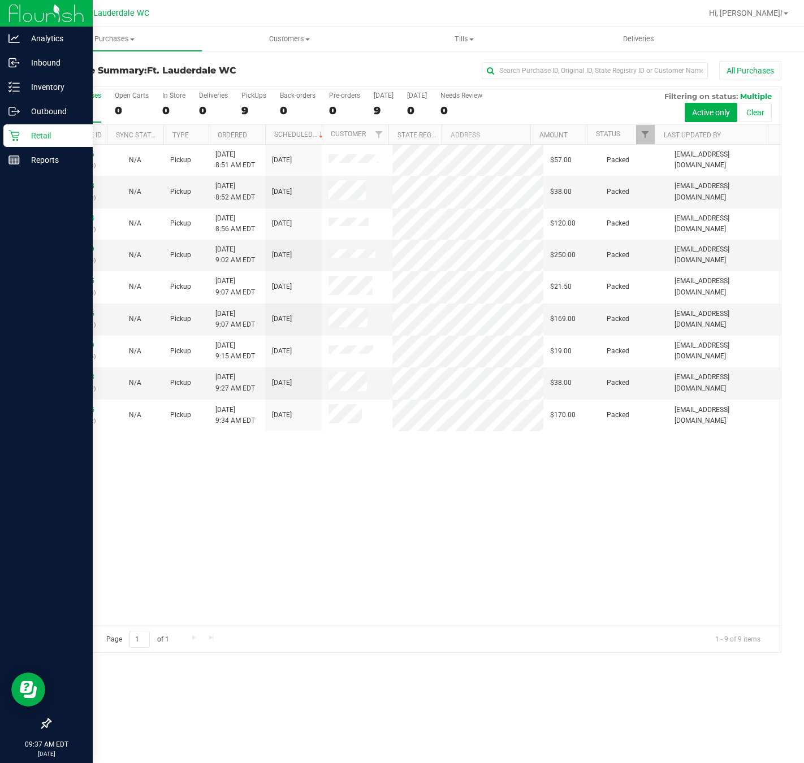
click at [14, 136] on icon at bounding box center [13, 136] width 11 height 11
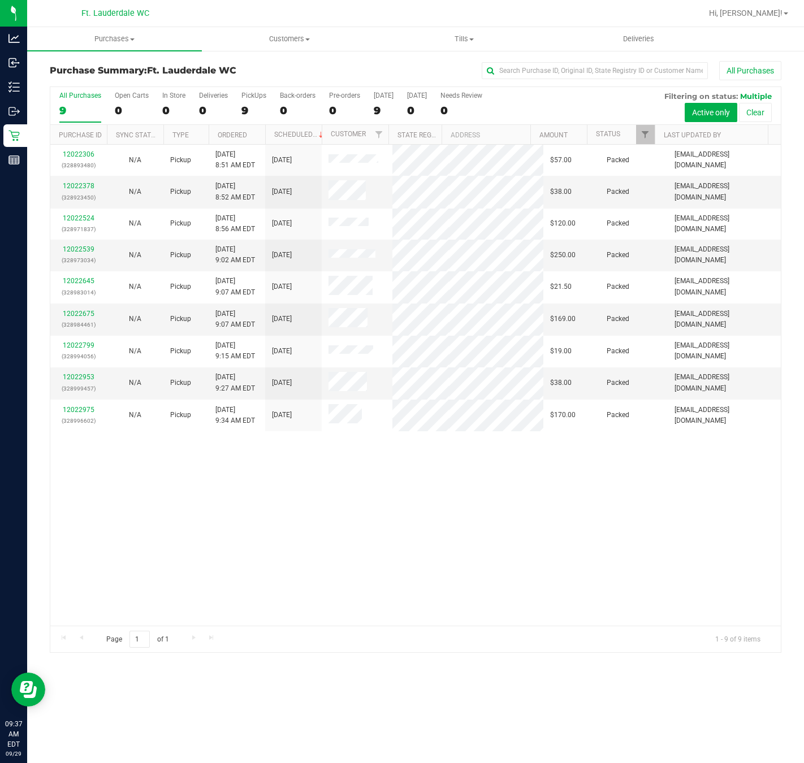
drag, startPoint x: 243, startPoint y: 461, endPoint x: 254, endPoint y: 480, distance: 21.8
click at [245, 461] on div "12022306 (328893480) N/A Pickup 9/29/2025 8:51 AM EDT 9/29/2025 $57.00 Packed s…" at bounding box center [415, 385] width 730 height 481
drag, startPoint x: 268, startPoint y: 497, endPoint x: 476, endPoint y: 567, distance: 220.0
click at [275, 497] on div "12022306 (328893480) N/A Pickup 9/29/2025 8:51 AM EDT 9/29/2025 $57.00 Packed s…" at bounding box center [415, 385] width 730 height 481
click at [250, 109] on div "9" at bounding box center [253, 110] width 25 height 13
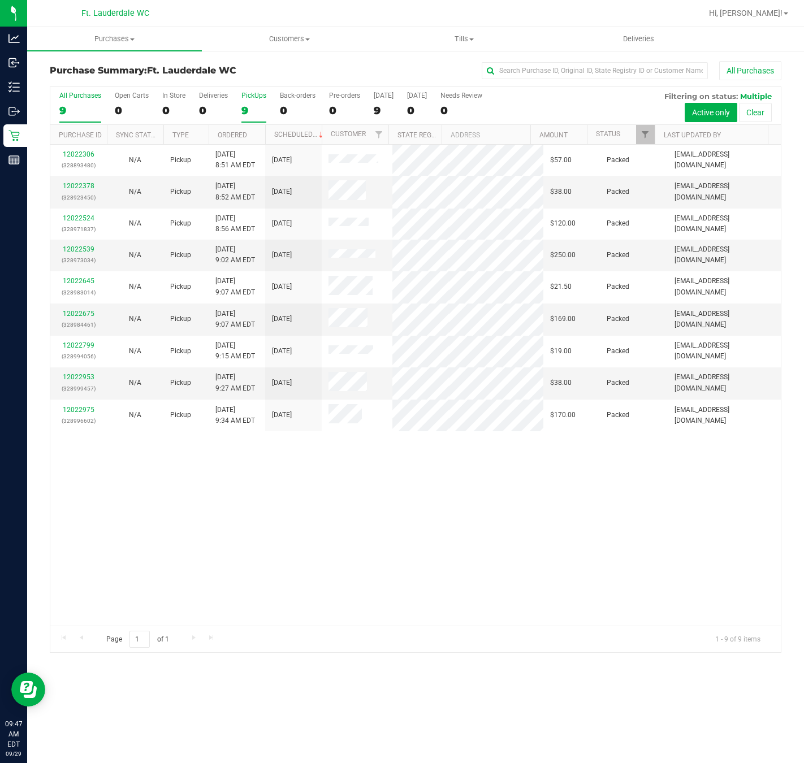
click at [0, 0] on input "PickUps 9" at bounding box center [0, 0] width 0 height 0
click at [326, 517] on div "12022306 (328893480) N/A Pickup 9/29/2025 8:51 AM EDT 9/29/2025 $57.00 Packed s…" at bounding box center [415, 385] width 730 height 481
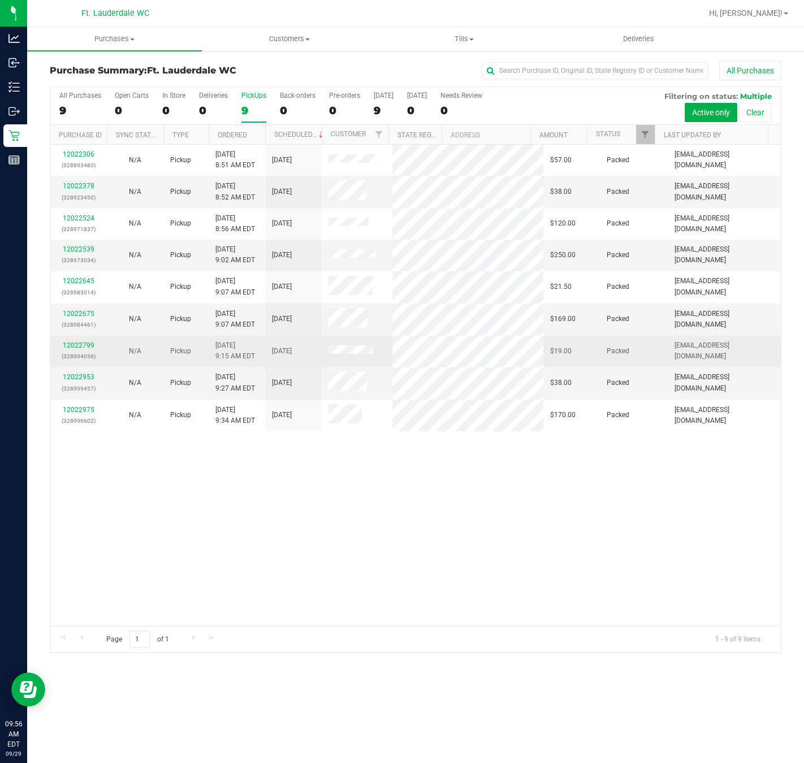
click at [265, 352] on td "9/29/2025" at bounding box center [293, 351] width 57 height 31
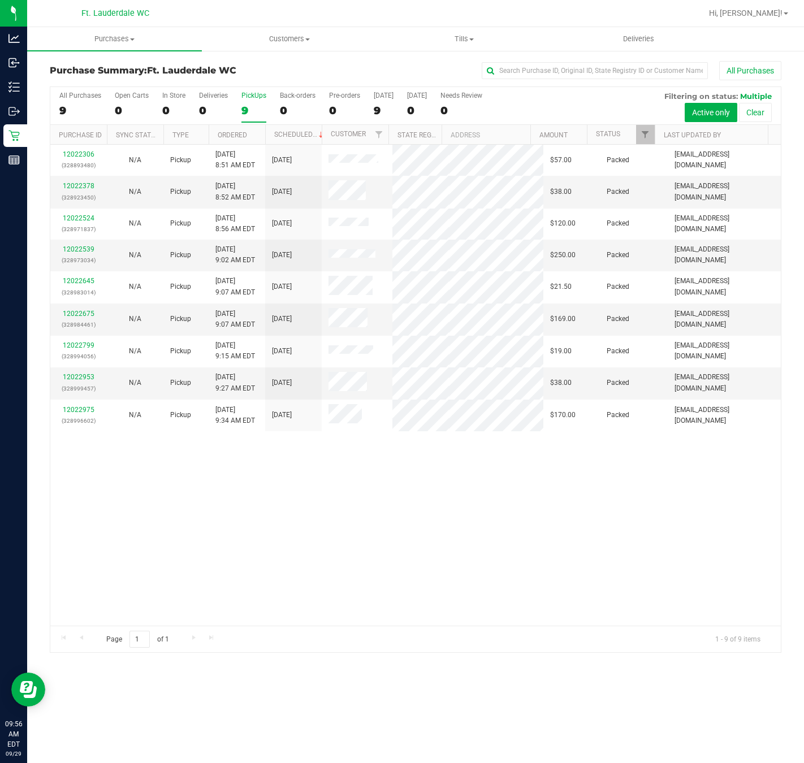
click at [326, 519] on div "12022306 (328893480) N/A Pickup 9/29/2025 8:51 AM EDT 9/29/2025 $57.00 Packed s…" at bounding box center [415, 385] width 730 height 481
click at [193, 489] on div "12022306 (328893480) N/A Pickup 9/29/2025 8:51 AM EDT 9/29/2025 $57.00 Packed s…" at bounding box center [415, 385] width 730 height 481
click at [197, 497] on div "12022306 (328893480) N/A Pickup 9/29/2025 8:51 AM EDT 9/29/2025 $57.00 Packed s…" at bounding box center [415, 385] width 730 height 481
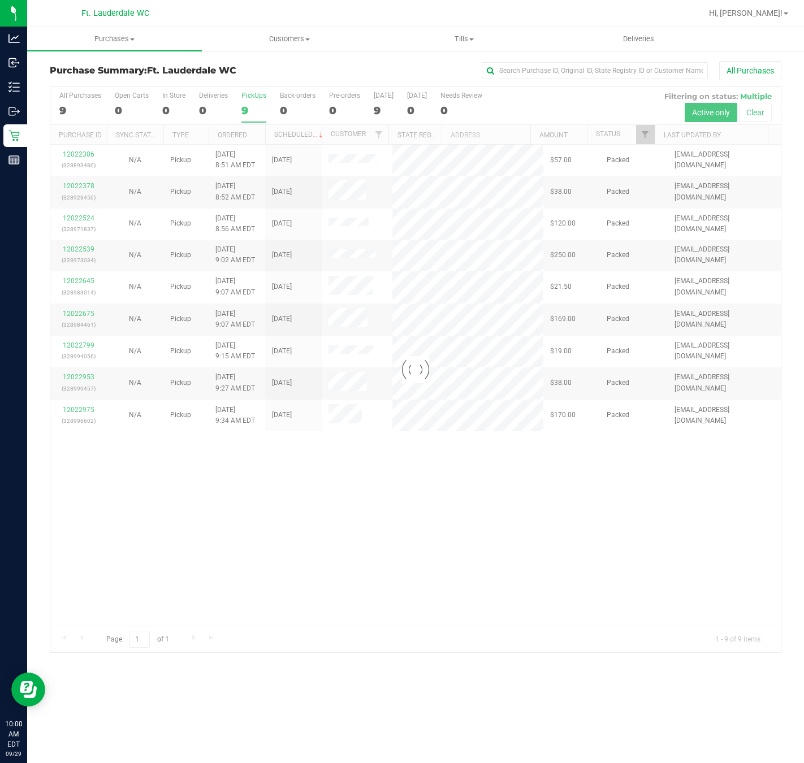
click at [497, 568] on div at bounding box center [415, 369] width 730 height 565
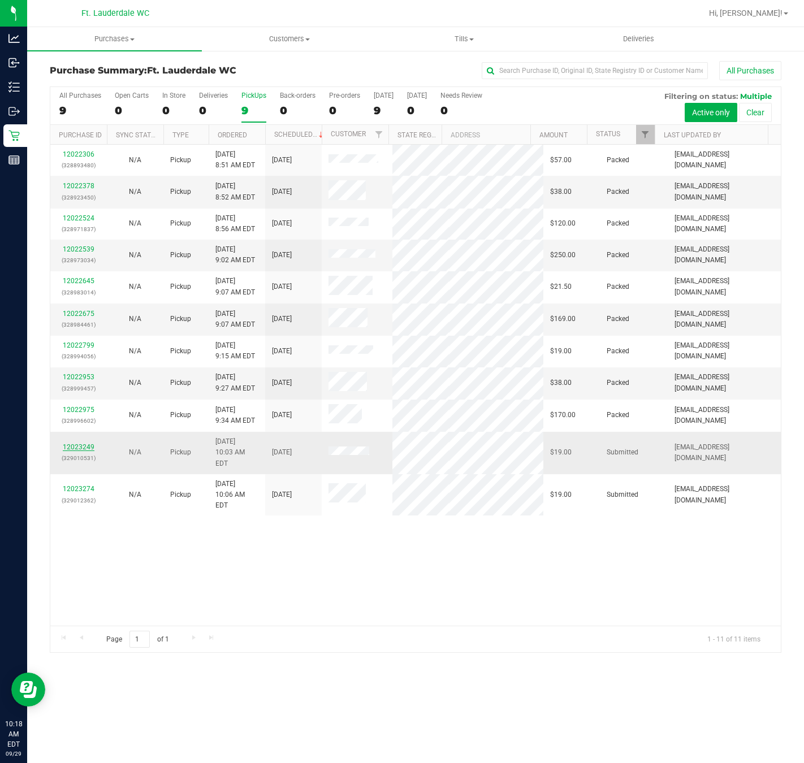
click at [86, 451] on link "12023249" at bounding box center [79, 447] width 32 height 8
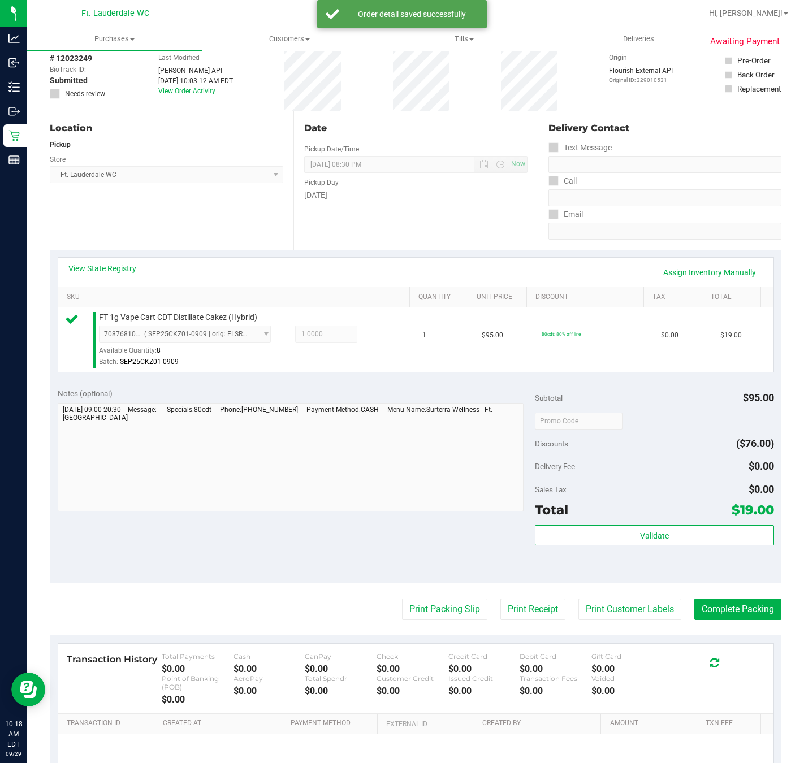
scroll to position [85, 0]
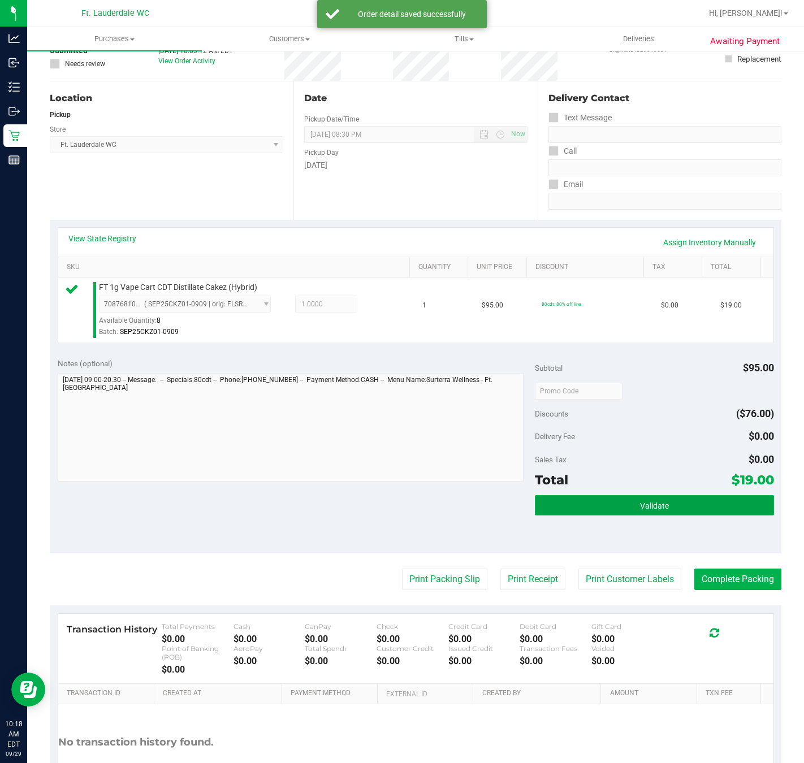
click at [575, 509] on button "Validate" at bounding box center [654, 505] width 239 height 20
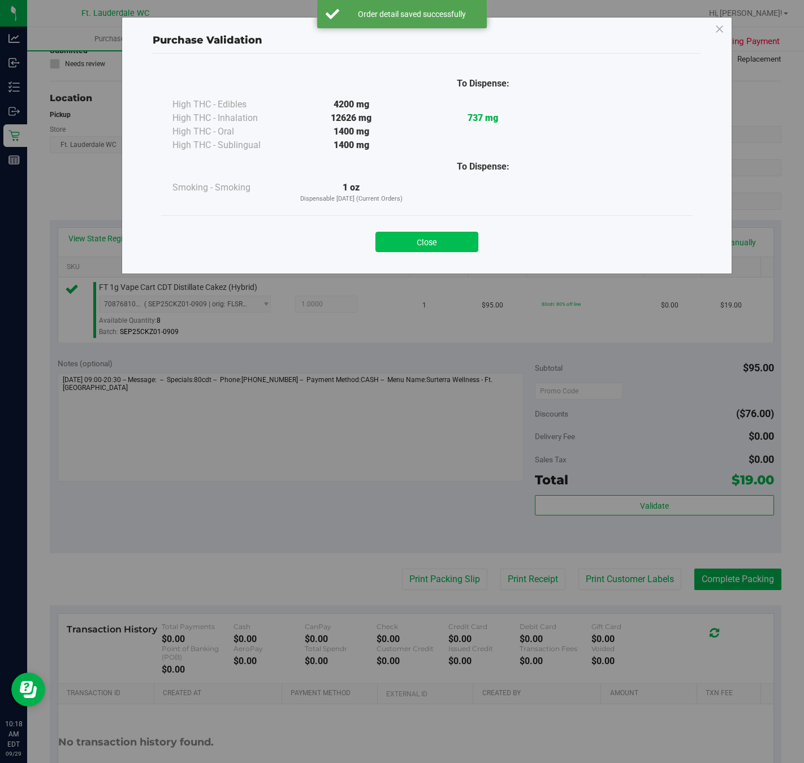
click at [424, 239] on button "Close" at bounding box center [426, 242] width 103 height 20
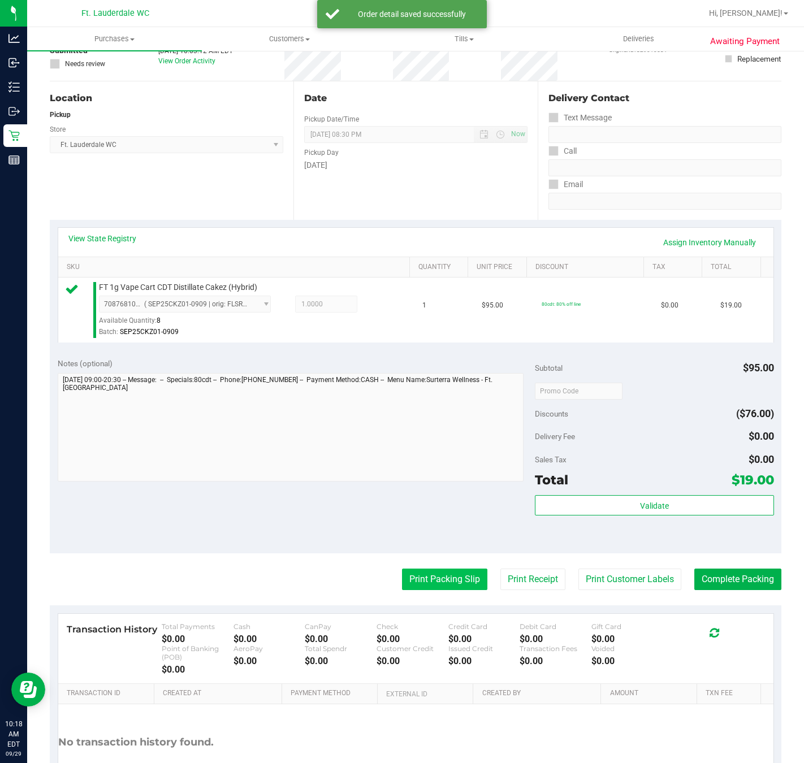
click at [436, 579] on button "Print Packing Slip" at bounding box center [444, 579] width 85 height 21
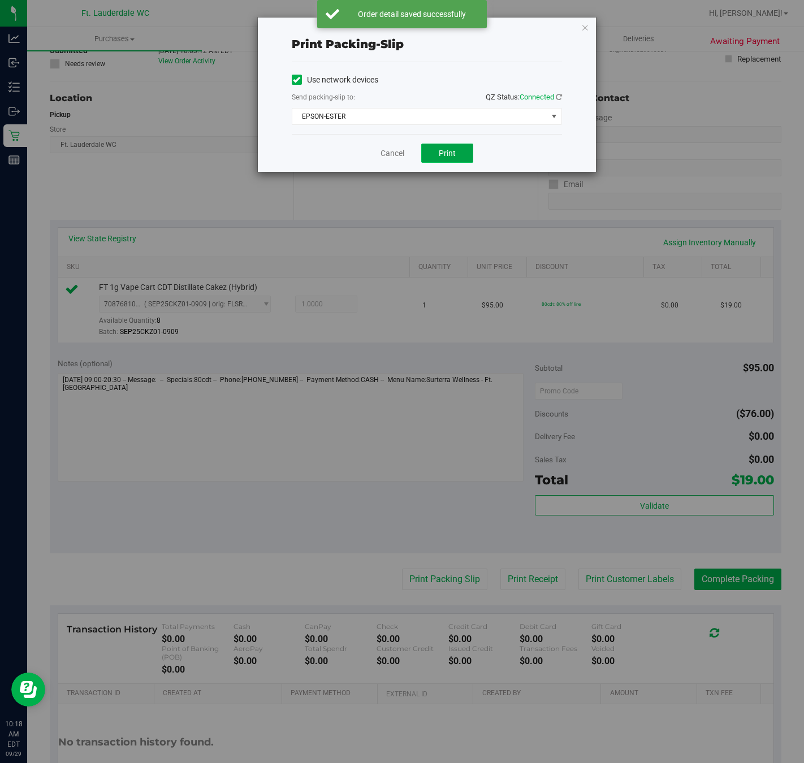
click at [424, 158] on button "Print" at bounding box center [447, 153] width 52 height 19
click at [389, 158] on link "Cancel" at bounding box center [392, 154] width 24 height 12
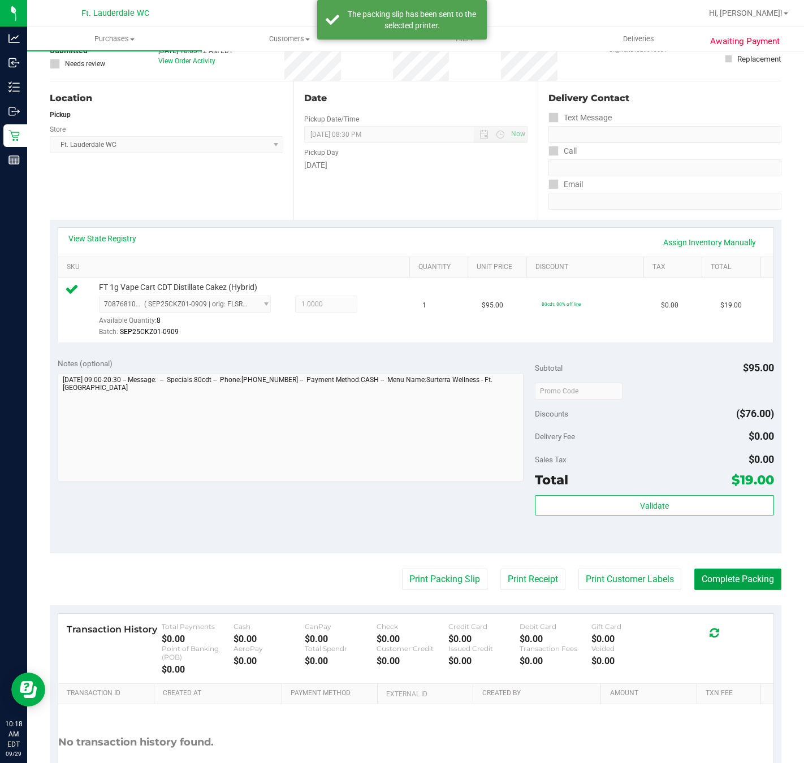
click at [716, 580] on button "Complete Packing" at bounding box center [737, 579] width 87 height 21
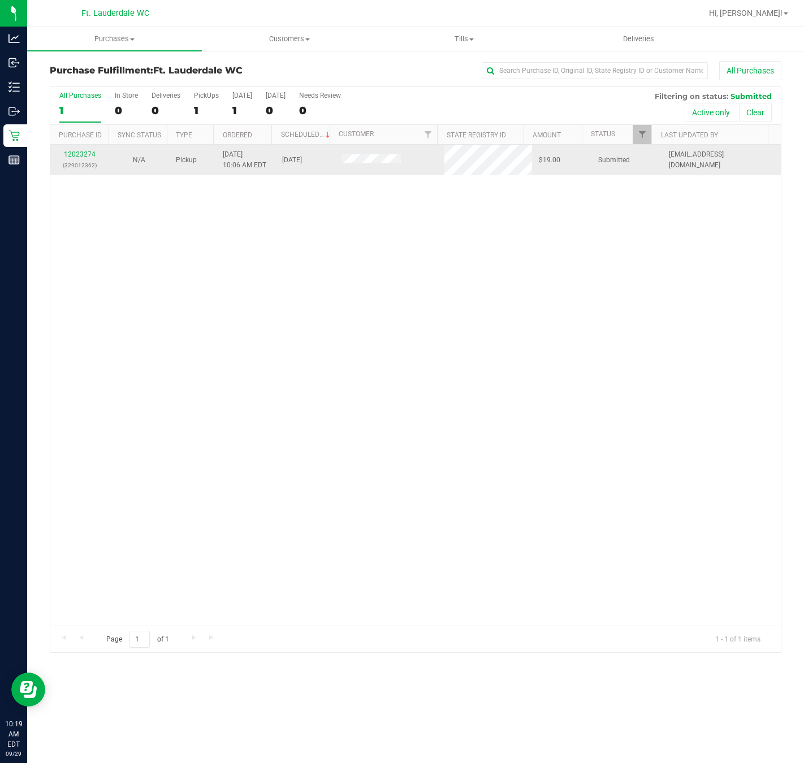
click at [72, 151] on div "12023274 (329012362)" at bounding box center [80, 159] width 46 height 21
click at [72, 160] on div "12023274 (329012362)" at bounding box center [80, 159] width 46 height 21
click at [75, 154] on link "12023274" at bounding box center [80, 154] width 32 height 8
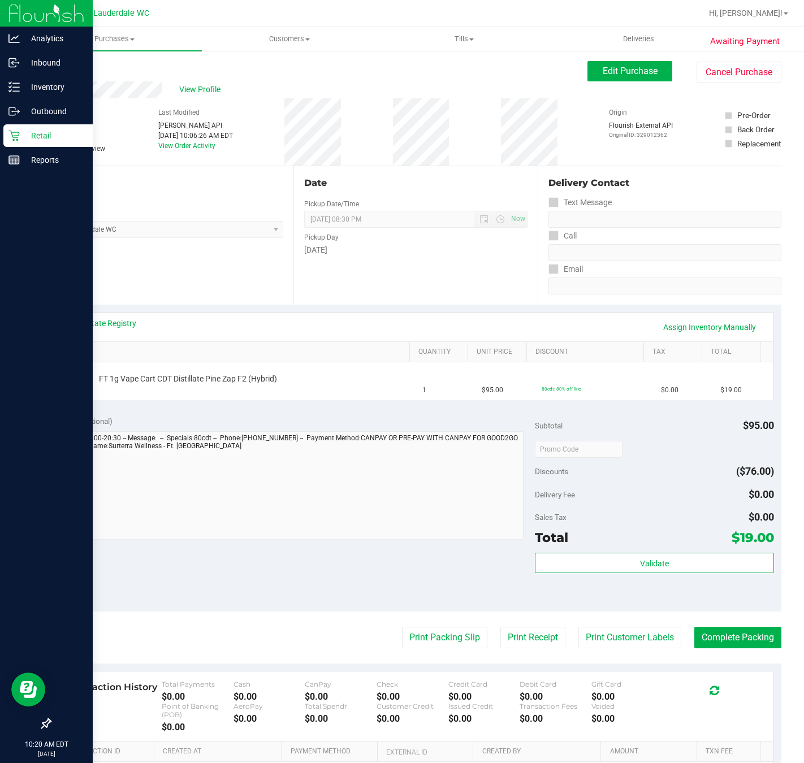
click at [8, 138] on icon at bounding box center [13, 135] width 11 height 11
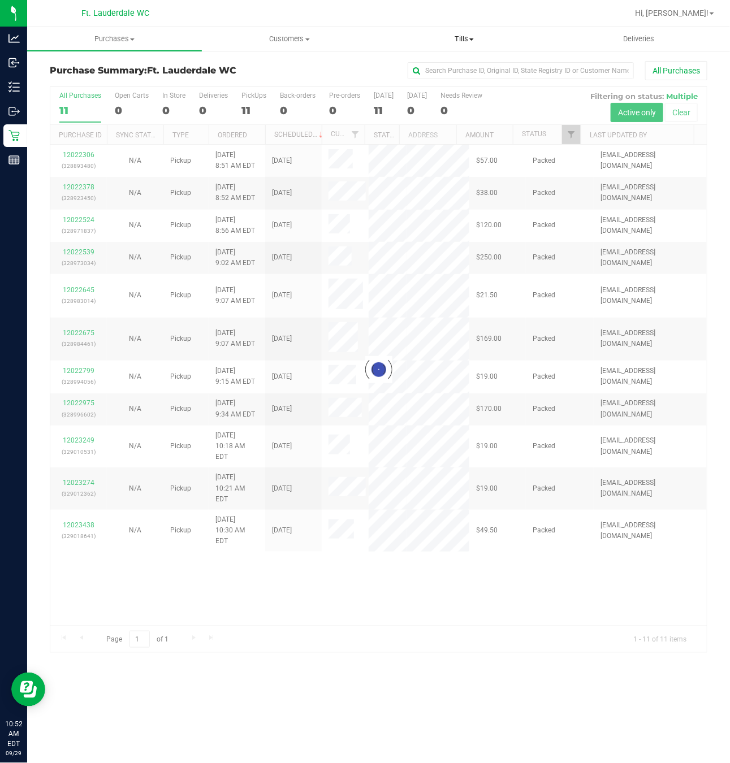
click at [466, 34] on span "Tills" at bounding box center [464, 39] width 174 height 10
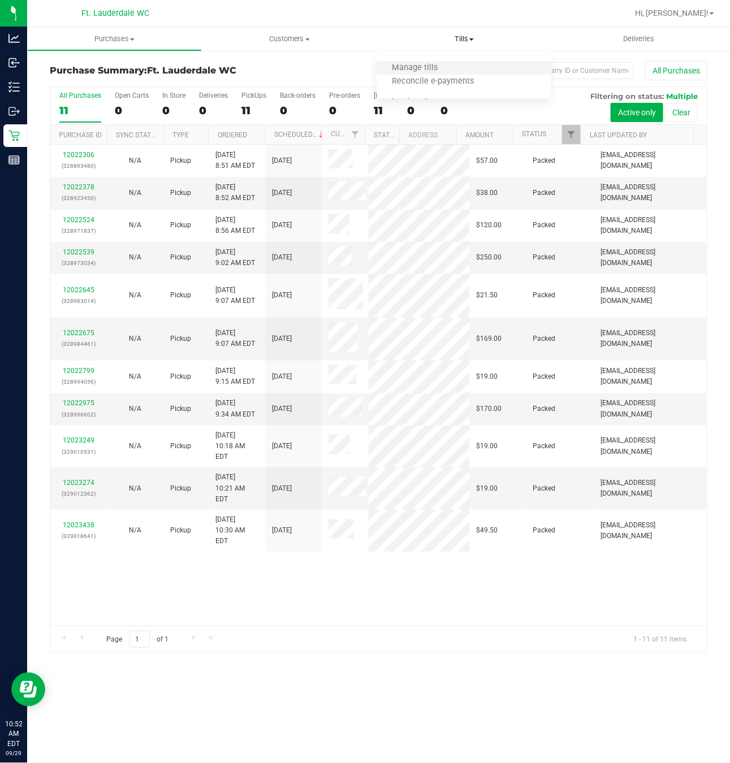
click at [455, 63] on li "Manage tills" at bounding box center [463, 69] width 175 height 14
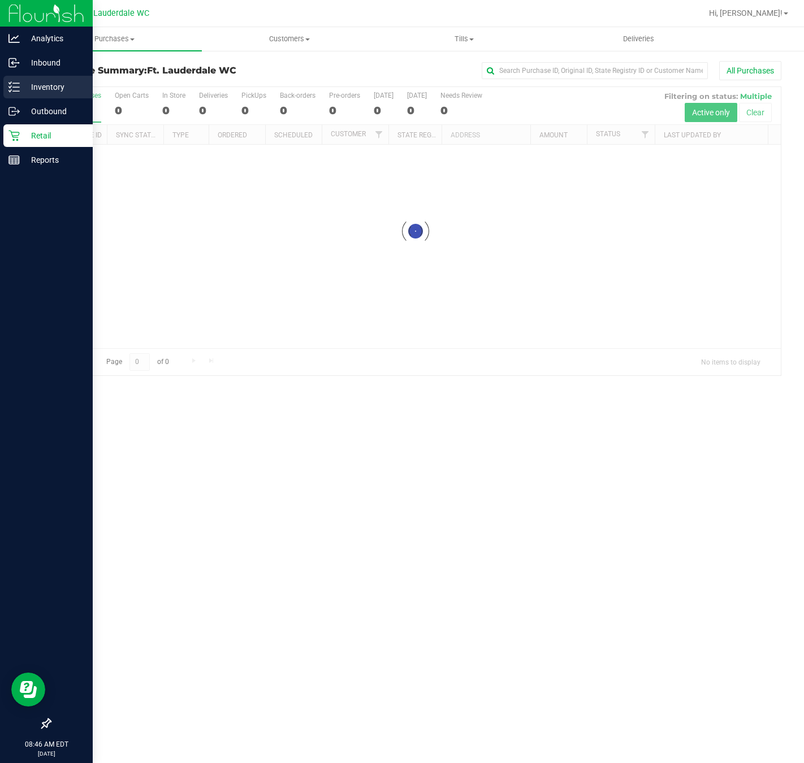
click at [18, 89] on icon at bounding box center [13, 86] width 11 height 11
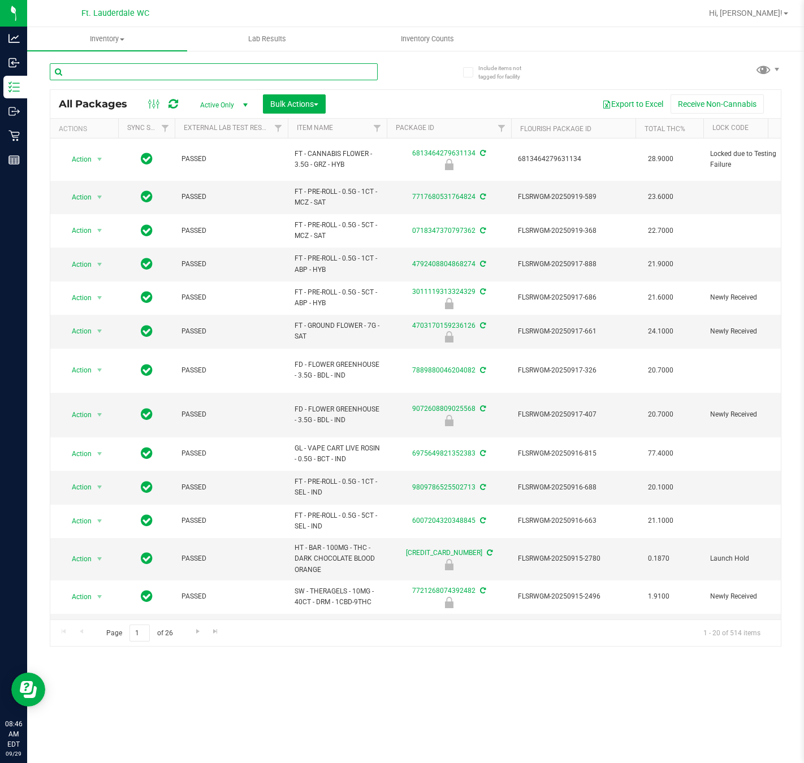
click at [149, 75] on input "text" at bounding box center [214, 71] width 328 height 17
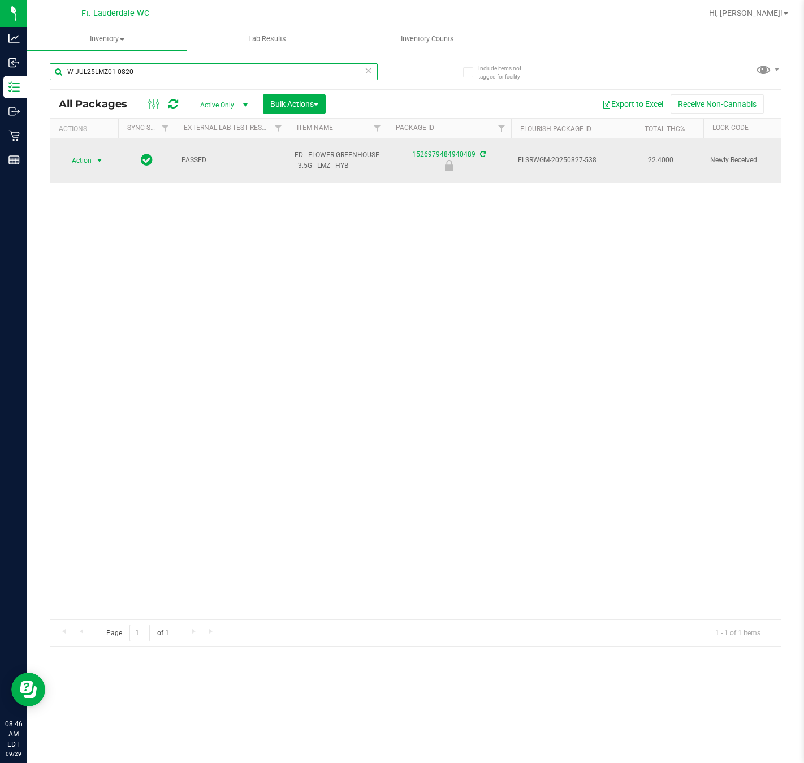
type input "W-JUL25LMZ01-0820"
click at [85, 159] on span "Action" at bounding box center [77, 161] width 31 height 16
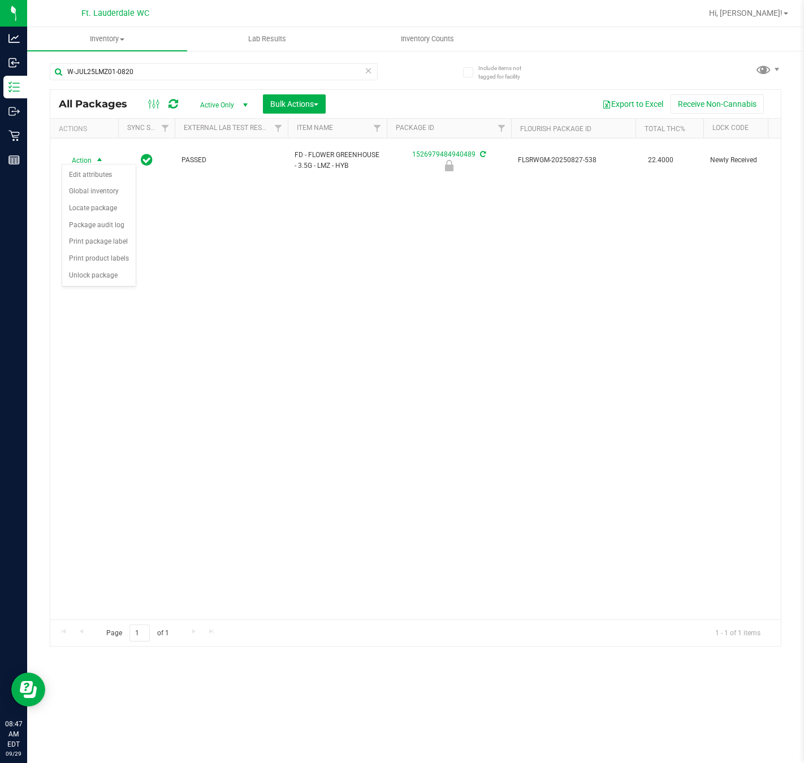
click at [114, 287] on div "Action Edit attributes Global inventory Locate package Package audit log Print …" at bounding box center [99, 225] width 75 height 123
click at [114, 278] on li "Unlock package" at bounding box center [98, 275] width 73 height 17
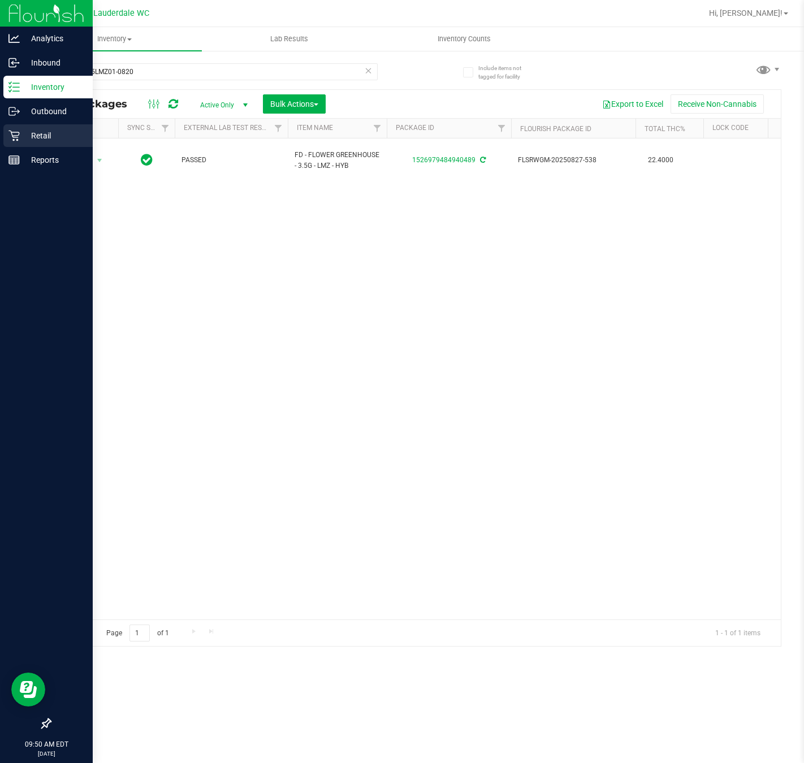
click at [20, 138] on p "Retail" at bounding box center [54, 136] width 68 height 14
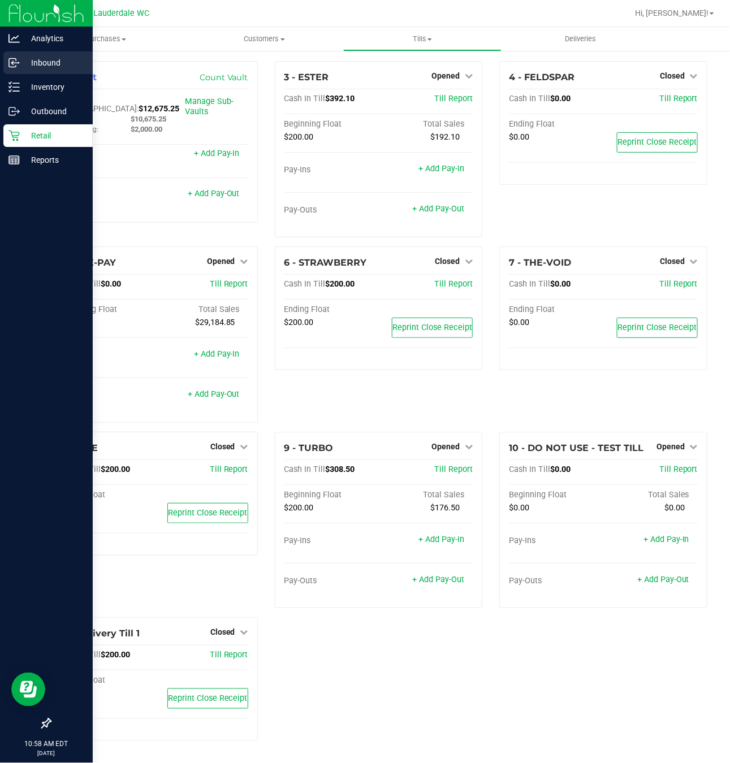
click at [18, 70] on div "Inbound" at bounding box center [47, 62] width 89 height 23
